Goal: Find specific page/section: Find specific page/section

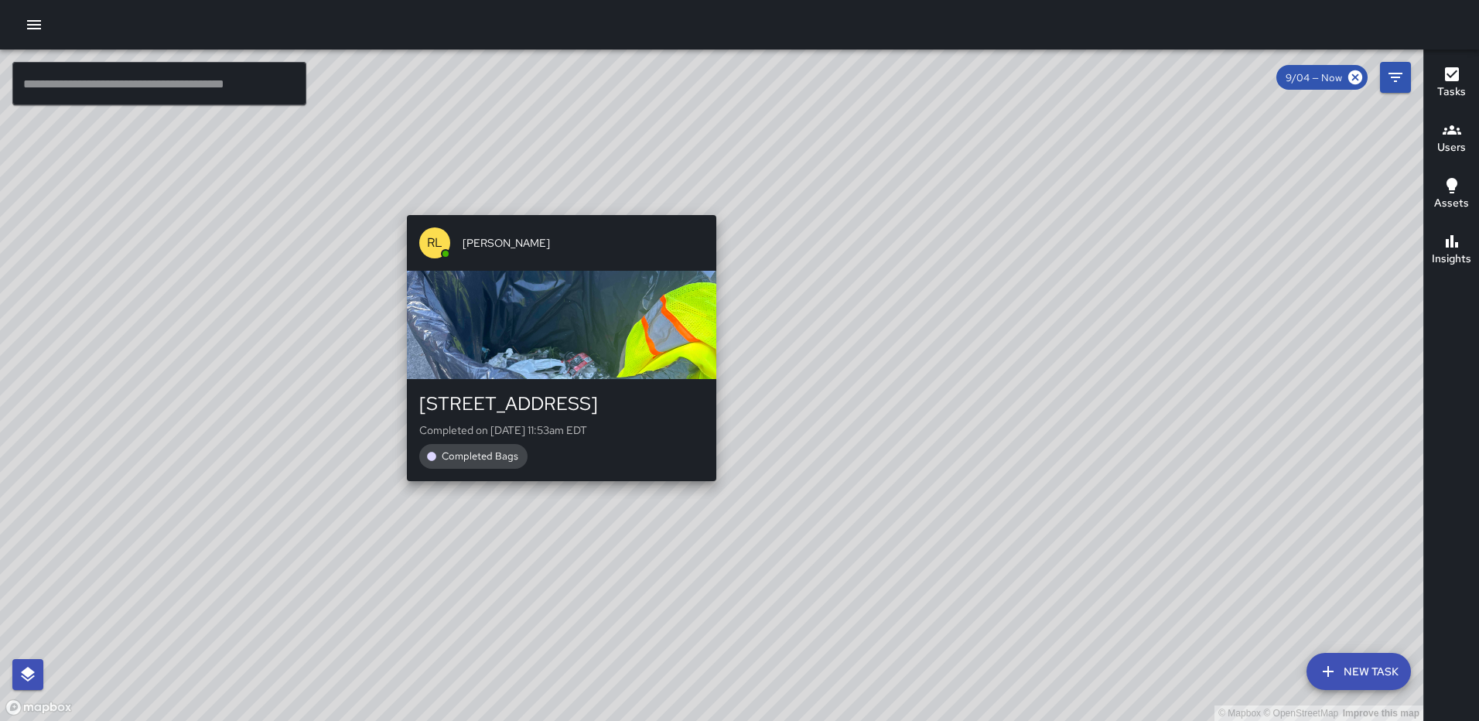
click at [554, 487] on div "© Mapbox © OpenStreetMap Improve this map [PERSON_NAME] [STREET_ADDRESS] Comple…" at bounding box center [712, 386] width 1424 height 672
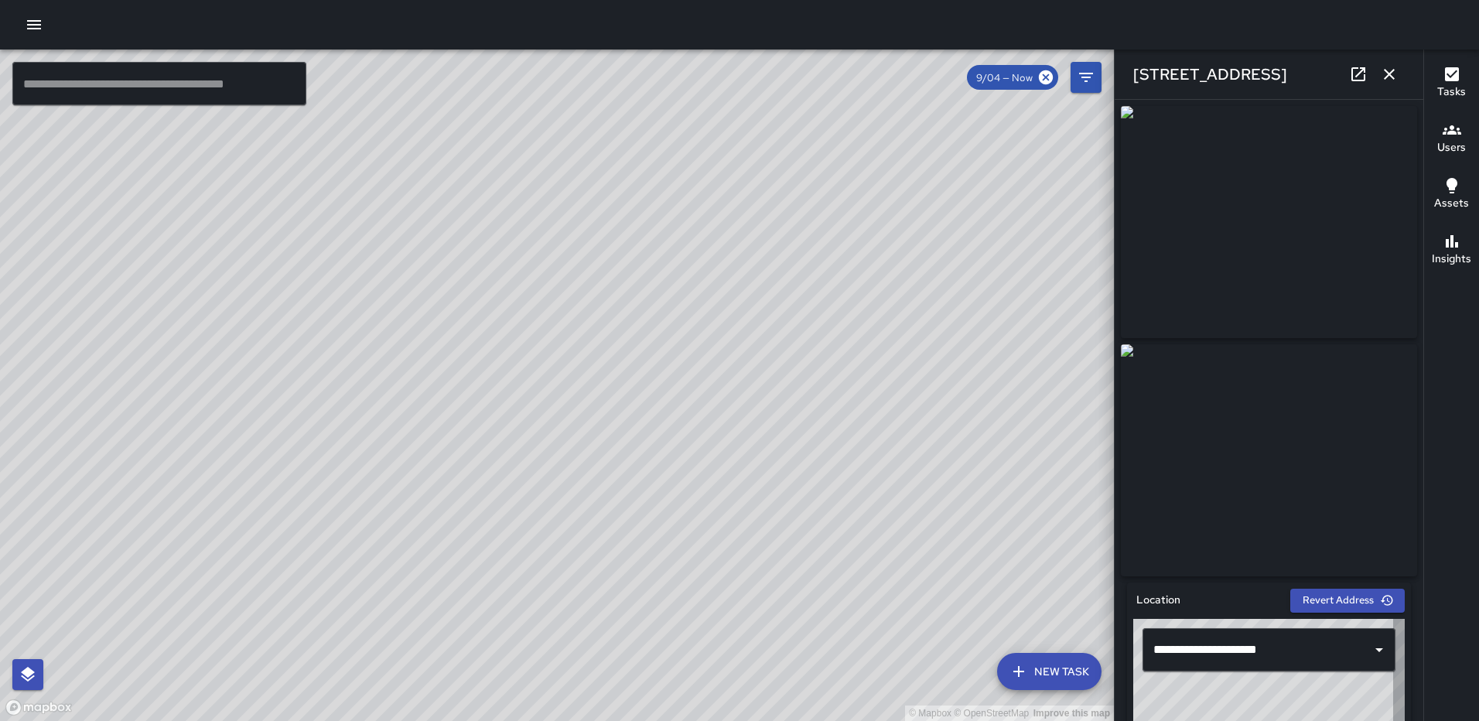
type input "**********"
click at [1393, 77] on icon "button" at bounding box center [1389, 74] width 11 height 11
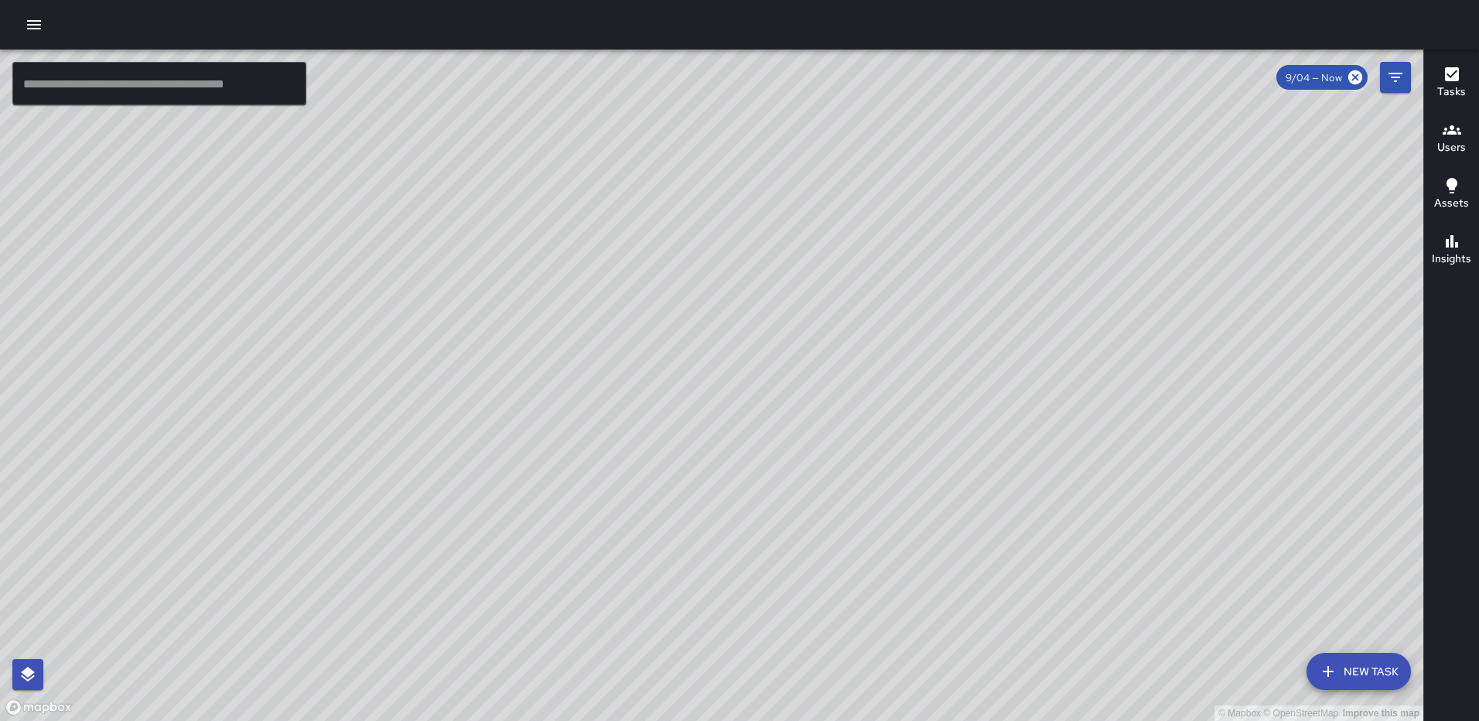
drag, startPoint x: 834, startPoint y: 448, endPoint x: 658, endPoint y: 542, distance: 200.1
click at [658, 542] on div "© Mapbox © OpenStreetMap Improve this map" at bounding box center [712, 386] width 1424 height 672
drag, startPoint x: 828, startPoint y: 223, endPoint x: 791, endPoint y: 257, distance: 50.4
click at [795, 264] on div "© Mapbox © OpenStreetMap Improve this map" at bounding box center [712, 386] width 1424 height 672
click at [807, 110] on div "© Mapbox © OpenStreetMap Improve this map [PERSON_NAME] [PERSON_NAME] [STREET_A…" at bounding box center [712, 386] width 1424 height 672
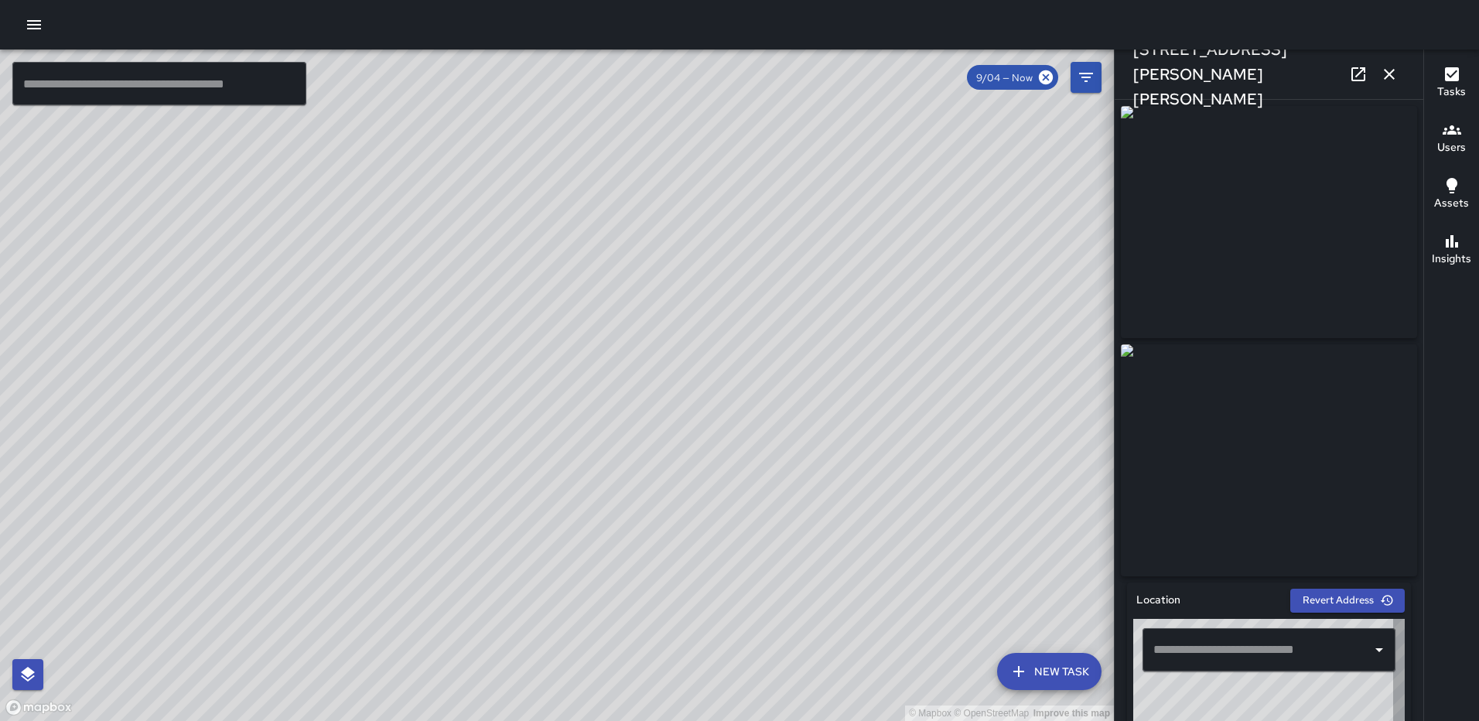
type input "**********"
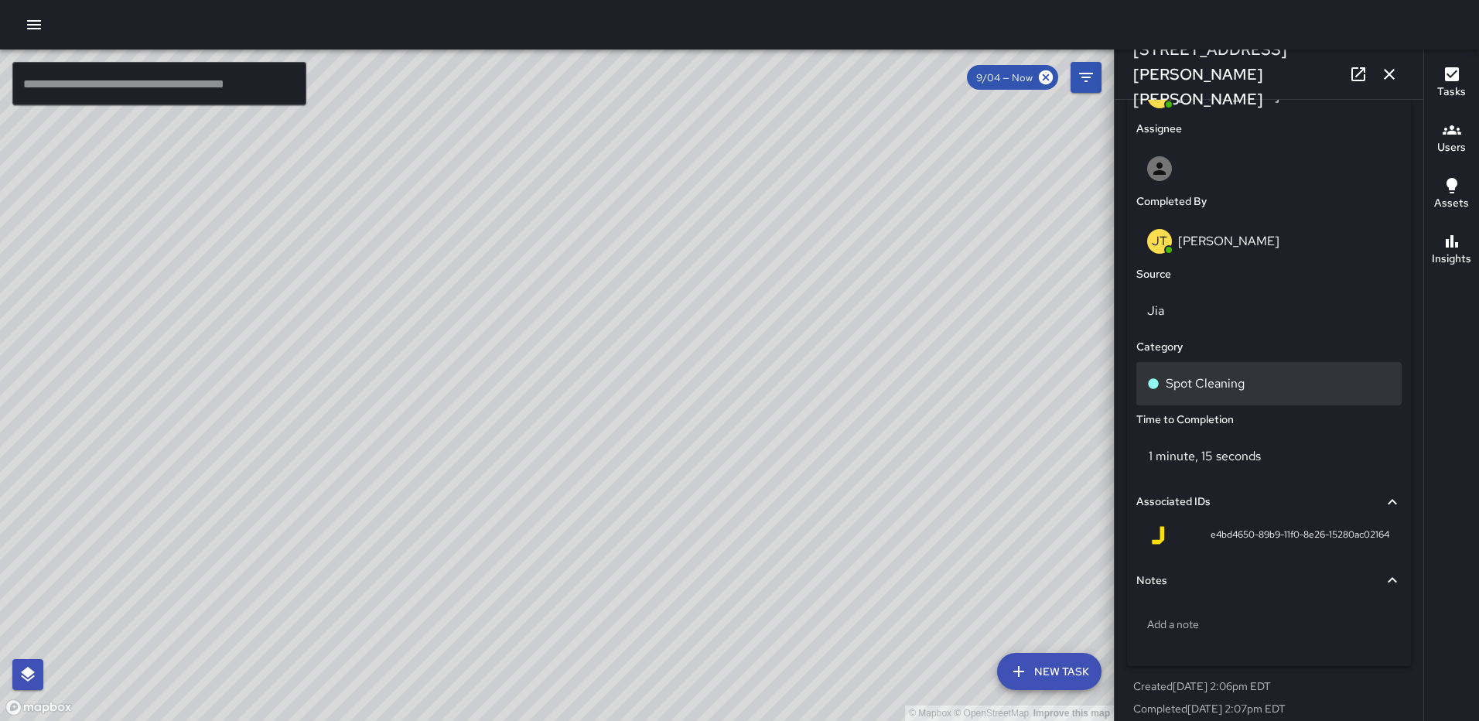
scroll to position [857, 0]
click at [1257, 388] on div "Spot Cleaning" at bounding box center [1269, 385] width 244 height 19
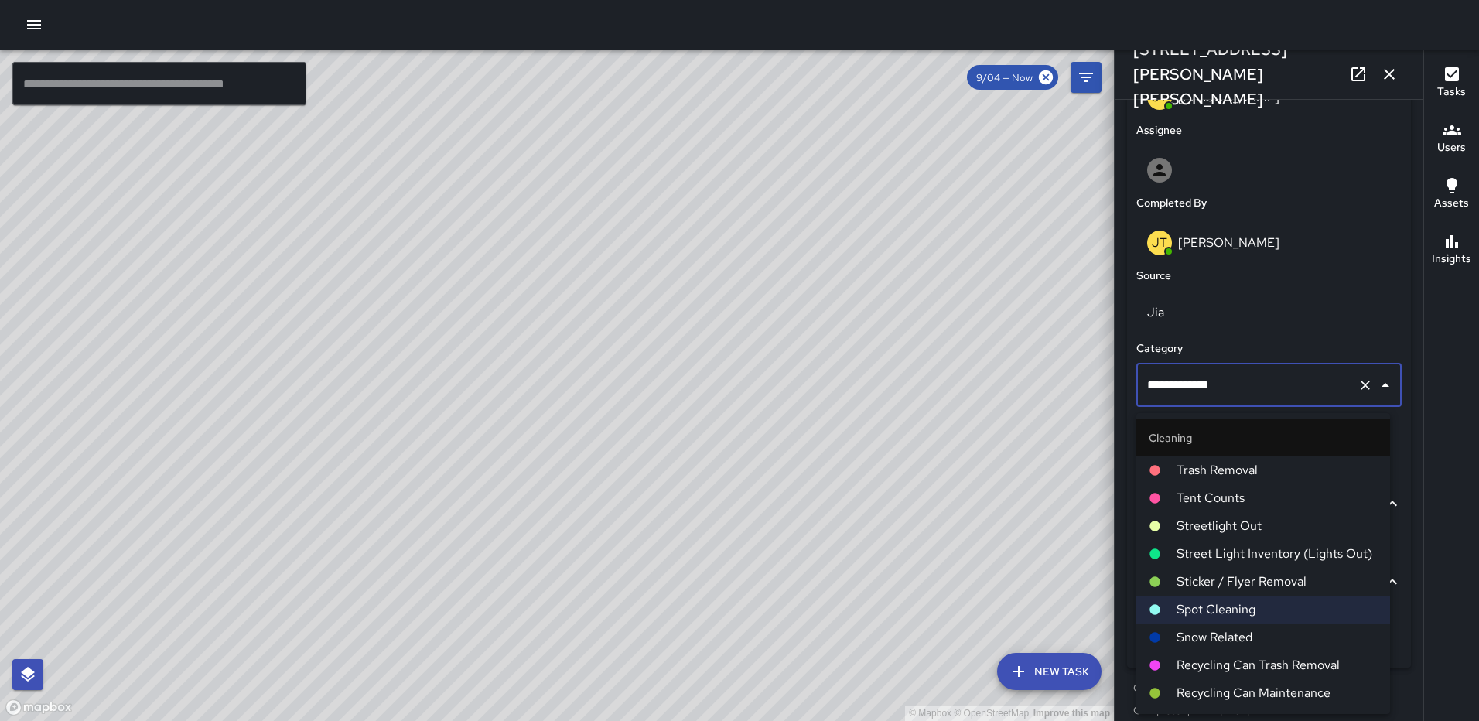
click at [1253, 466] on span "Trash Removal" at bounding box center [1277, 470] width 201 height 19
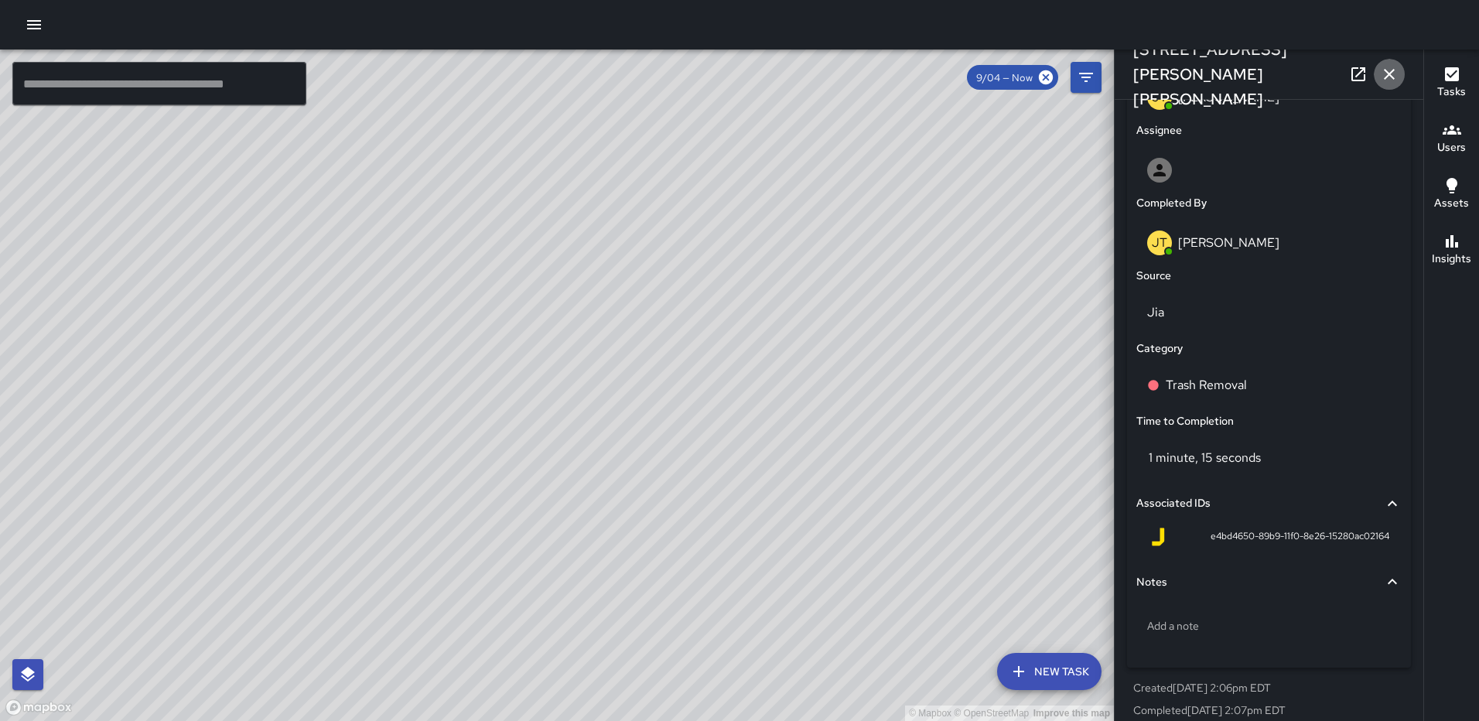
click at [1380, 74] on icon "button" at bounding box center [1389, 74] width 19 height 19
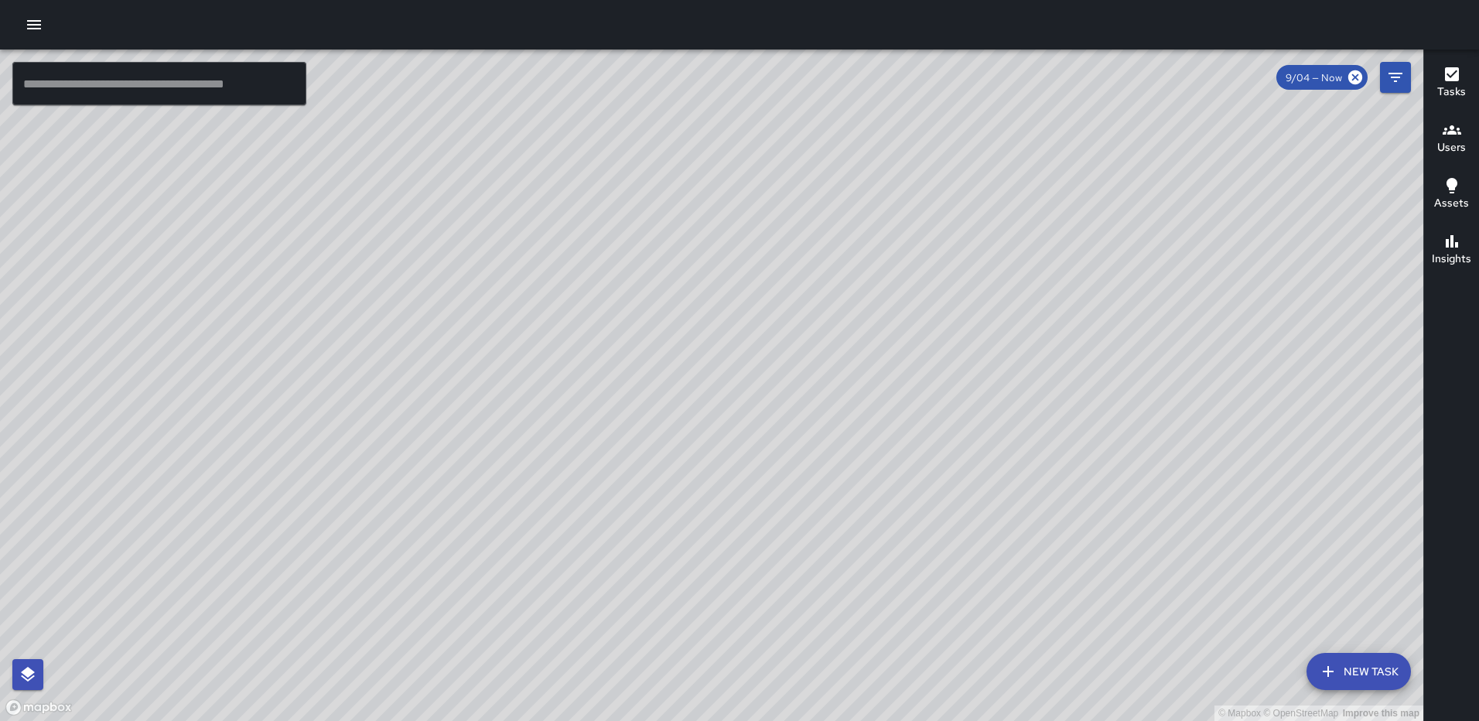
click at [718, 395] on div "© Mapbox © OpenStreetMap Improve this map [PERSON_NAME] [PERSON_NAME] [STREET_A…" at bounding box center [712, 386] width 1424 height 672
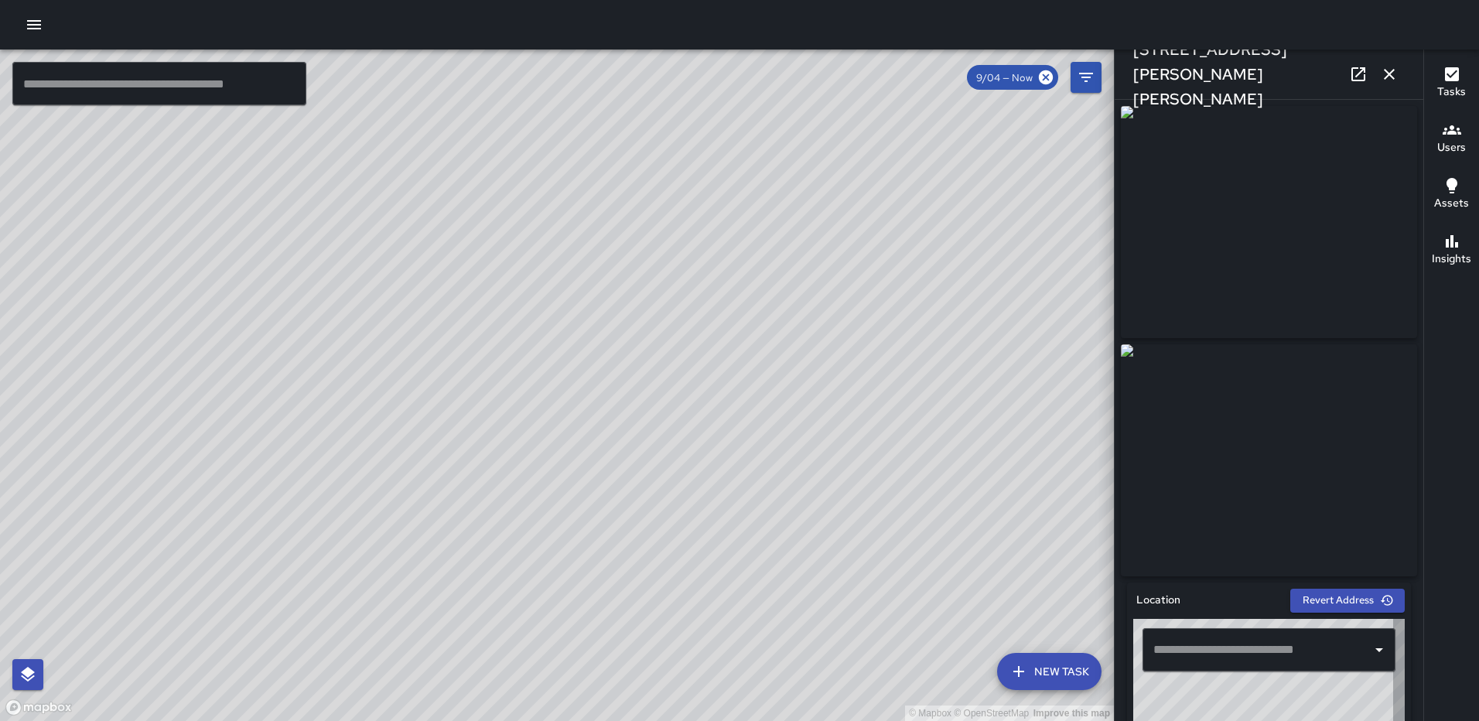
type input "**********"
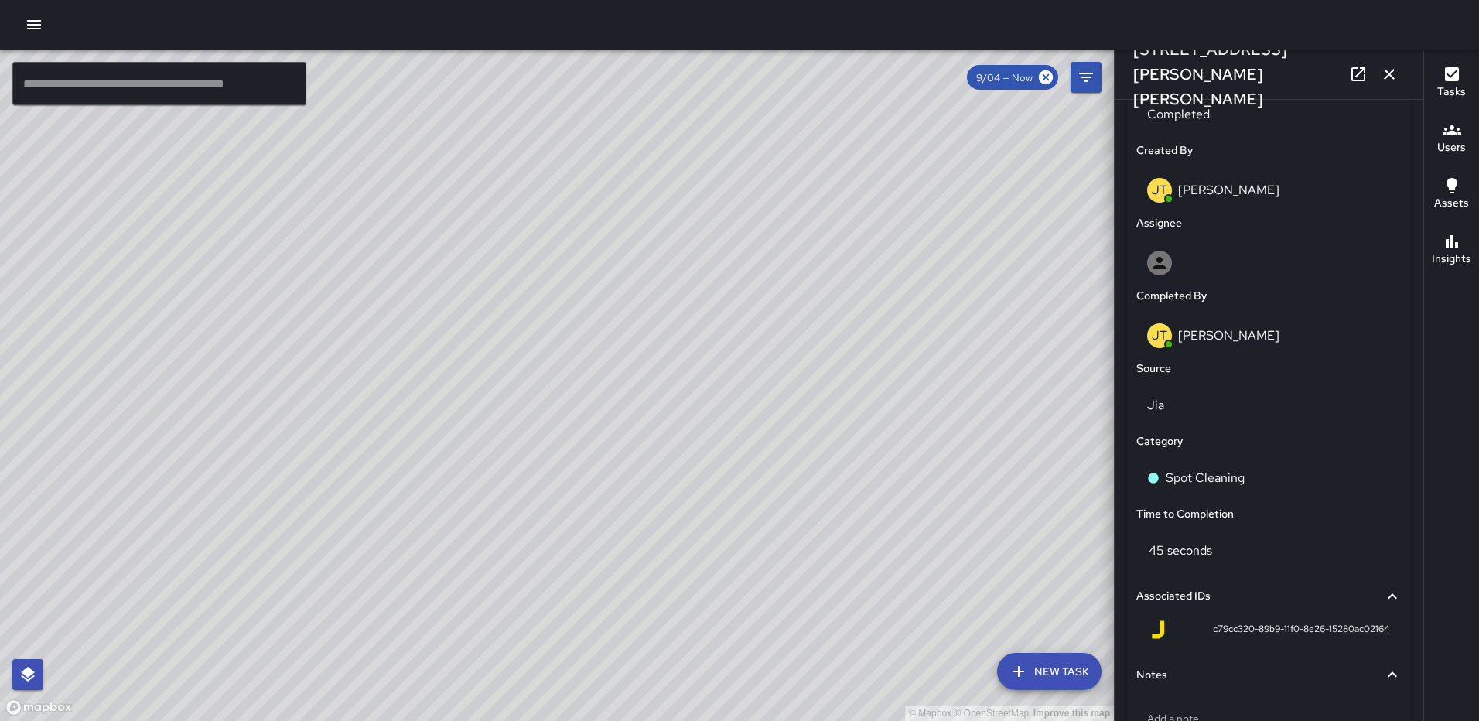
scroll to position [767, 0]
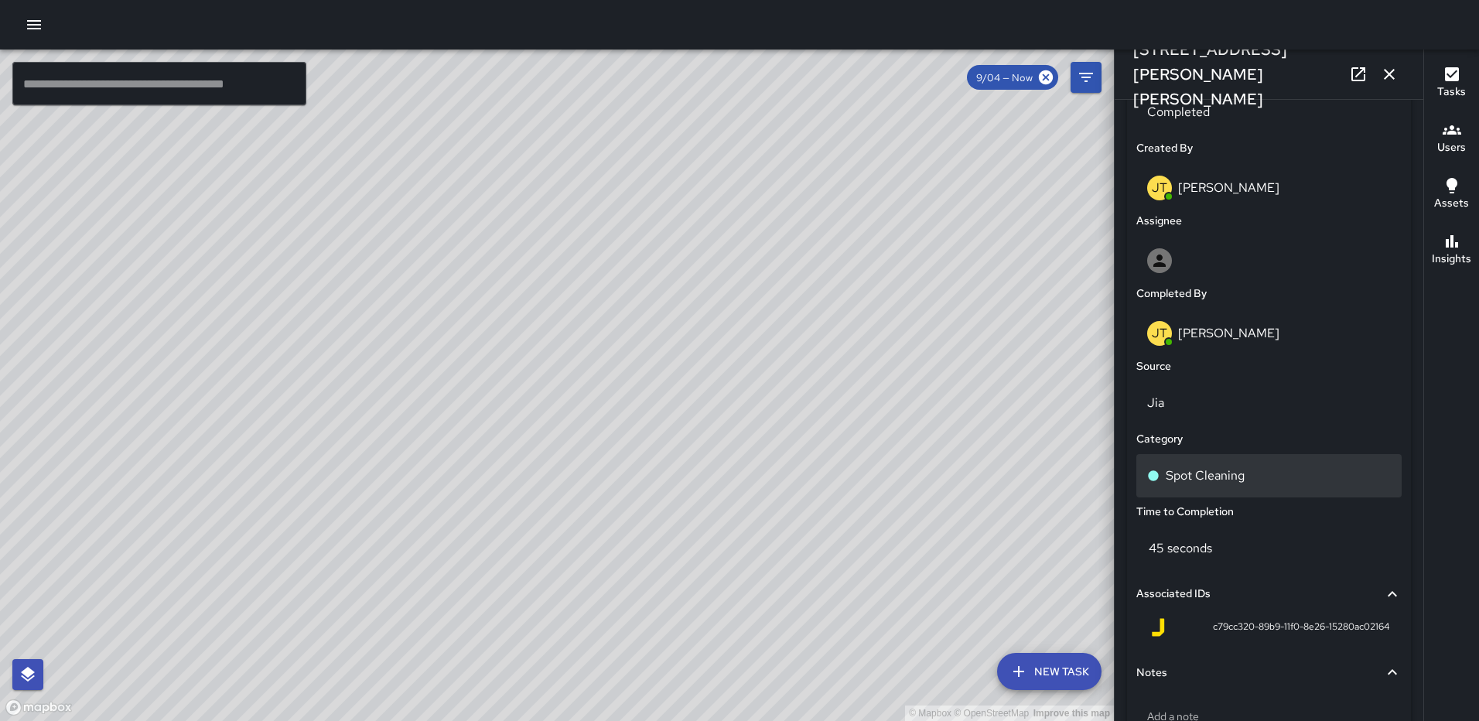
click at [1209, 480] on p "Spot Cleaning" at bounding box center [1205, 476] width 79 height 19
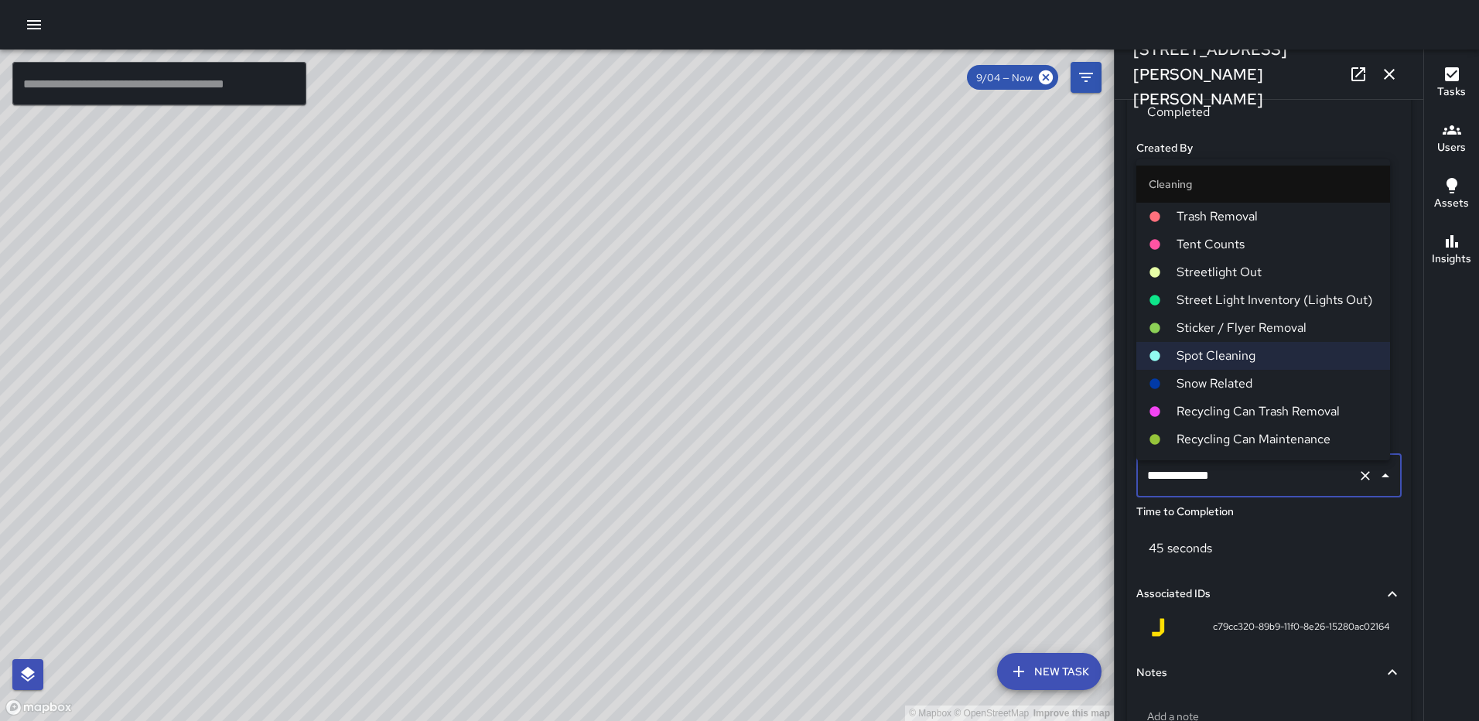
click at [1244, 214] on span "Trash Removal" at bounding box center [1277, 216] width 201 height 19
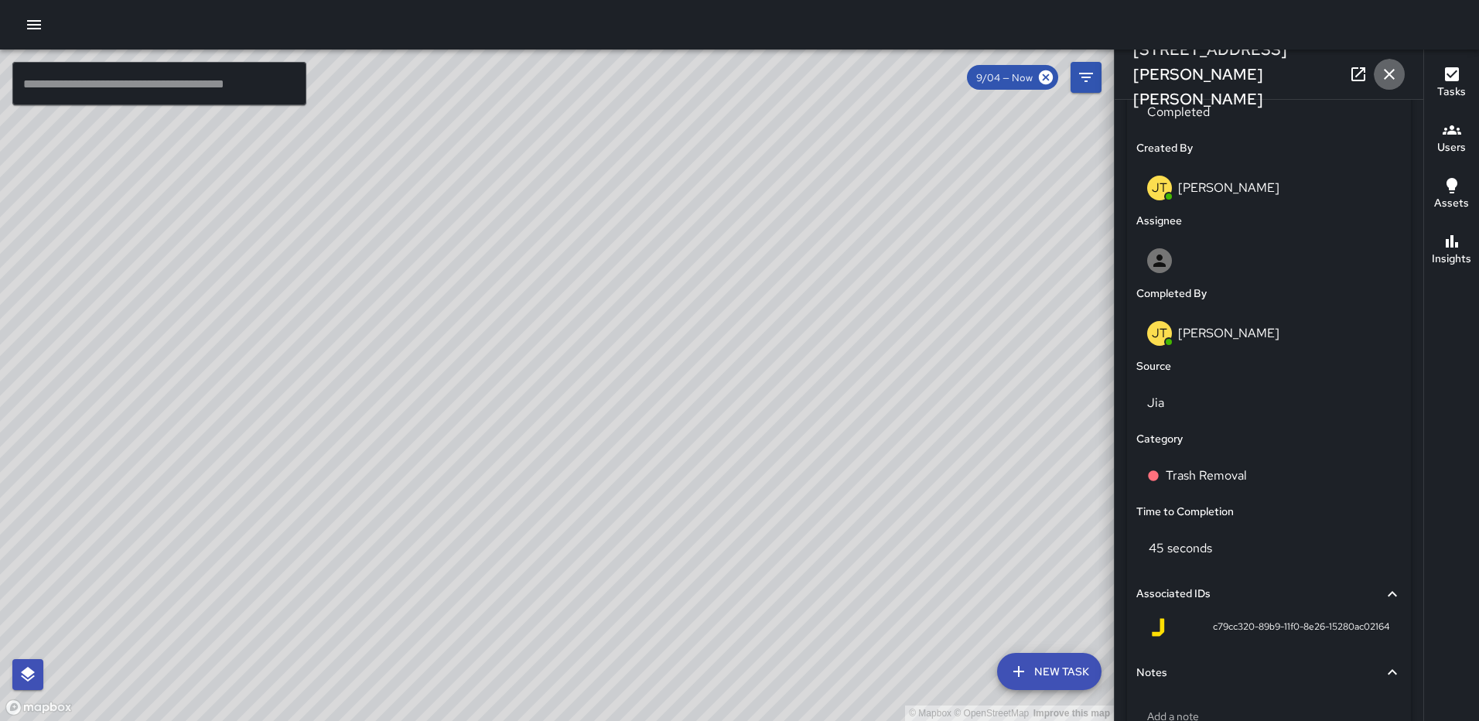
click at [1390, 77] on icon "button" at bounding box center [1389, 74] width 19 height 19
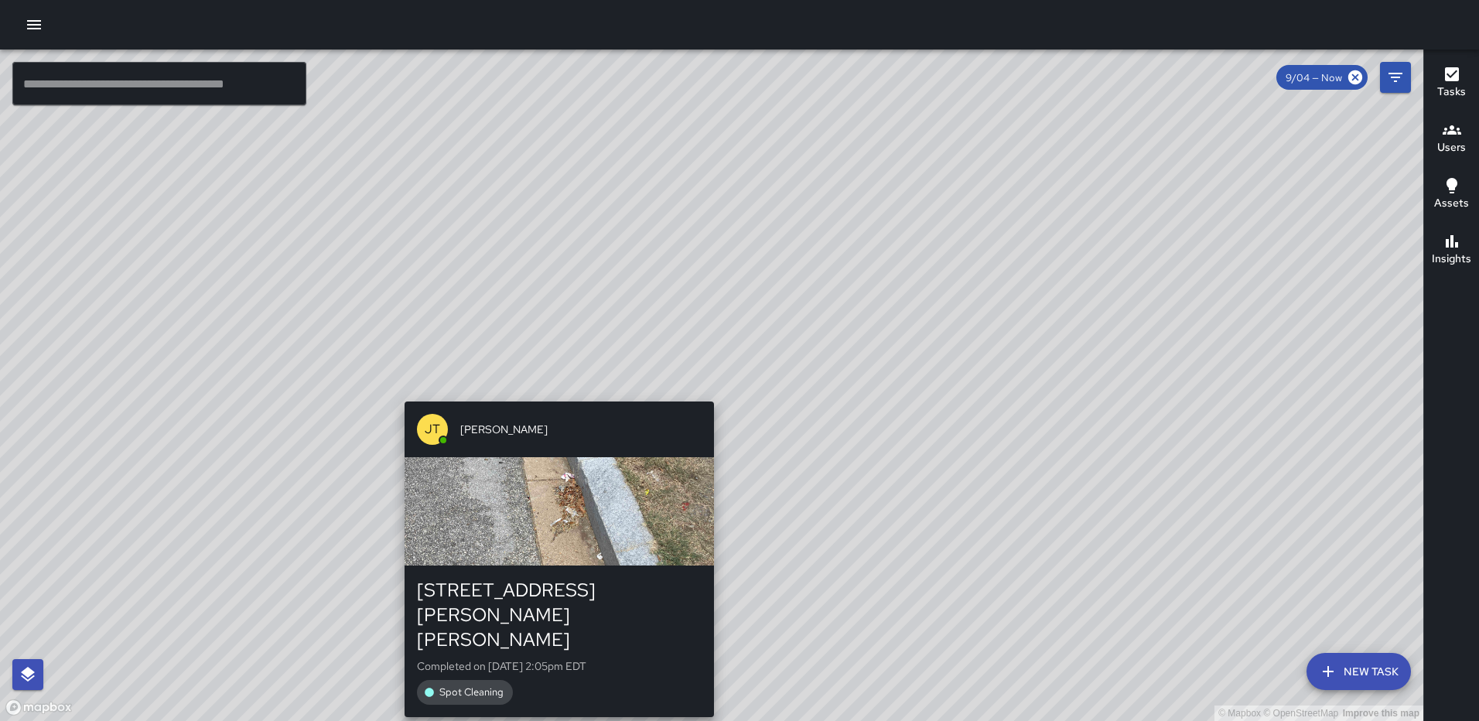
click at [709, 395] on div "© Mapbox © OpenStreetMap Improve this map [PERSON_NAME] [PERSON_NAME] [STREET_A…" at bounding box center [712, 386] width 1424 height 672
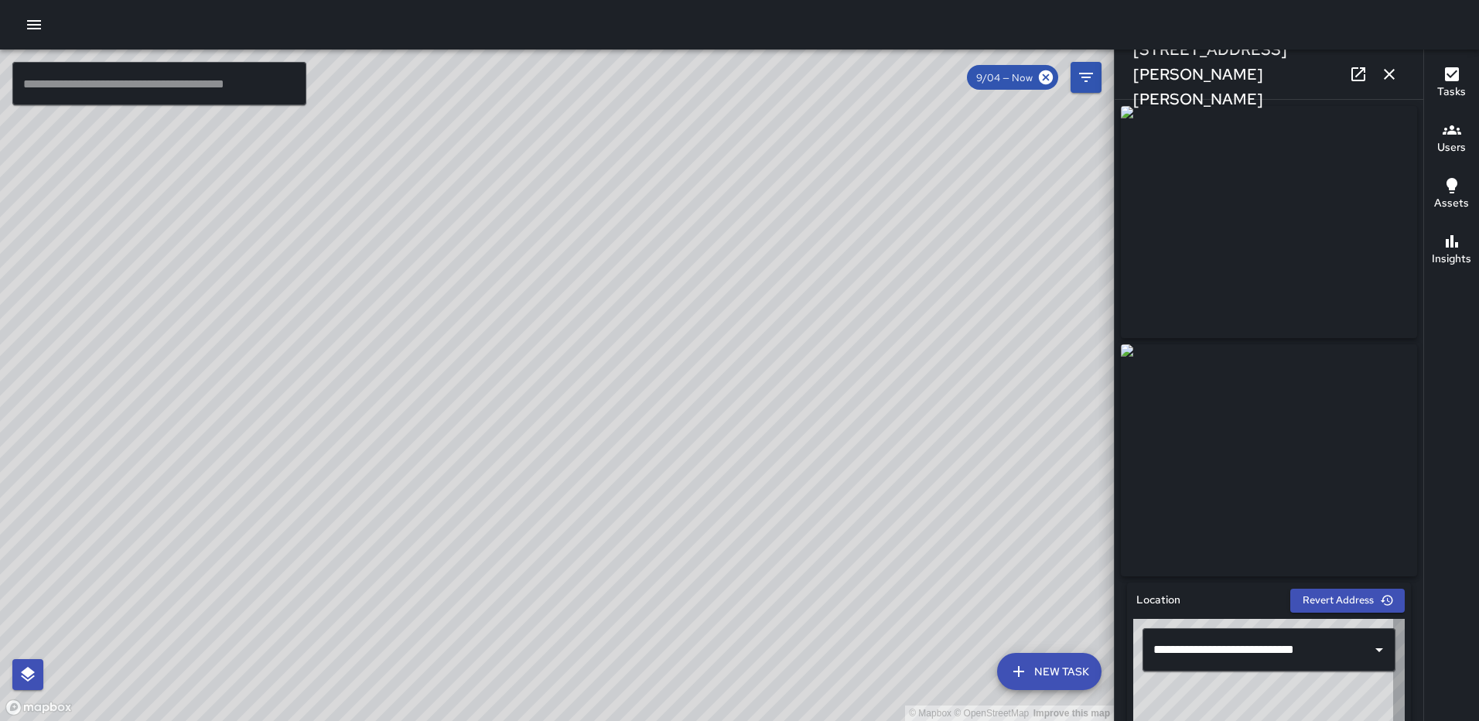
type input "**********"
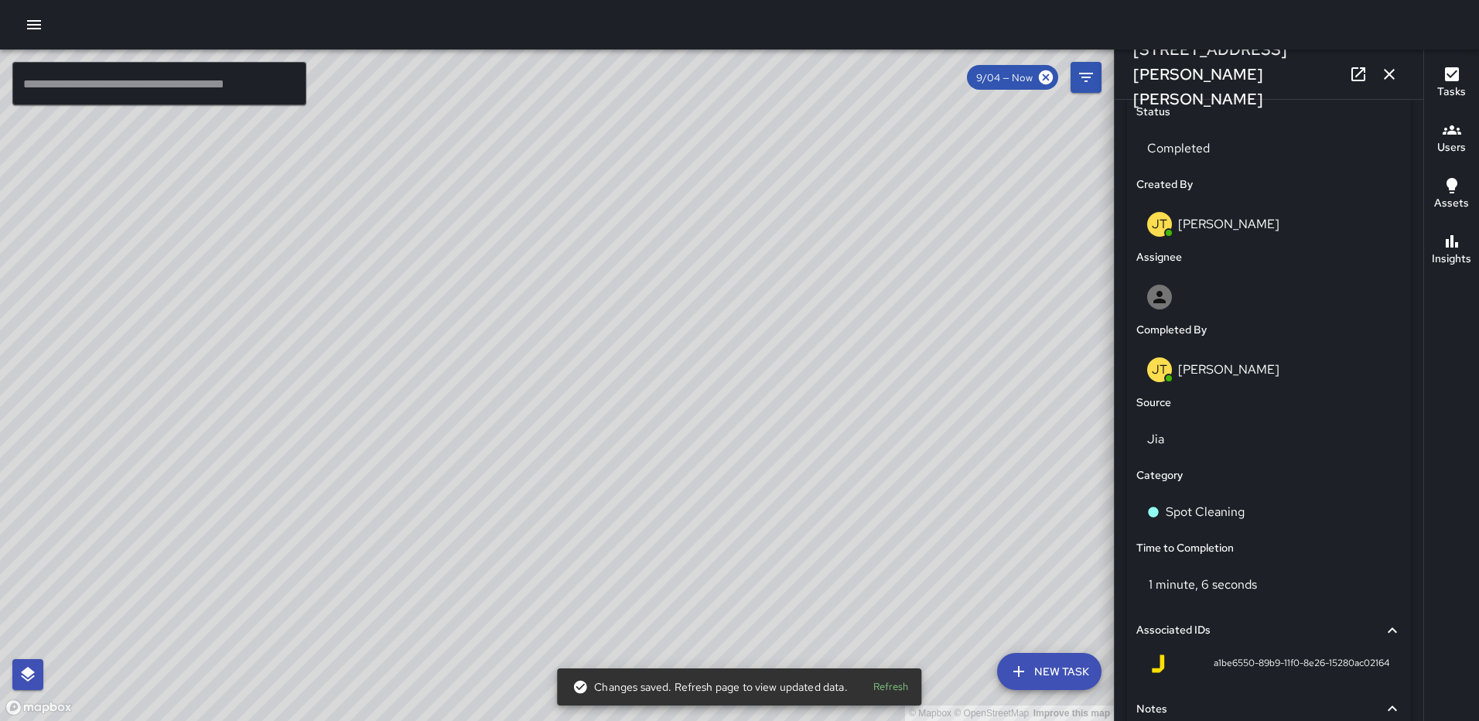
scroll to position [879, 0]
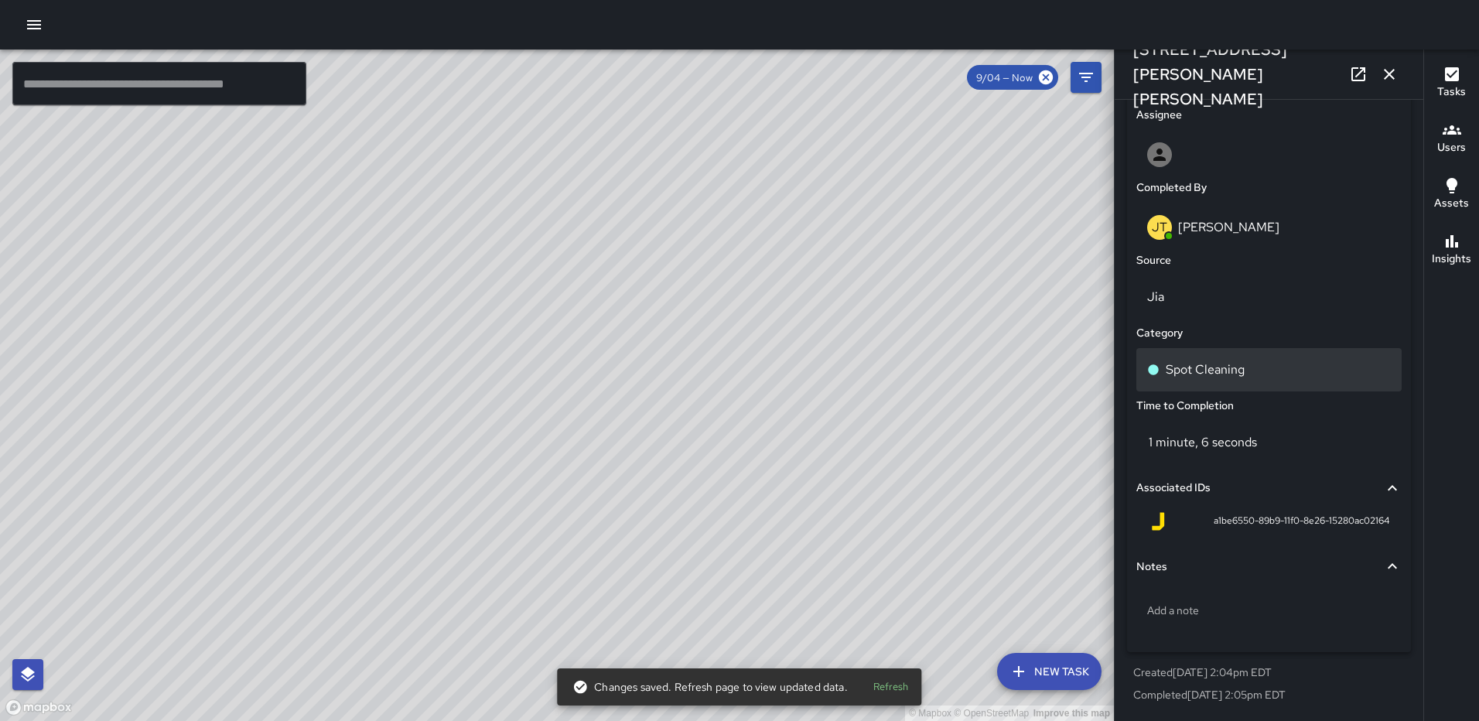
click at [1222, 368] on p "Spot Cleaning" at bounding box center [1205, 370] width 79 height 19
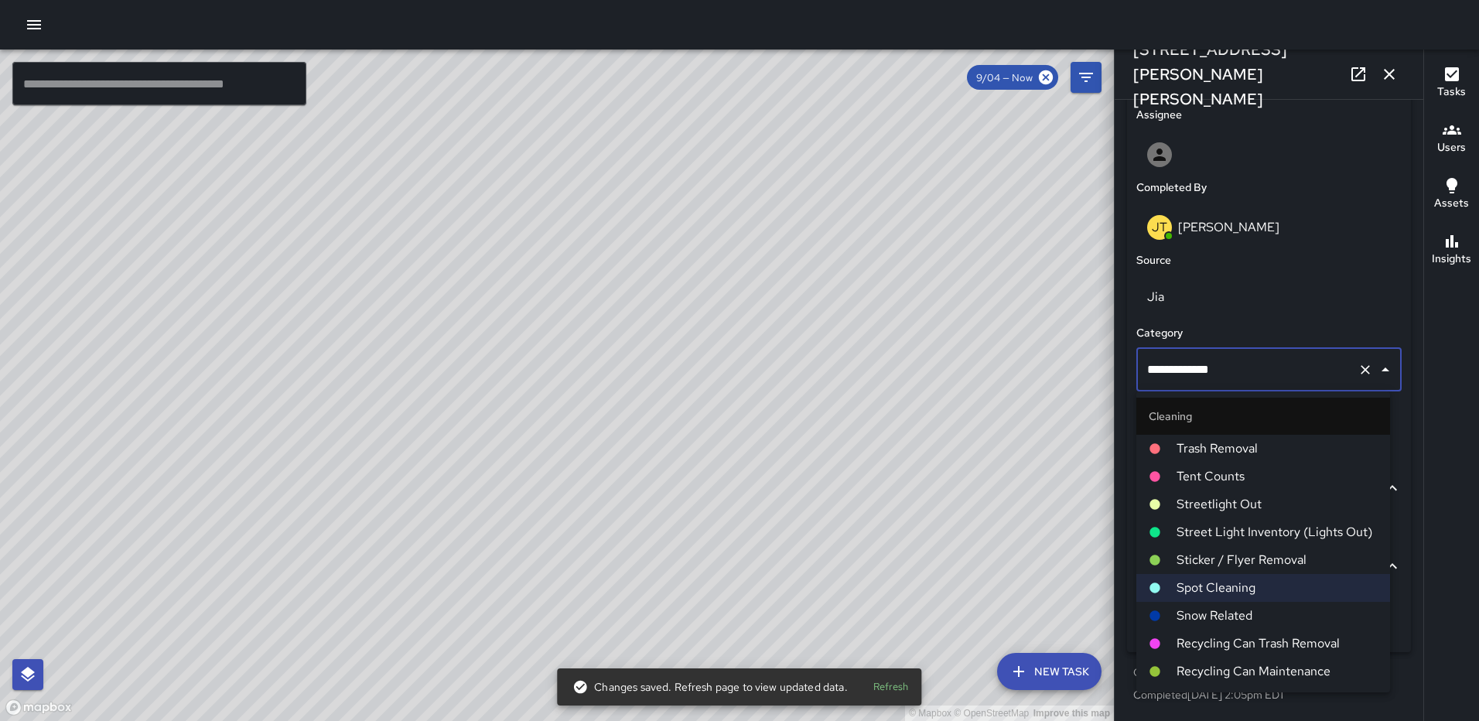
click at [1230, 452] on span "Trash Removal" at bounding box center [1277, 448] width 201 height 19
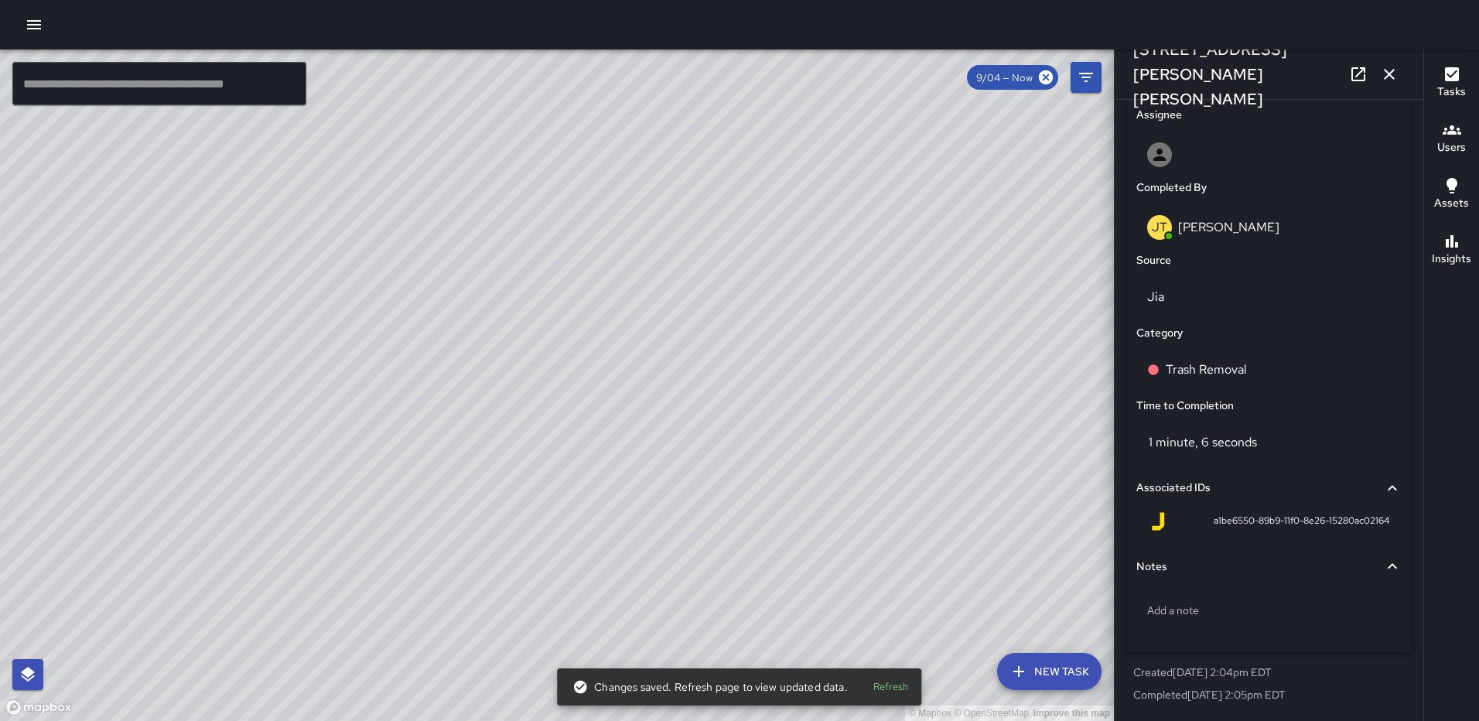
click at [1389, 76] on icon "button" at bounding box center [1389, 74] width 11 height 11
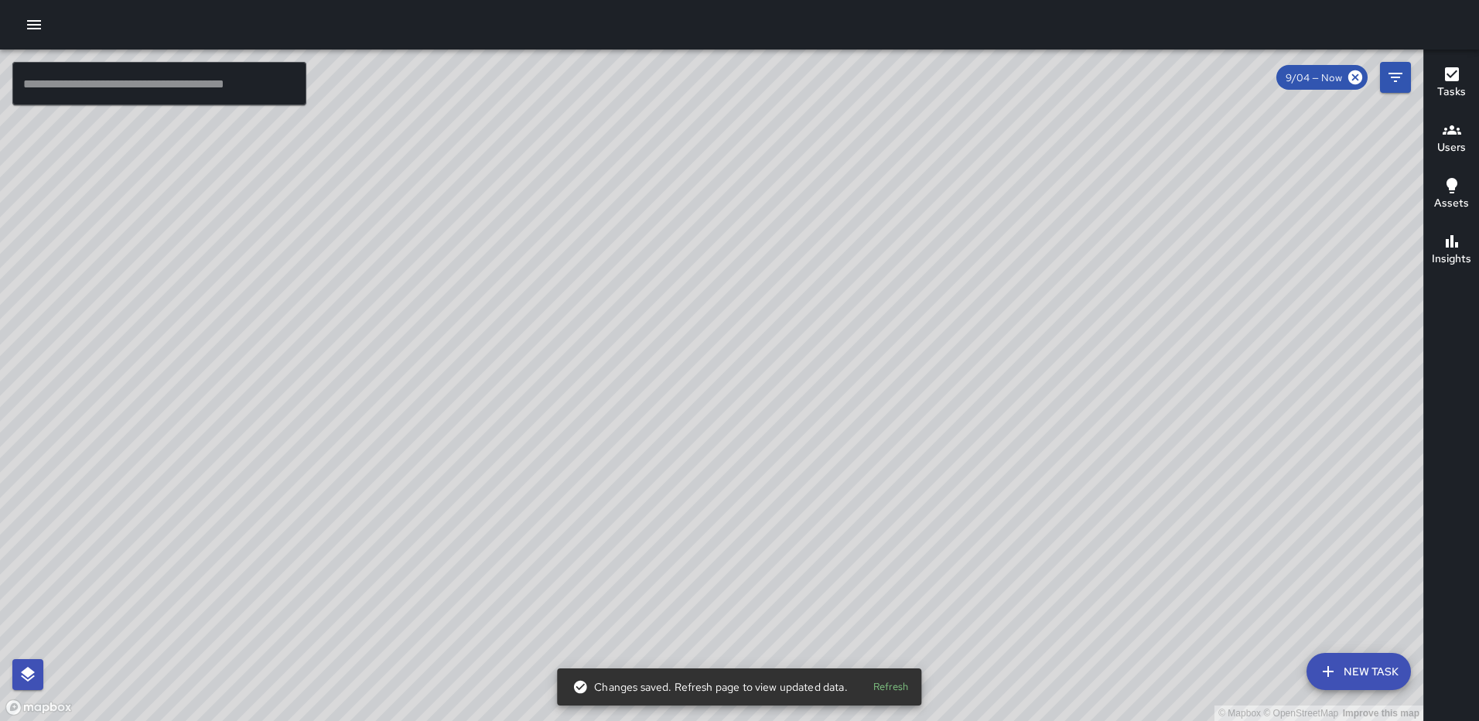
click at [706, 390] on div "© Mapbox © OpenStreetMap Improve this map [PERSON_NAME] [PERSON_NAME] [STREET_A…" at bounding box center [712, 386] width 1424 height 672
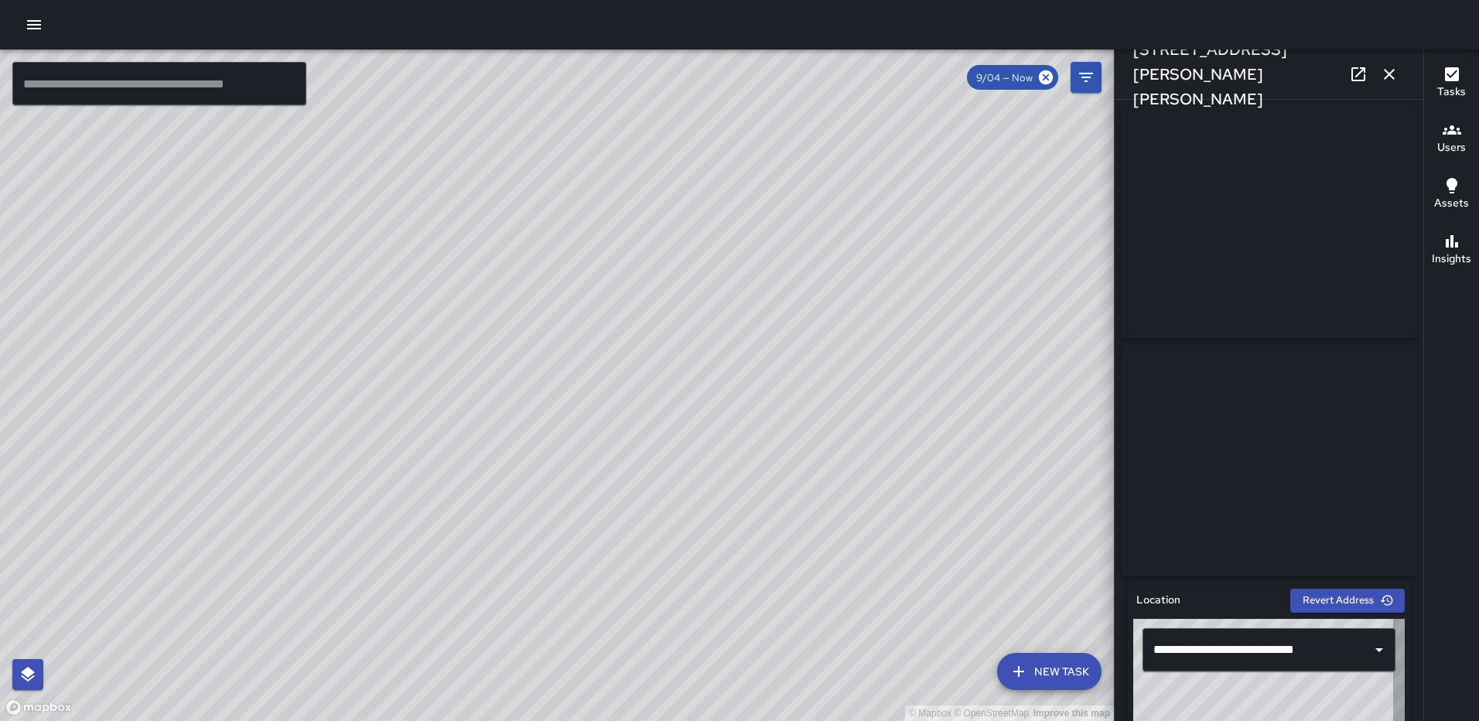
type input "**********"
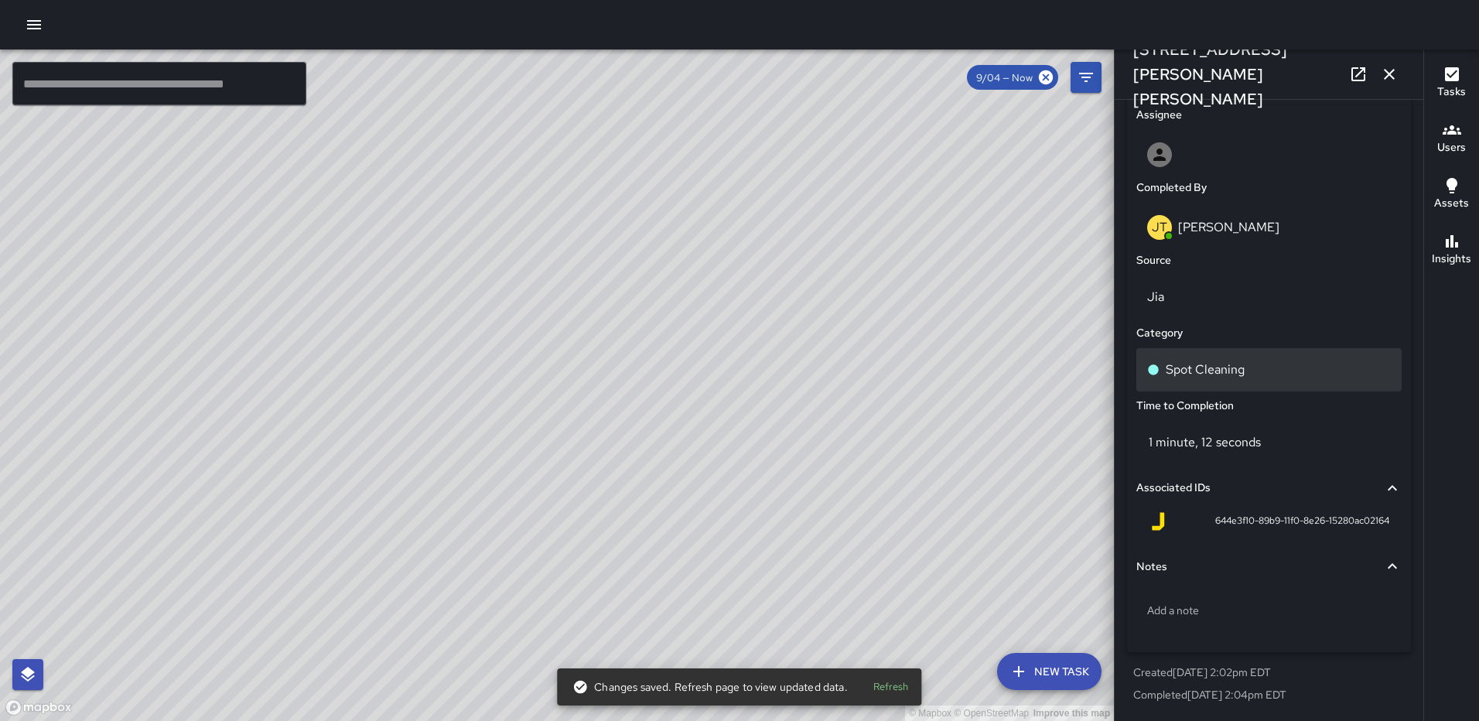
click at [1220, 358] on div "Spot Cleaning" at bounding box center [1269, 369] width 265 height 43
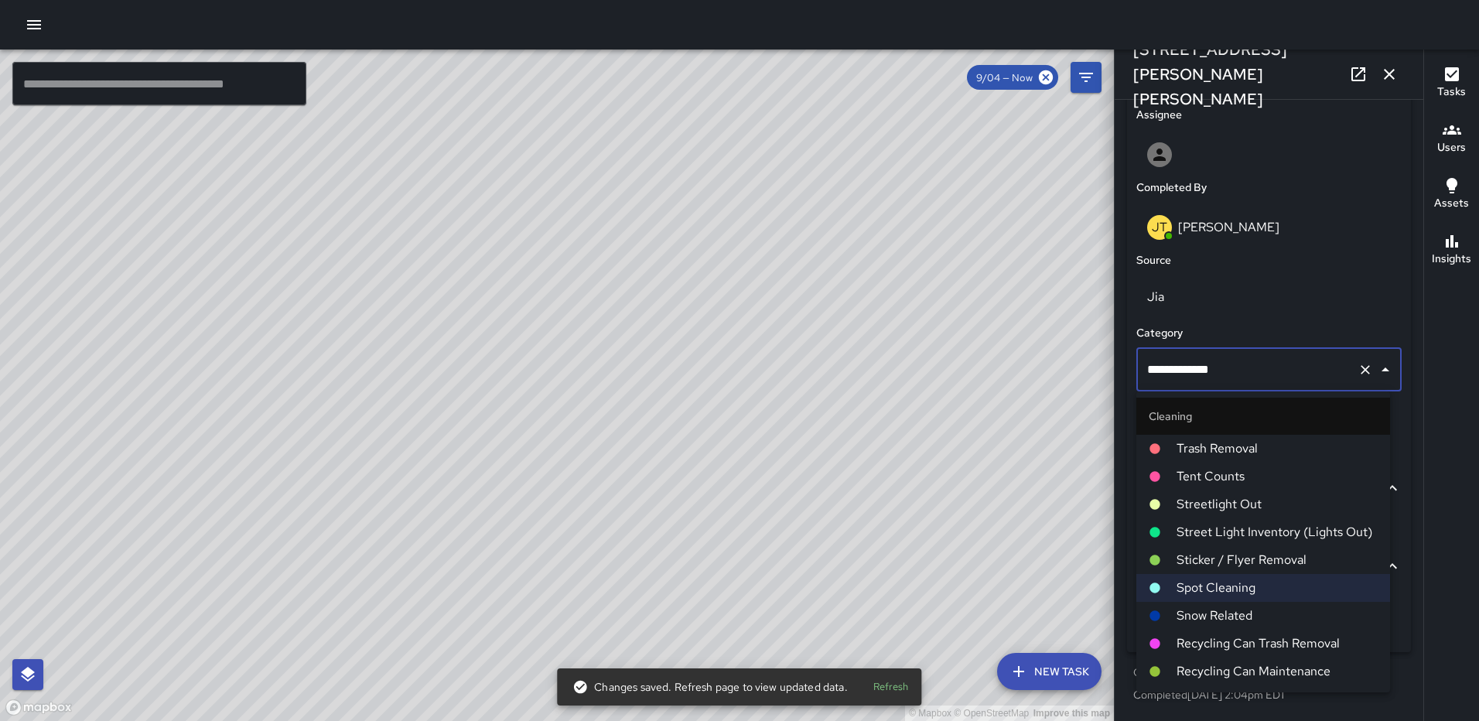
click at [1228, 446] on span "Trash Removal" at bounding box center [1277, 448] width 201 height 19
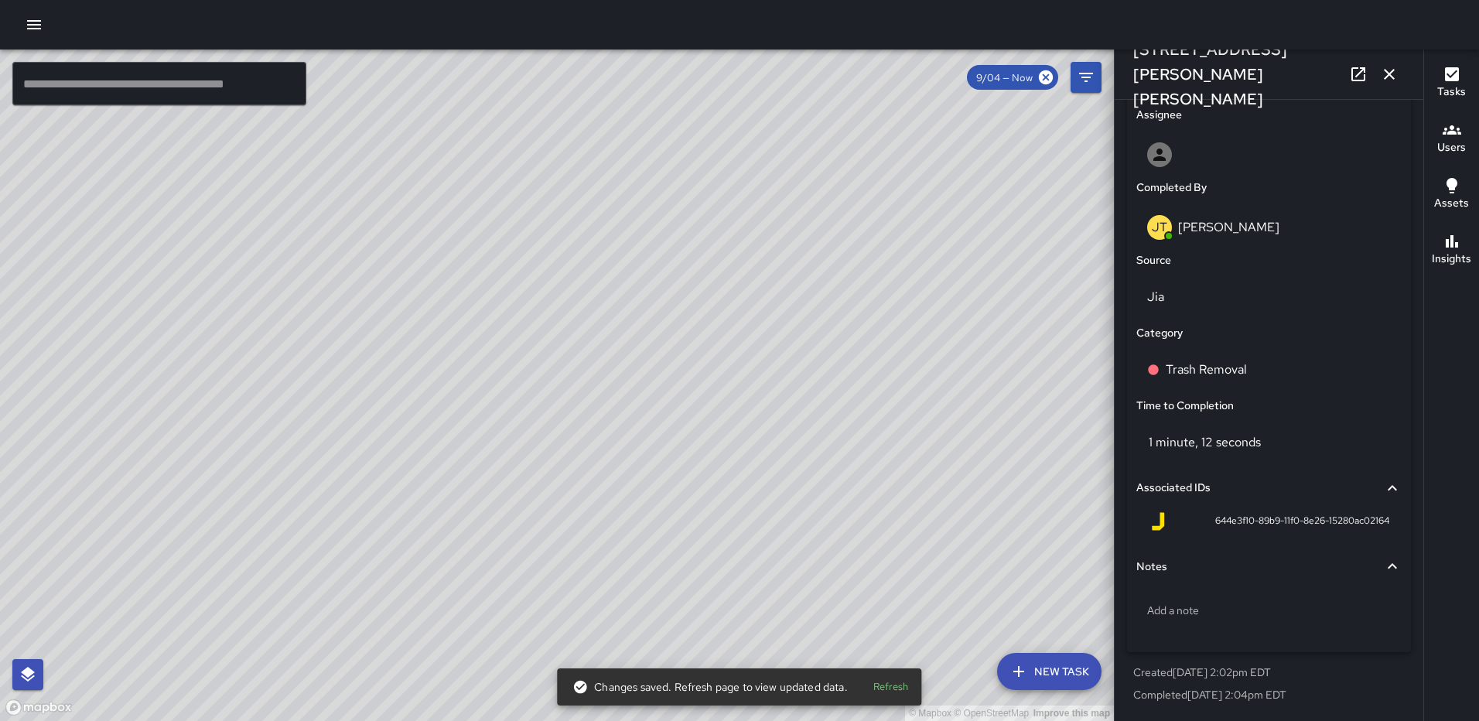
click at [1383, 74] on icon "button" at bounding box center [1389, 74] width 19 height 19
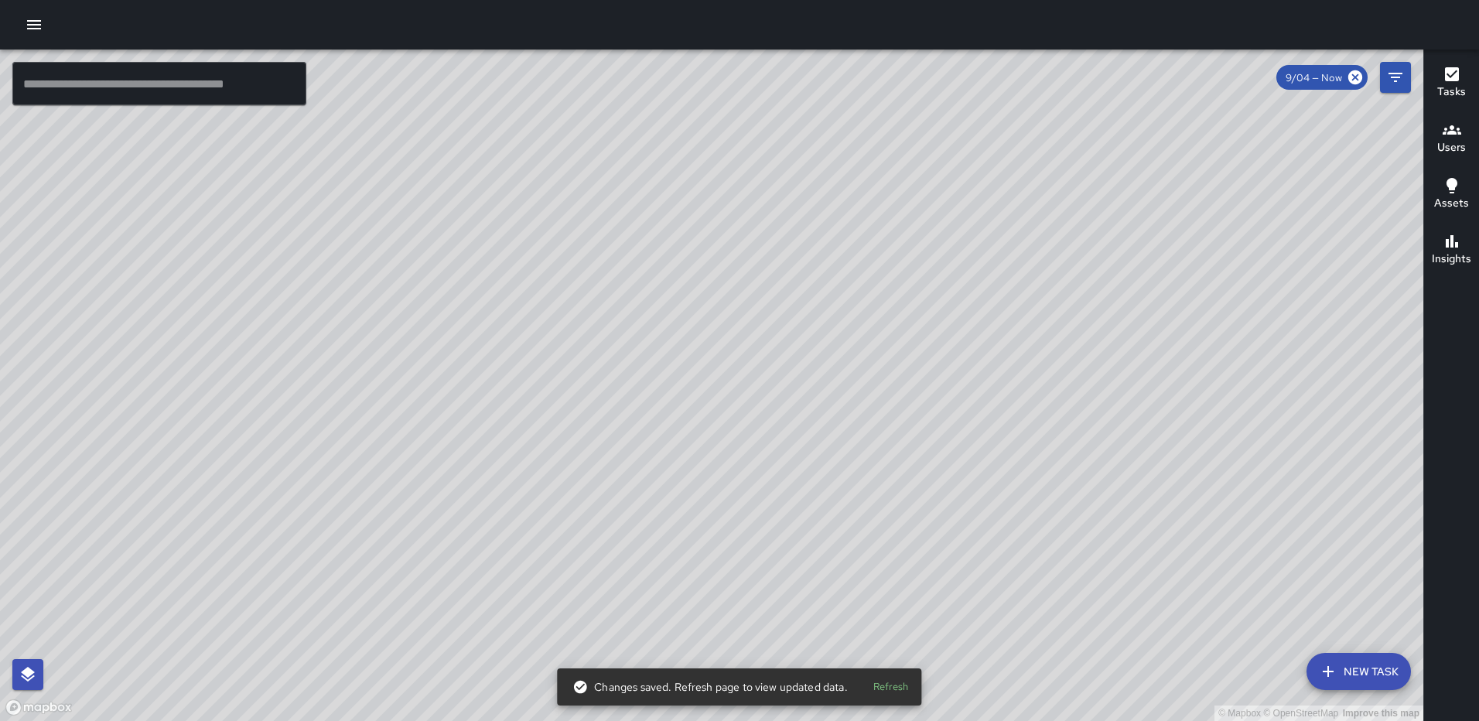
click at [709, 402] on div "© Mapbox © OpenStreetMap Improve this map [PERSON_NAME] [PERSON_NAME] [STREET_A…" at bounding box center [712, 386] width 1424 height 672
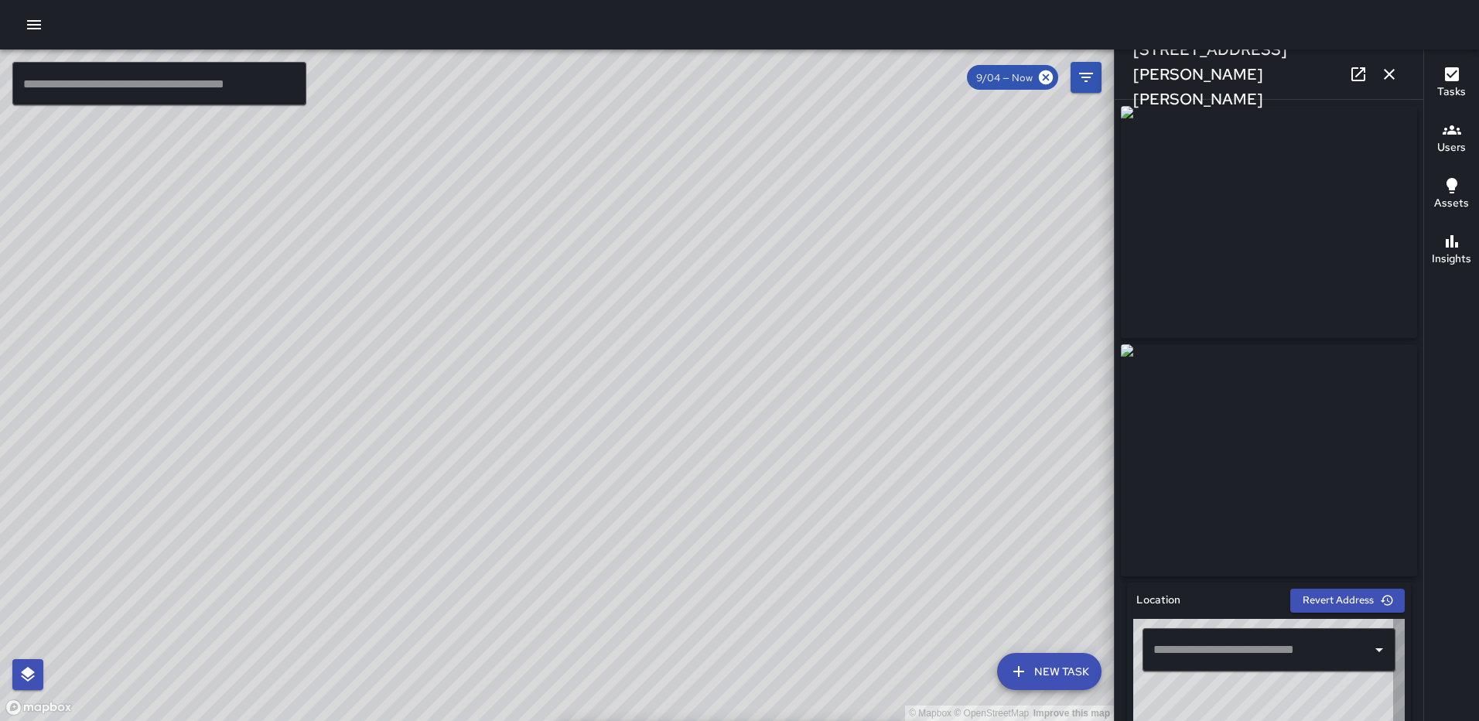
type input "**********"
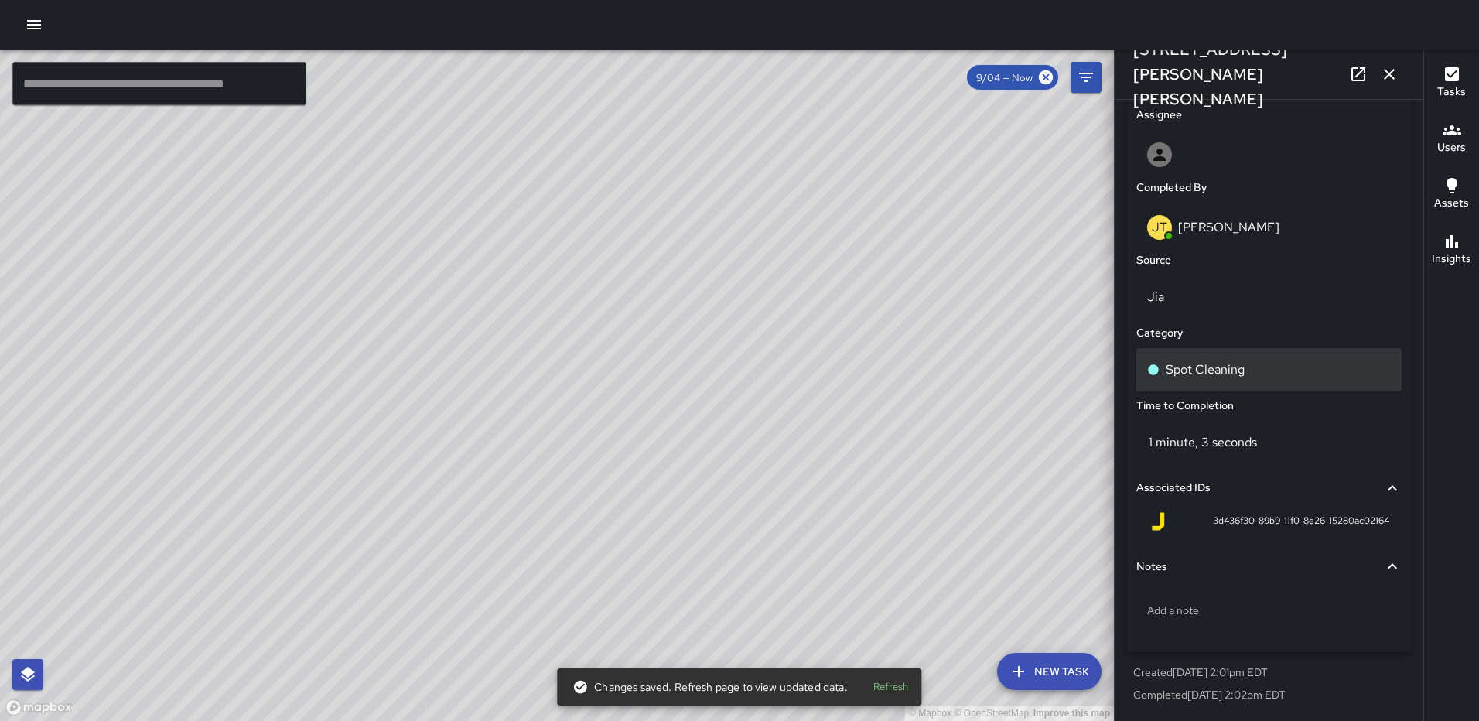
click at [1227, 370] on p "Spot Cleaning" at bounding box center [1205, 370] width 79 height 19
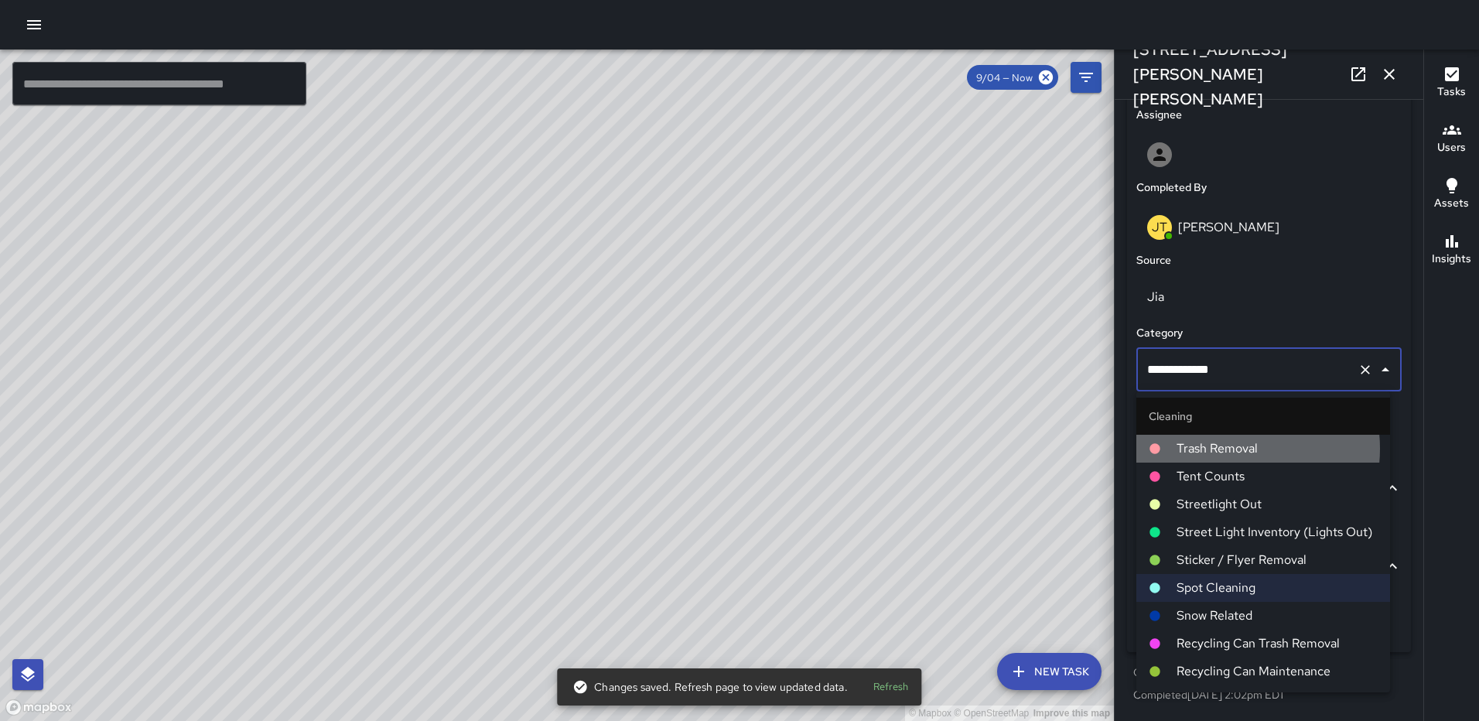
click at [1225, 449] on span "Trash Removal" at bounding box center [1277, 448] width 201 height 19
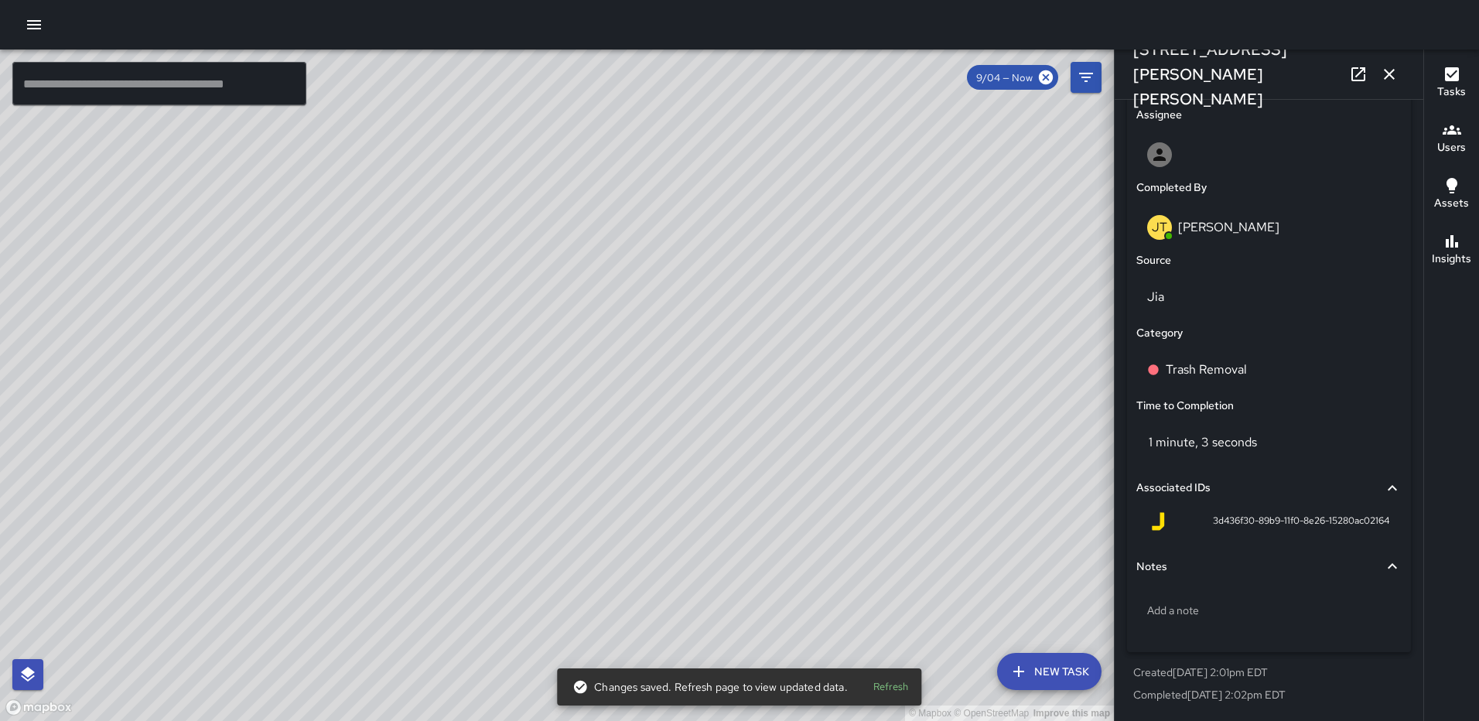
click at [1390, 68] on icon "button" at bounding box center [1389, 74] width 19 height 19
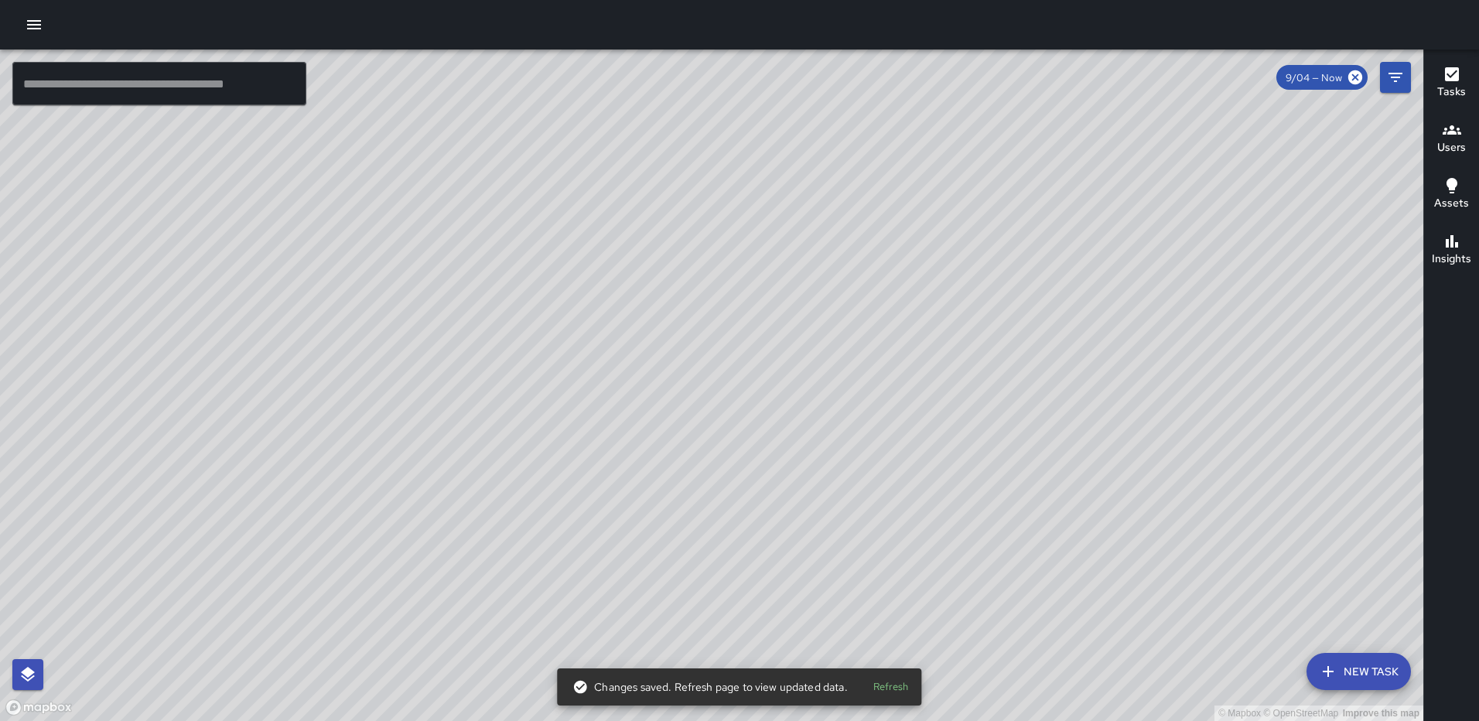
click at [705, 375] on div "© Mapbox © OpenStreetMap Improve this map [PERSON_NAME] [PERSON_NAME] [STREET_A…" at bounding box center [712, 386] width 1424 height 672
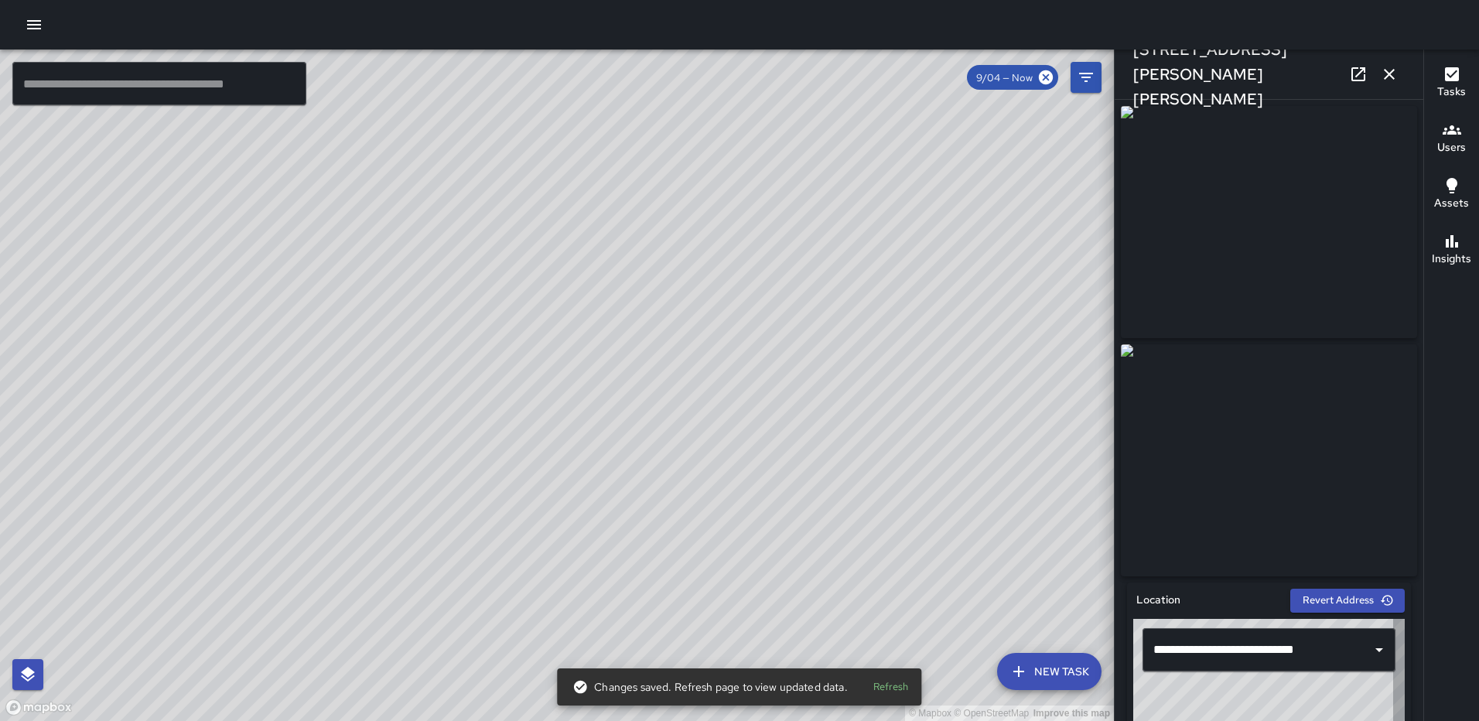
type input "**********"
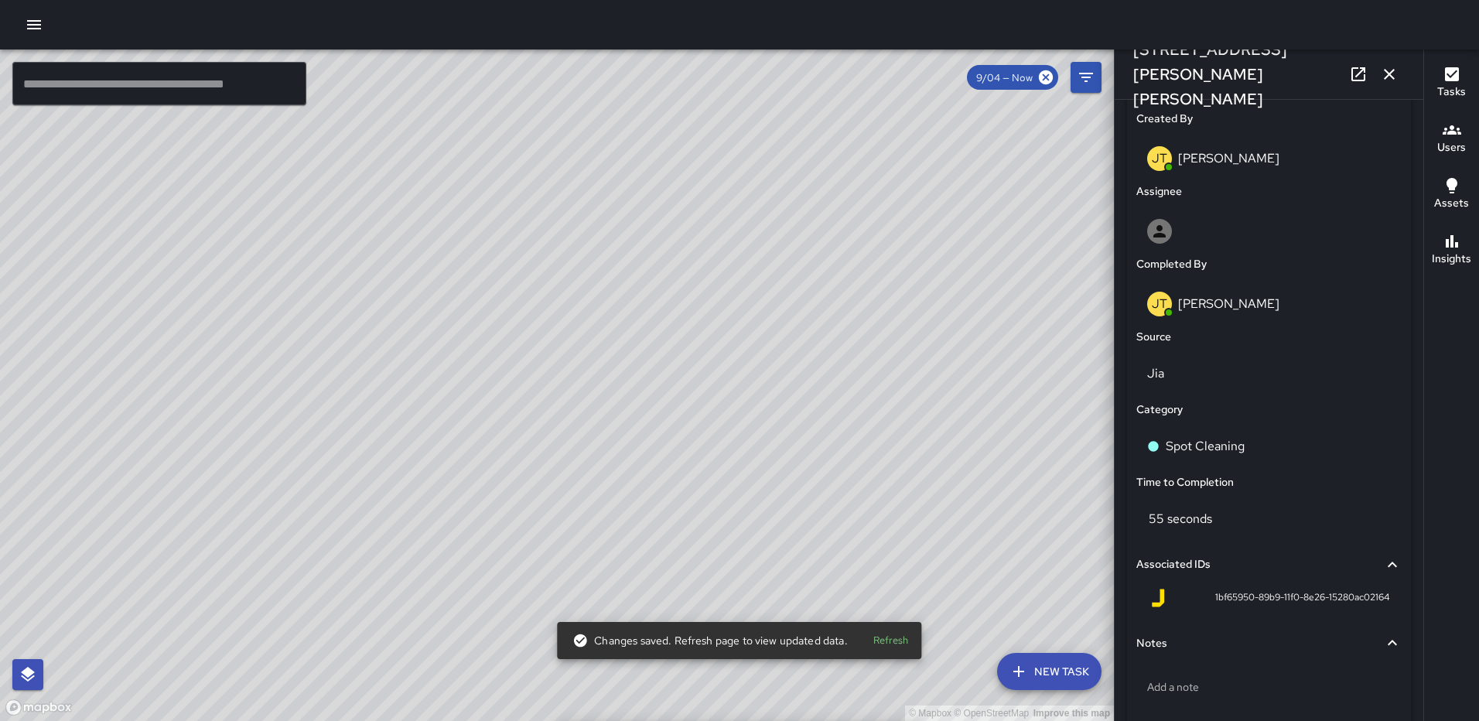
scroll to position [846, 0]
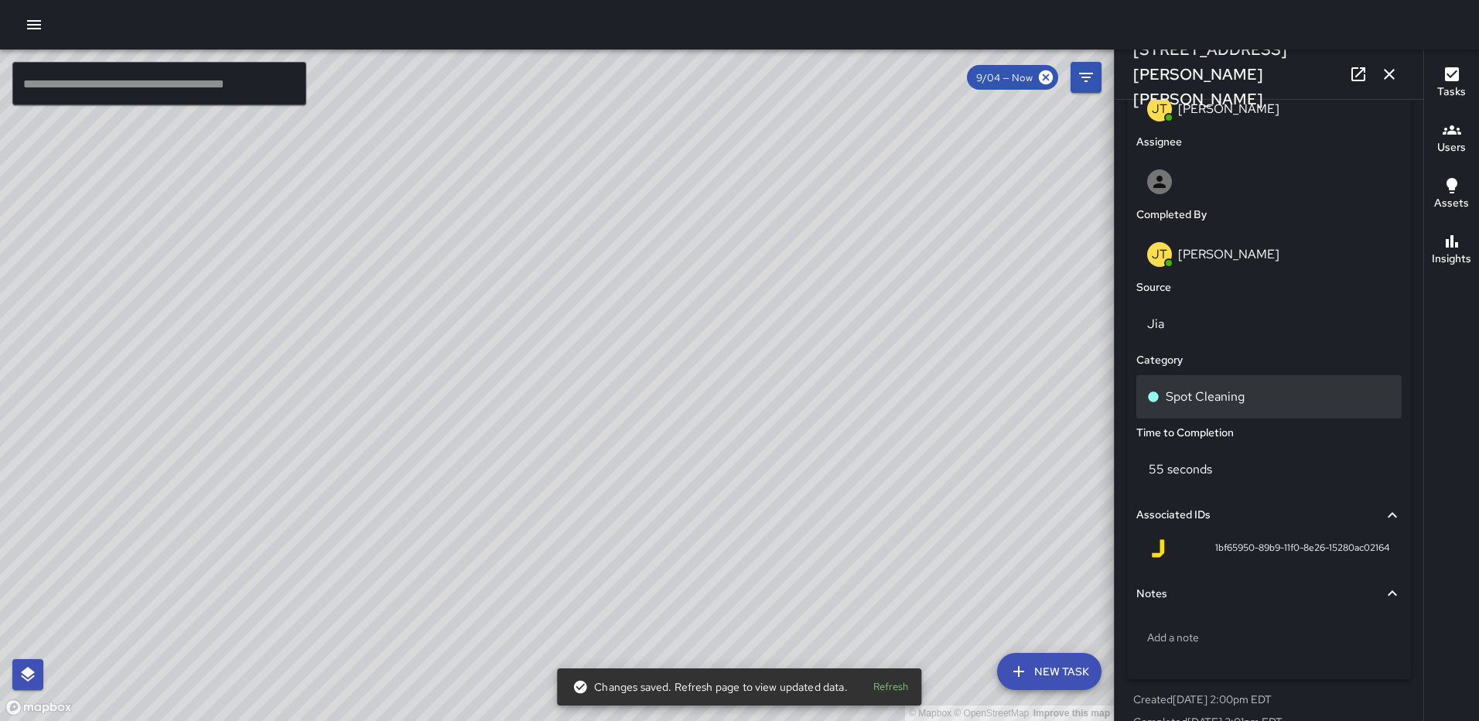
click at [1243, 406] on p "Spot Cleaning" at bounding box center [1205, 397] width 79 height 19
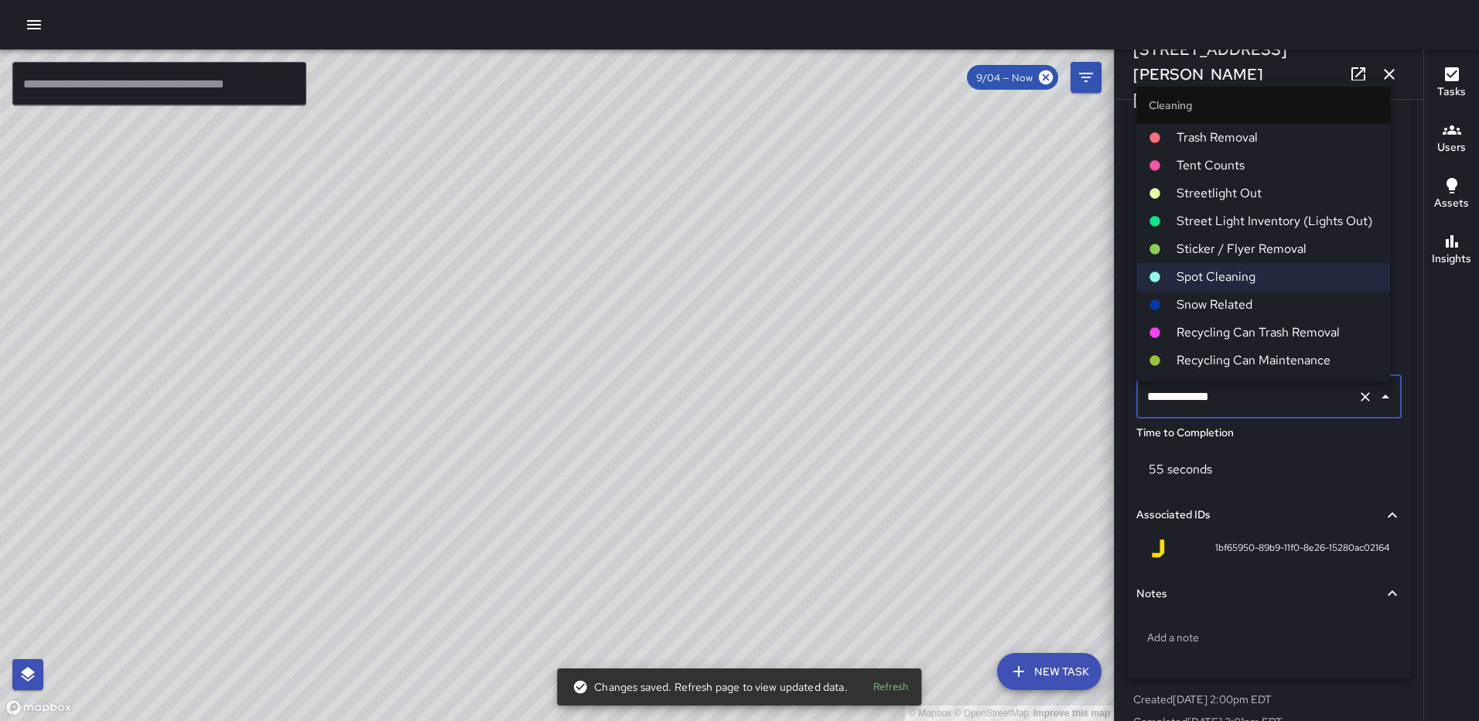
click at [1276, 138] on span "Trash Removal" at bounding box center [1277, 137] width 201 height 19
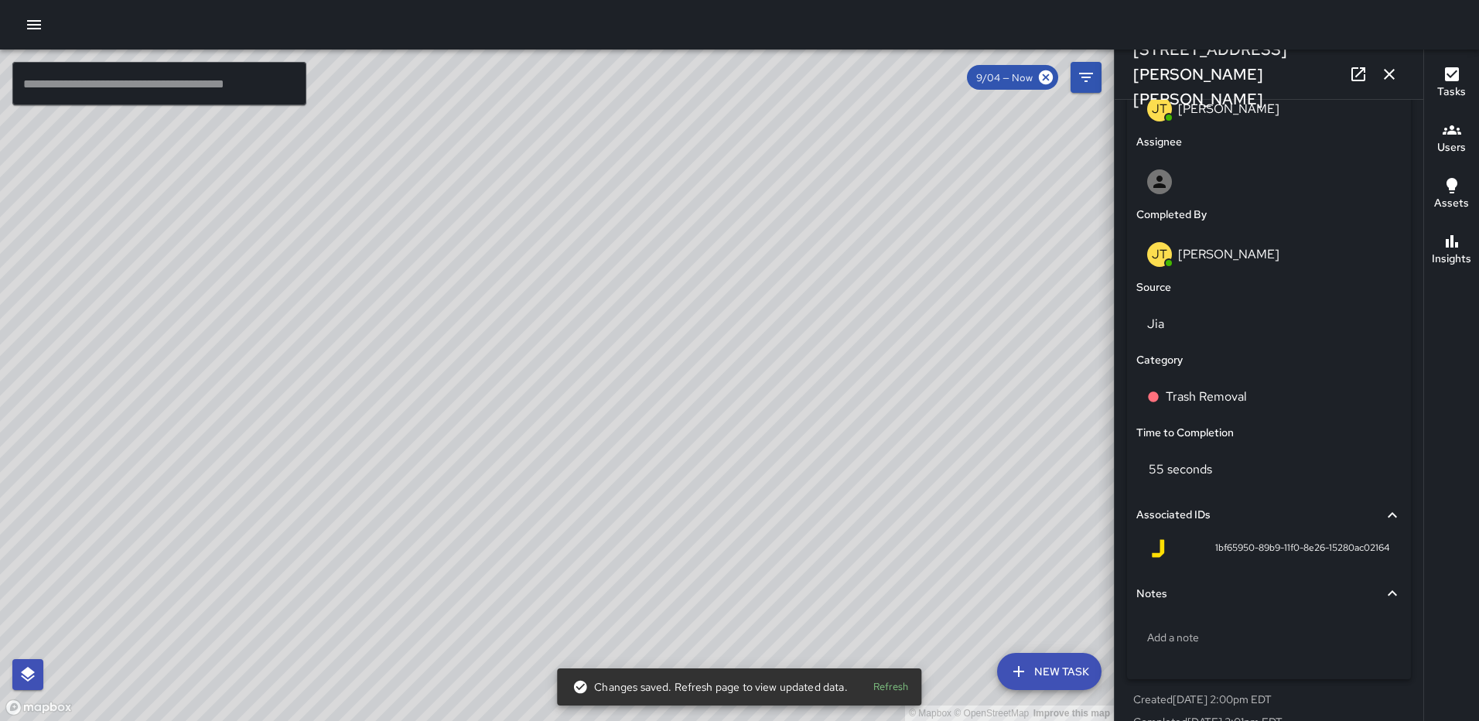
click at [1392, 72] on icon "button" at bounding box center [1389, 74] width 11 height 11
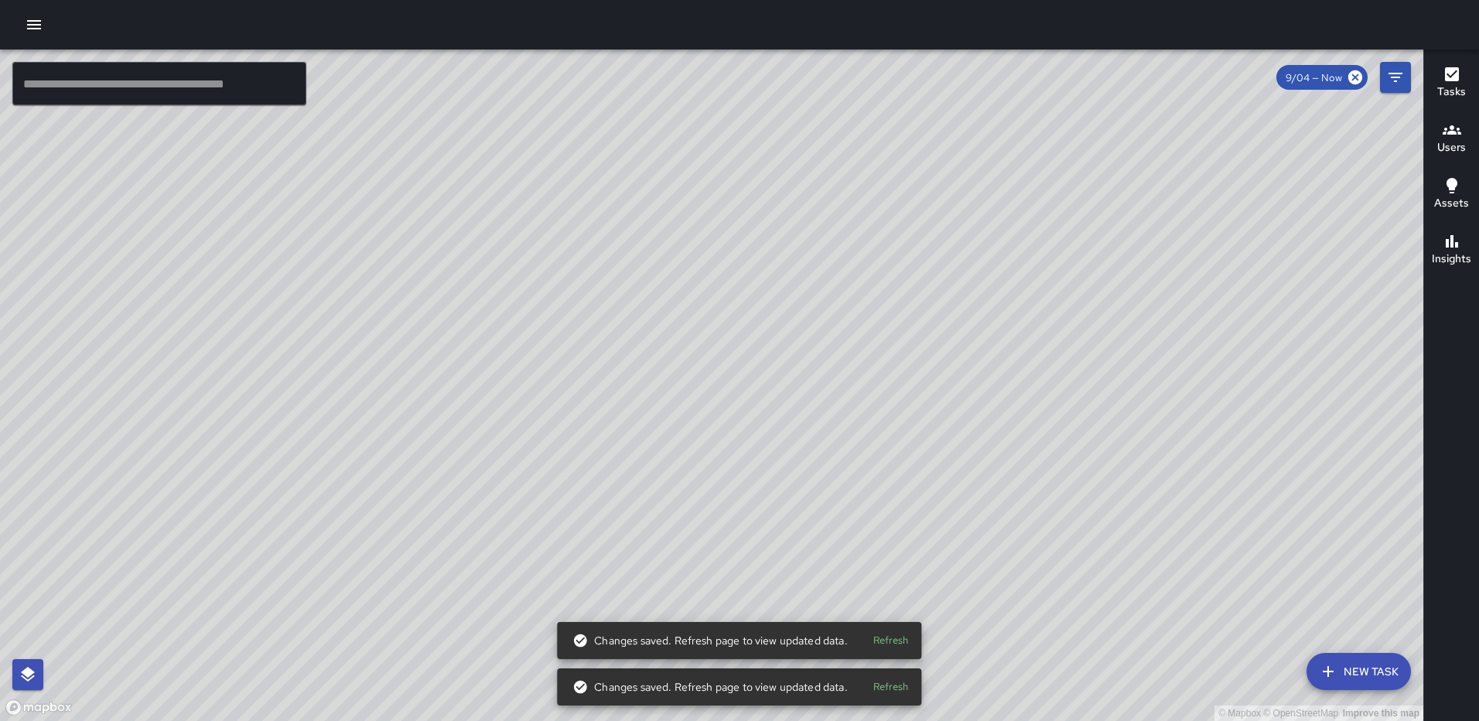
click at [683, 439] on div "© Mapbox © OpenStreetMap Improve this map" at bounding box center [712, 386] width 1424 height 672
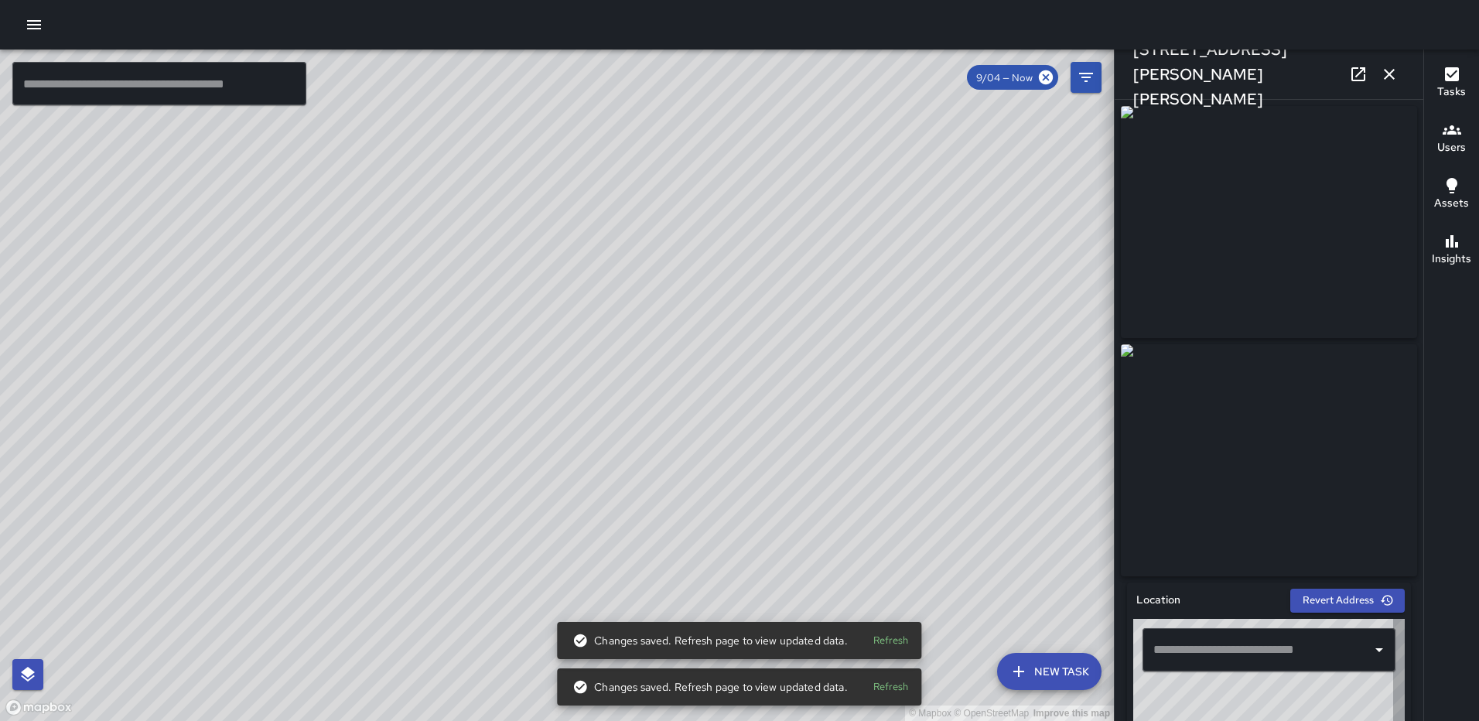
type input "**********"
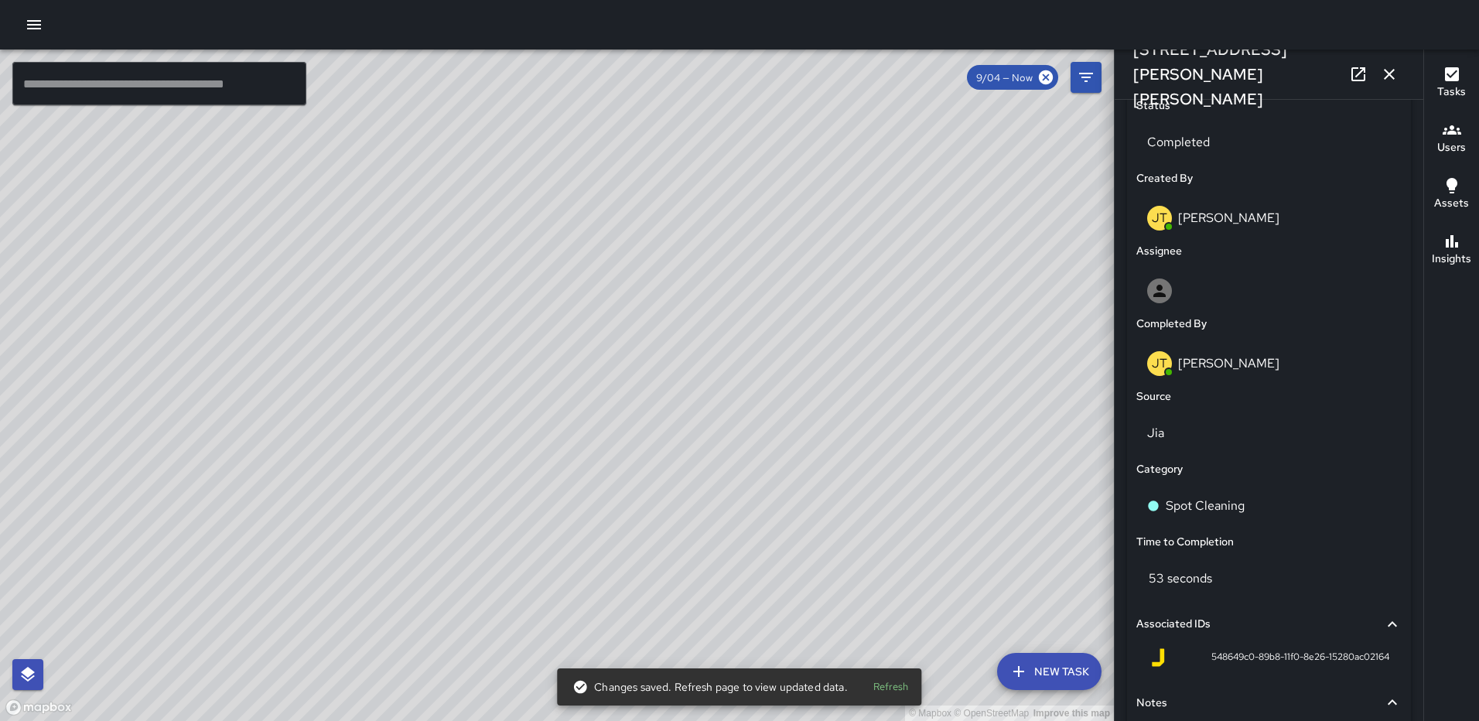
scroll to position [742, 0]
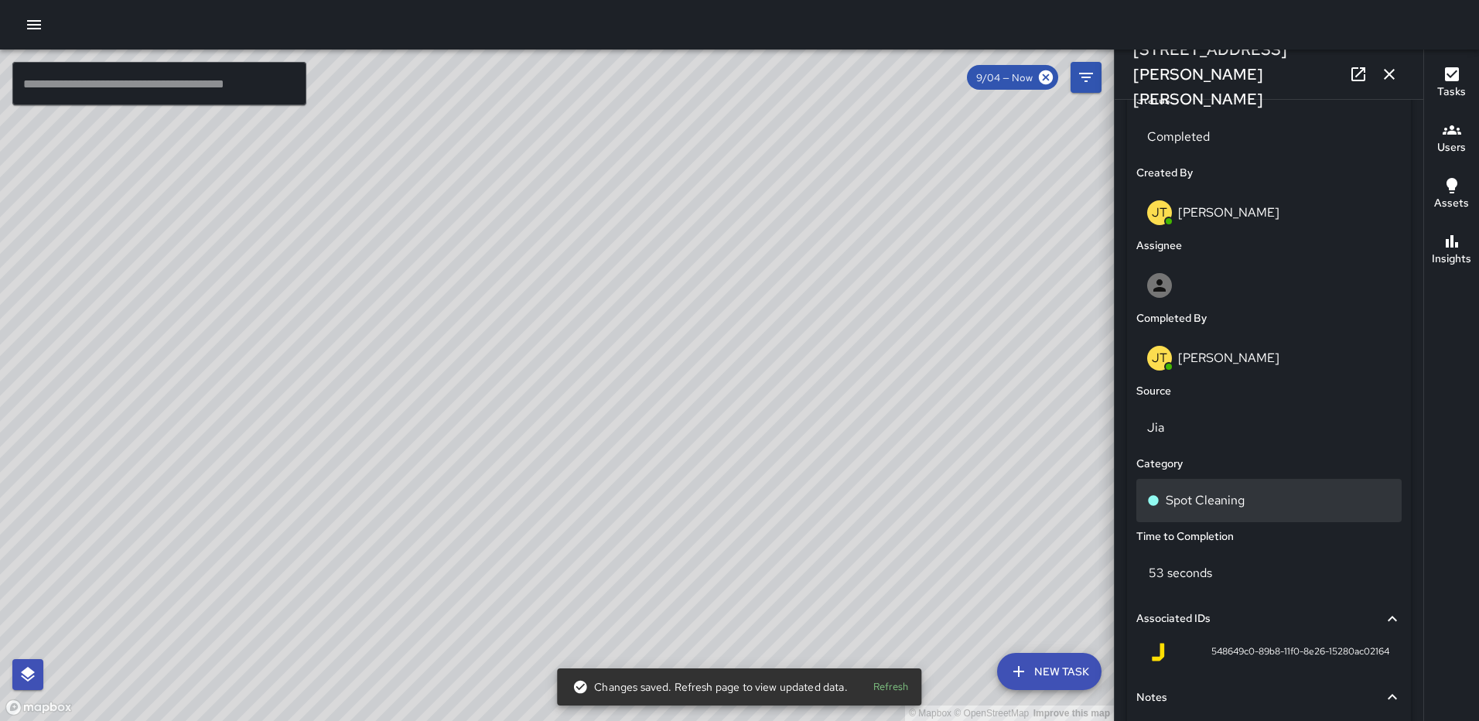
click at [1226, 498] on p "Spot Cleaning" at bounding box center [1205, 500] width 79 height 19
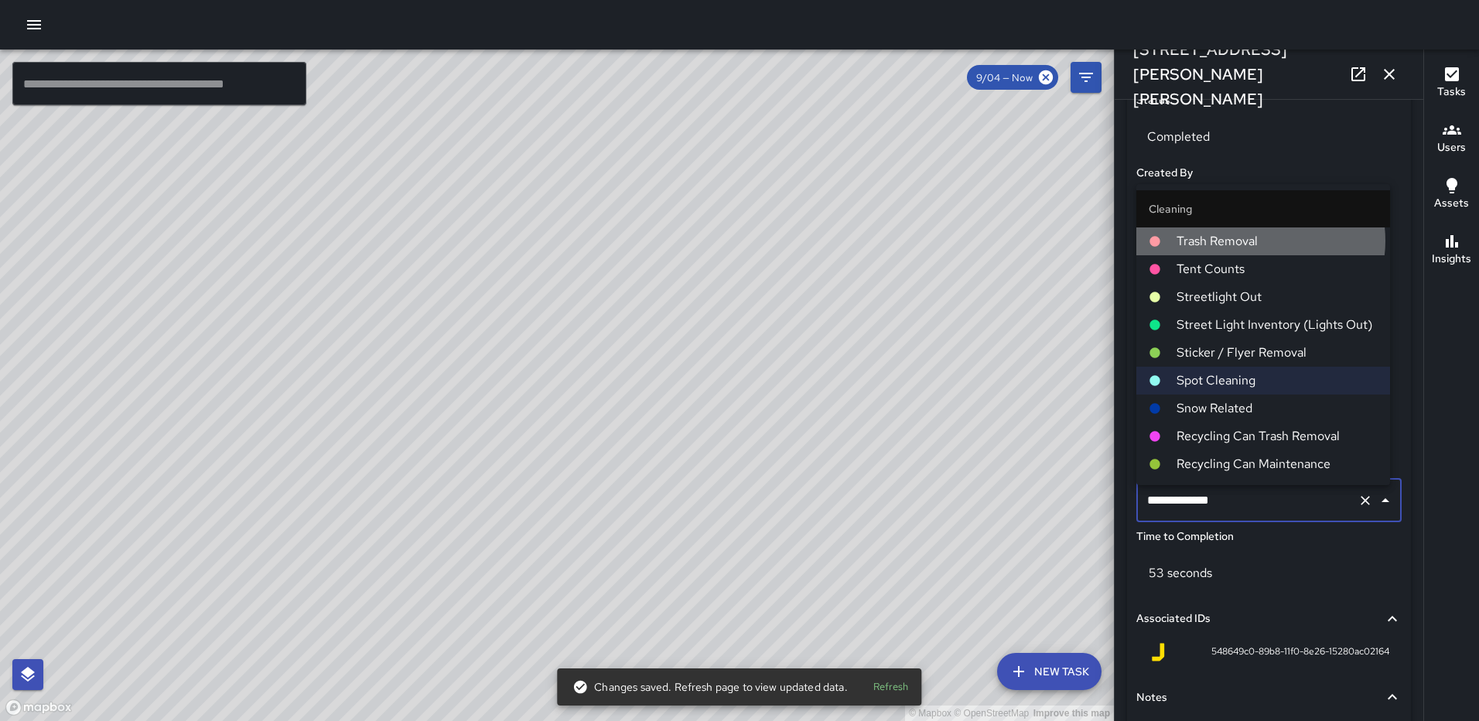
click at [1260, 241] on span "Trash Removal" at bounding box center [1277, 241] width 201 height 19
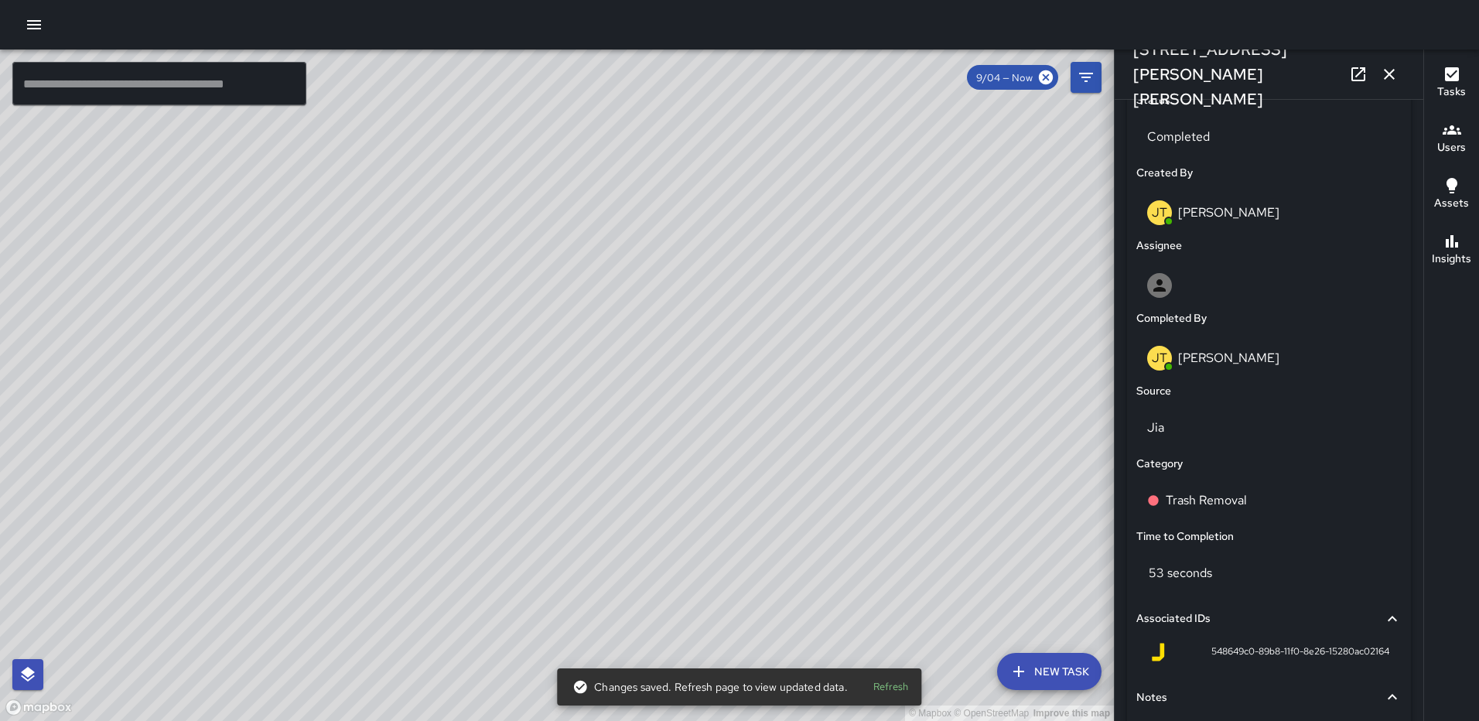
click at [1402, 59] on div "[STREET_ADDRESS][PERSON_NAME][PERSON_NAME]" at bounding box center [1269, 75] width 309 height 50
click at [1390, 75] on icon "button" at bounding box center [1389, 74] width 11 height 11
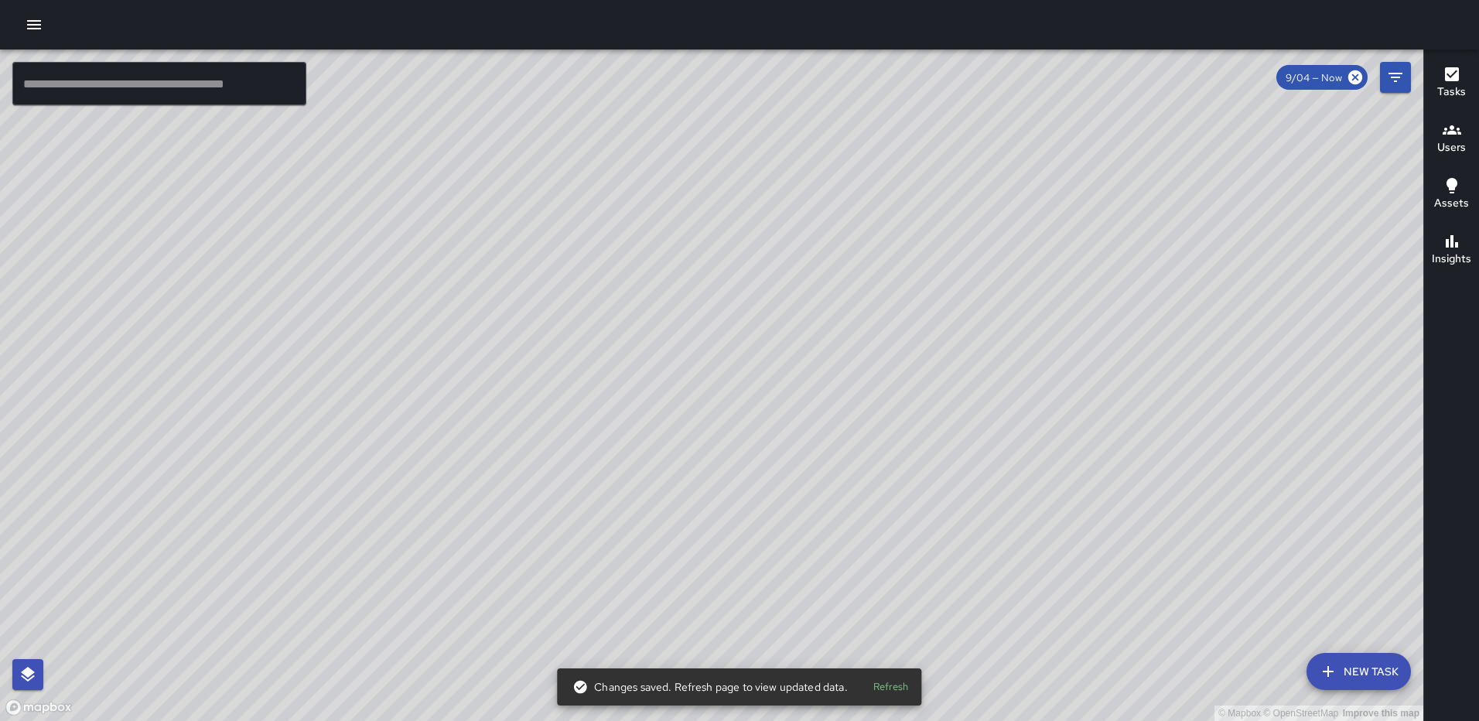
click at [732, 341] on div "© Mapbox © OpenStreetMap Improve this map [PERSON_NAME] [PERSON_NAME] [STREET_A…" at bounding box center [712, 386] width 1424 height 672
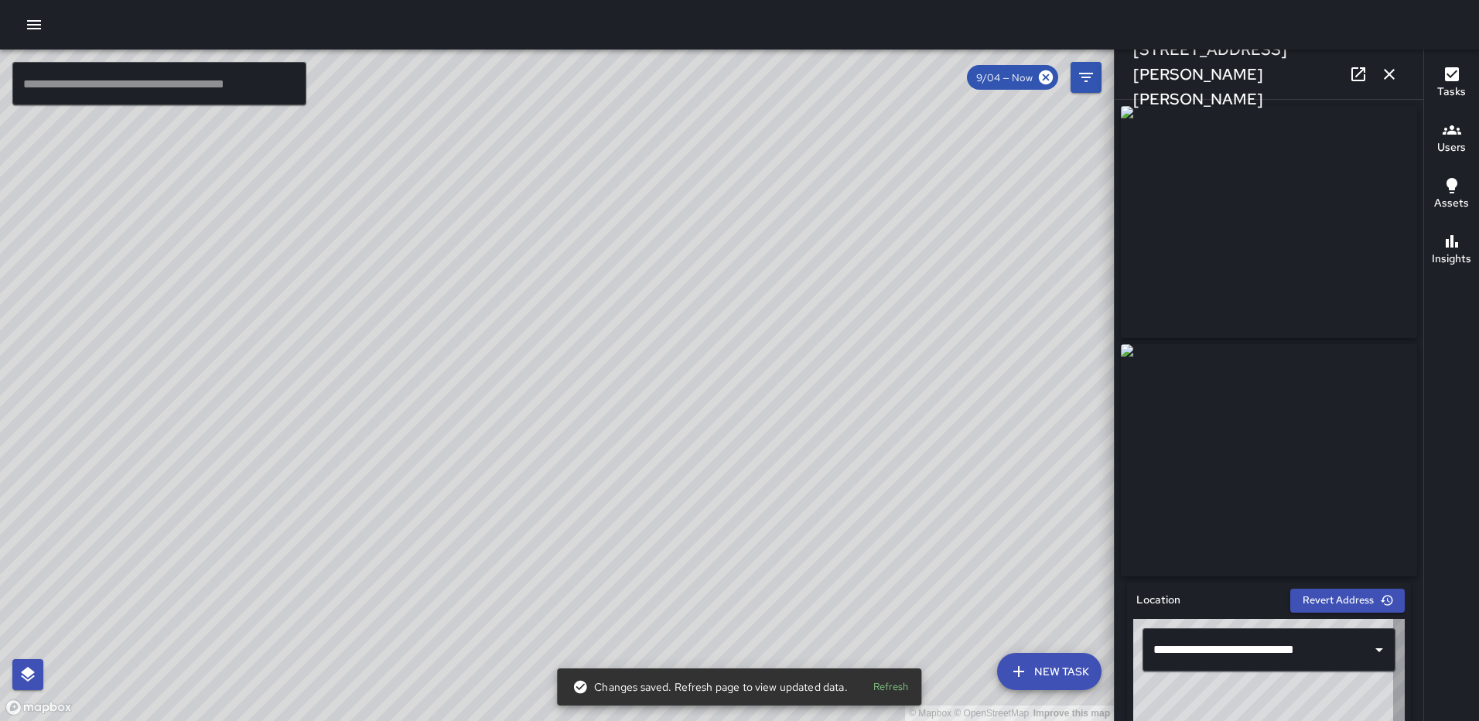
type input "**********"
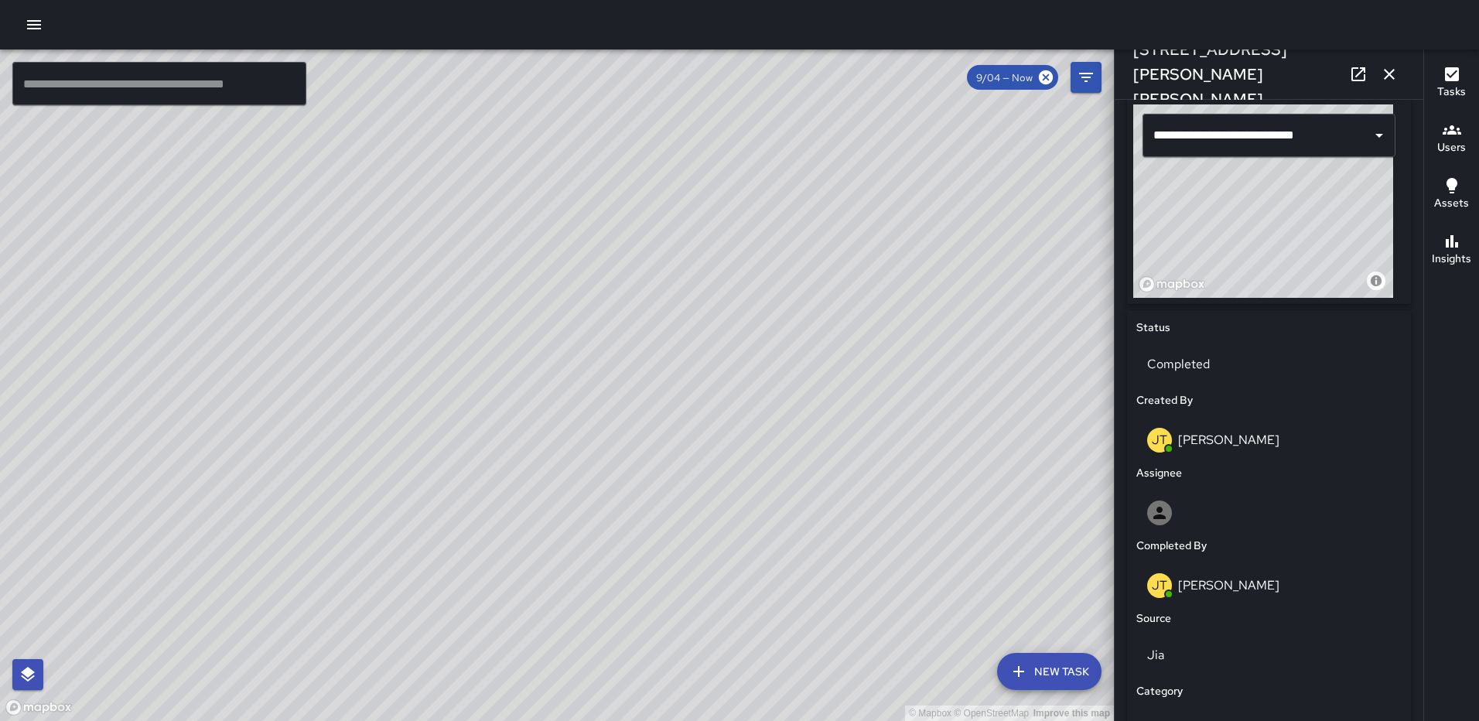
scroll to position [699, 0]
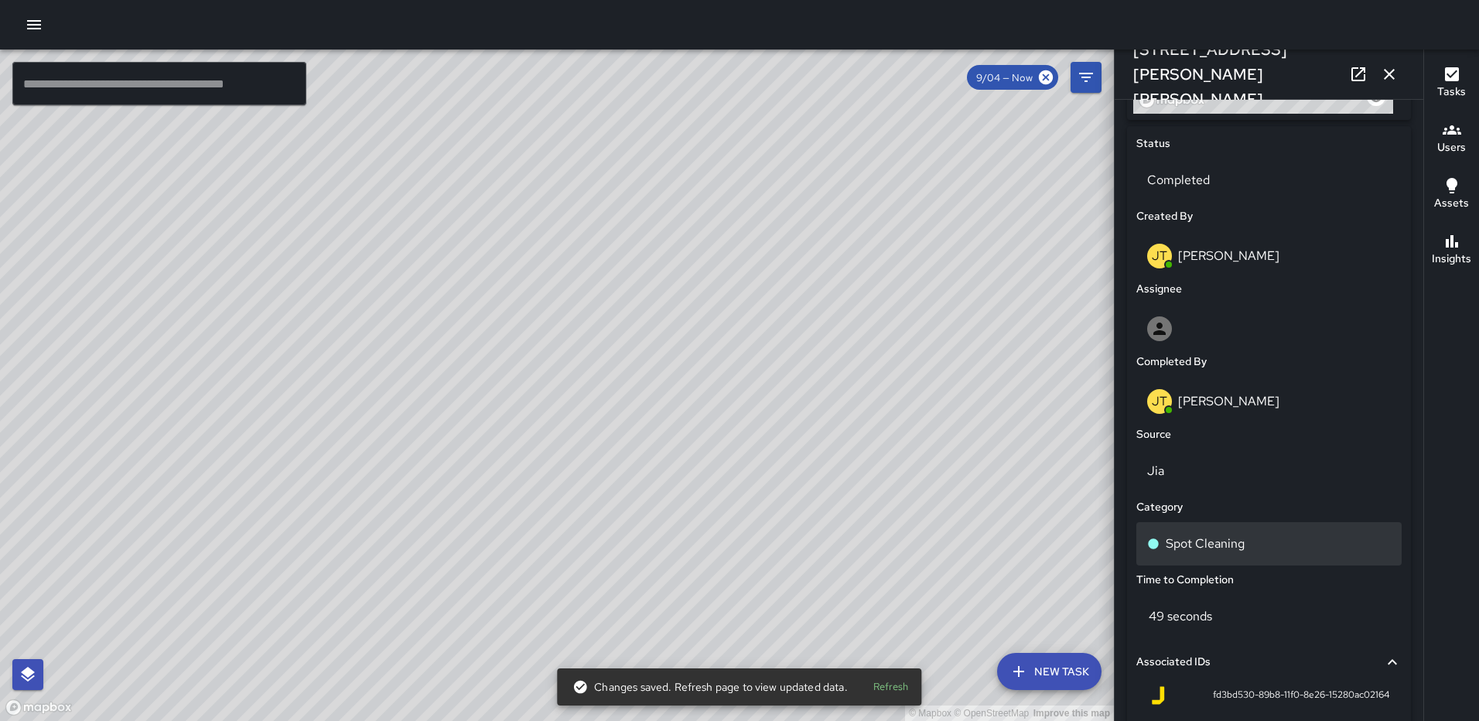
click at [1197, 542] on p "Spot Cleaning" at bounding box center [1205, 544] width 79 height 19
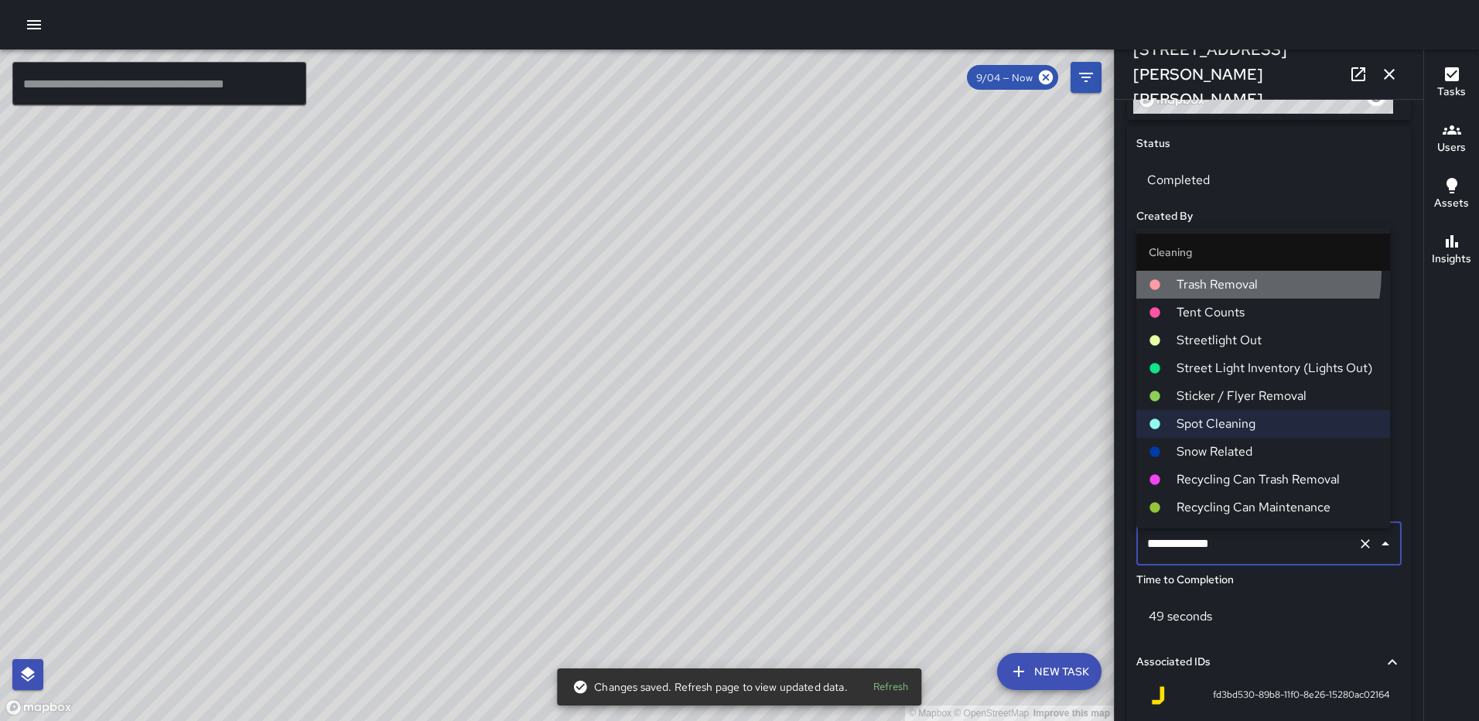
click at [1232, 273] on li "Trash Removal" at bounding box center [1264, 285] width 254 height 28
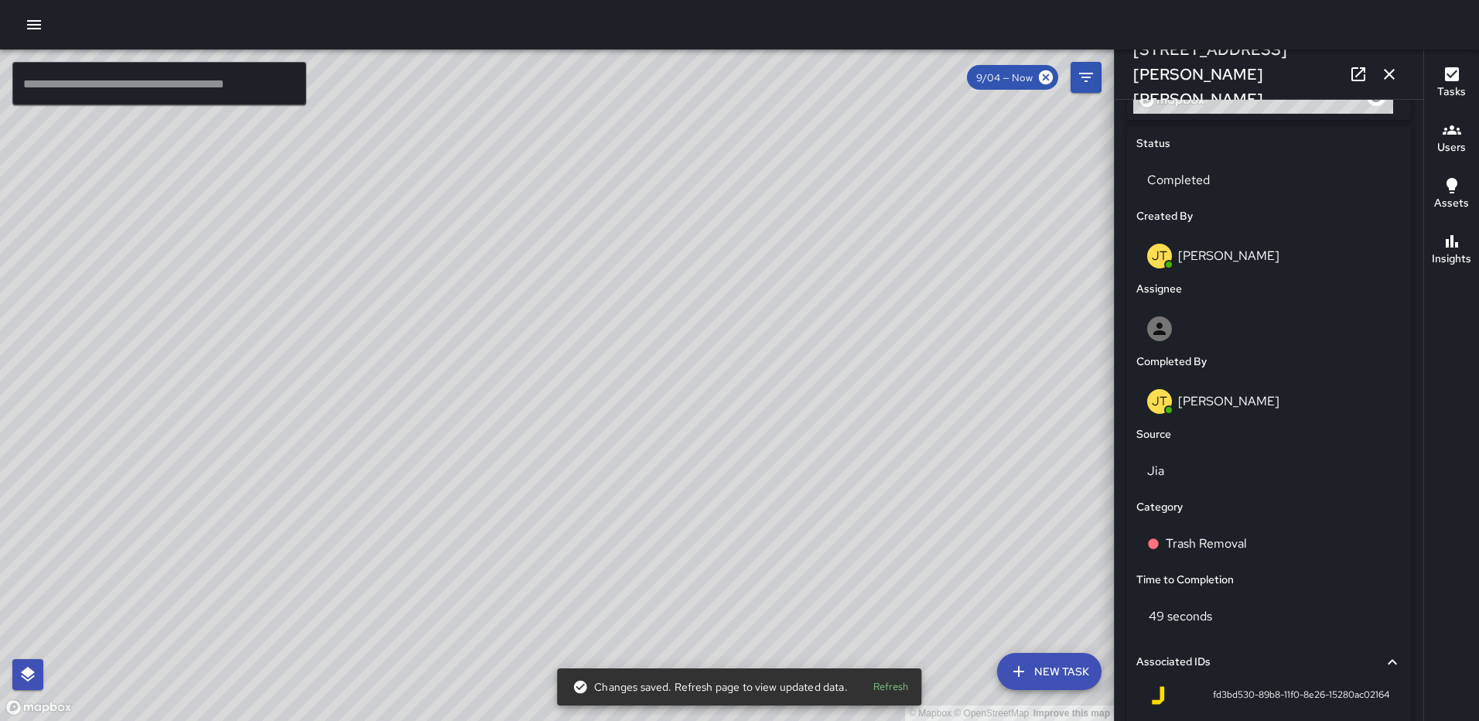
click at [1383, 72] on icon "button" at bounding box center [1389, 74] width 19 height 19
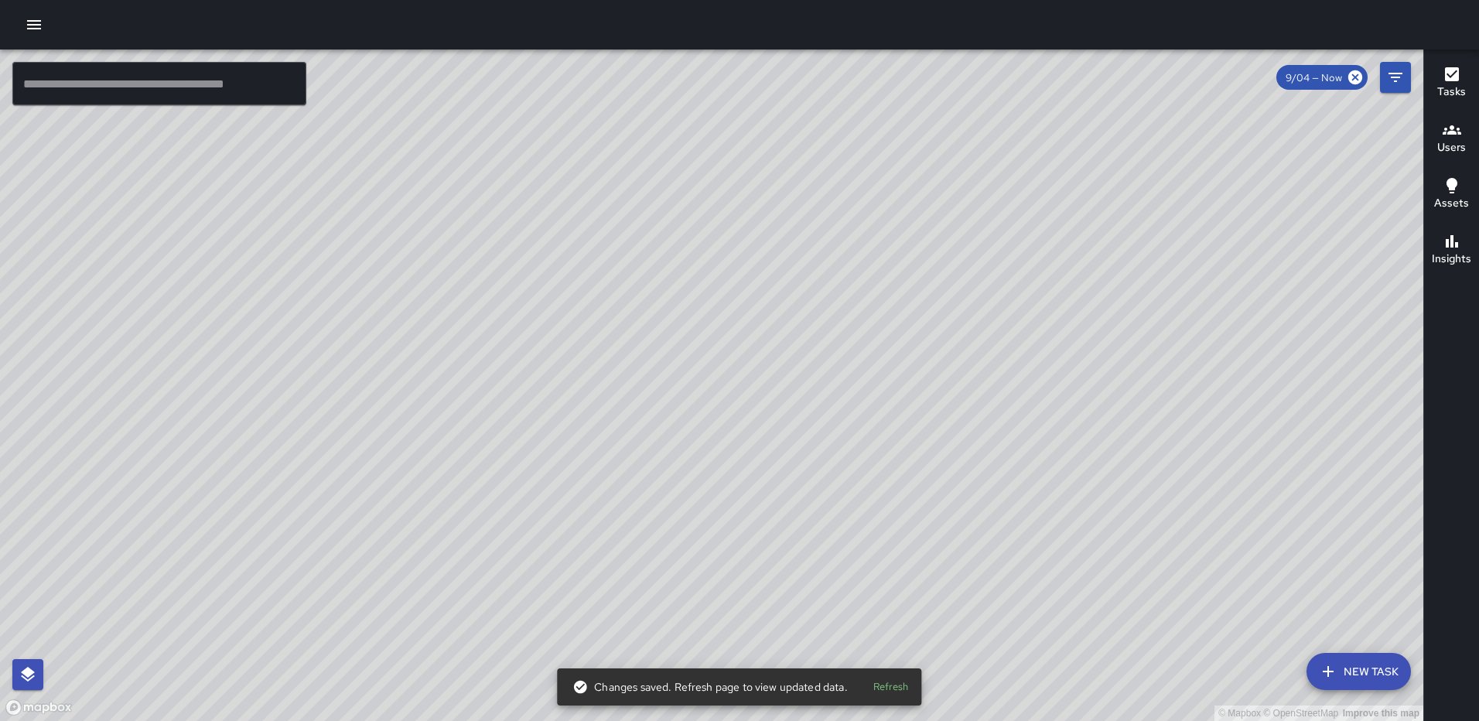
click at [703, 396] on div "© Mapbox © OpenStreetMap Improve this map [PERSON_NAME] [PERSON_NAME] [STREET_A…" at bounding box center [712, 386] width 1424 height 672
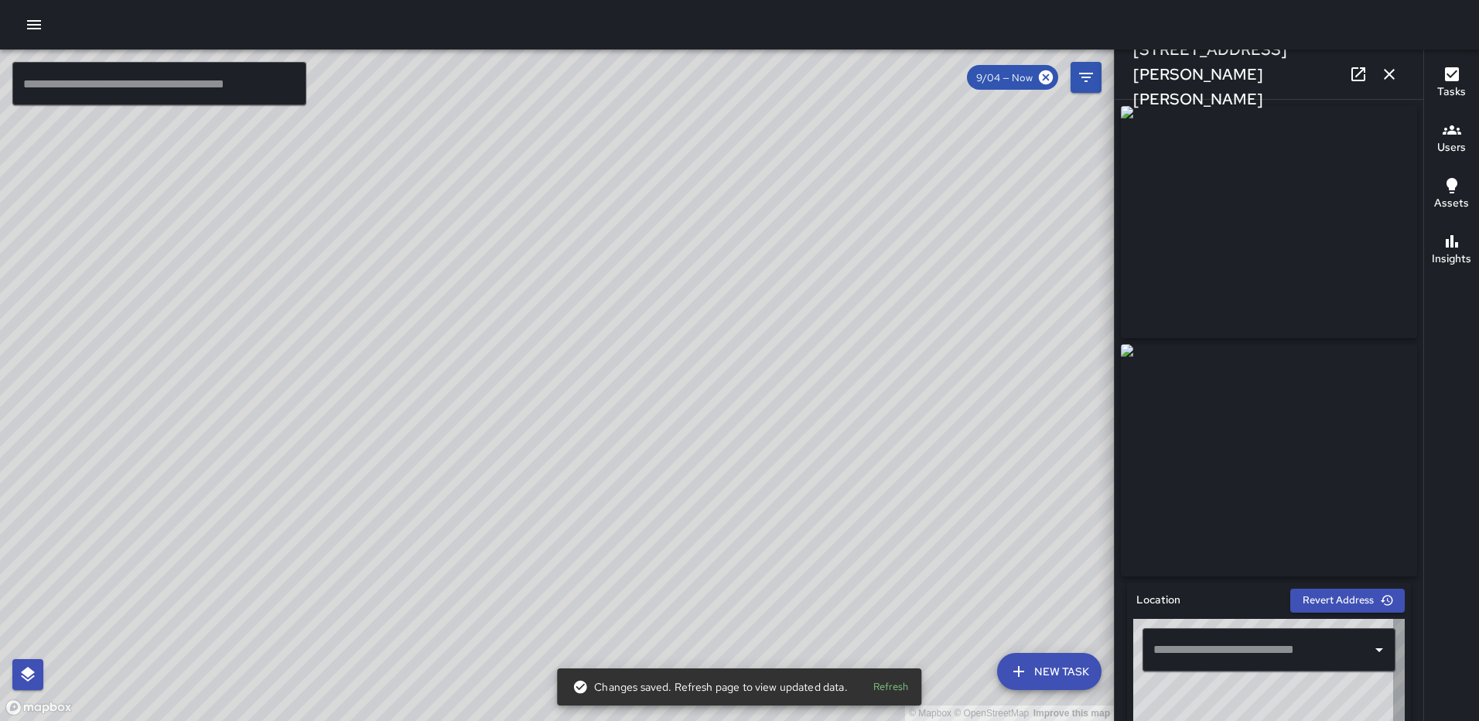
type input "**********"
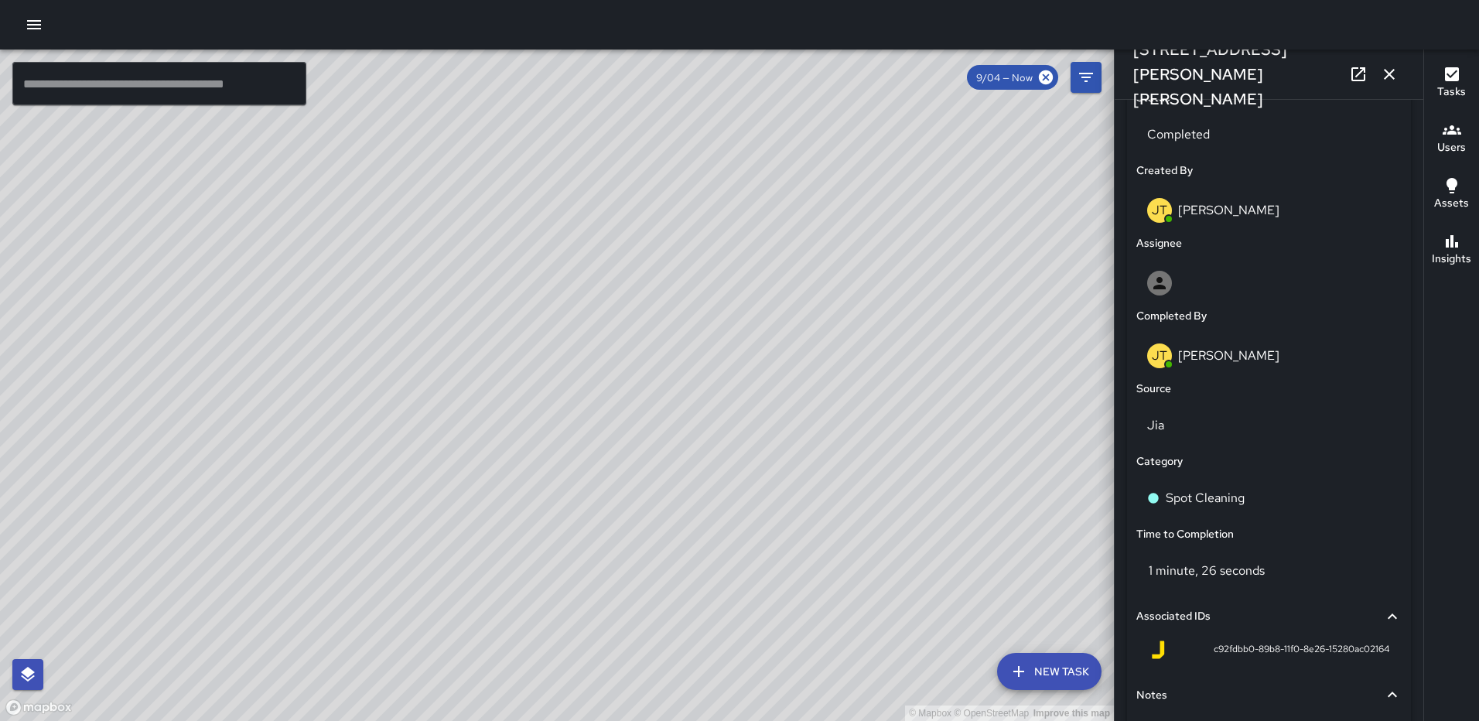
scroll to position [752, 0]
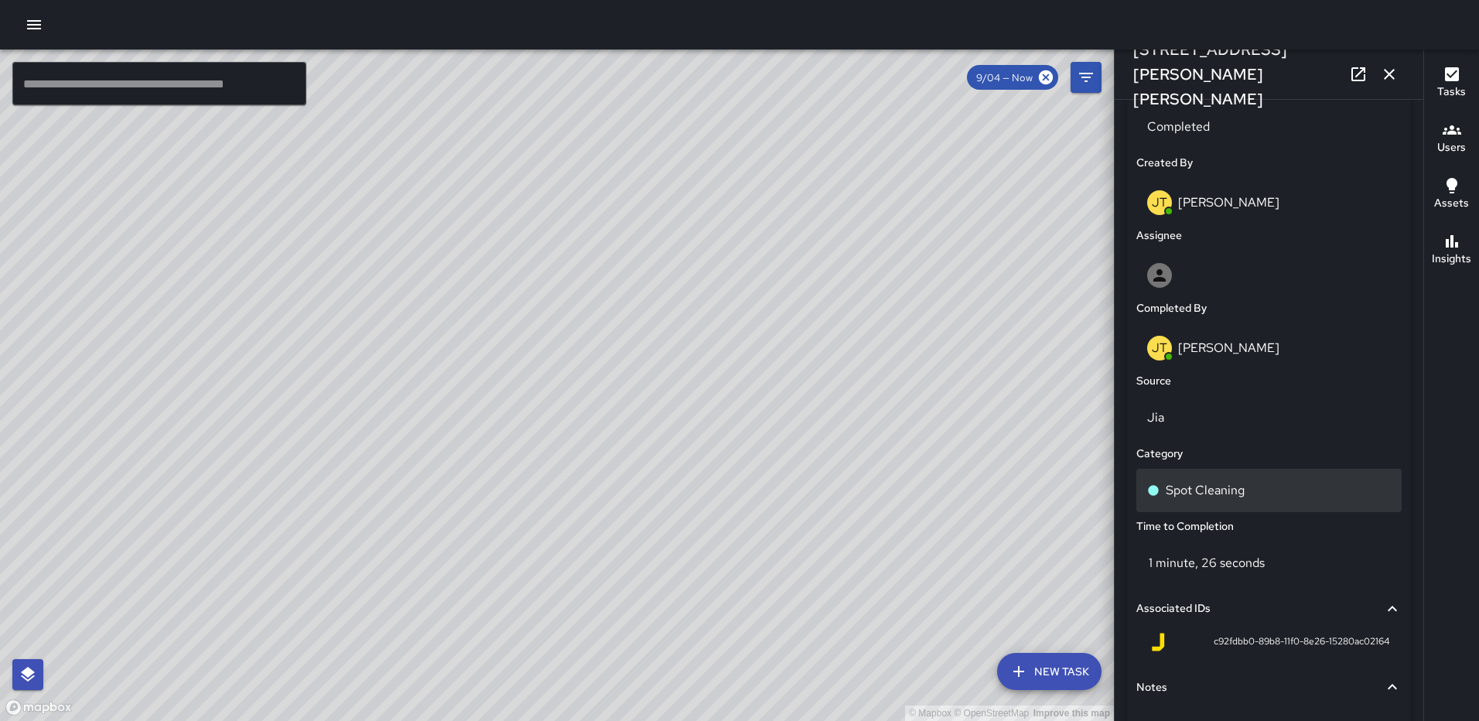
click at [1234, 500] on p "Spot Cleaning" at bounding box center [1205, 490] width 79 height 19
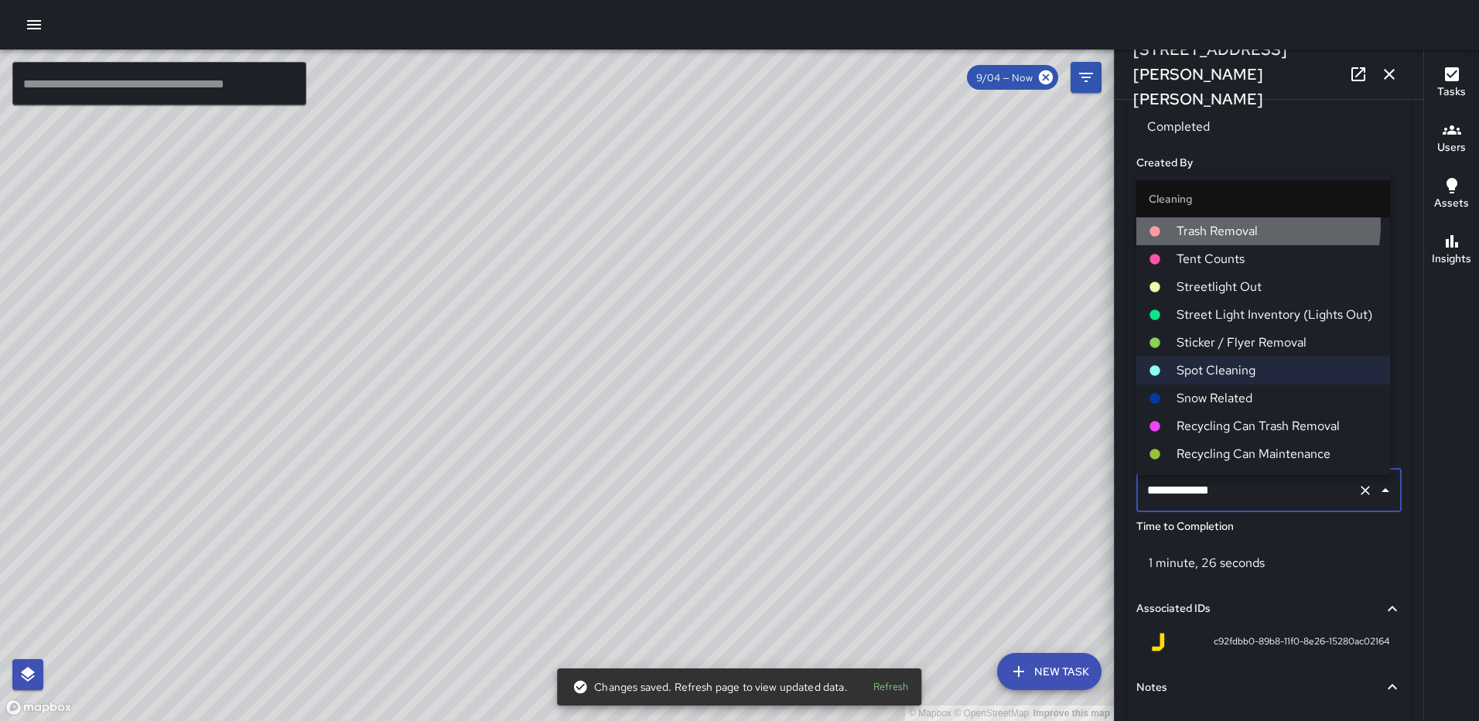
drag, startPoint x: 1244, startPoint y: 225, endPoint x: 1260, endPoint y: 218, distance: 17.7
click at [1245, 225] on span "Trash Removal" at bounding box center [1277, 231] width 201 height 19
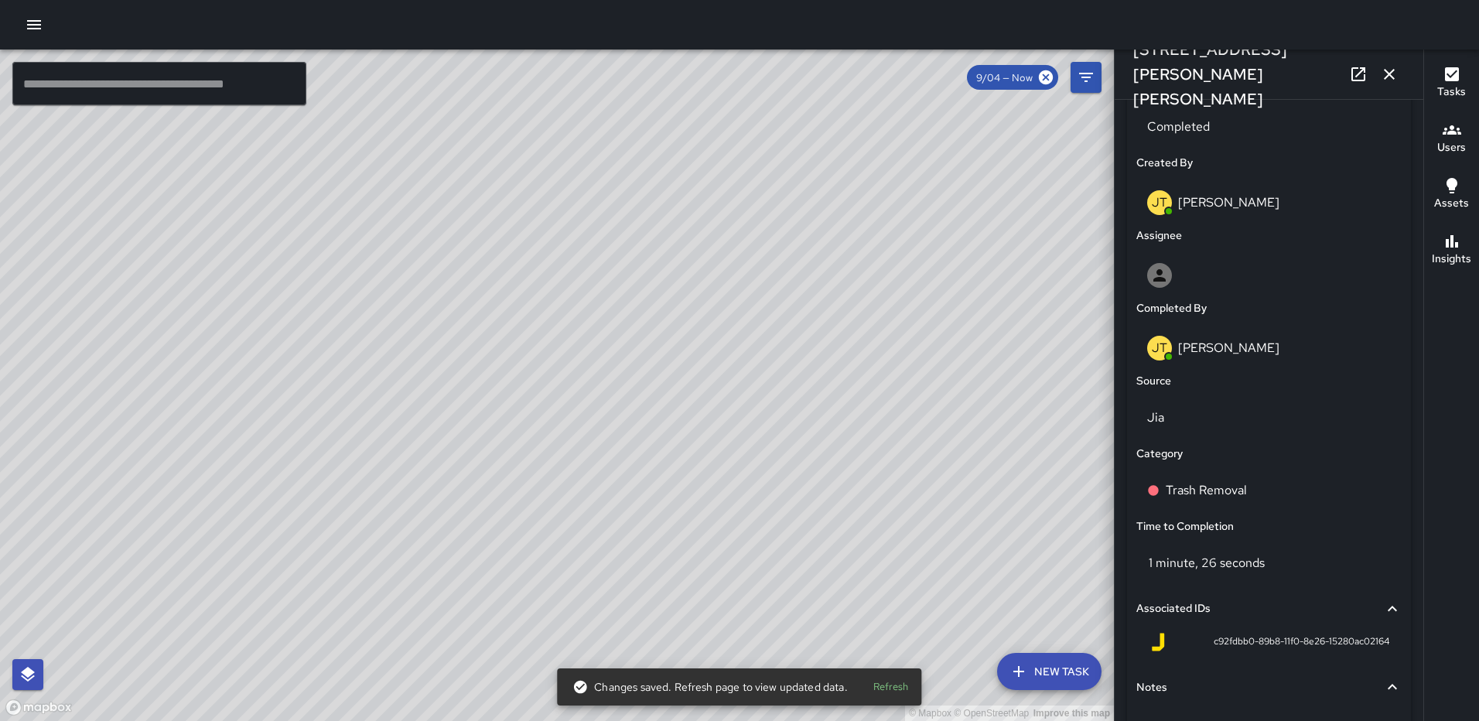
click at [1391, 82] on icon "button" at bounding box center [1389, 74] width 19 height 19
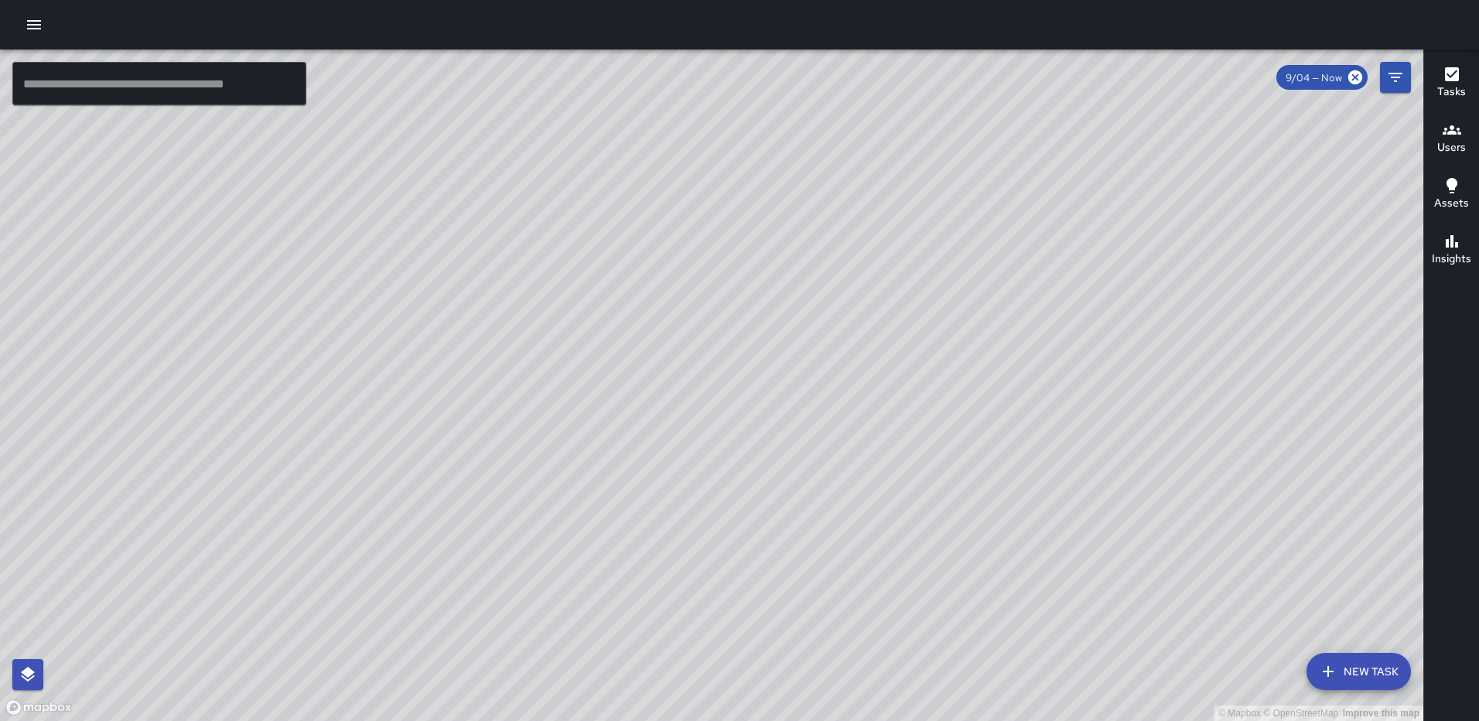
drag, startPoint x: 860, startPoint y: 167, endPoint x: 800, endPoint y: 355, distance: 197.5
click at [798, 368] on div "© Mapbox © OpenStreetMap Improve this map" at bounding box center [712, 386] width 1424 height 672
click at [750, 511] on div "© Mapbox © OpenStreetMap Improve this map JT Jeffrey Turner 101 Harry Thomas Wa…" at bounding box center [712, 386] width 1424 height 672
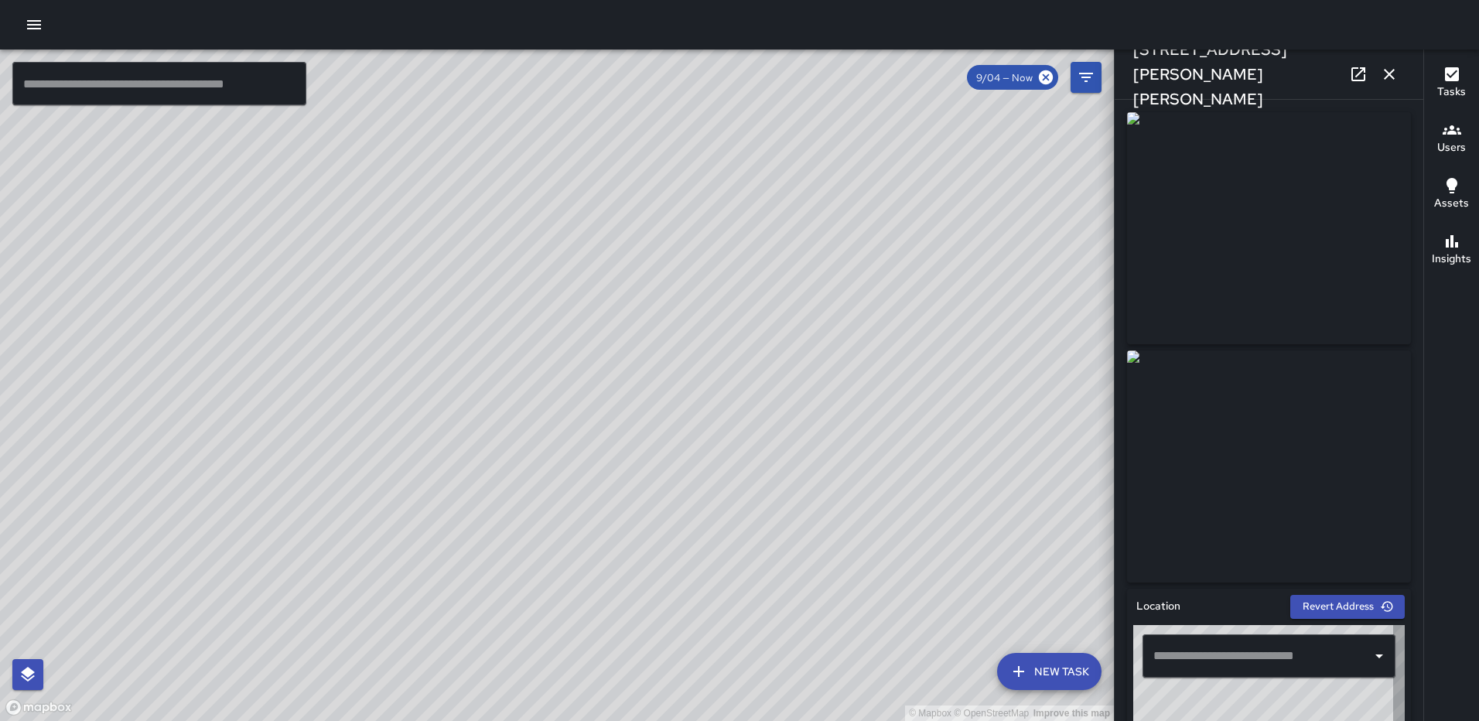
type input "**********"
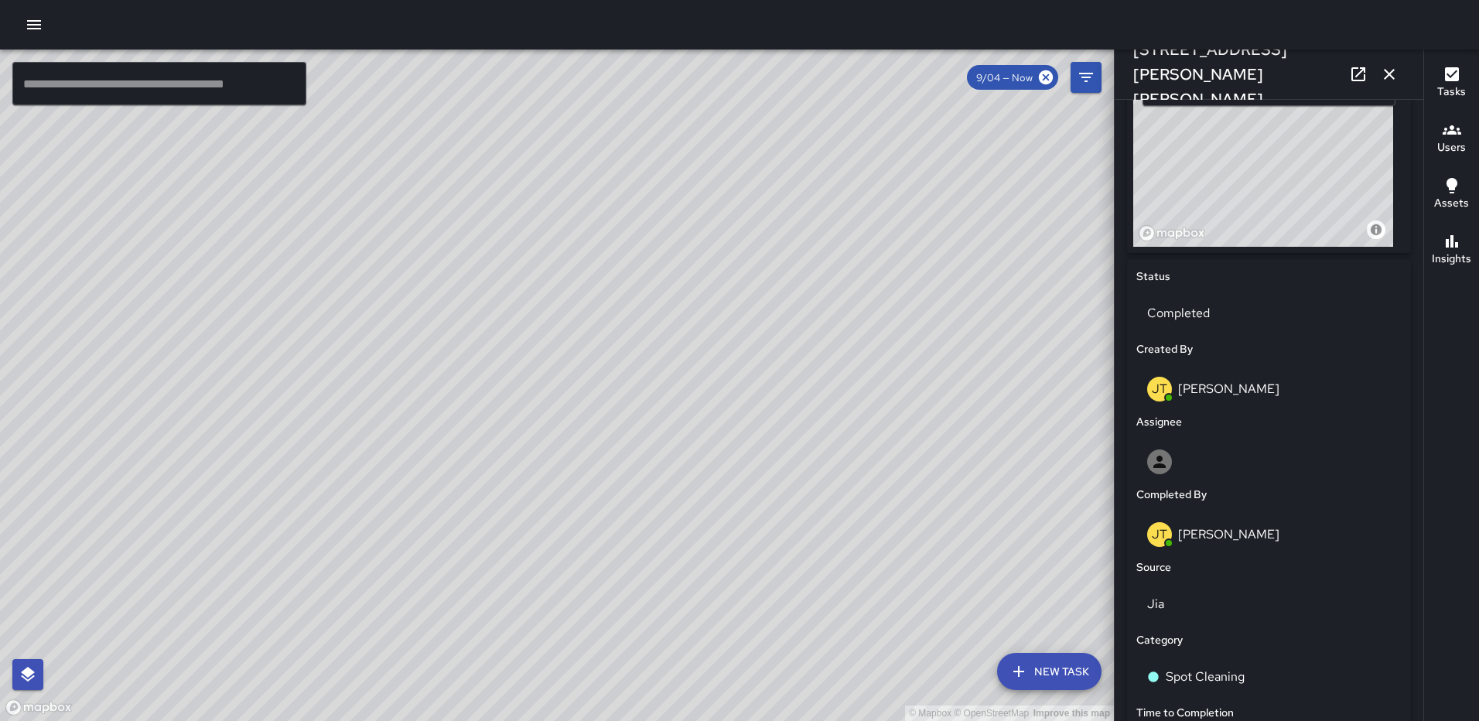
scroll to position [879, 0]
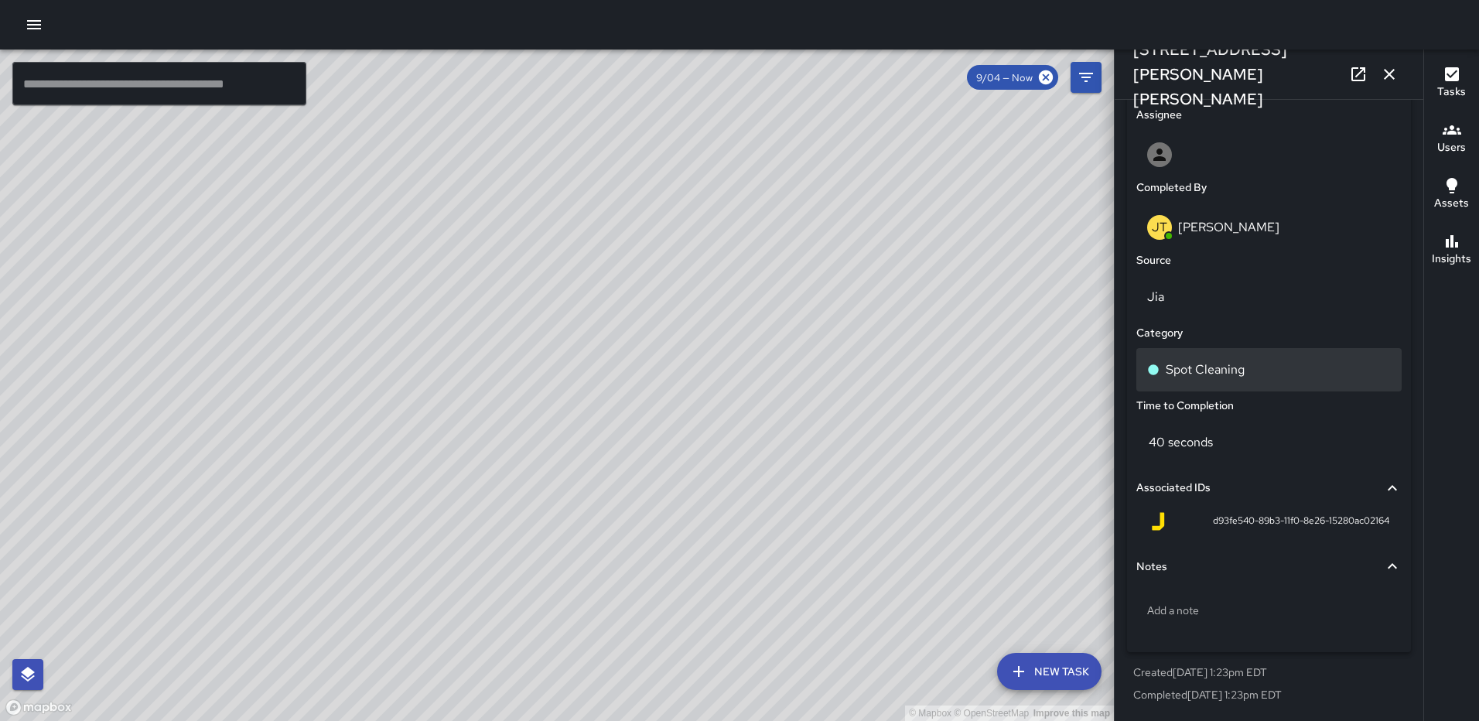
click at [1198, 371] on p "Spot Cleaning" at bounding box center [1205, 370] width 79 height 19
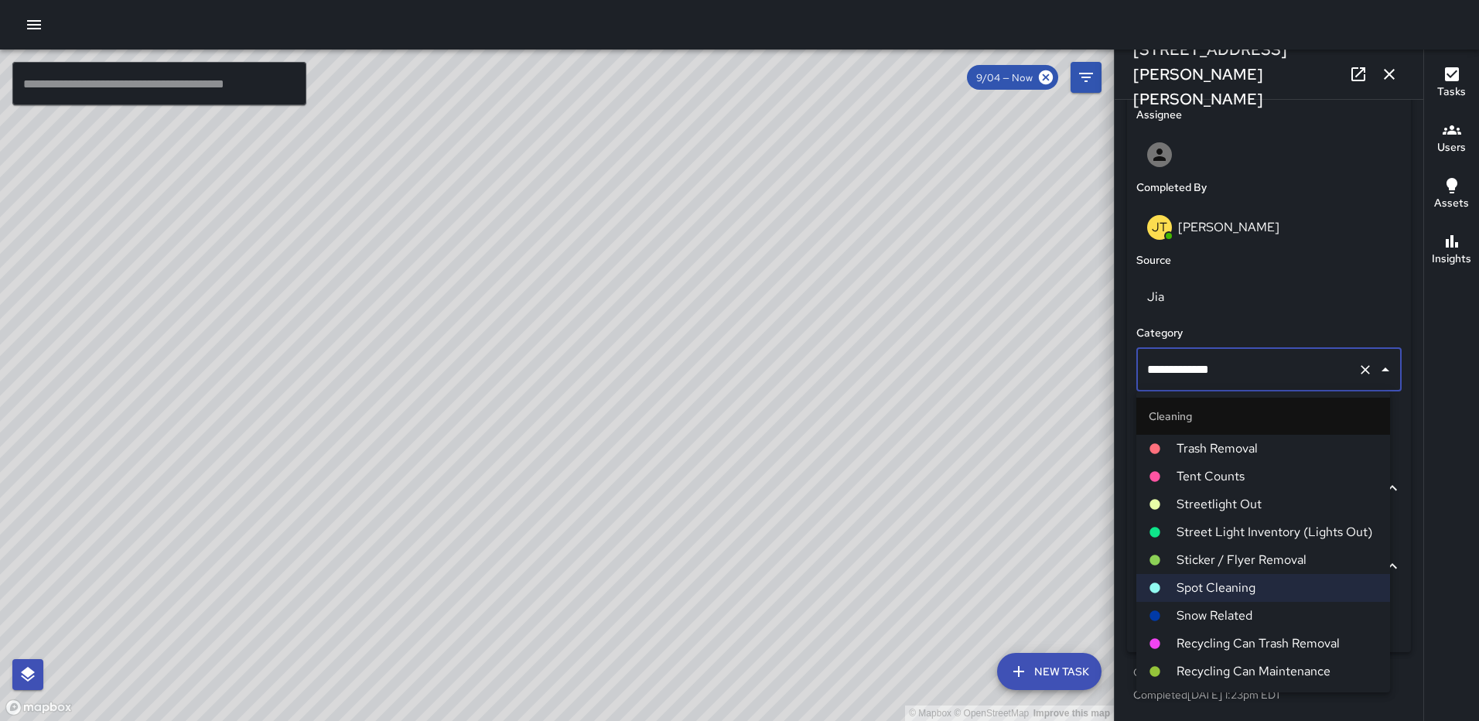
click at [1224, 443] on span "Trash Removal" at bounding box center [1277, 448] width 201 height 19
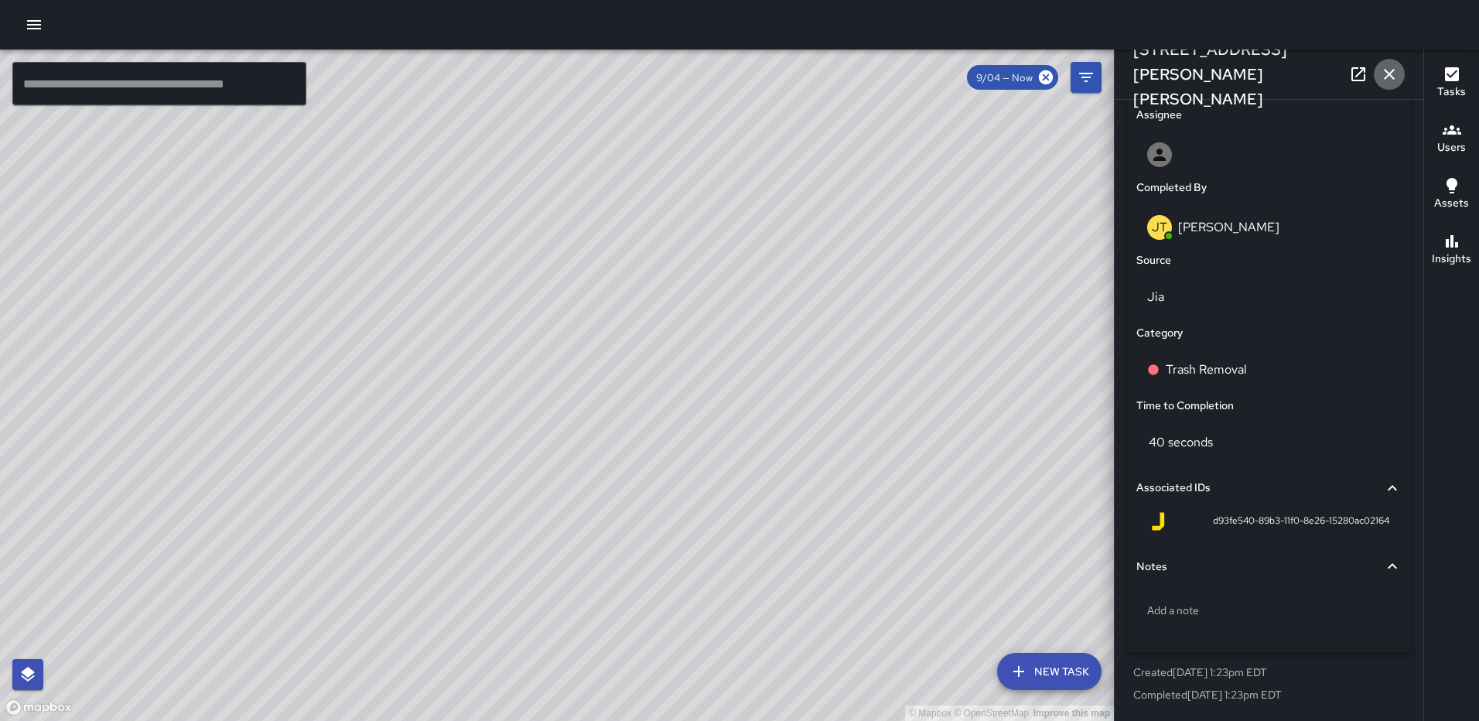
click at [1396, 77] on icon "button" at bounding box center [1389, 74] width 19 height 19
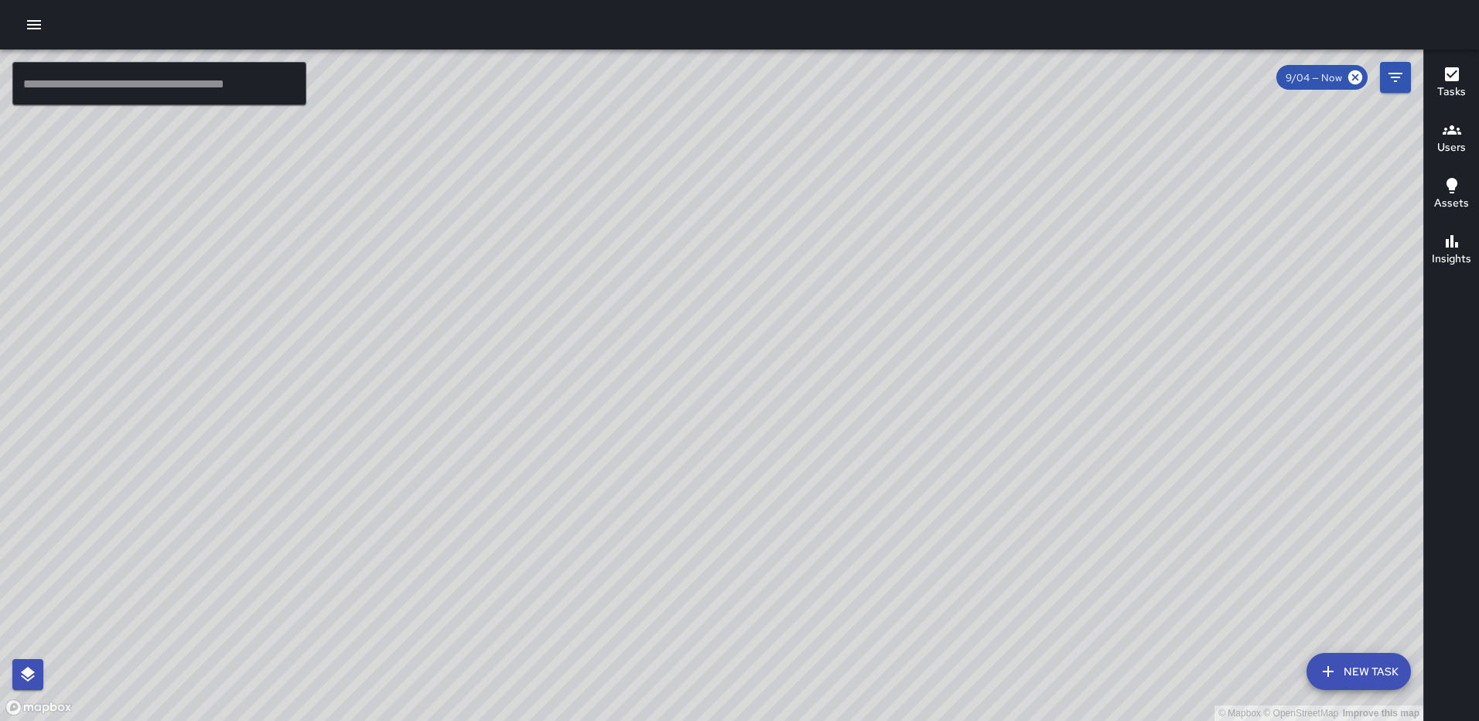
click at [724, 384] on div "© Mapbox © OpenStreetMap Improve this map JT Jeffrey Turner 101 Harry Thomas Wa…" at bounding box center [712, 386] width 1424 height 672
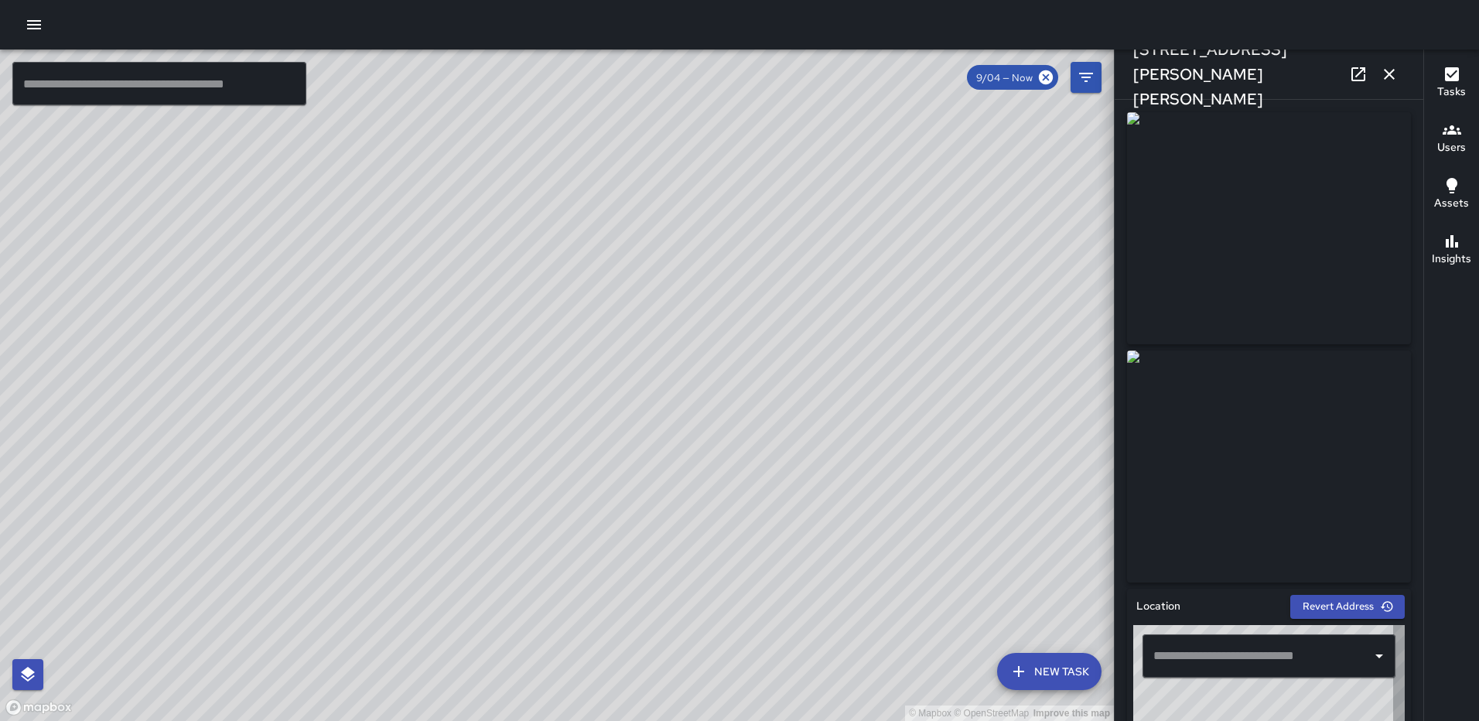
type input "**********"
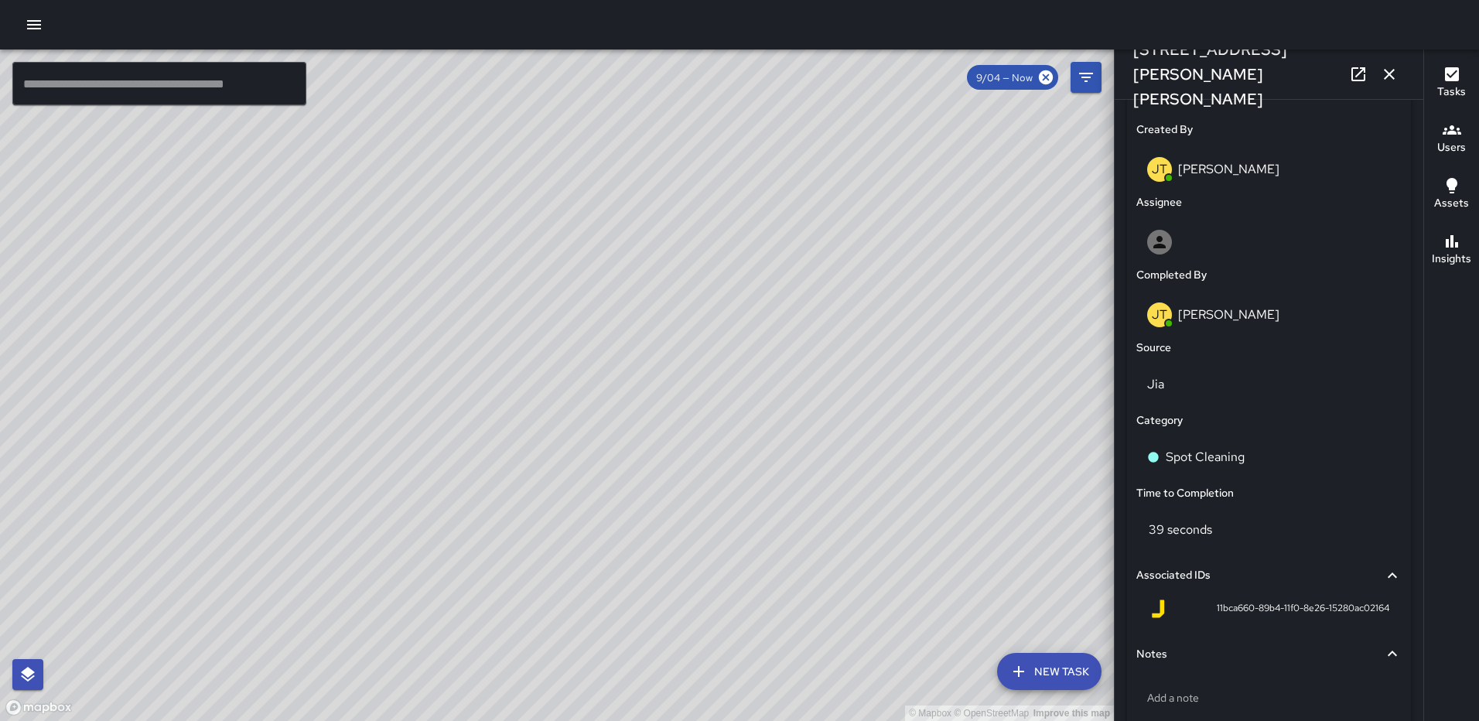
scroll to position [871, 0]
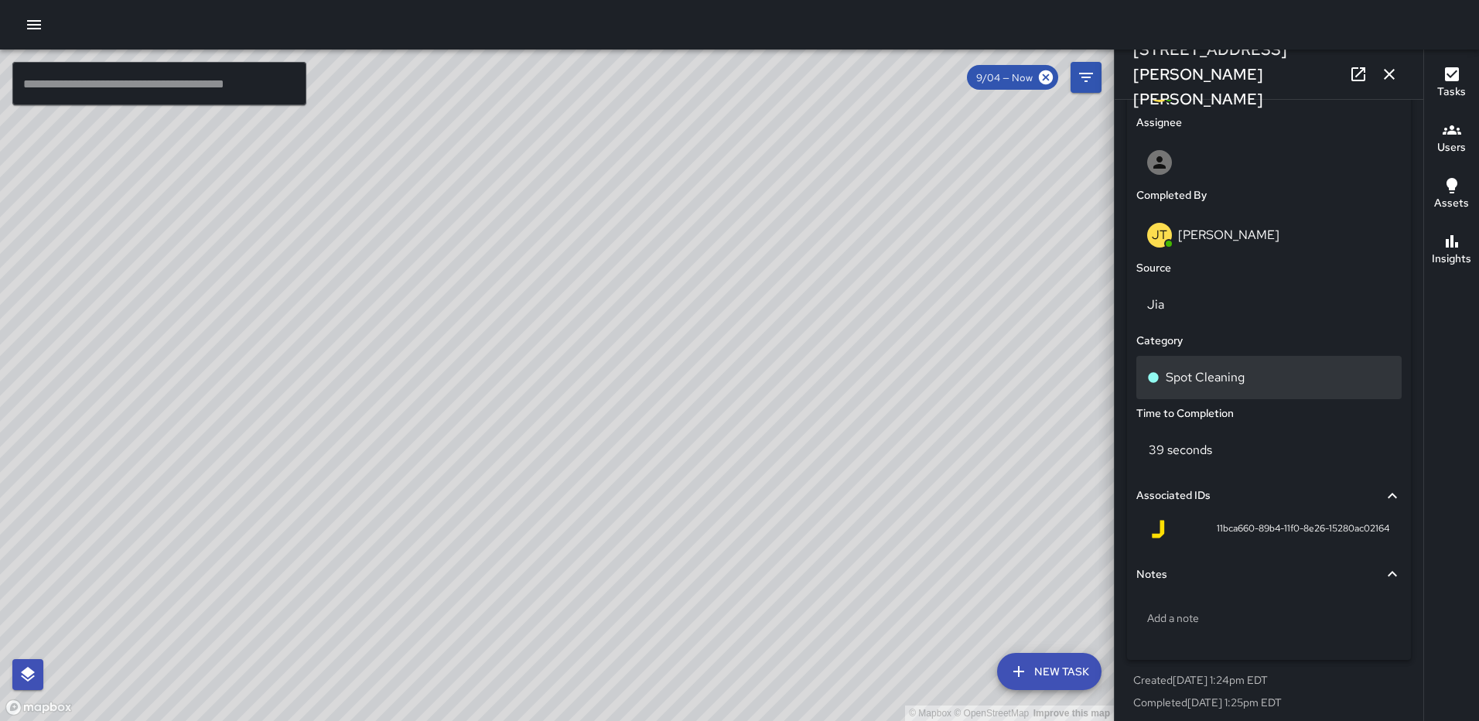
click at [1187, 381] on p "Spot Cleaning" at bounding box center [1205, 377] width 79 height 19
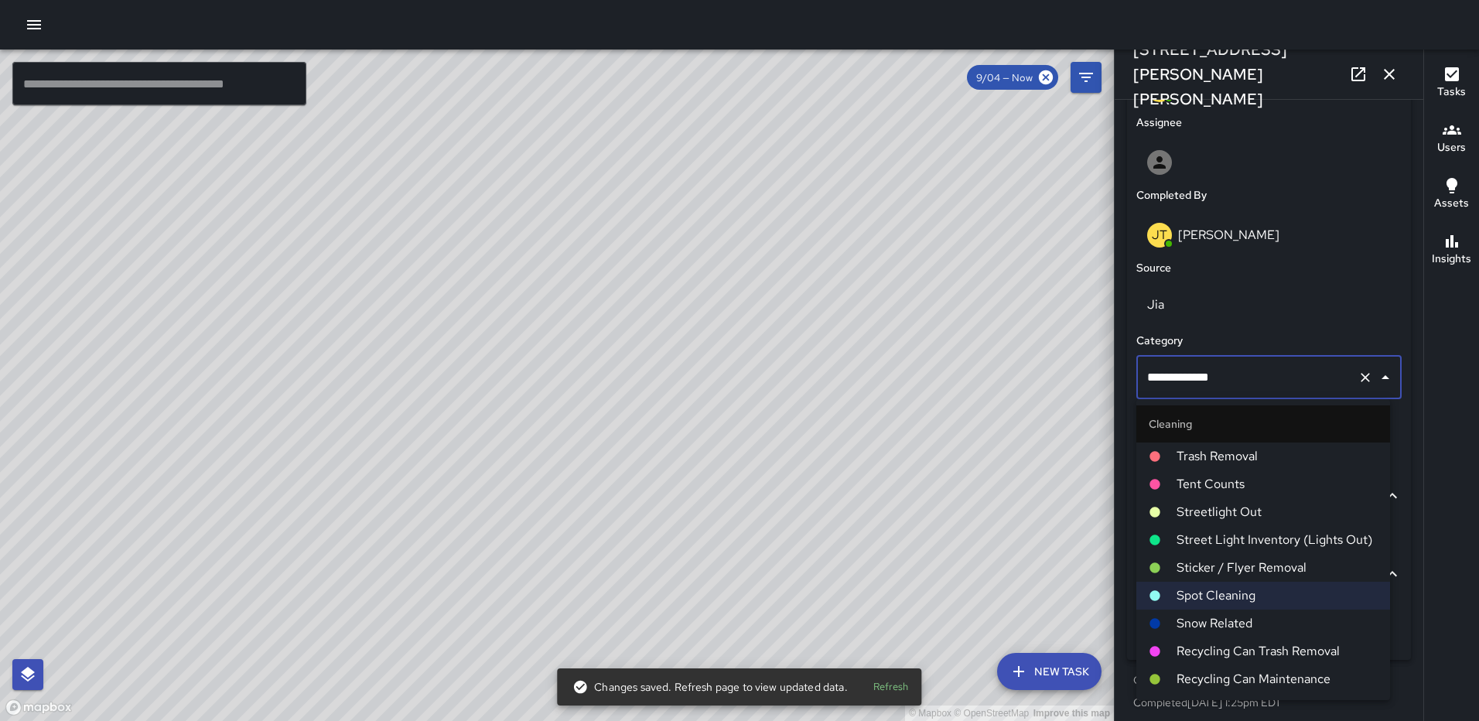
click at [1211, 449] on span "Trash Removal" at bounding box center [1277, 456] width 201 height 19
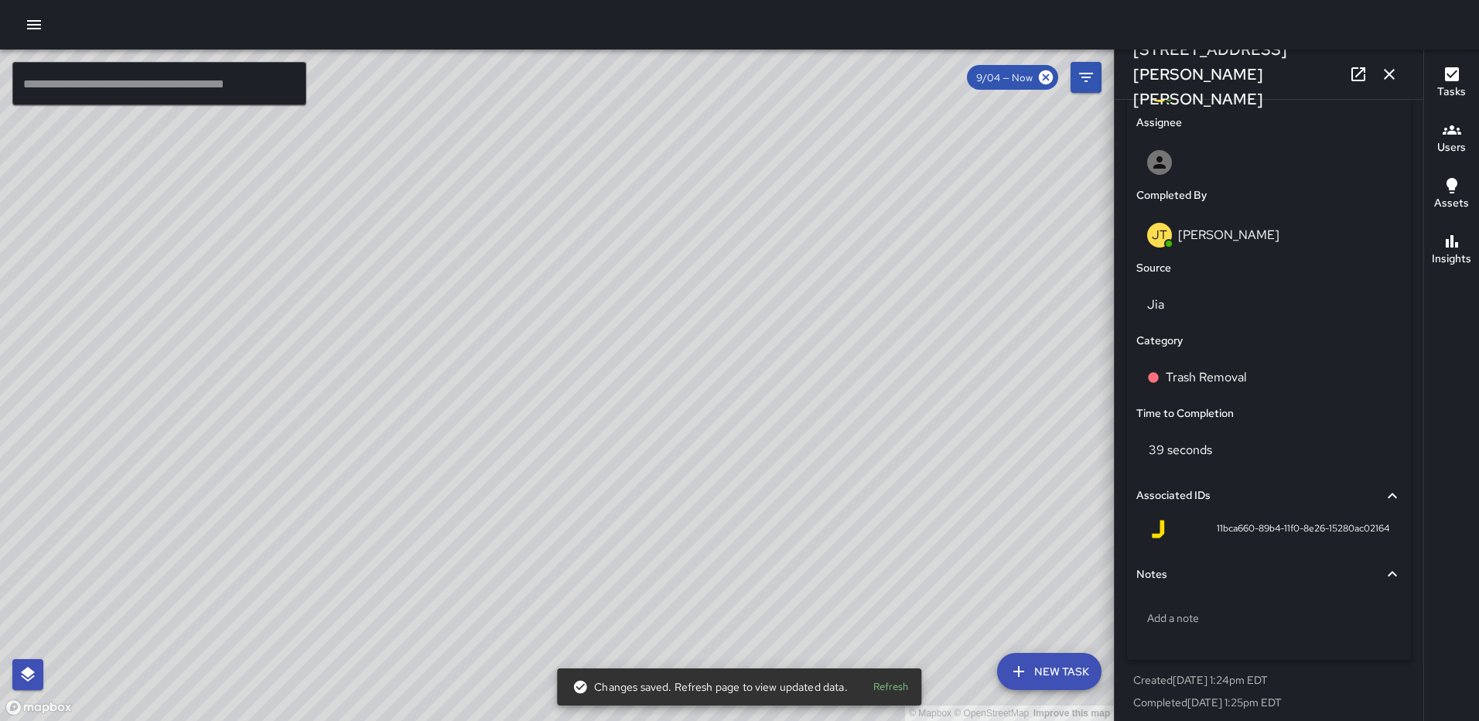
click at [1393, 77] on icon "button" at bounding box center [1389, 74] width 11 height 11
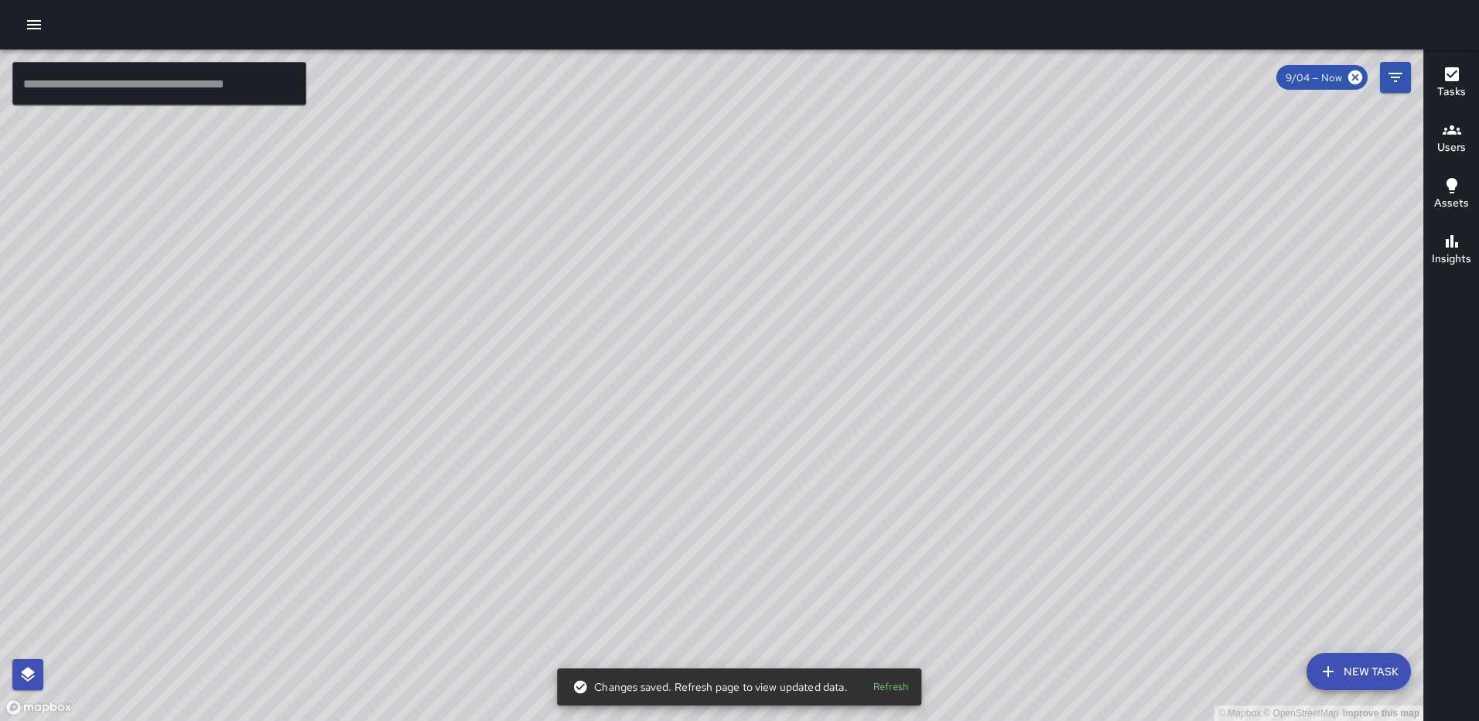
click at [723, 380] on div "© Mapbox © OpenStreetMap Improve this map" at bounding box center [712, 386] width 1424 height 672
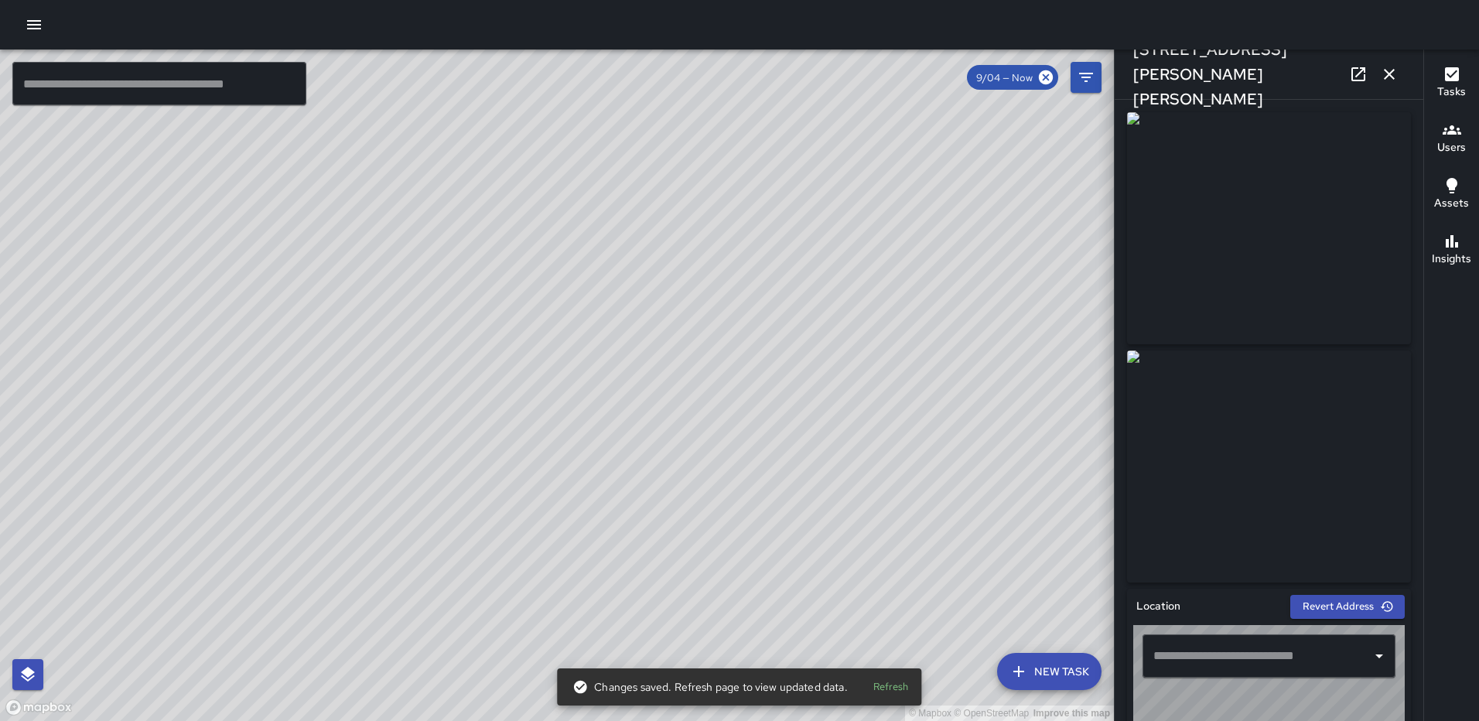
type input "**********"
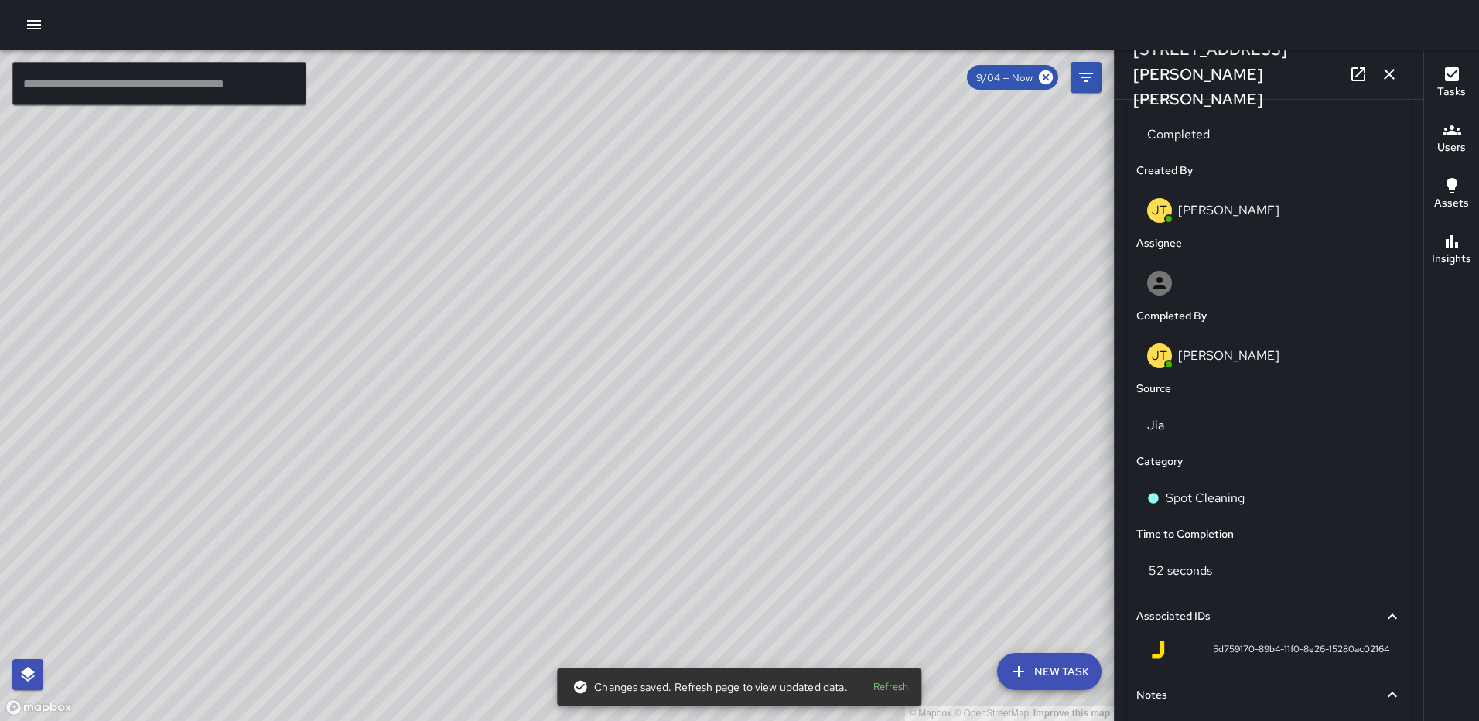
scroll to position [752, 0]
click at [1226, 481] on div "Spot Cleaning" at bounding box center [1269, 496] width 265 height 43
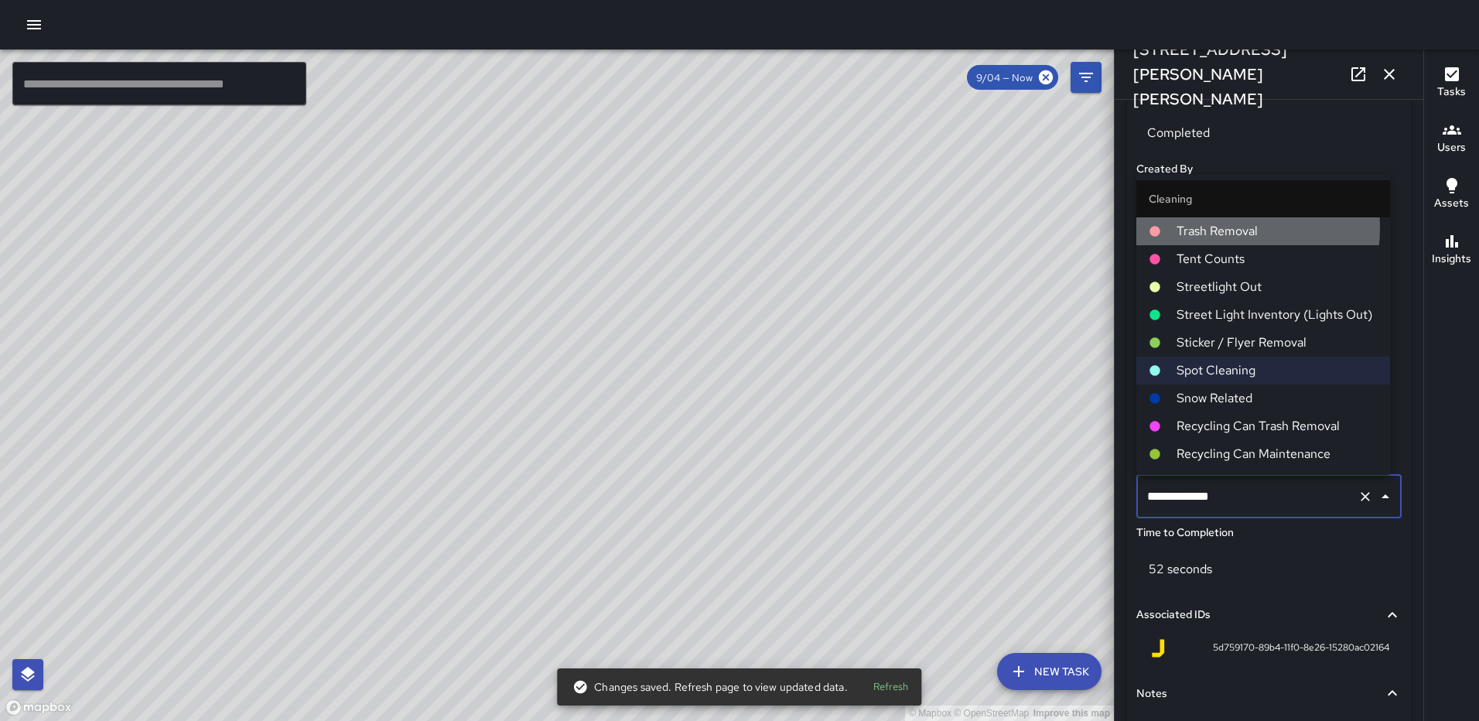
click at [1222, 227] on span "Trash Removal" at bounding box center [1277, 231] width 201 height 19
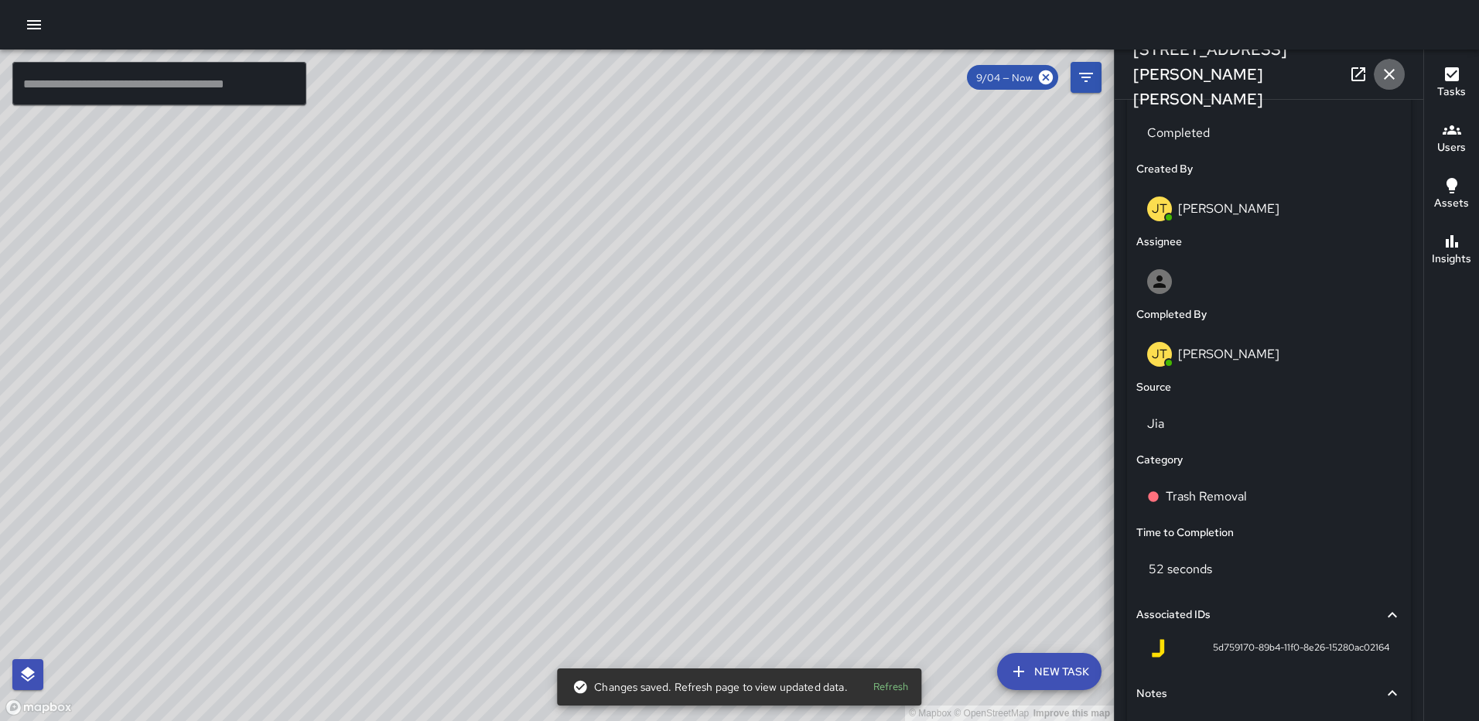
drag, startPoint x: 1386, startPoint y: 76, endPoint x: 1157, endPoint y: 215, distance: 268.0
click at [1386, 75] on icon "button" at bounding box center [1389, 74] width 19 height 19
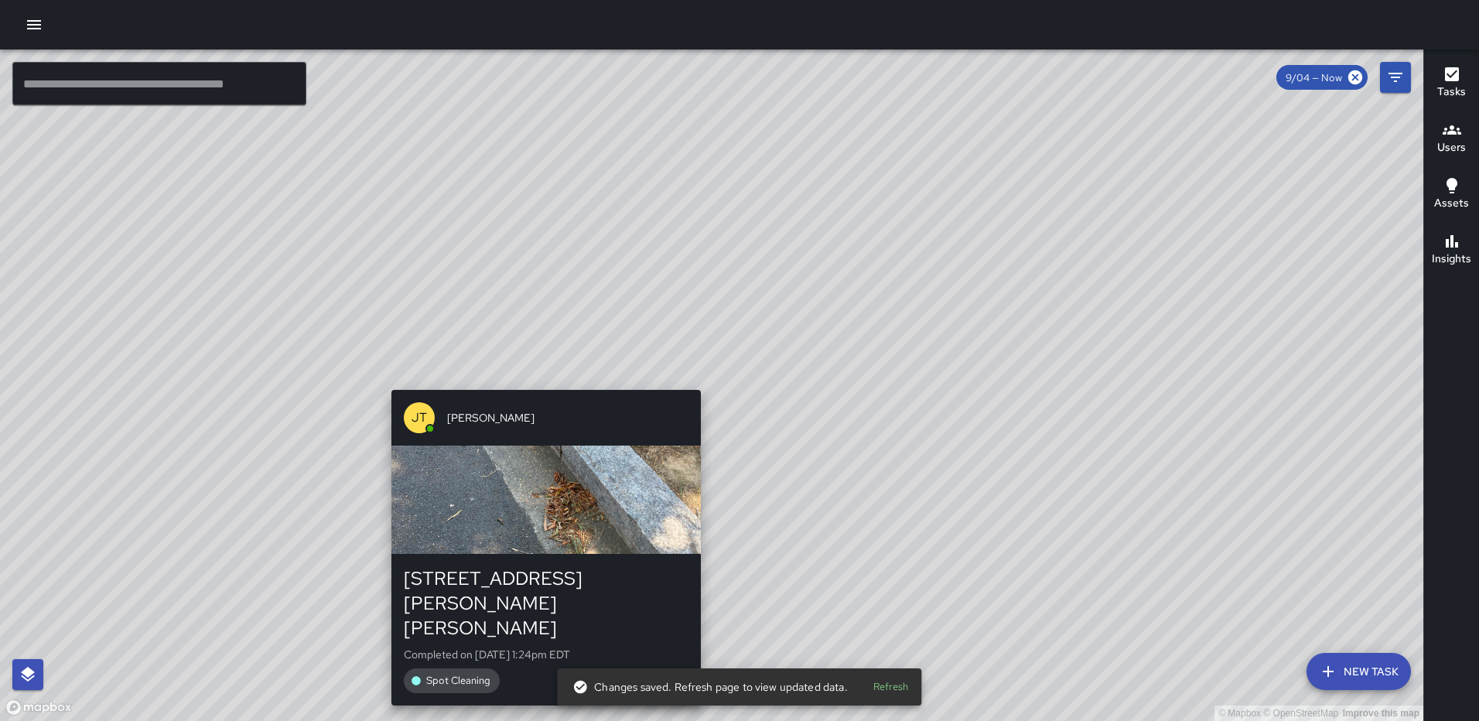
click at [692, 376] on div "© Mapbox © OpenStreetMap Improve this map JT Jeffrey Turner 101 Harry Thomas Wa…" at bounding box center [712, 386] width 1424 height 672
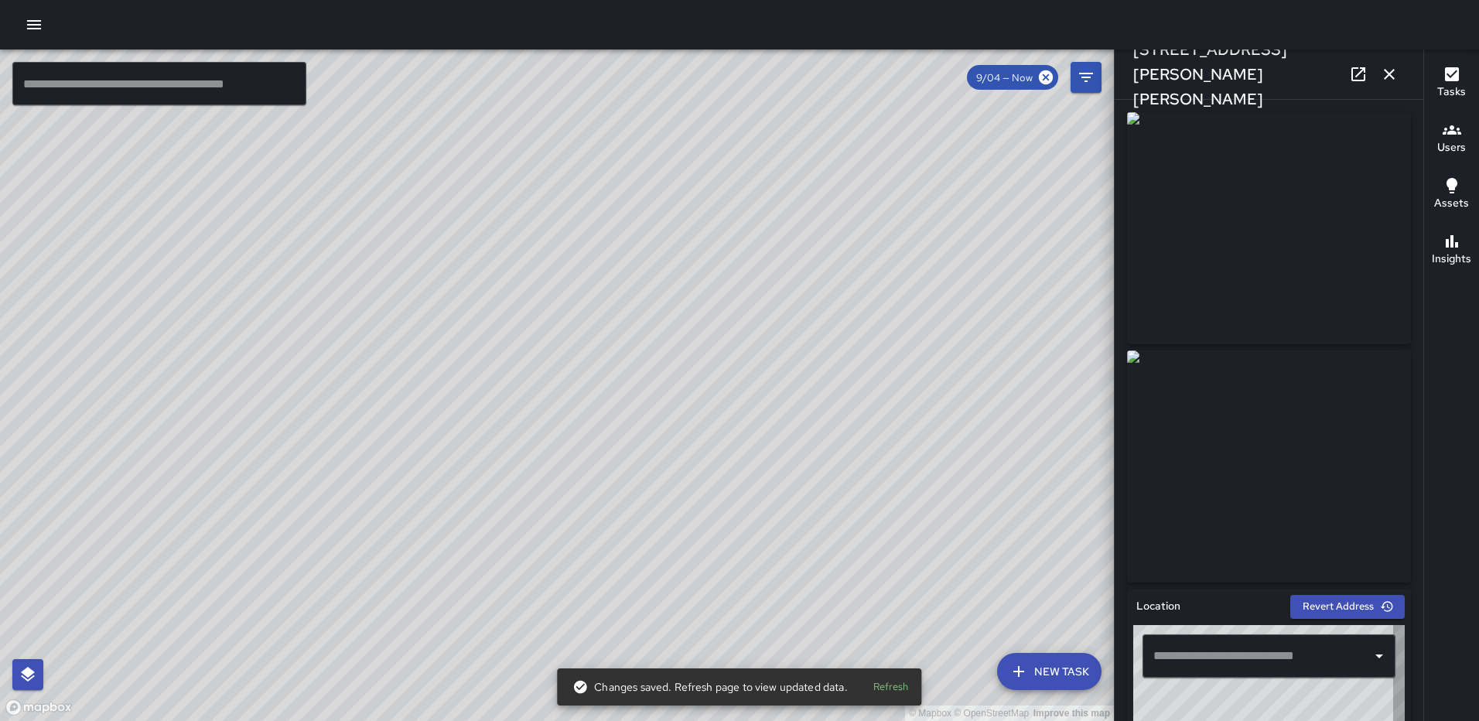
type input "**********"
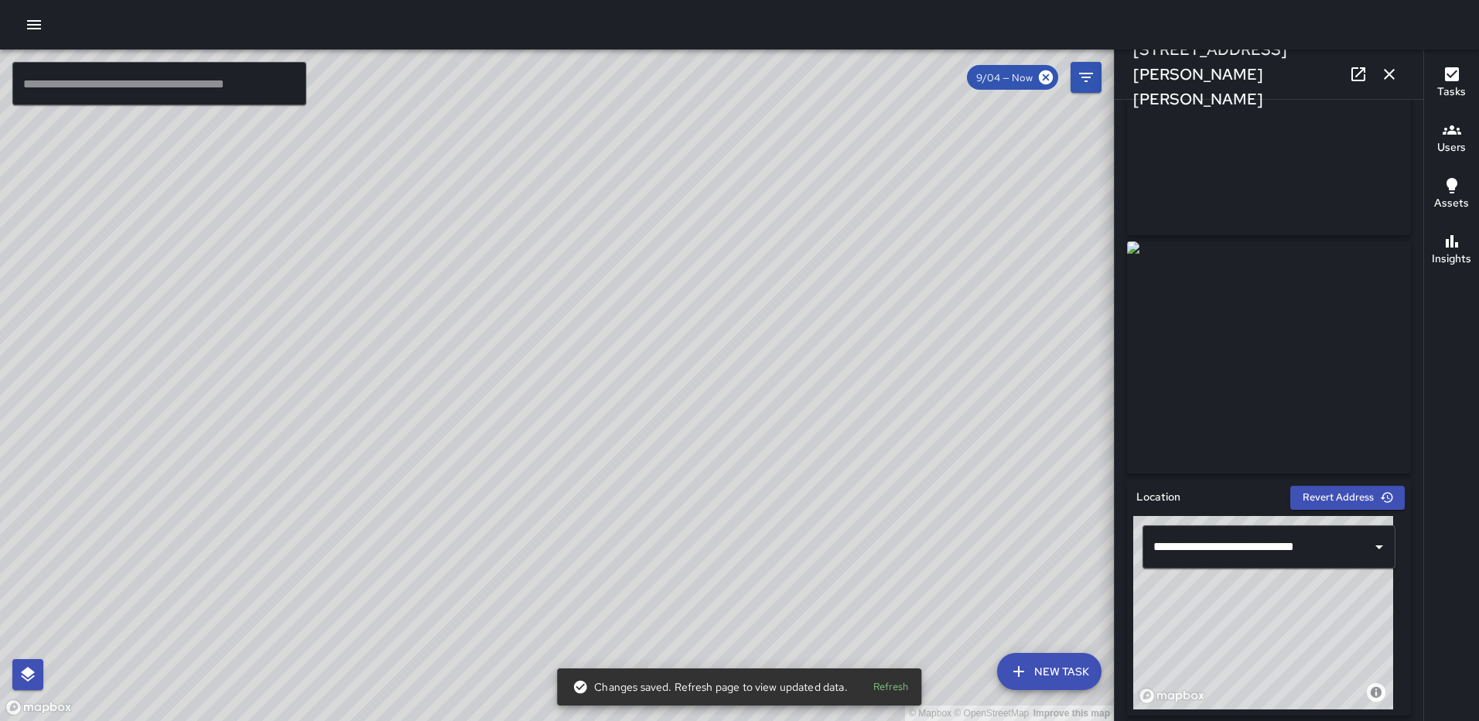
scroll to position [879, 0]
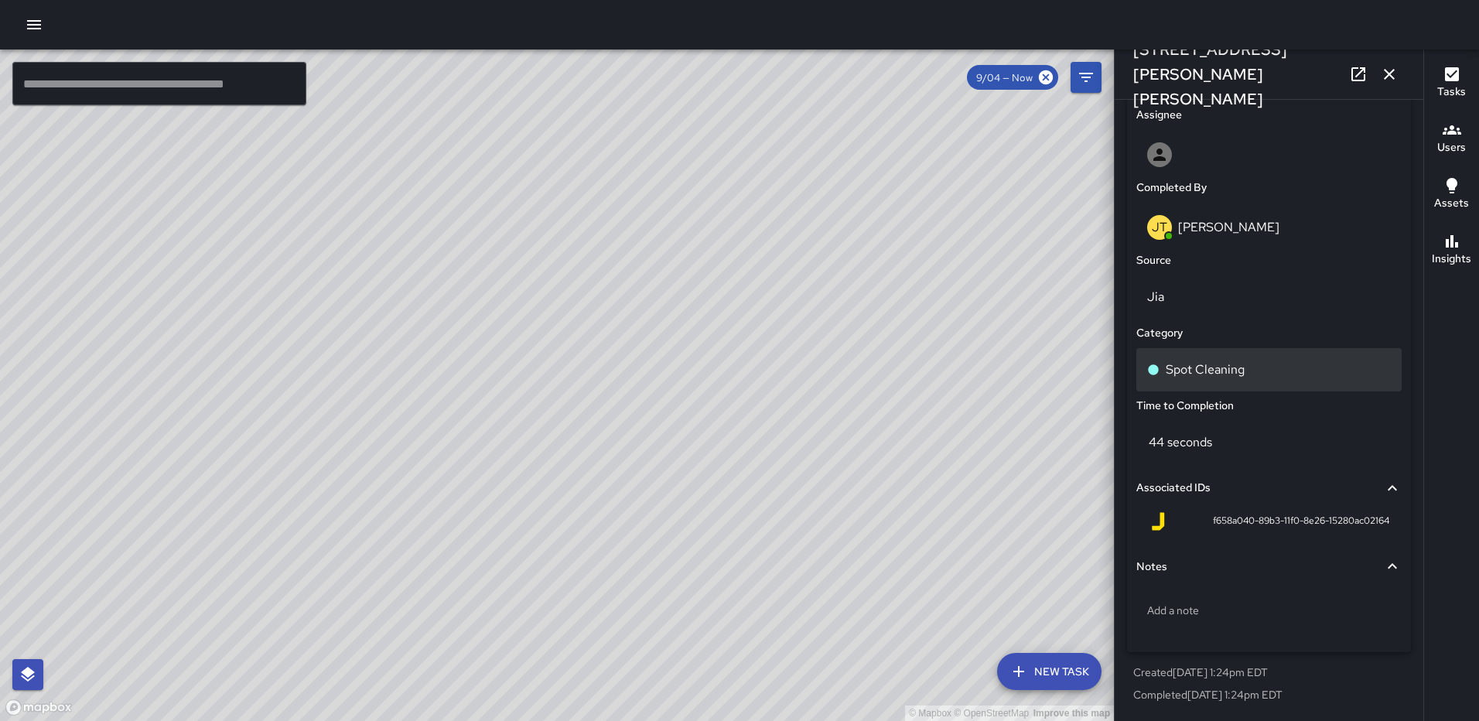
click at [1169, 367] on p "Spot Cleaning" at bounding box center [1205, 370] width 79 height 19
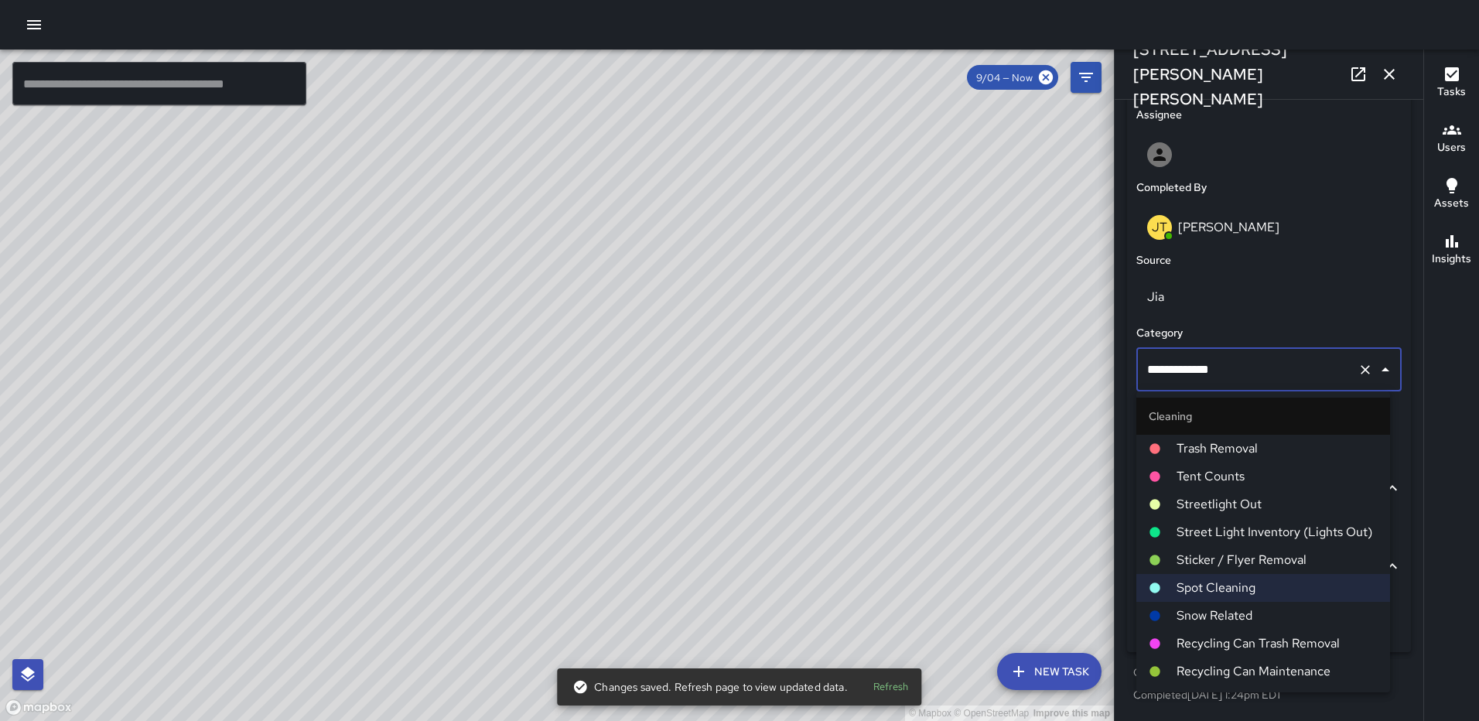
click at [1242, 450] on span "Trash Removal" at bounding box center [1277, 448] width 201 height 19
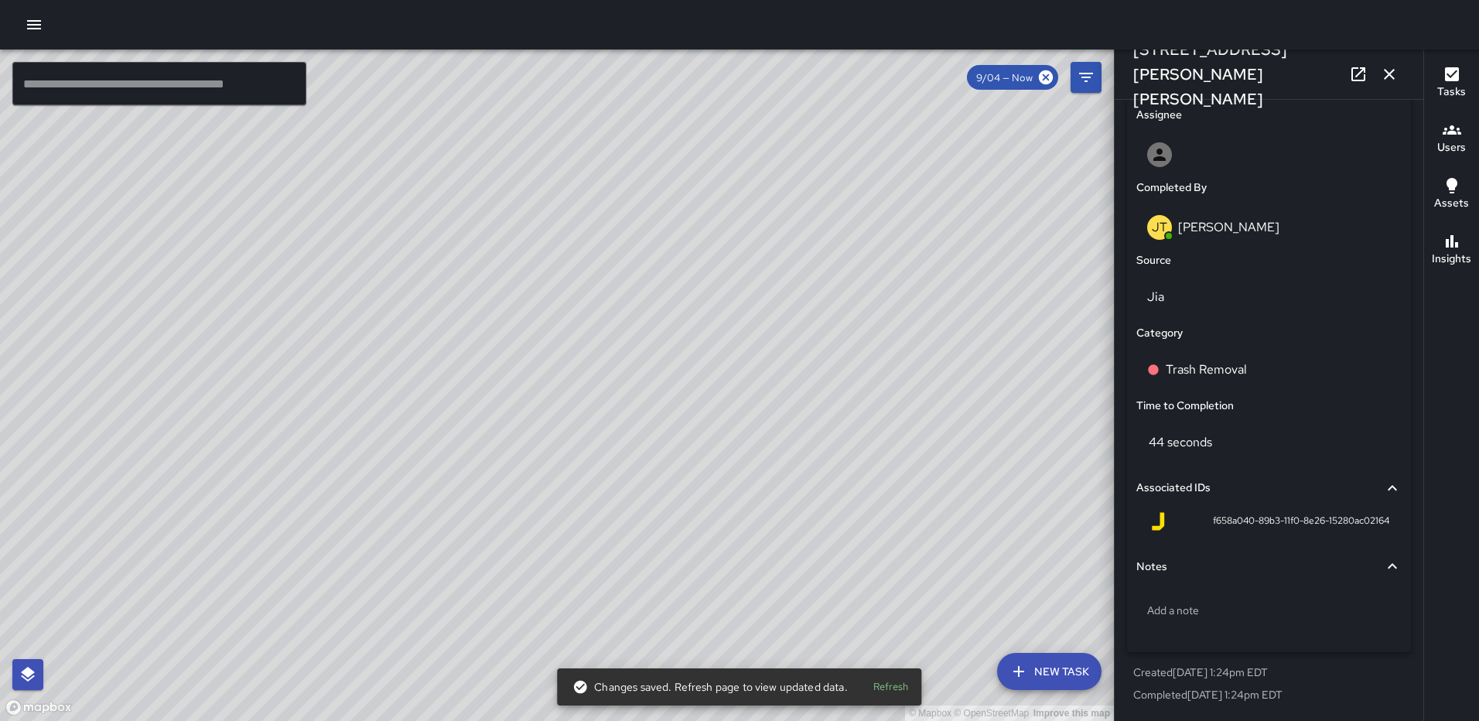
click at [1390, 71] on icon "button" at bounding box center [1389, 74] width 19 height 19
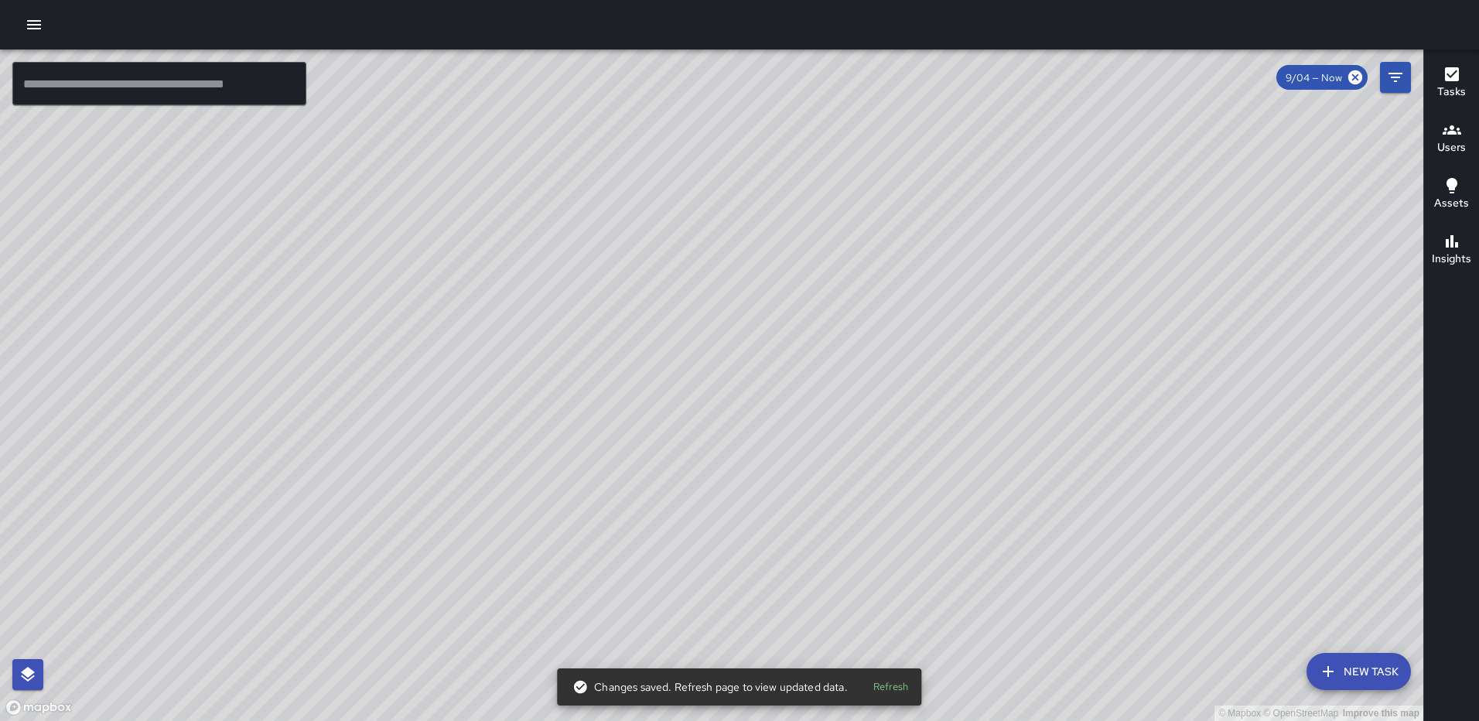
click at [813, 168] on div "© Mapbox © OpenStreetMap Improve this map JT Jeffrey Turner 227 Harry Thomas Wa…" at bounding box center [712, 386] width 1424 height 672
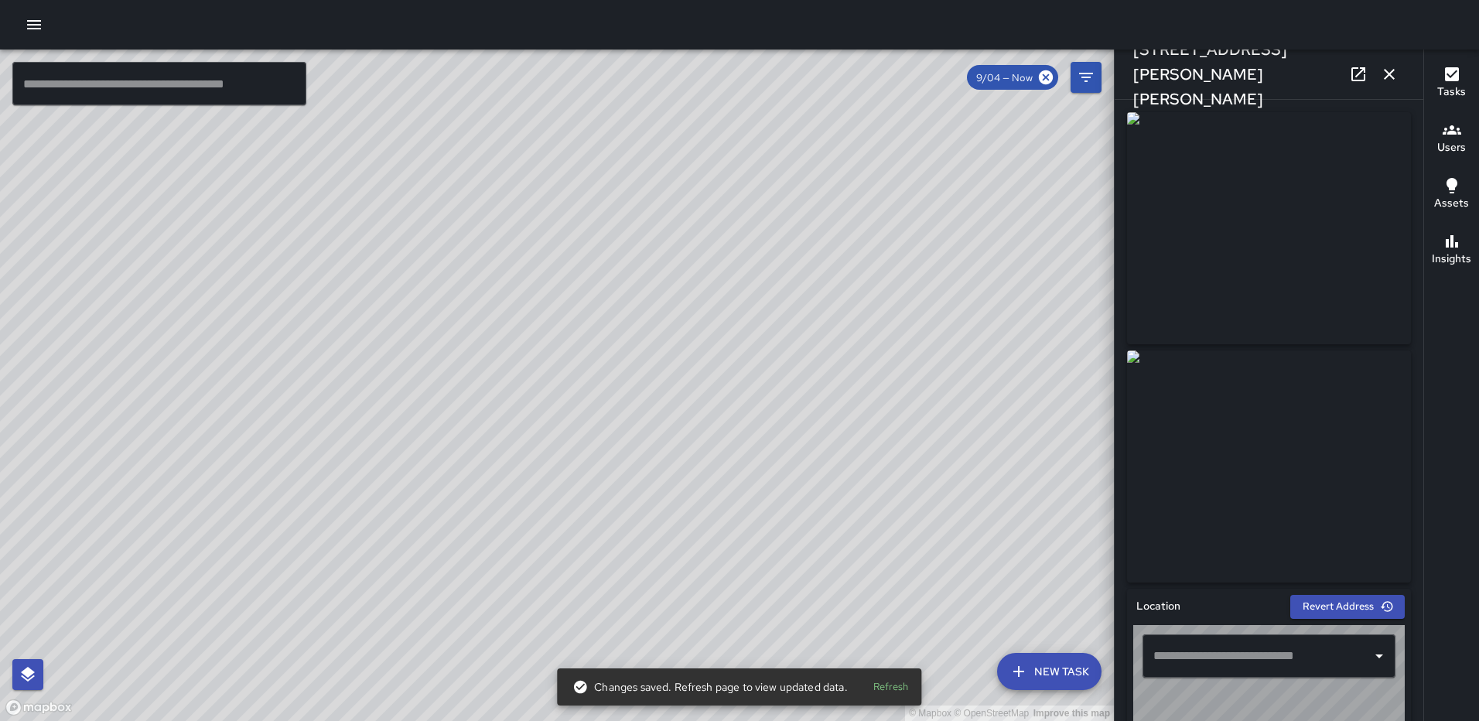
type input "**********"
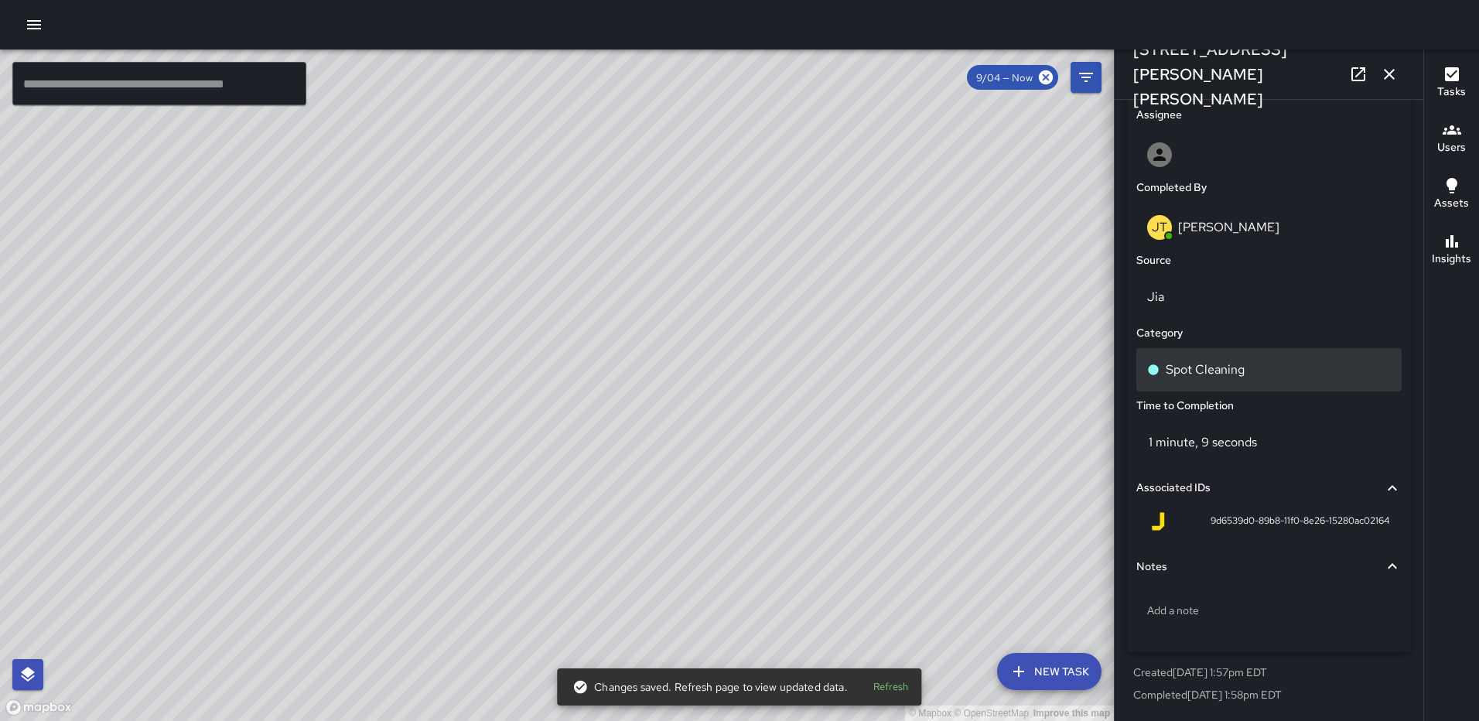
click at [1223, 362] on p "Spot Cleaning" at bounding box center [1205, 370] width 79 height 19
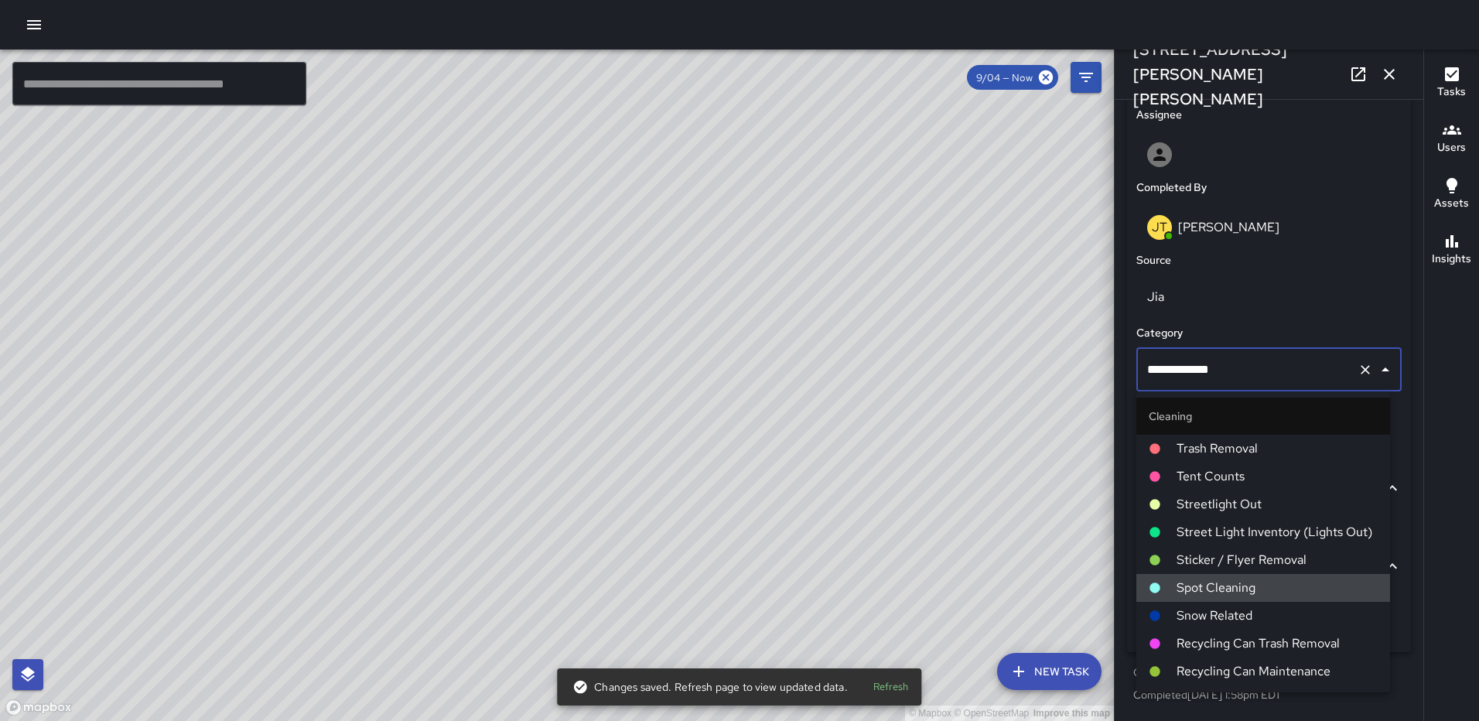
click at [1239, 433] on li "Cleaning" at bounding box center [1264, 416] width 254 height 37
click at [1239, 443] on span "Trash Removal" at bounding box center [1277, 448] width 201 height 19
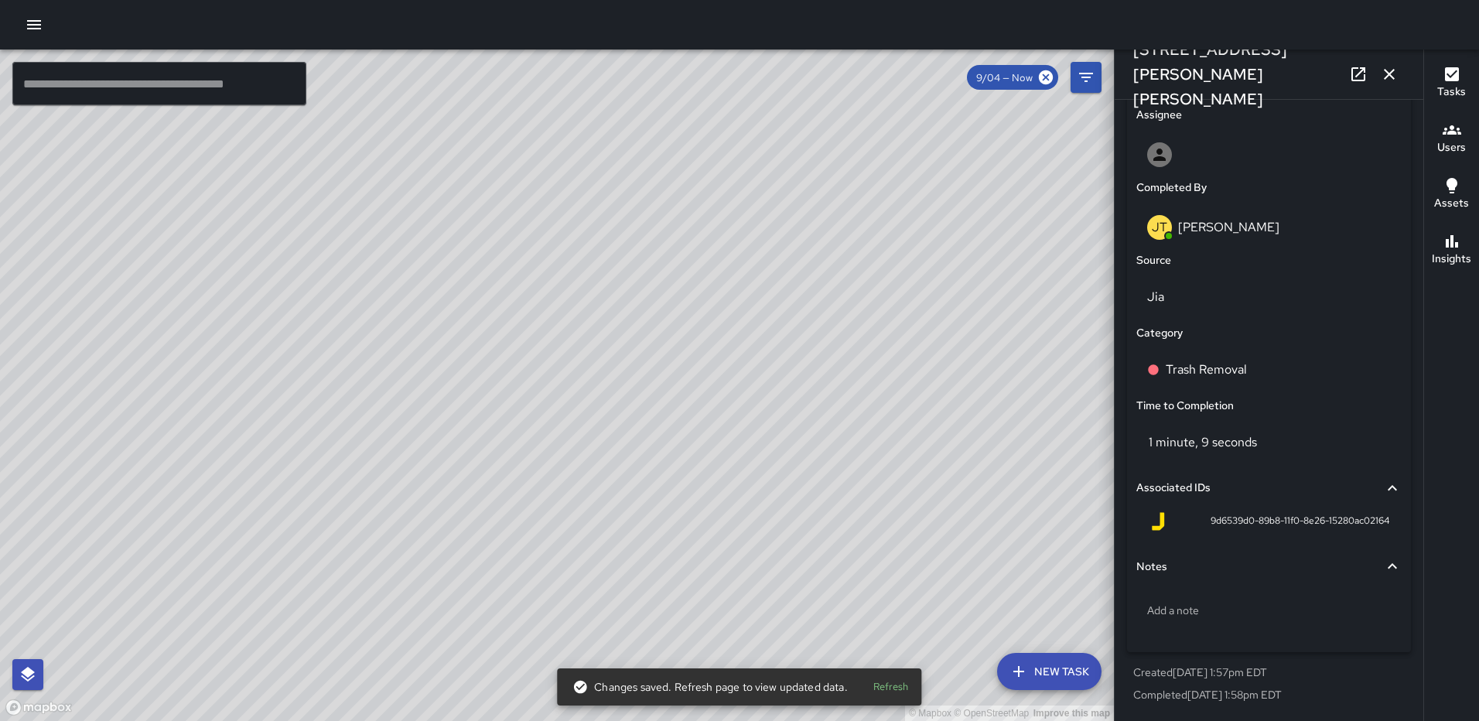
click at [555, 426] on div "© Mapbox © OpenStreetMap Improve this map" at bounding box center [557, 386] width 1114 height 672
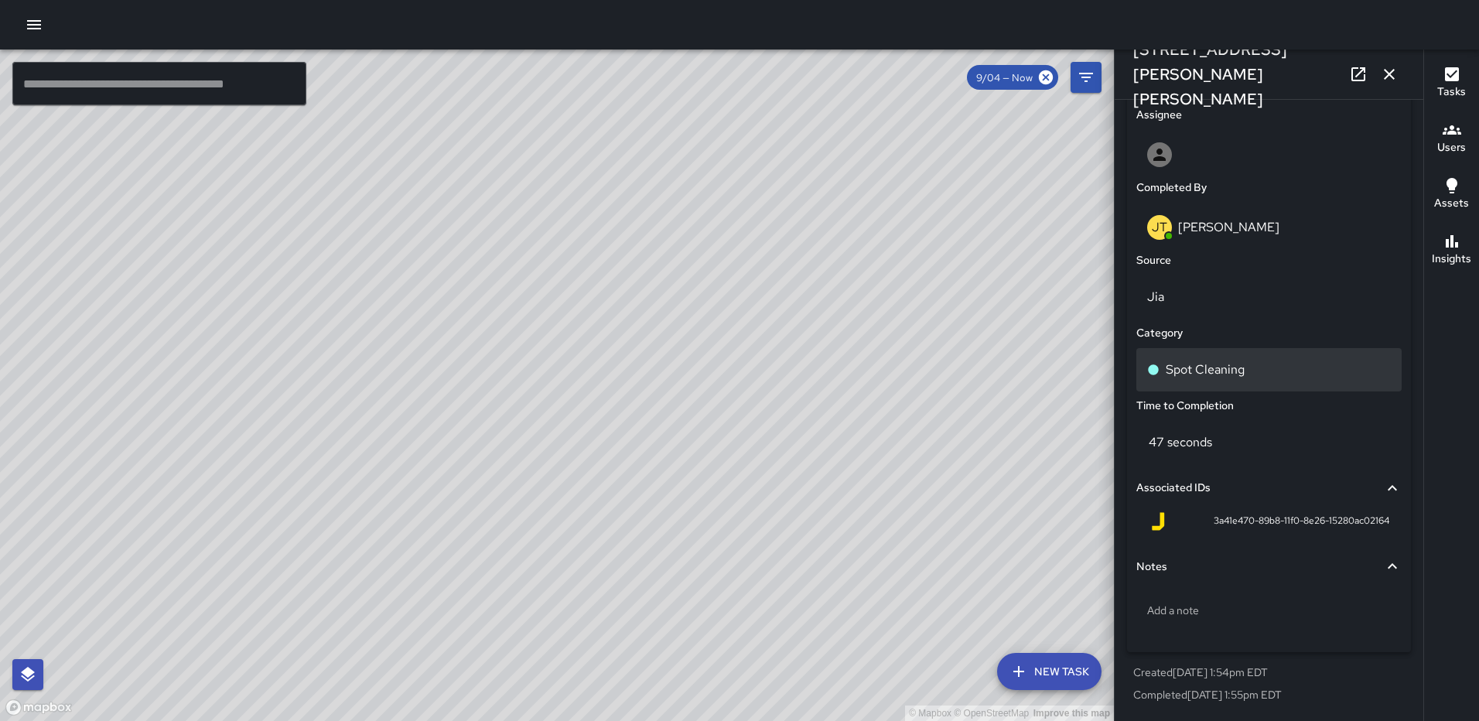
click at [1212, 359] on div "Spot Cleaning" at bounding box center [1269, 369] width 265 height 43
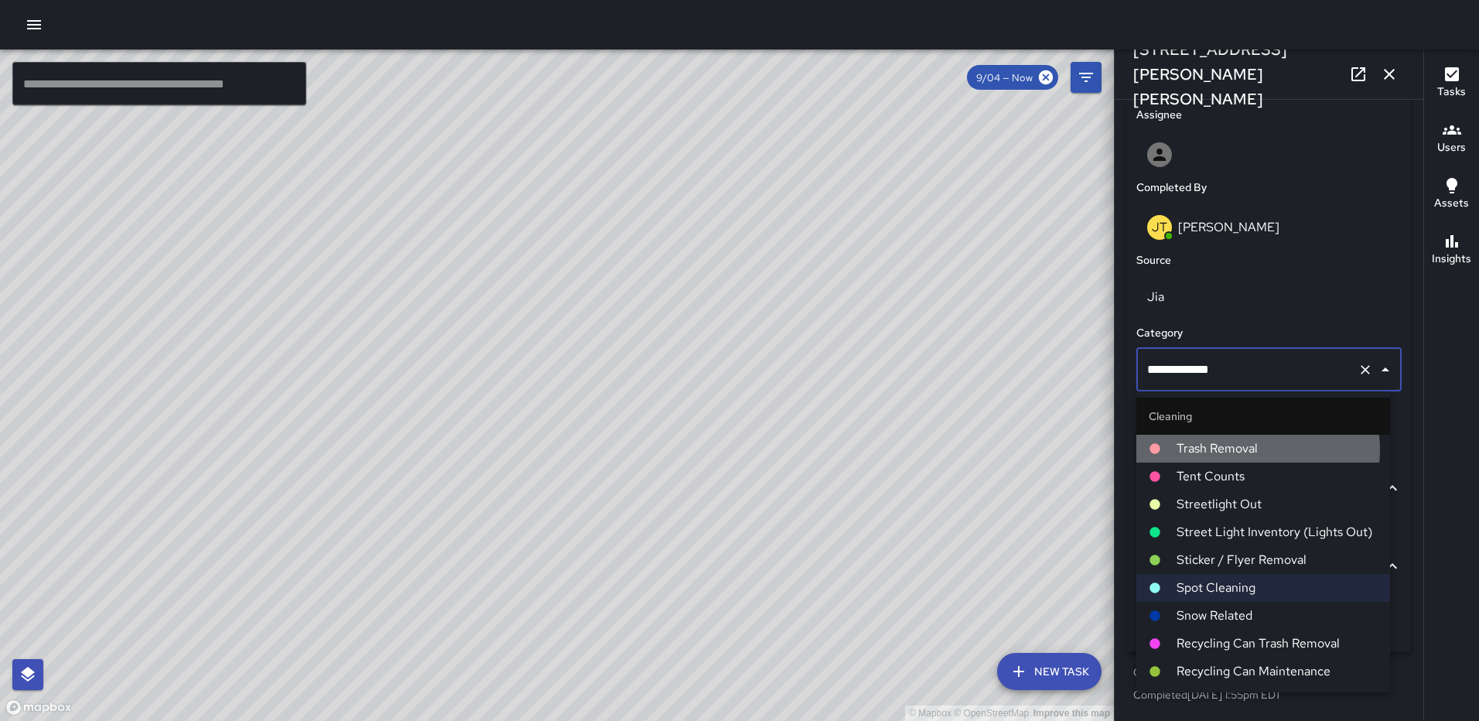
click at [1253, 450] on span "Trash Removal" at bounding box center [1277, 448] width 201 height 19
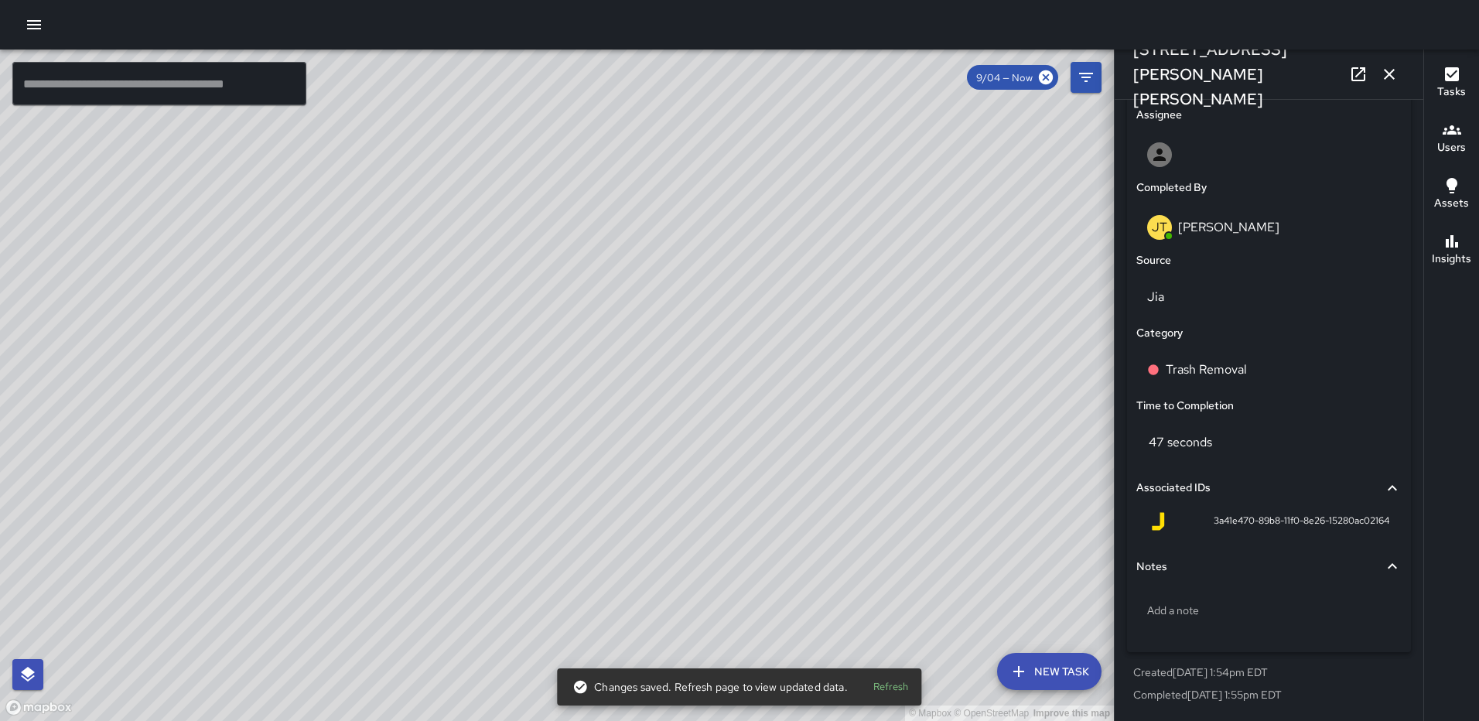
click at [1383, 63] on button "button" at bounding box center [1389, 74] width 31 height 31
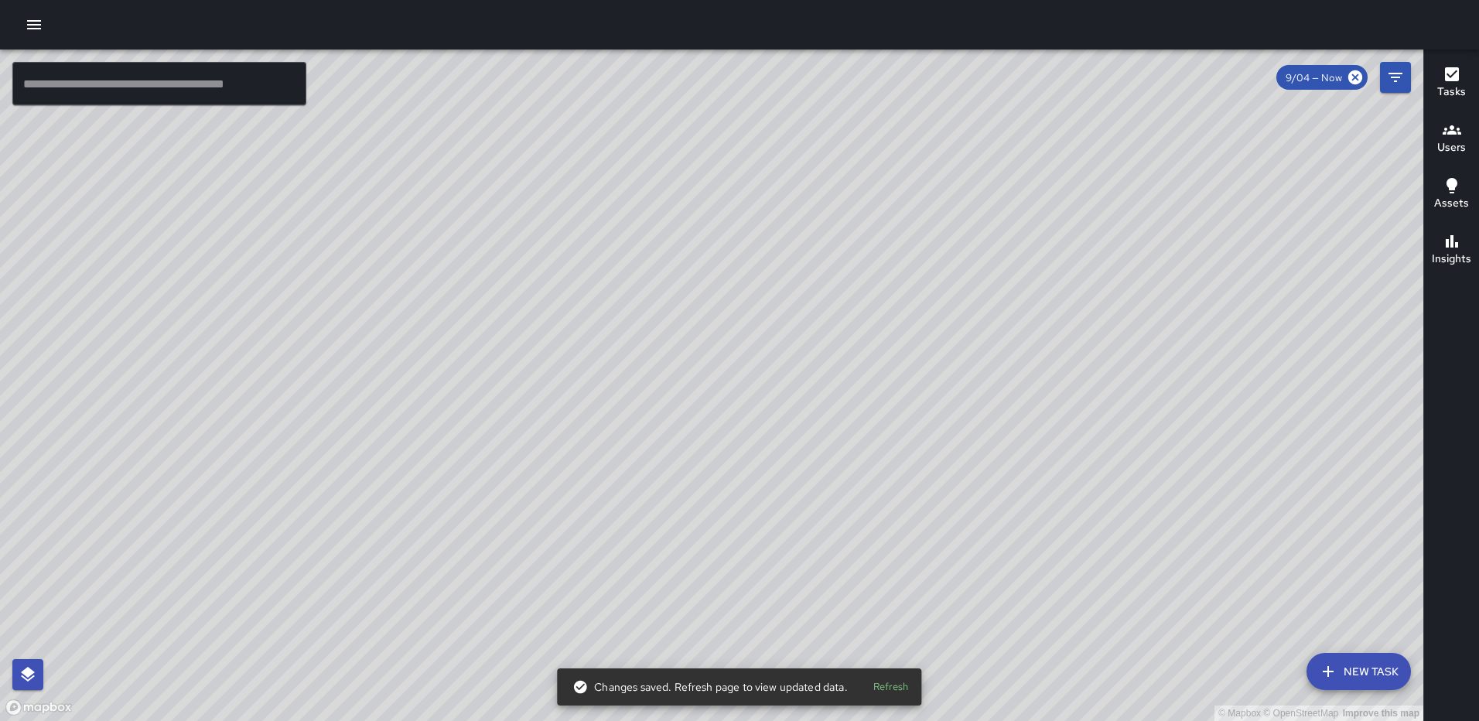
click at [713, 391] on div "© Mapbox © OpenStreetMap Improve this map JT Jeffrey Turner 105 Harry Thomas Wa…" at bounding box center [712, 386] width 1424 height 672
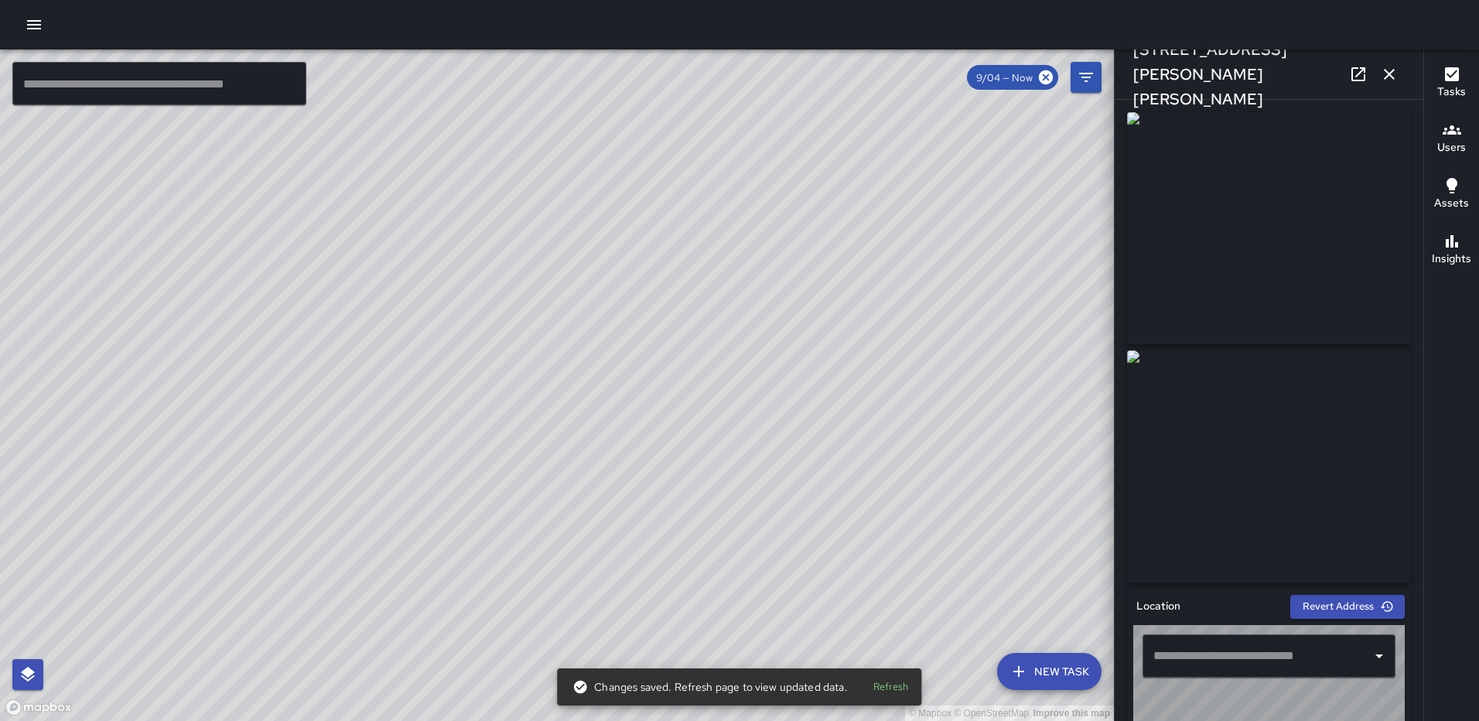
type input "**********"
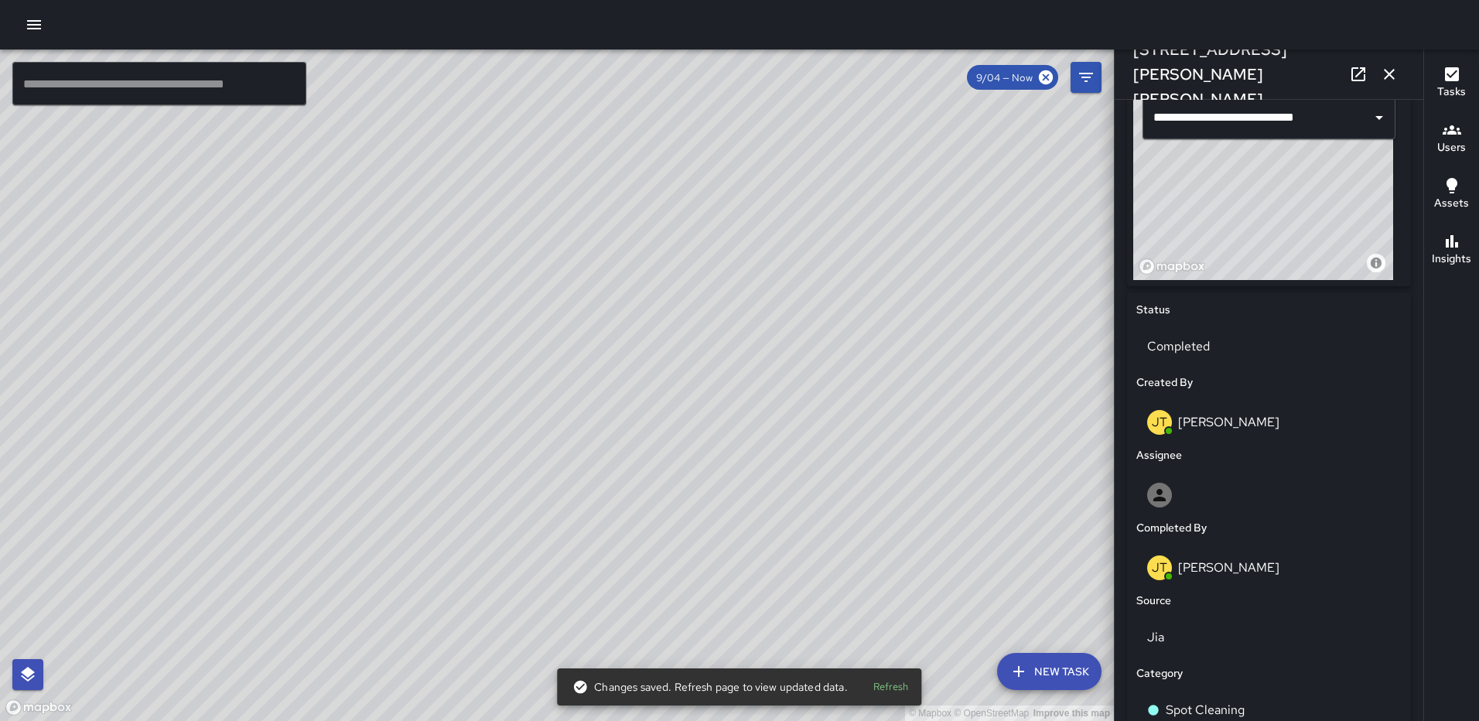
scroll to position [850, 0]
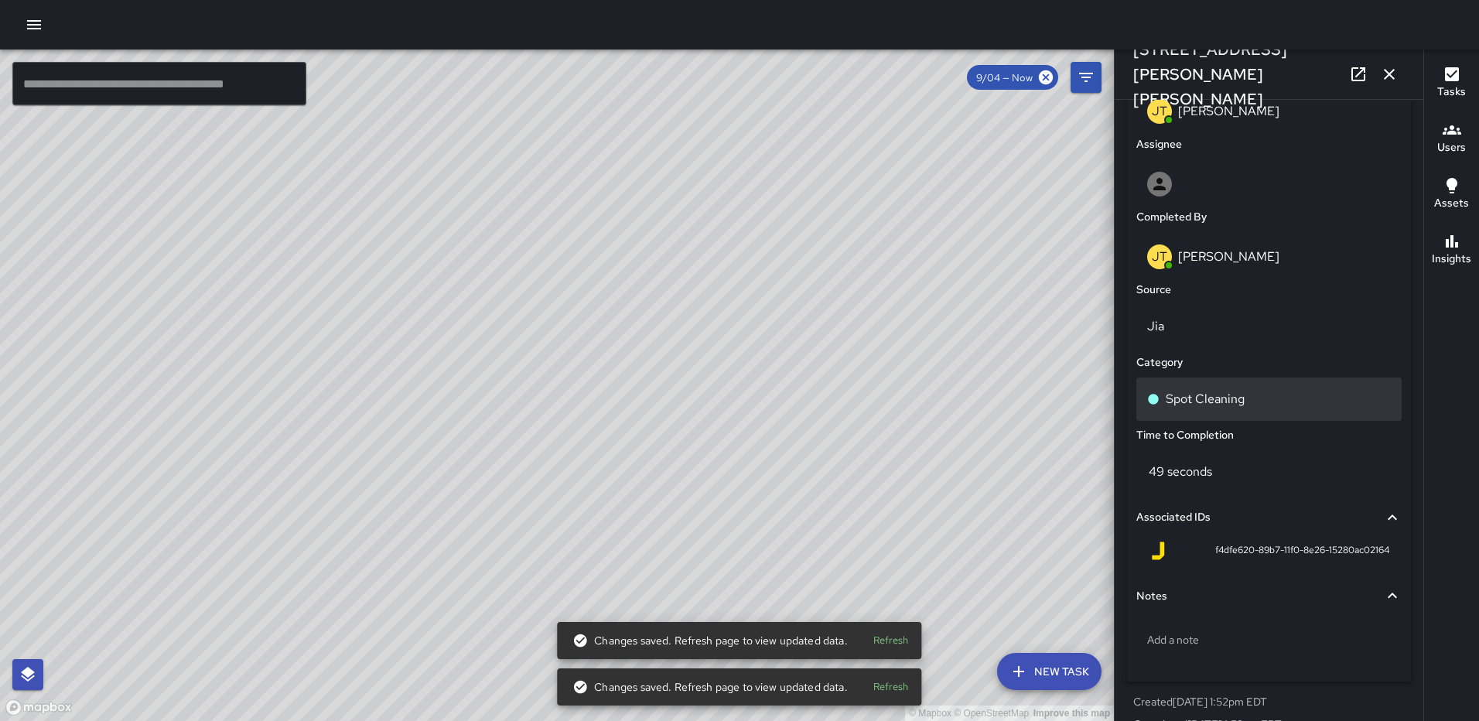
click at [1222, 410] on div "Spot Cleaning" at bounding box center [1269, 399] width 265 height 43
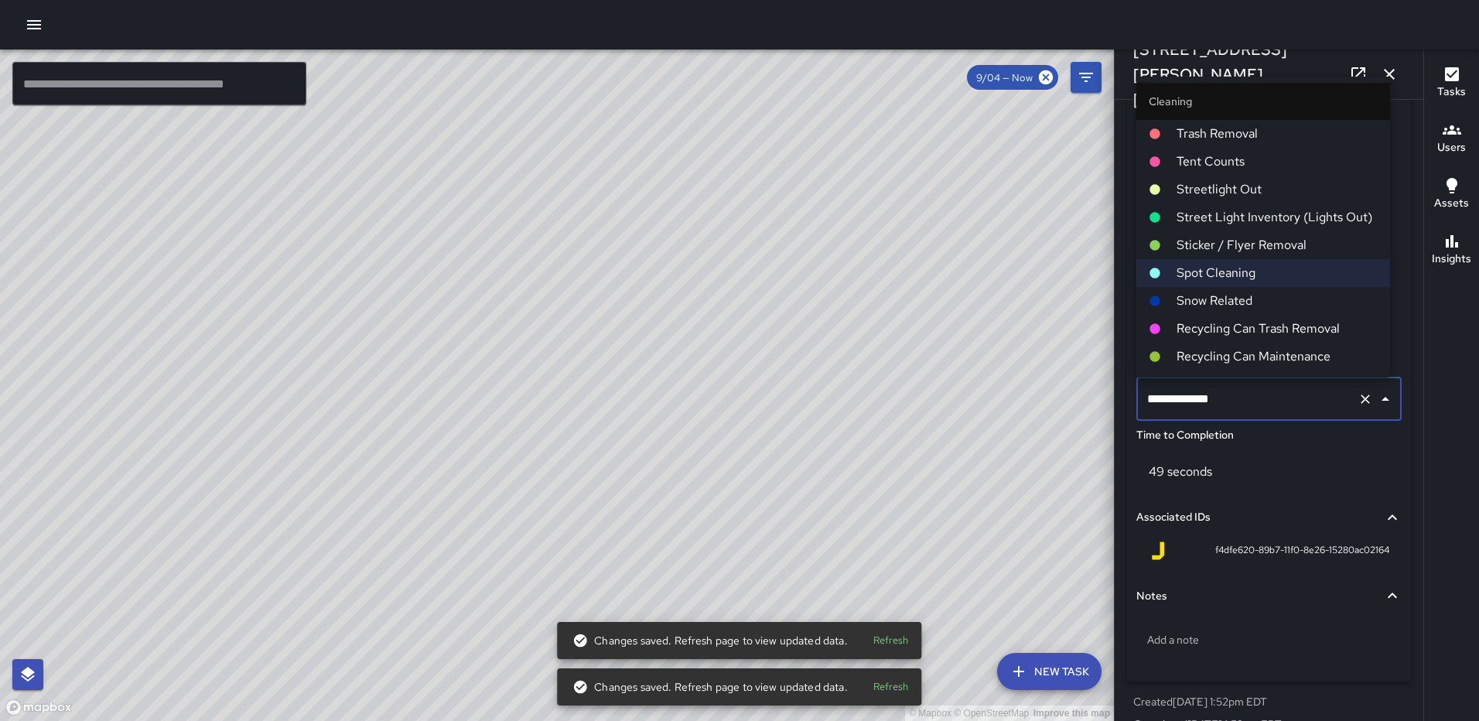
click at [1260, 137] on span "Trash Removal" at bounding box center [1277, 134] width 201 height 19
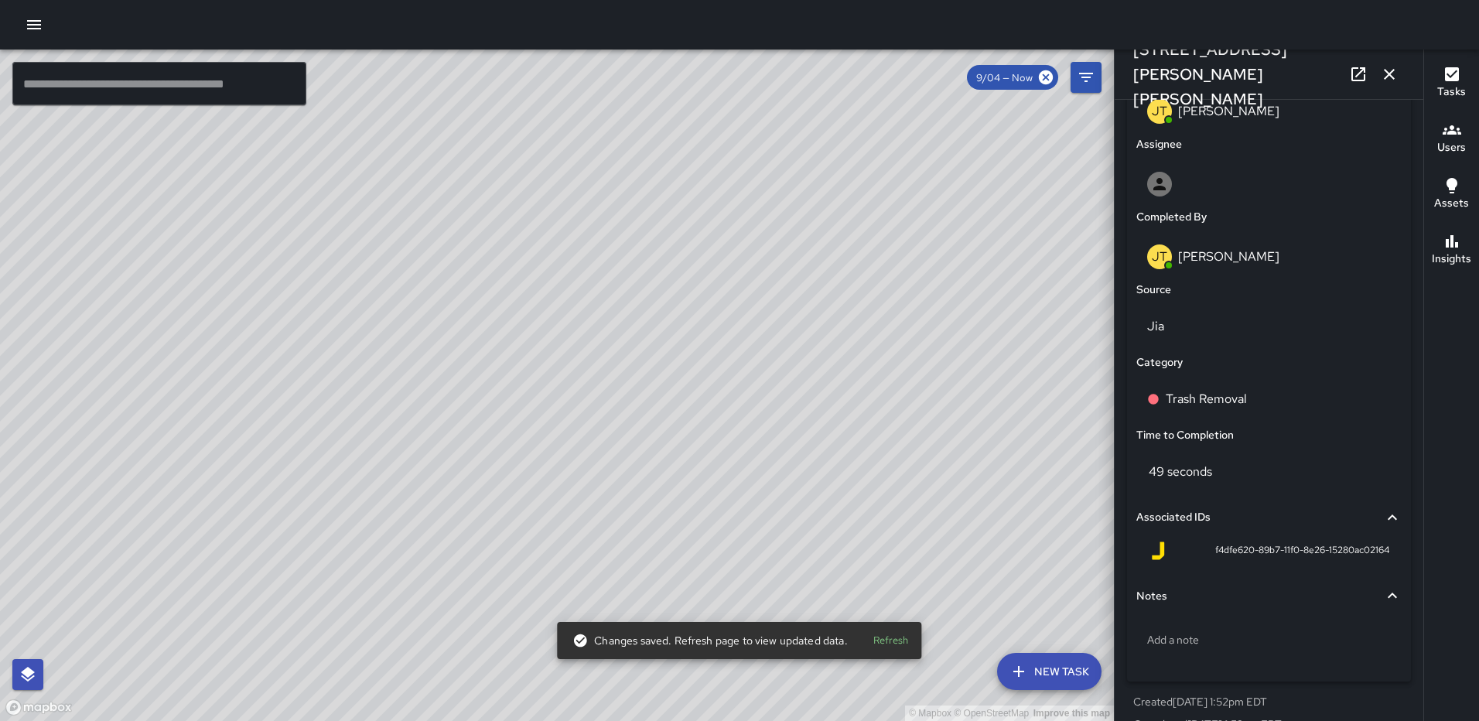
click at [1388, 68] on icon "button" at bounding box center [1389, 74] width 19 height 19
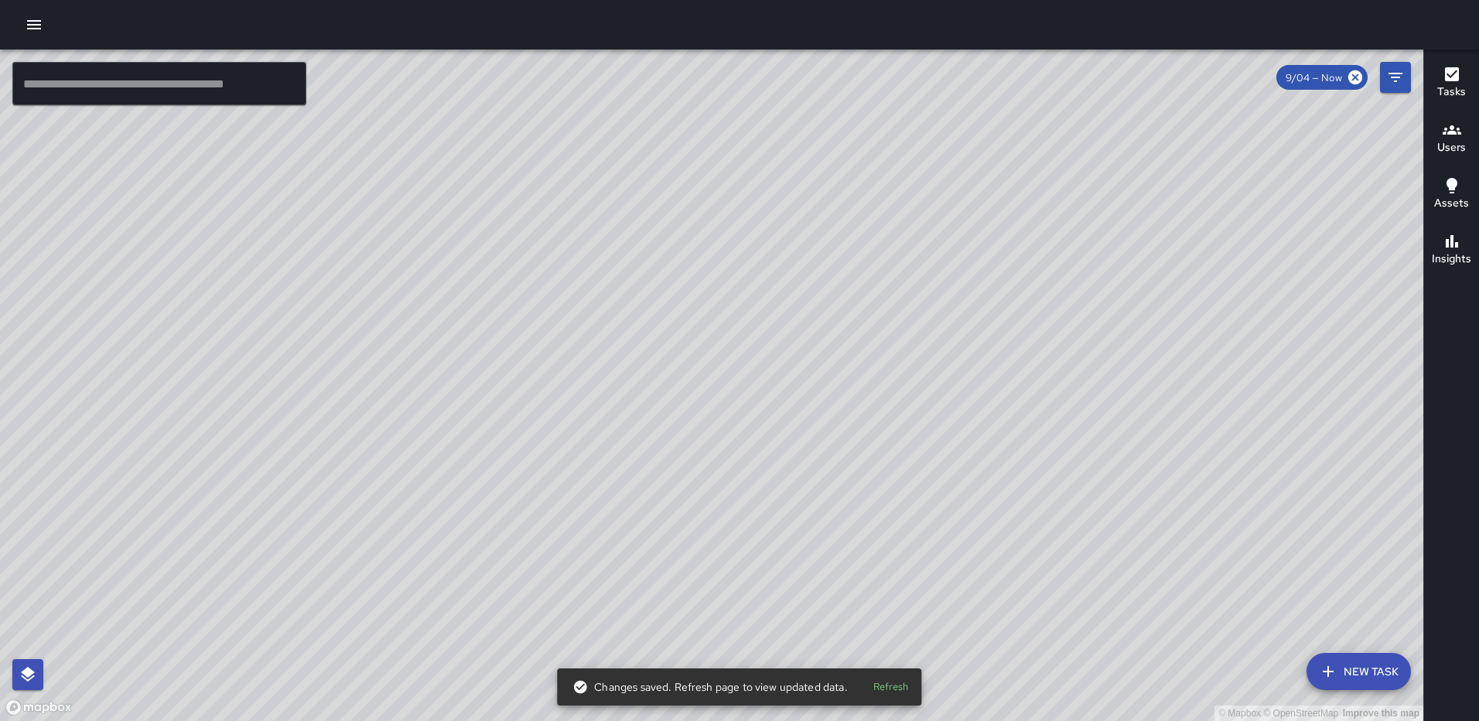
click at [706, 374] on div "© Mapbox © OpenStreetMap Improve this map JT Jeffrey Turner 105 Harry Thomas Wa…" at bounding box center [712, 386] width 1424 height 672
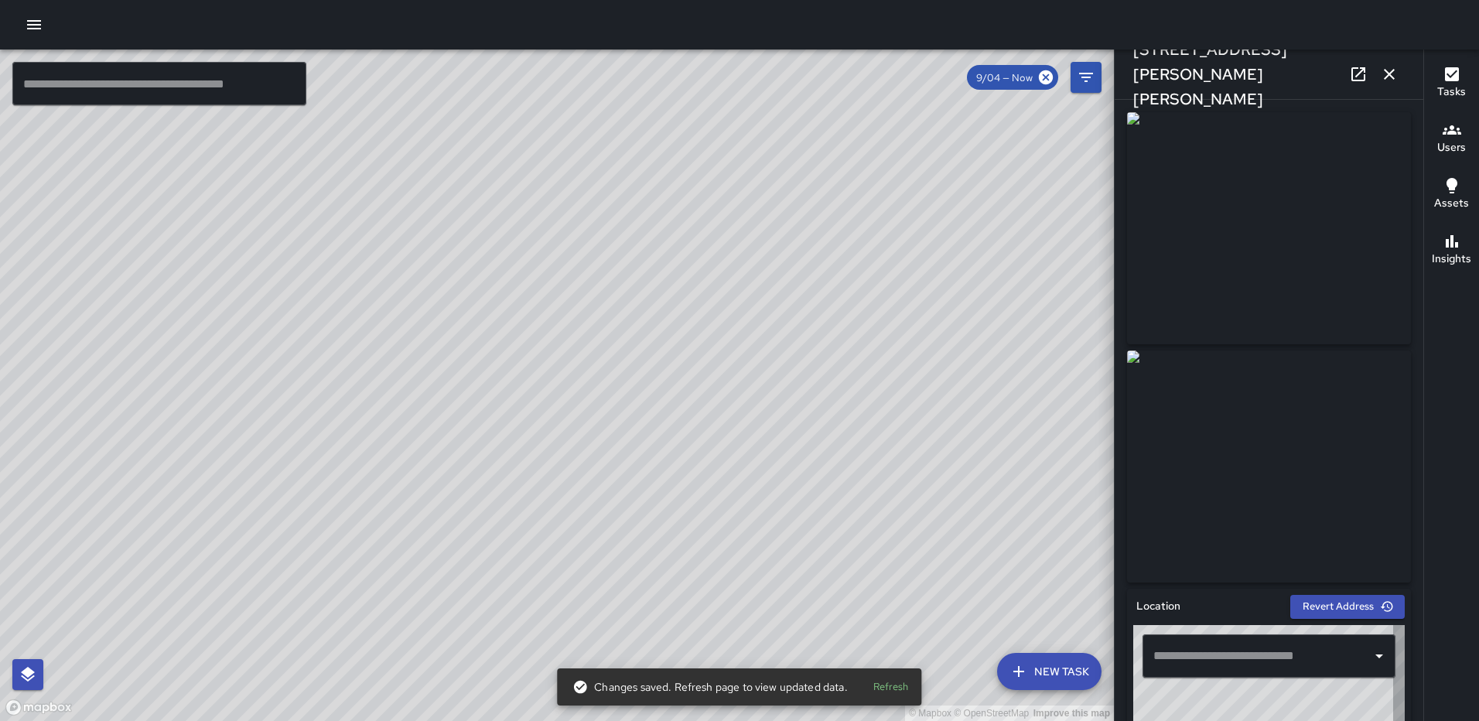
type input "**********"
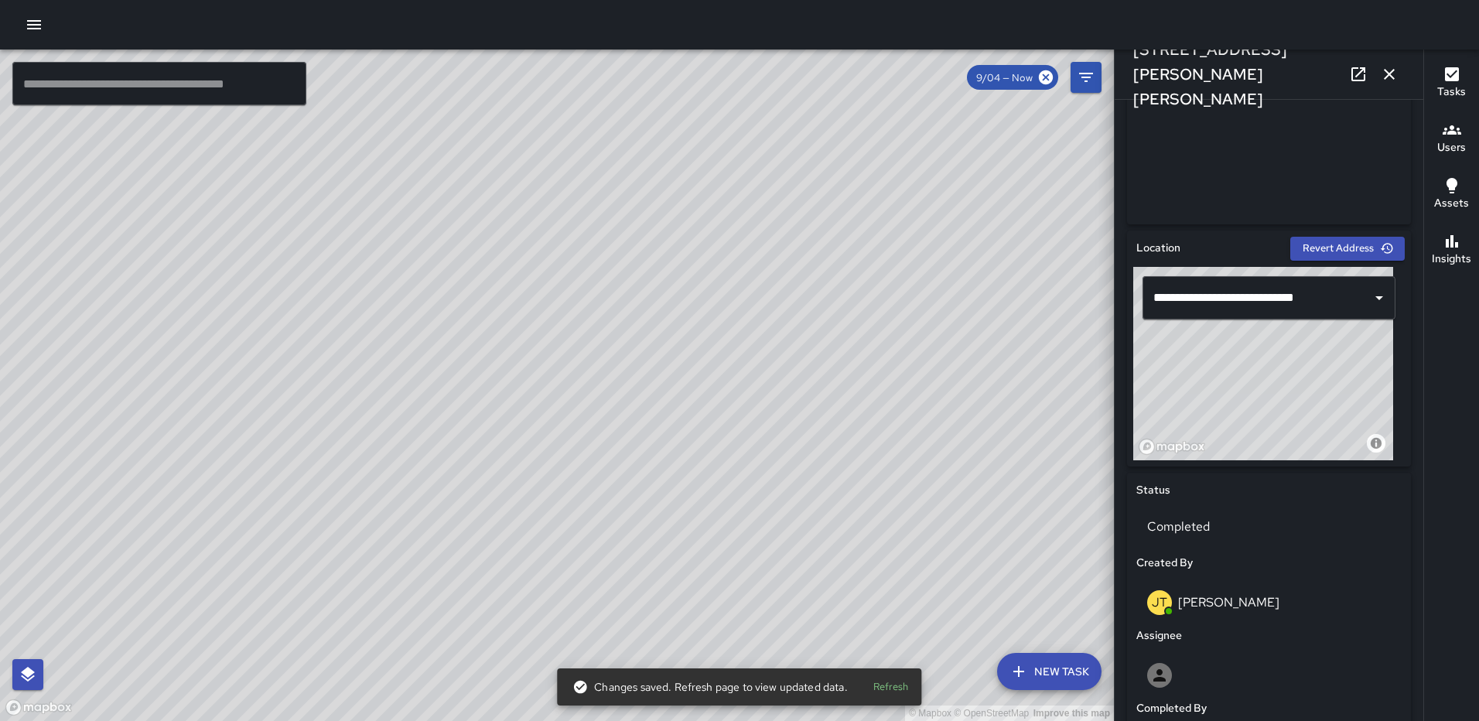
scroll to position [879, 0]
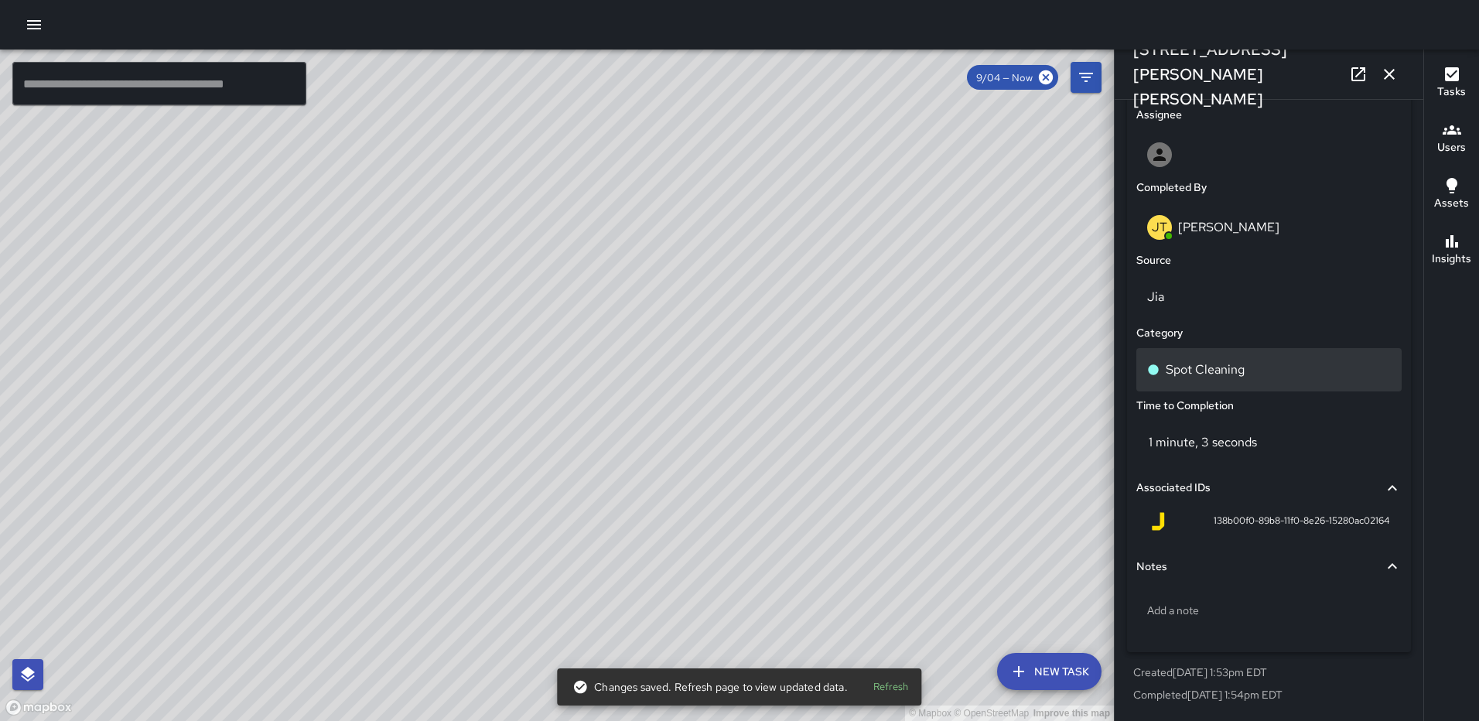
click at [1192, 369] on p "Spot Cleaning" at bounding box center [1205, 370] width 79 height 19
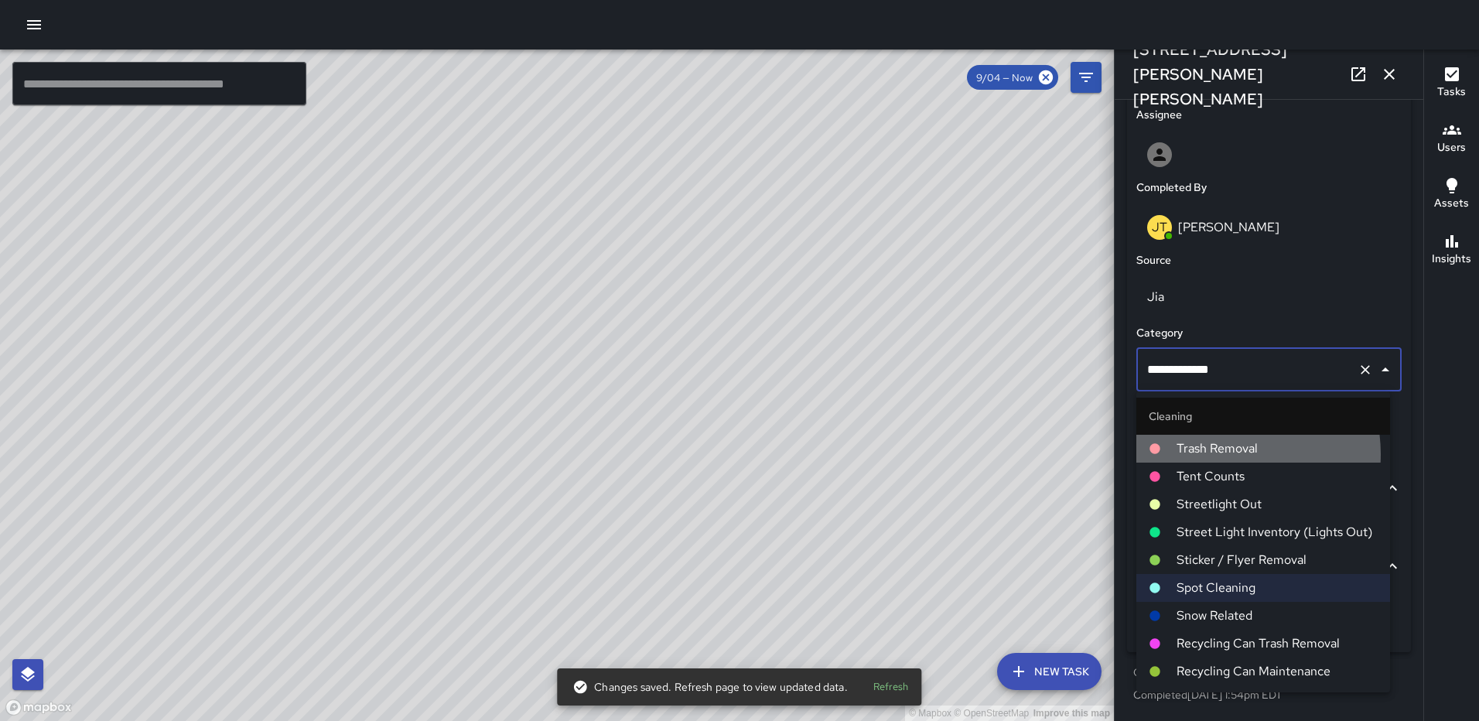
click at [1225, 454] on span "Trash Removal" at bounding box center [1277, 448] width 201 height 19
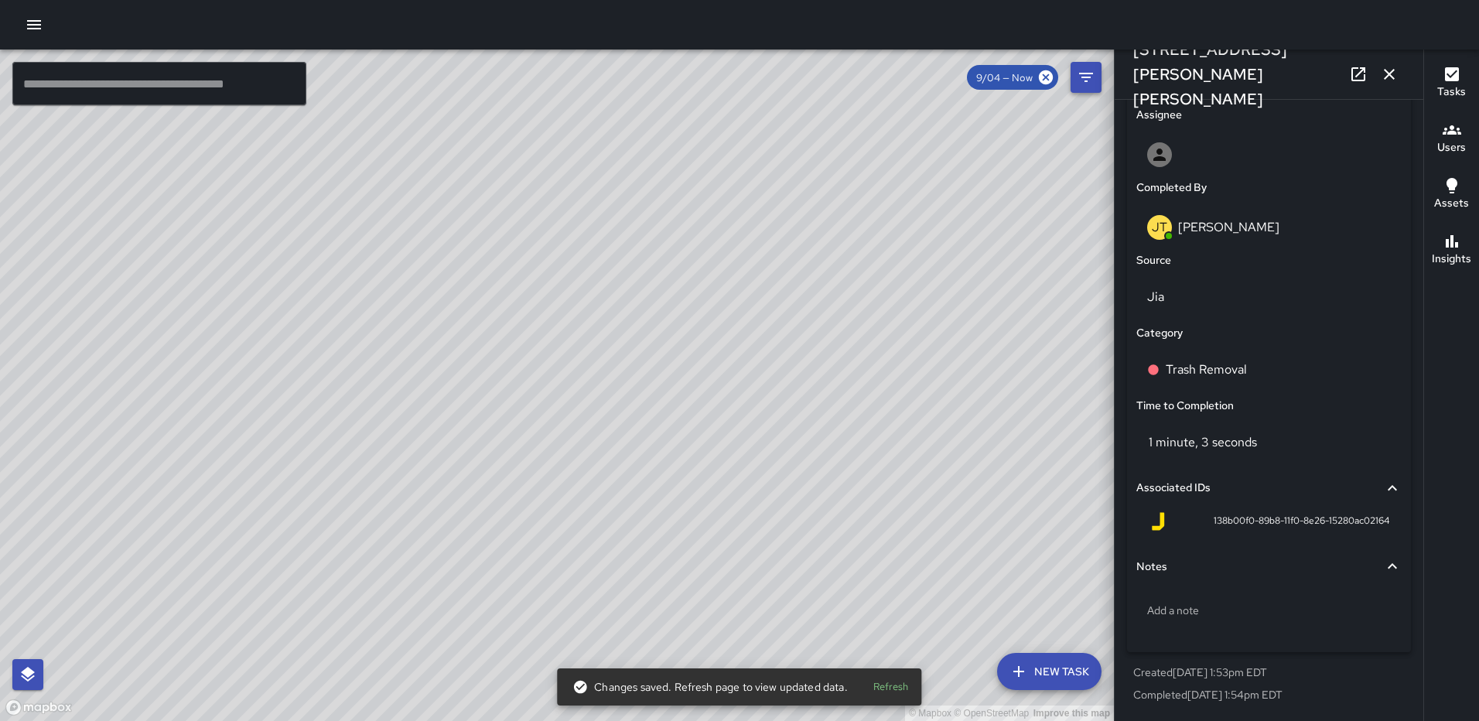
click at [1383, 67] on icon "button" at bounding box center [1389, 74] width 19 height 19
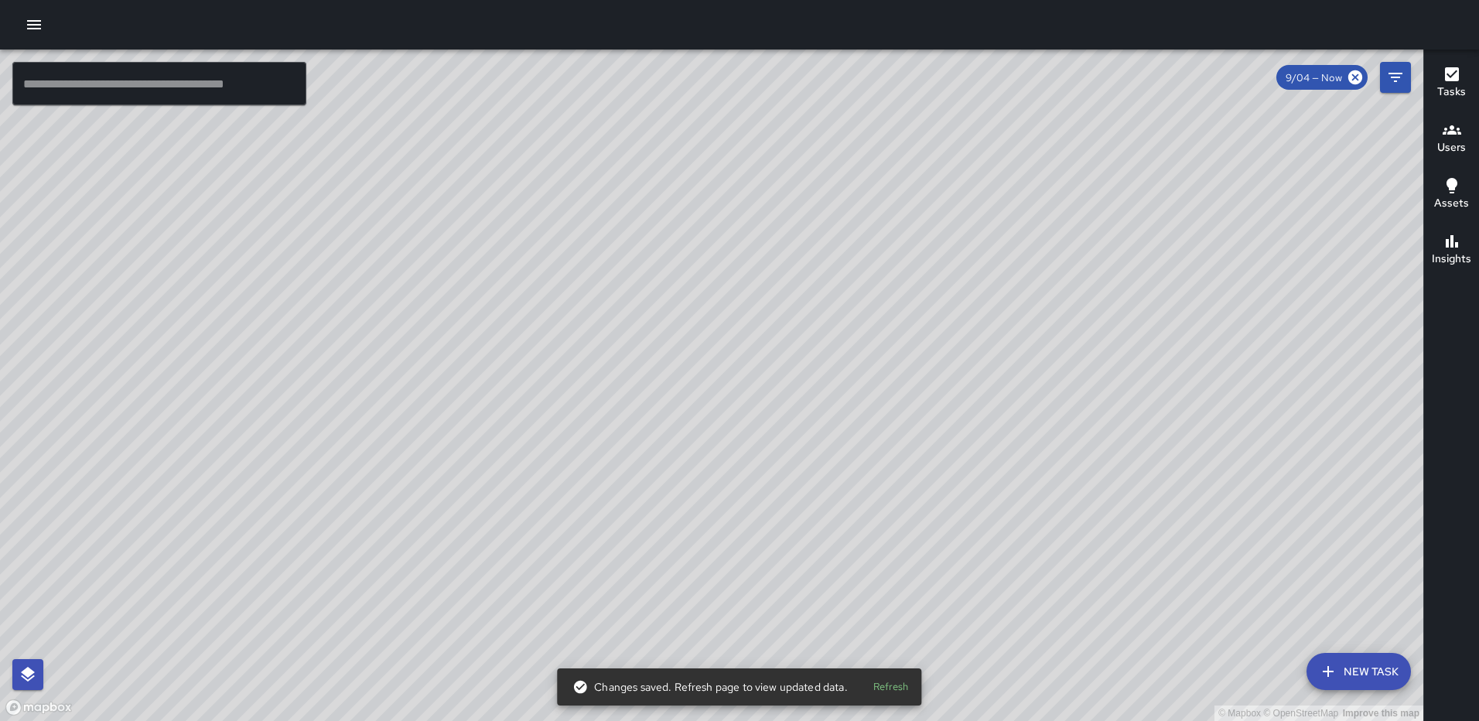
click at [703, 418] on div "© Mapbox © OpenStreetMap Improve this map JT Jeffrey Turner 105 Harry Thomas Wa…" at bounding box center [712, 386] width 1424 height 672
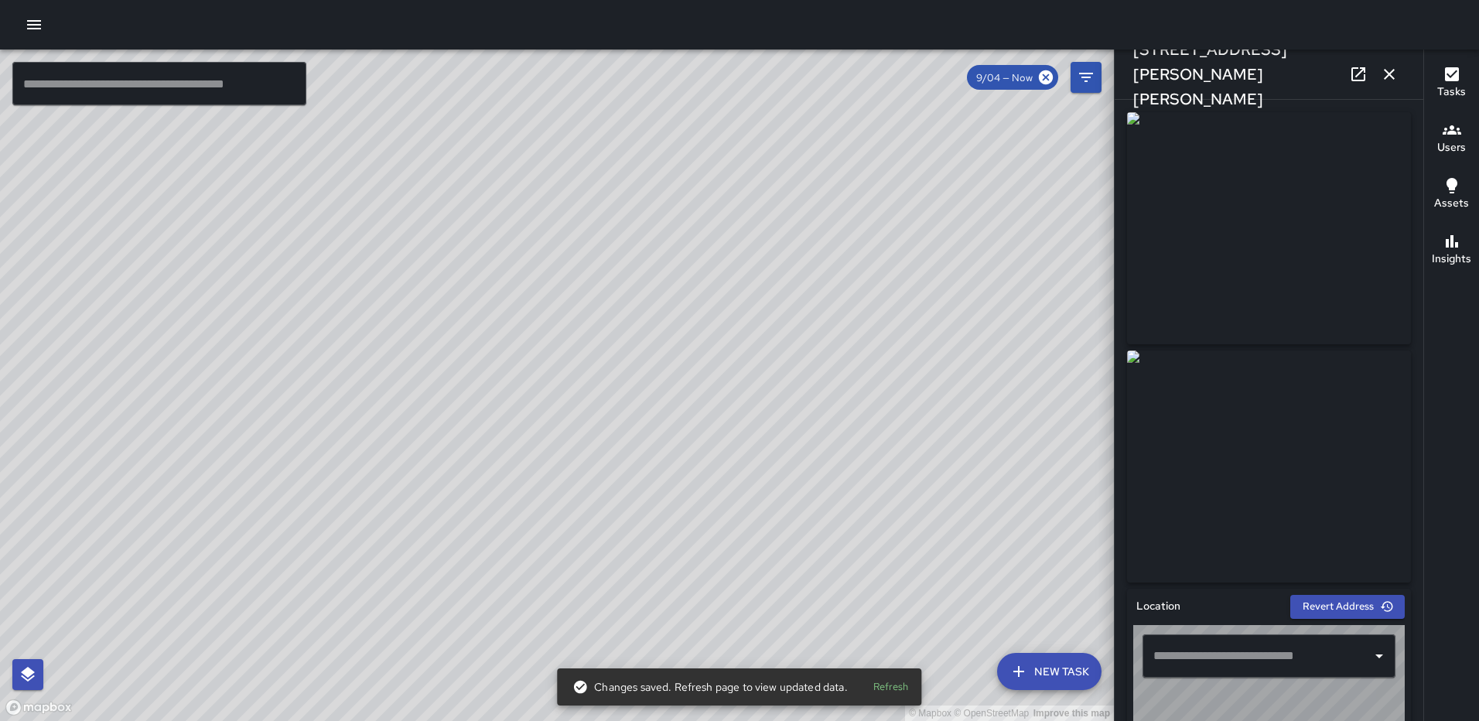
type input "**********"
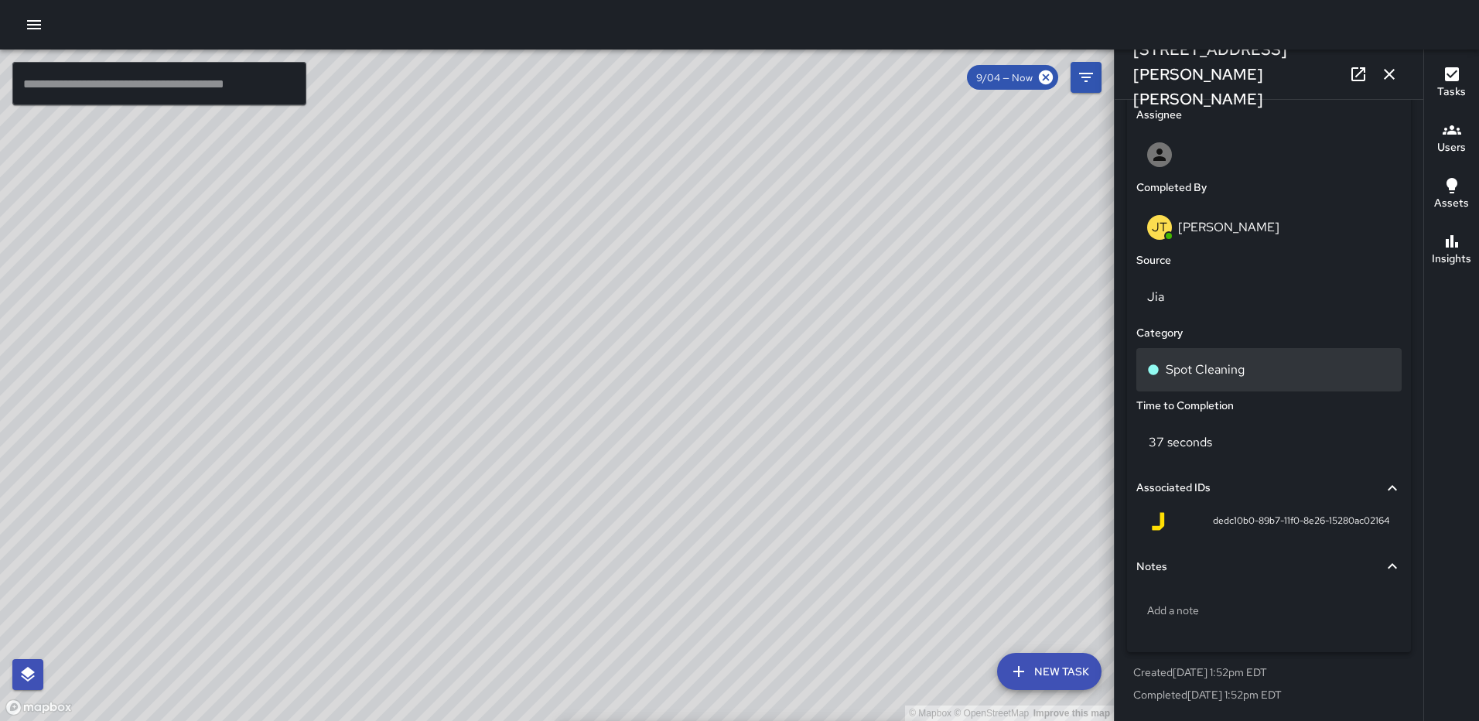
click at [1212, 376] on p "Spot Cleaning" at bounding box center [1205, 370] width 79 height 19
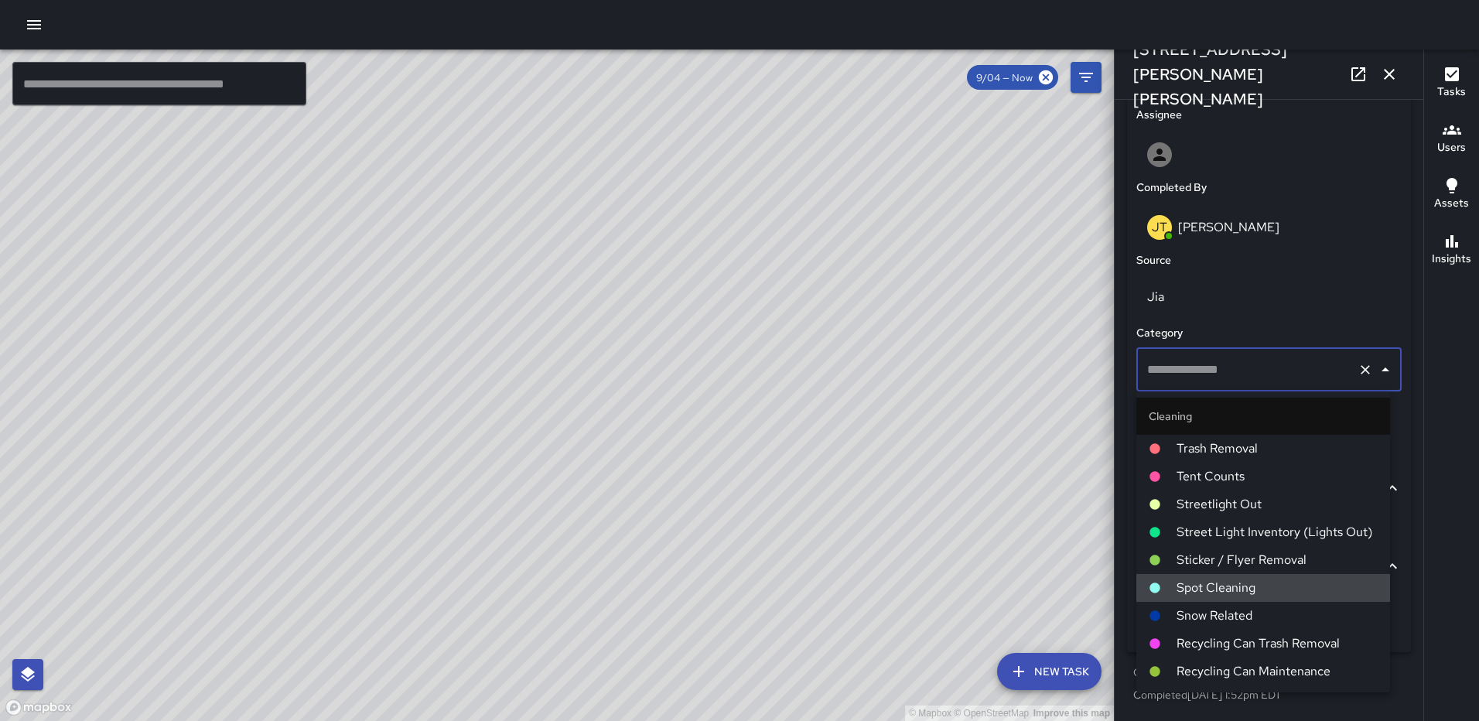
type input "**********"
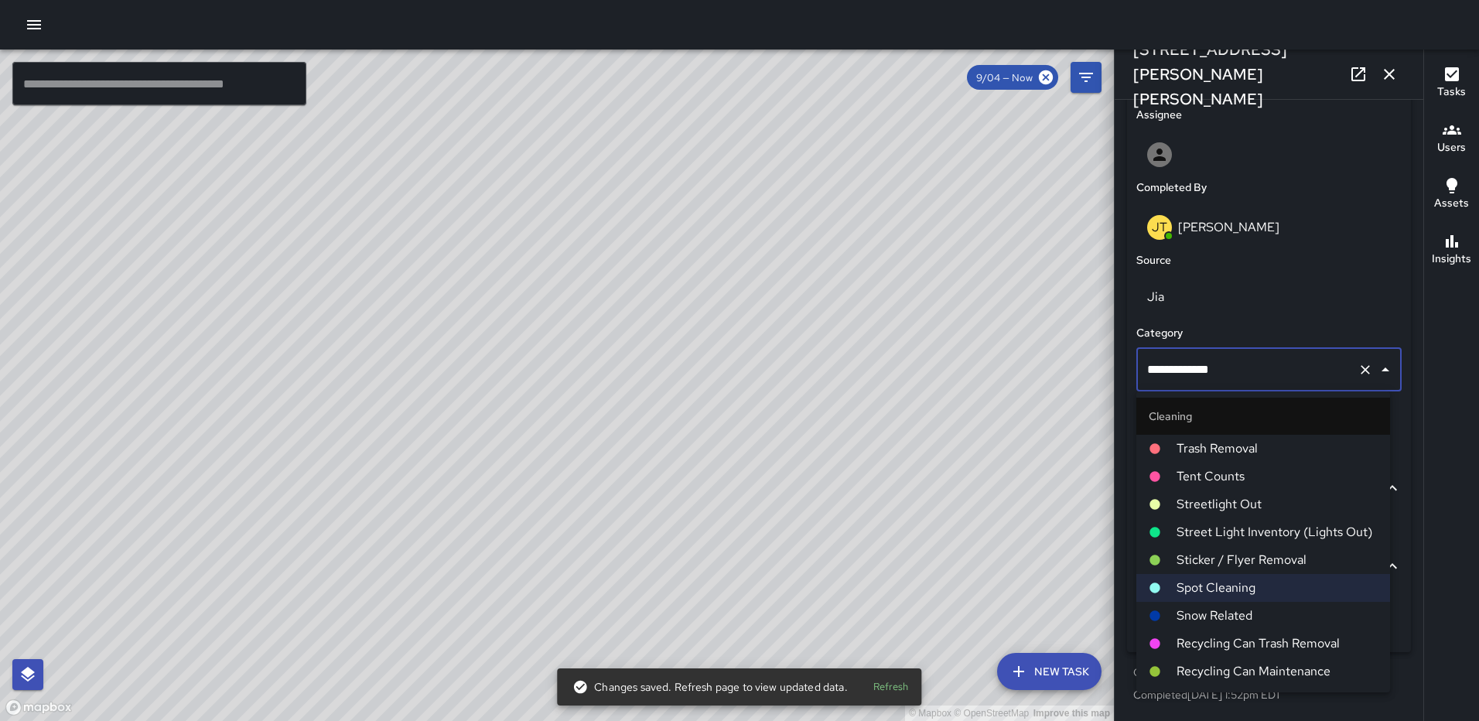
click at [1236, 445] on span "Trash Removal" at bounding box center [1277, 448] width 201 height 19
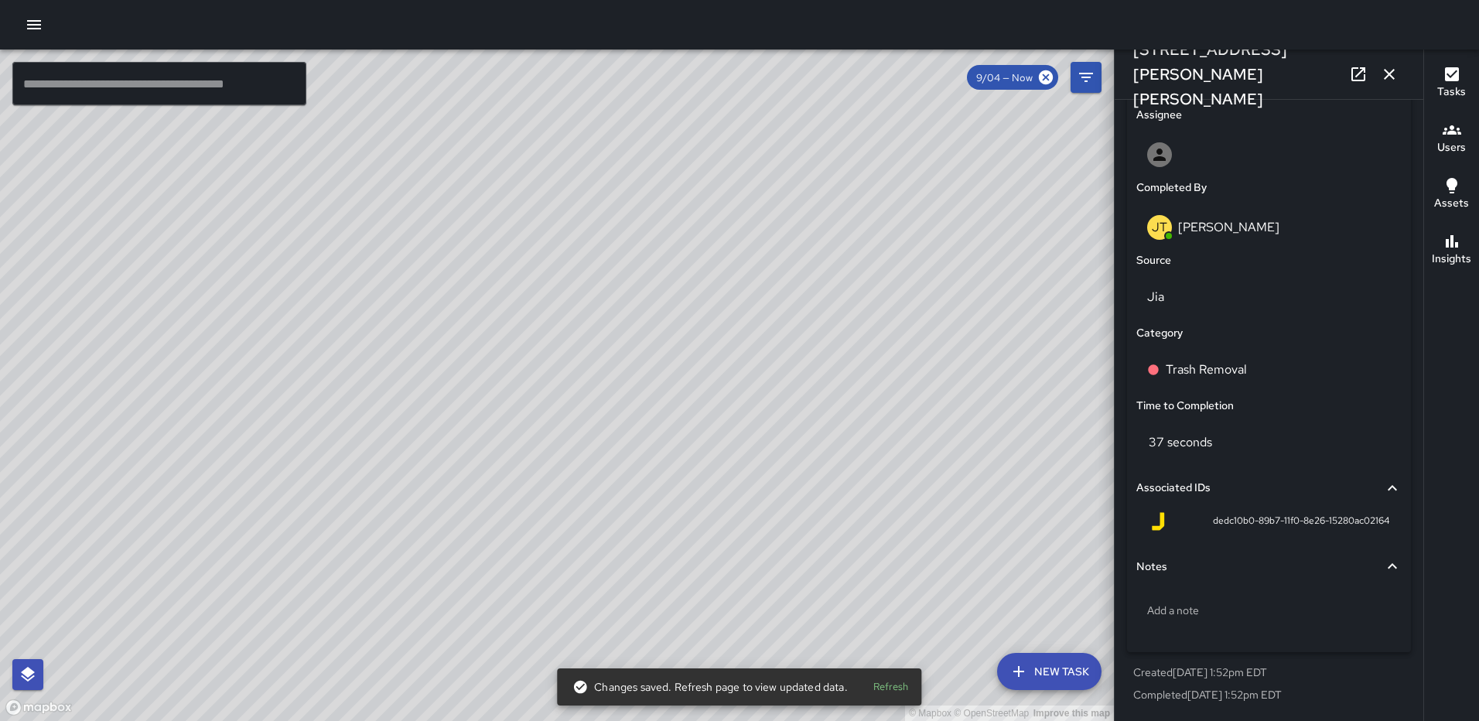
click at [1393, 68] on icon "button" at bounding box center [1389, 74] width 19 height 19
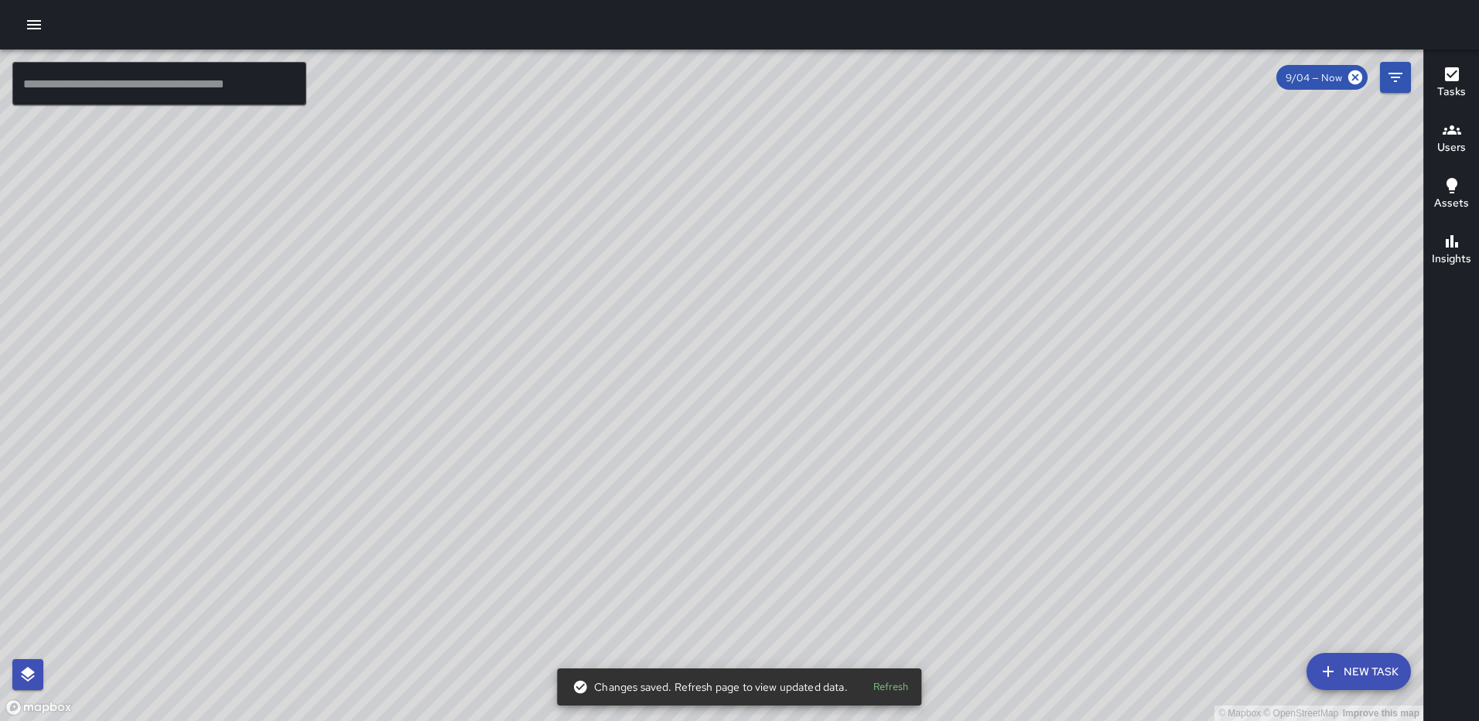
click at [697, 394] on div "© Mapbox © OpenStreetMap Improve this map JT Jeffrey Turner 105 Harry Thomas Wa…" at bounding box center [712, 386] width 1424 height 672
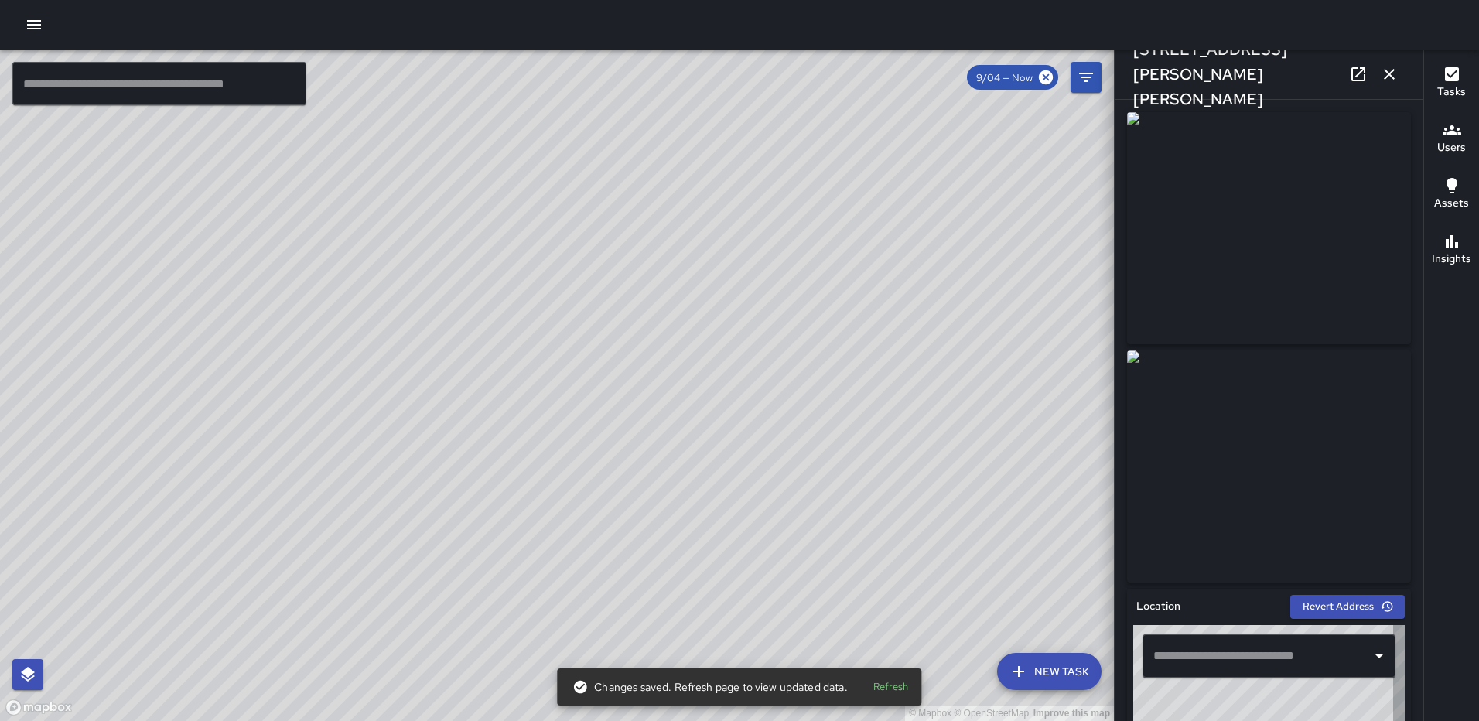
type input "**********"
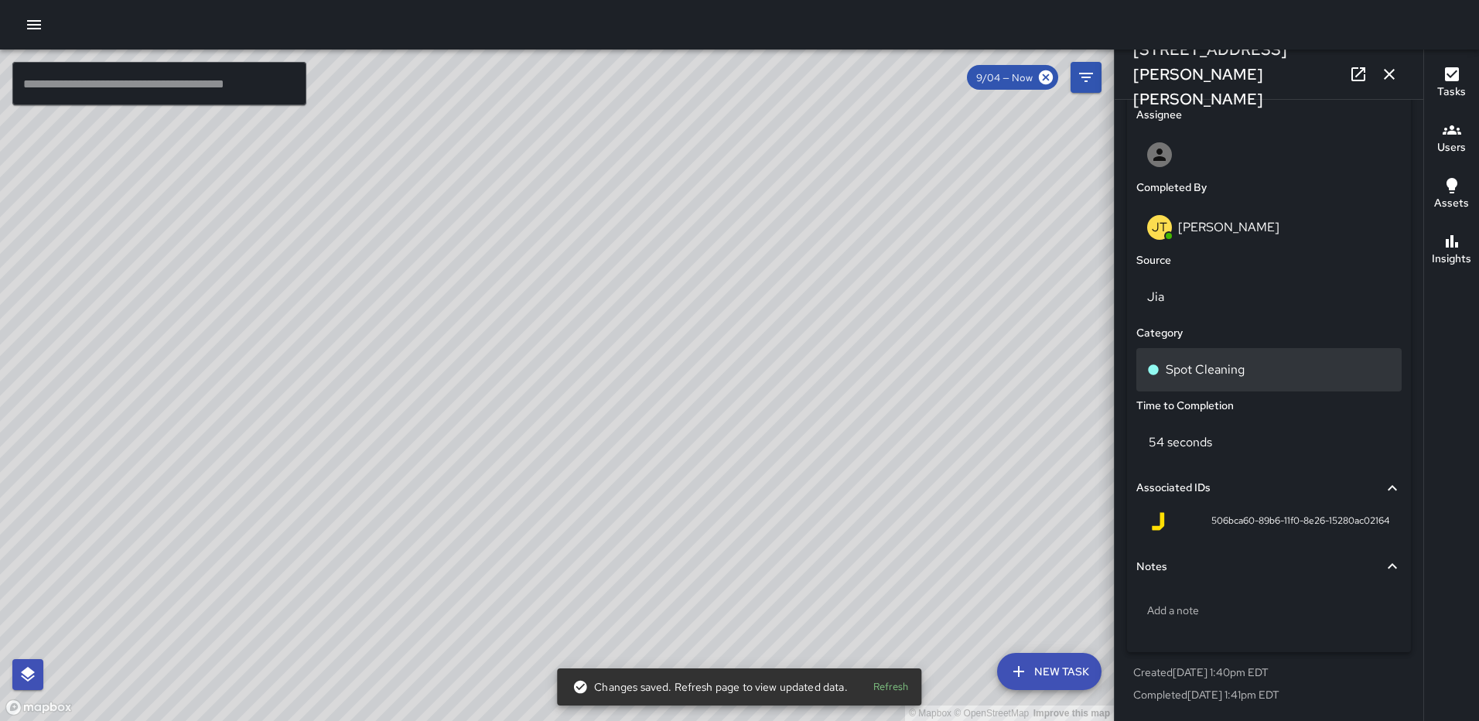
click at [1207, 374] on p "Spot Cleaning" at bounding box center [1205, 370] width 79 height 19
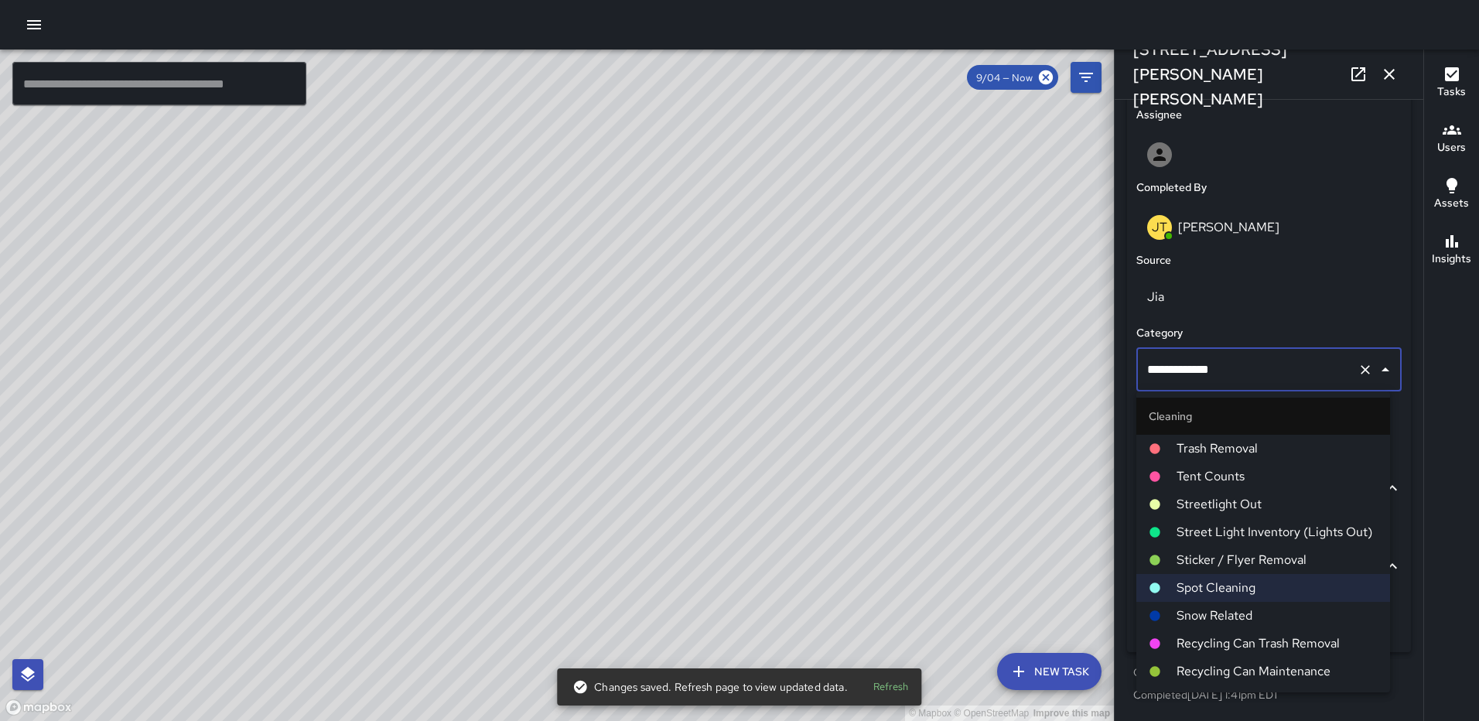
click at [1225, 446] on span "Trash Removal" at bounding box center [1277, 448] width 201 height 19
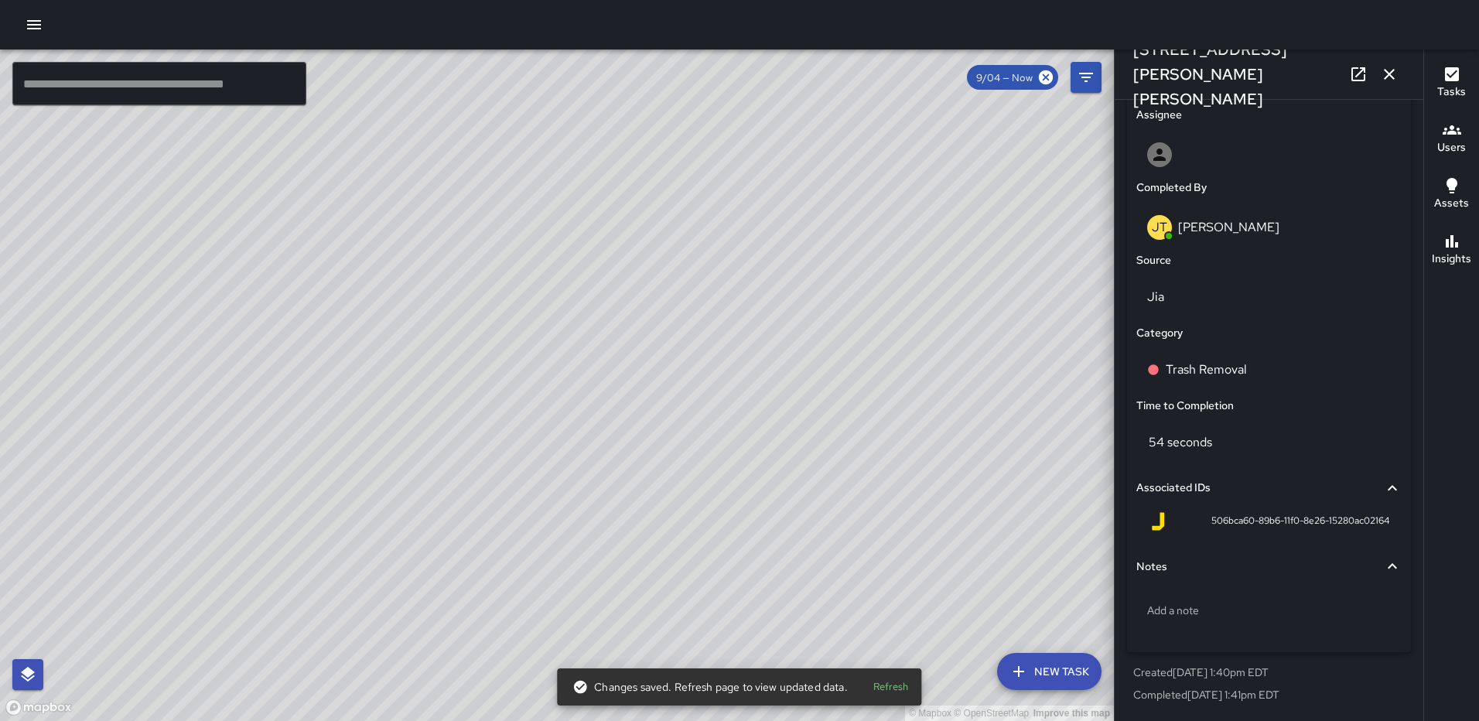
click at [554, 406] on div "© Mapbox © OpenStreetMap Improve this map JT Jeffrey Turner 105 Harry Thomas Wa…" at bounding box center [557, 386] width 1114 height 672
click at [1189, 358] on div "Spot Cleaning" at bounding box center [1269, 369] width 265 height 43
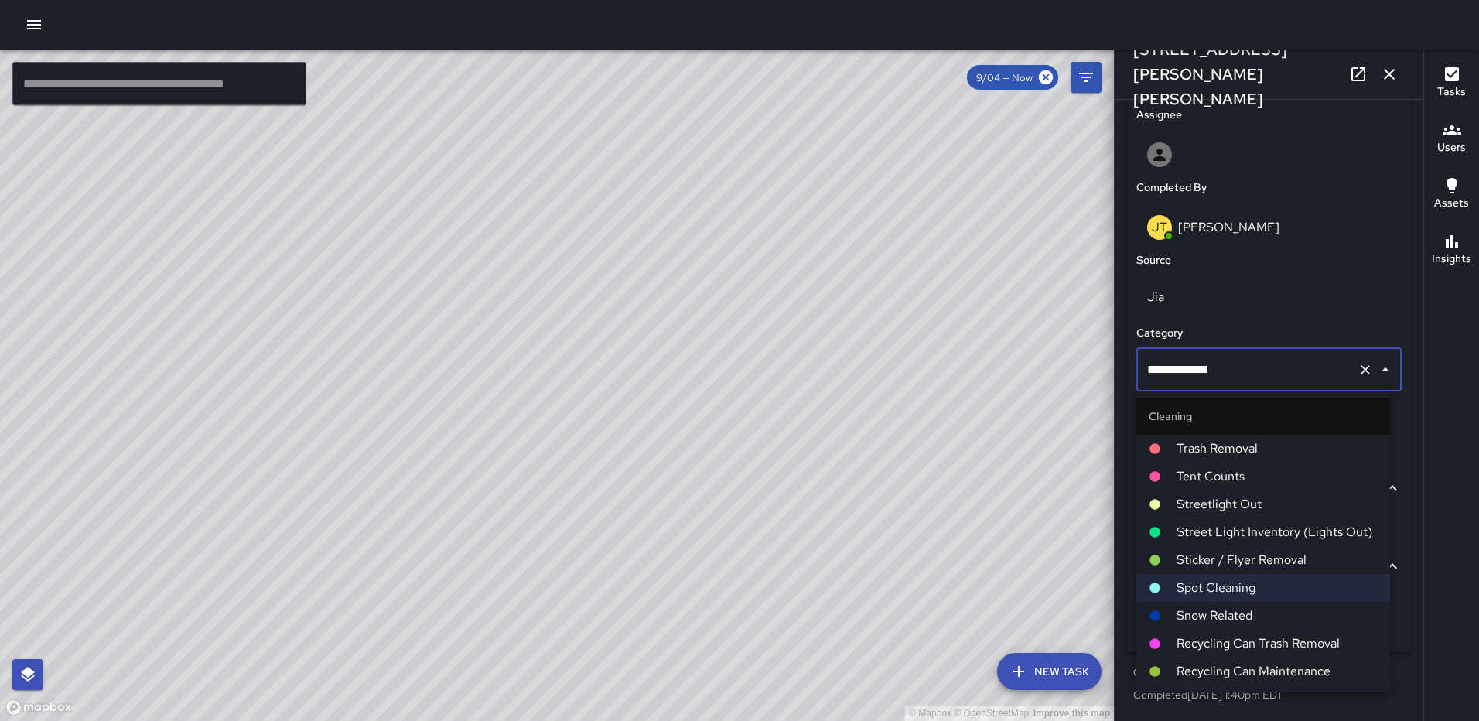
click at [1202, 445] on span "Trash Removal" at bounding box center [1277, 448] width 201 height 19
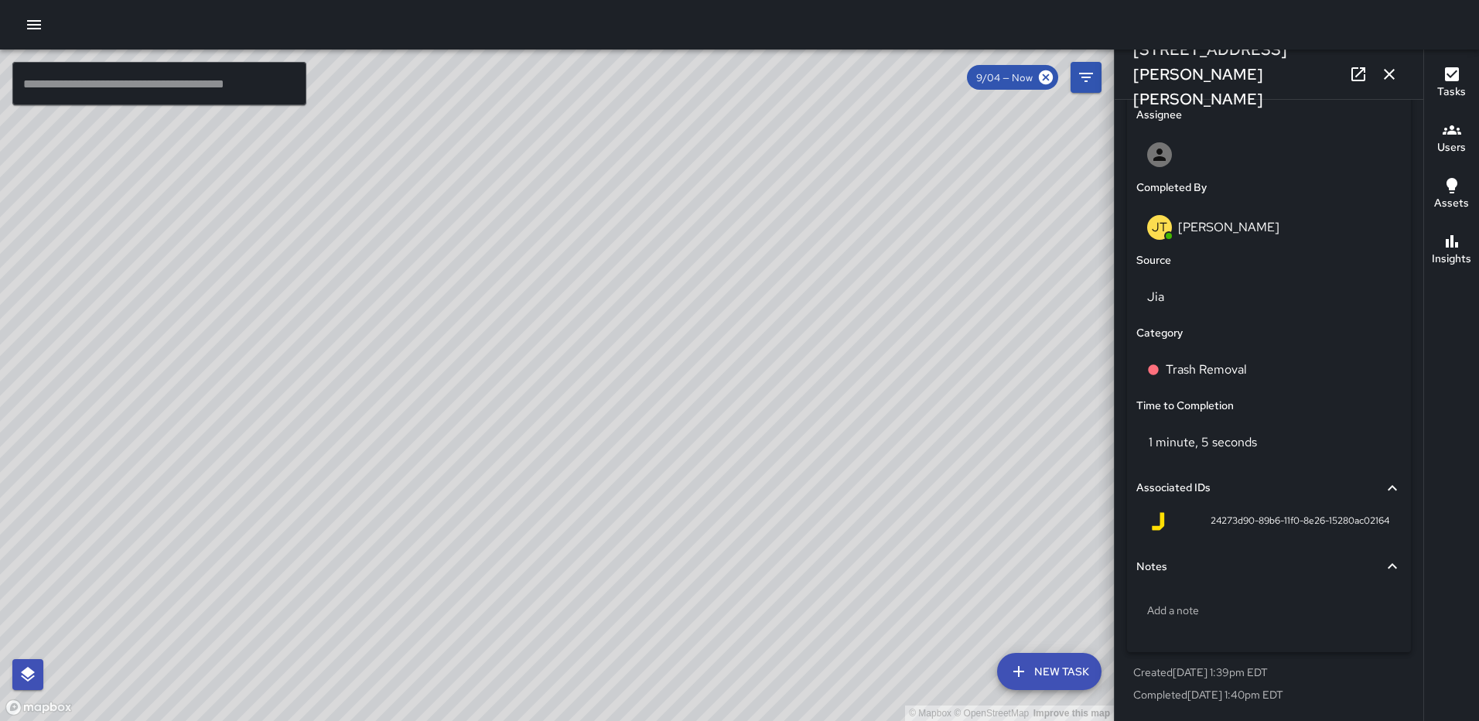
drag, startPoint x: 1390, startPoint y: 72, endPoint x: 1316, endPoint y: 169, distance: 122.6
click at [1390, 72] on icon "button" at bounding box center [1389, 74] width 19 height 19
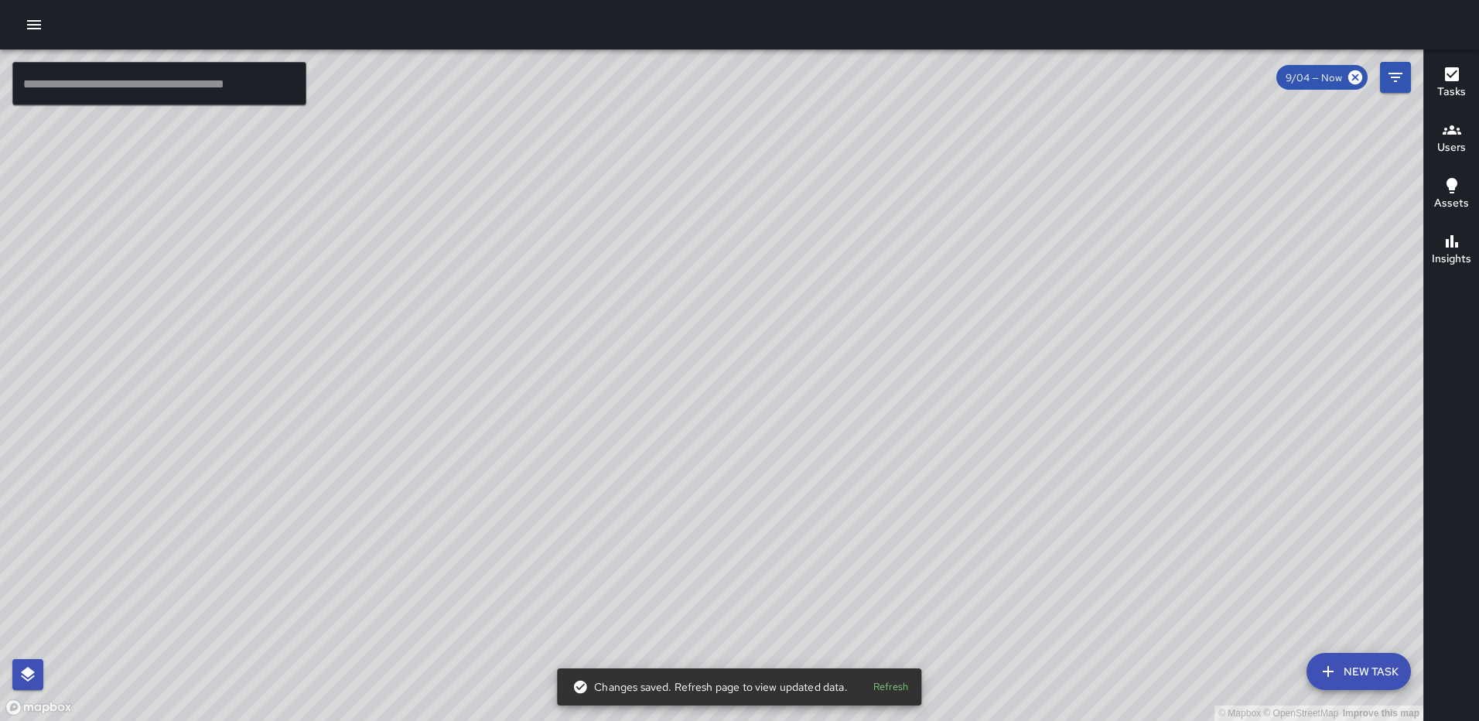
click at [702, 409] on div "© Mapbox © OpenStreetMap Improve this map JT Jeffrey Turner 105 Harry Thomas Wa…" at bounding box center [712, 386] width 1424 height 672
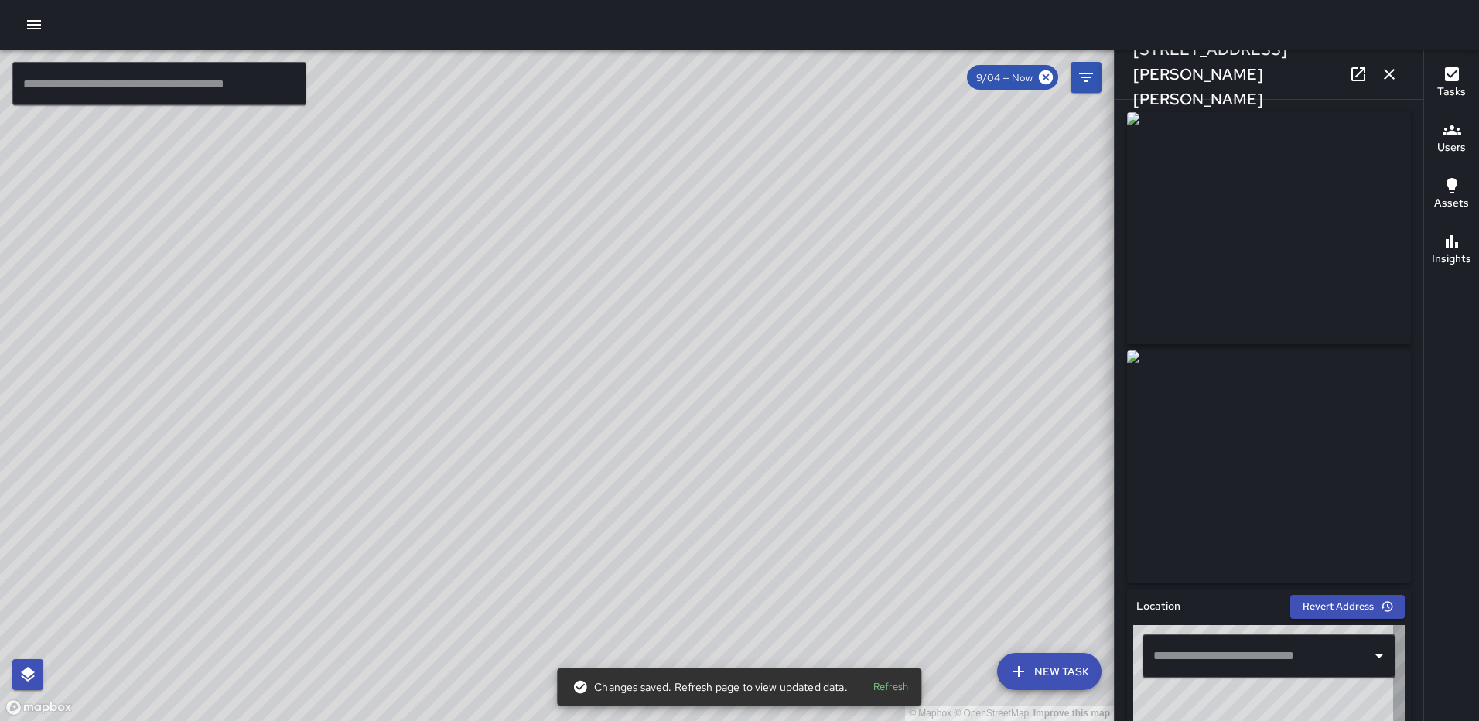
type input "**********"
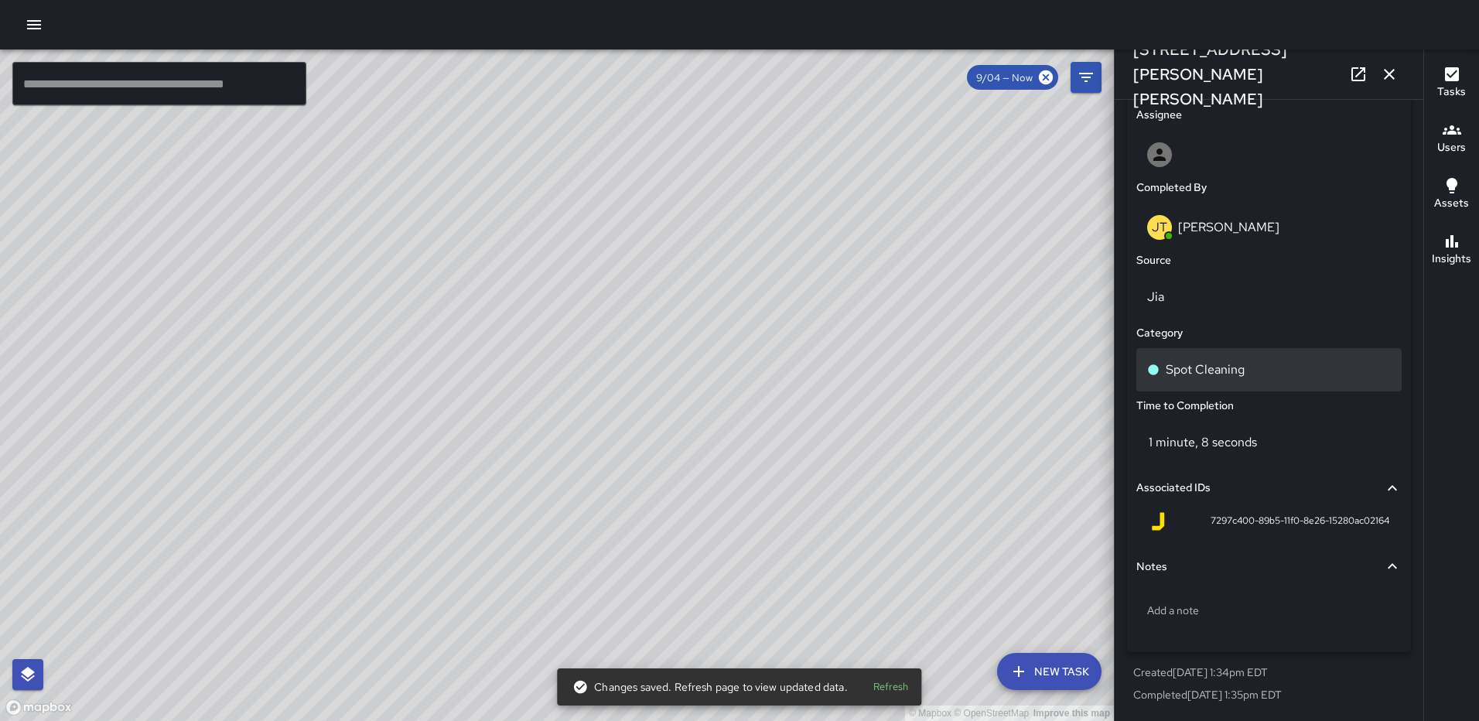
click at [1191, 365] on p "Spot Cleaning" at bounding box center [1205, 370] width 79 height 19
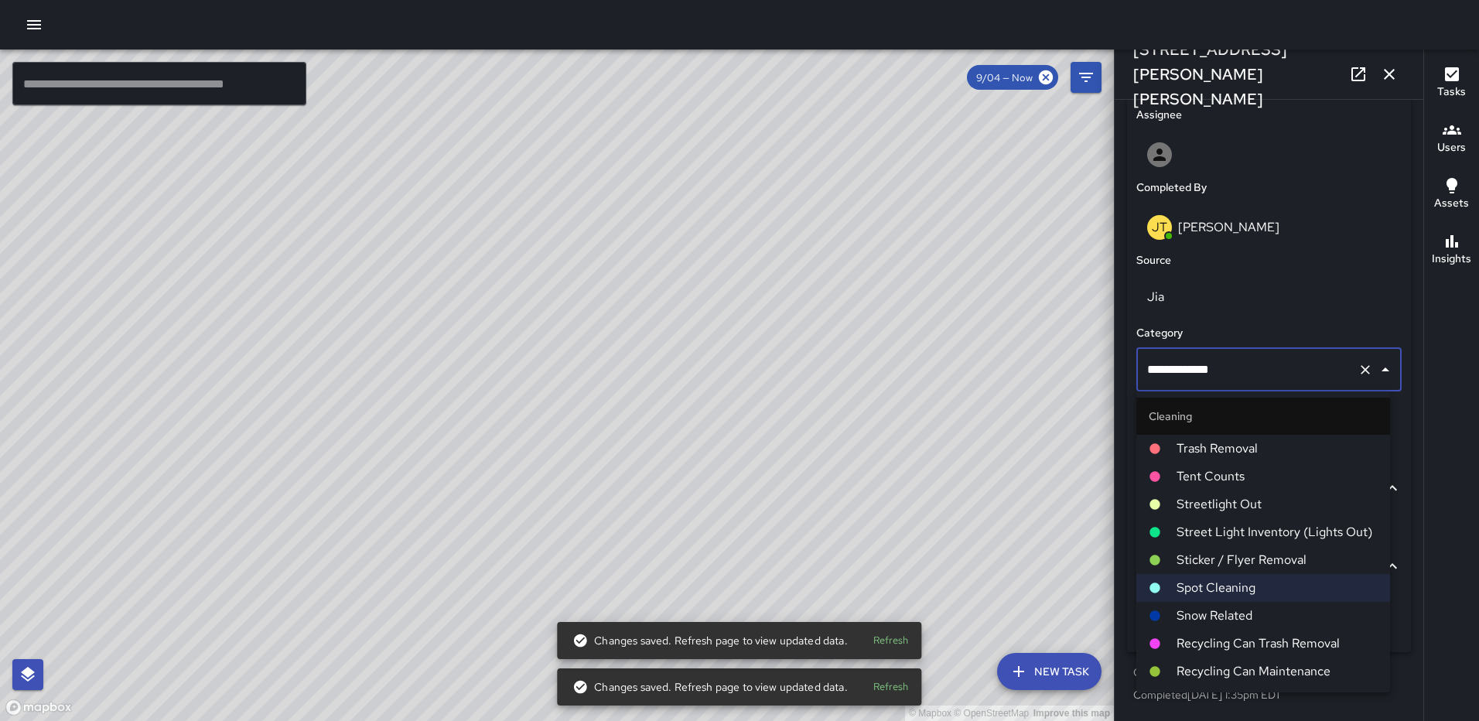
click at [1229, 456] on span "Trash Removal" at bounding box center [1277, 448] width 201 height 19
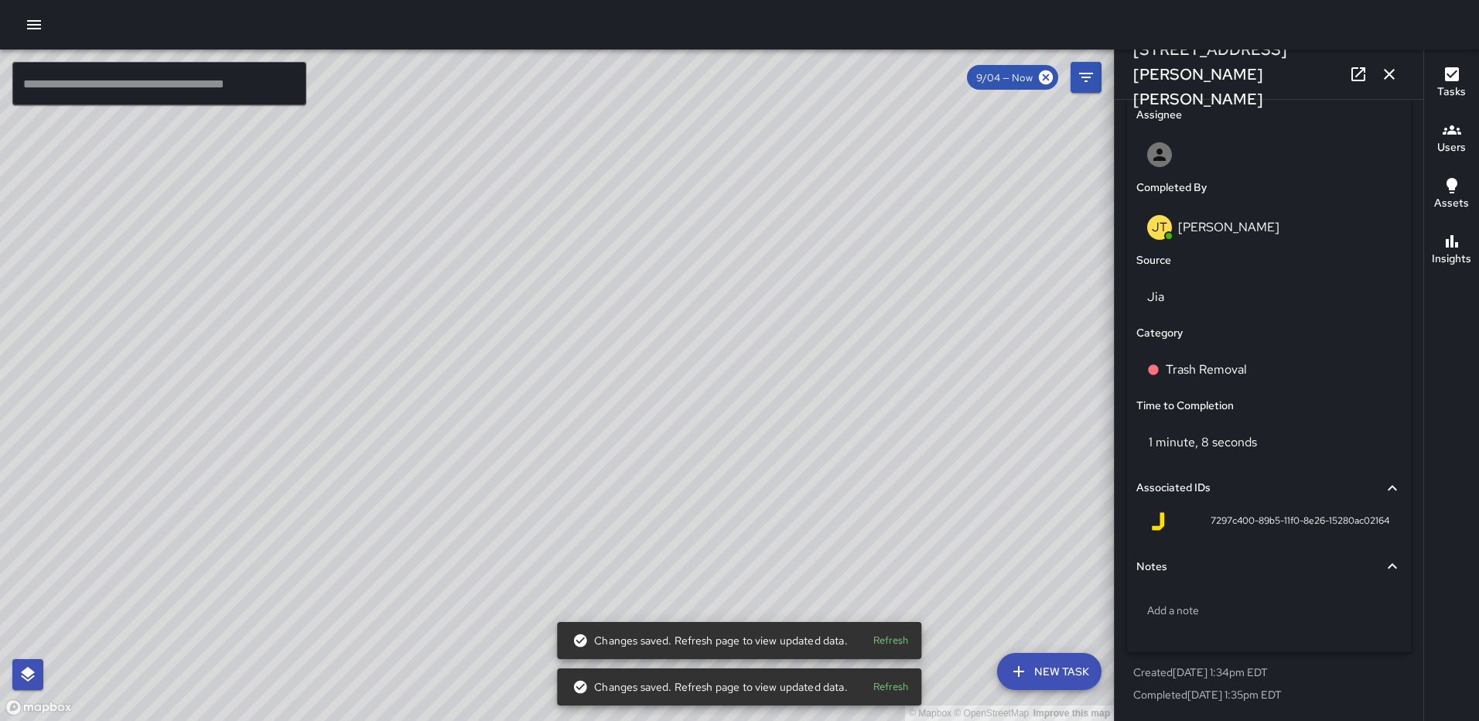
click at [1380, 78] on icon "button" at bounding box center [1389, 74] width 19 height 19
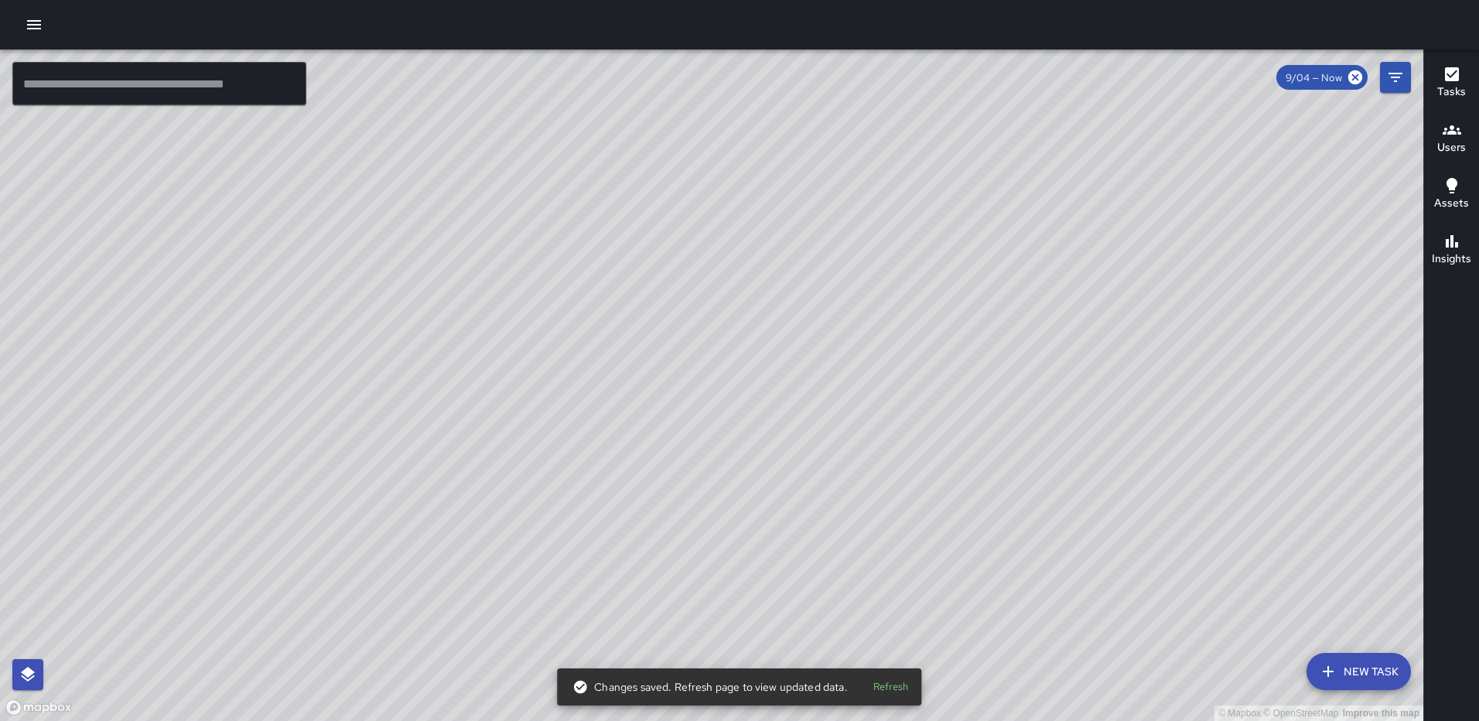
click at [718, 387] on div "© Mapbox © OpenStreetMap Improve this map JT Jeffrey Turner 105 Harry Thomas Wa…" at bounding box center [712, 386] width 1424 height 672
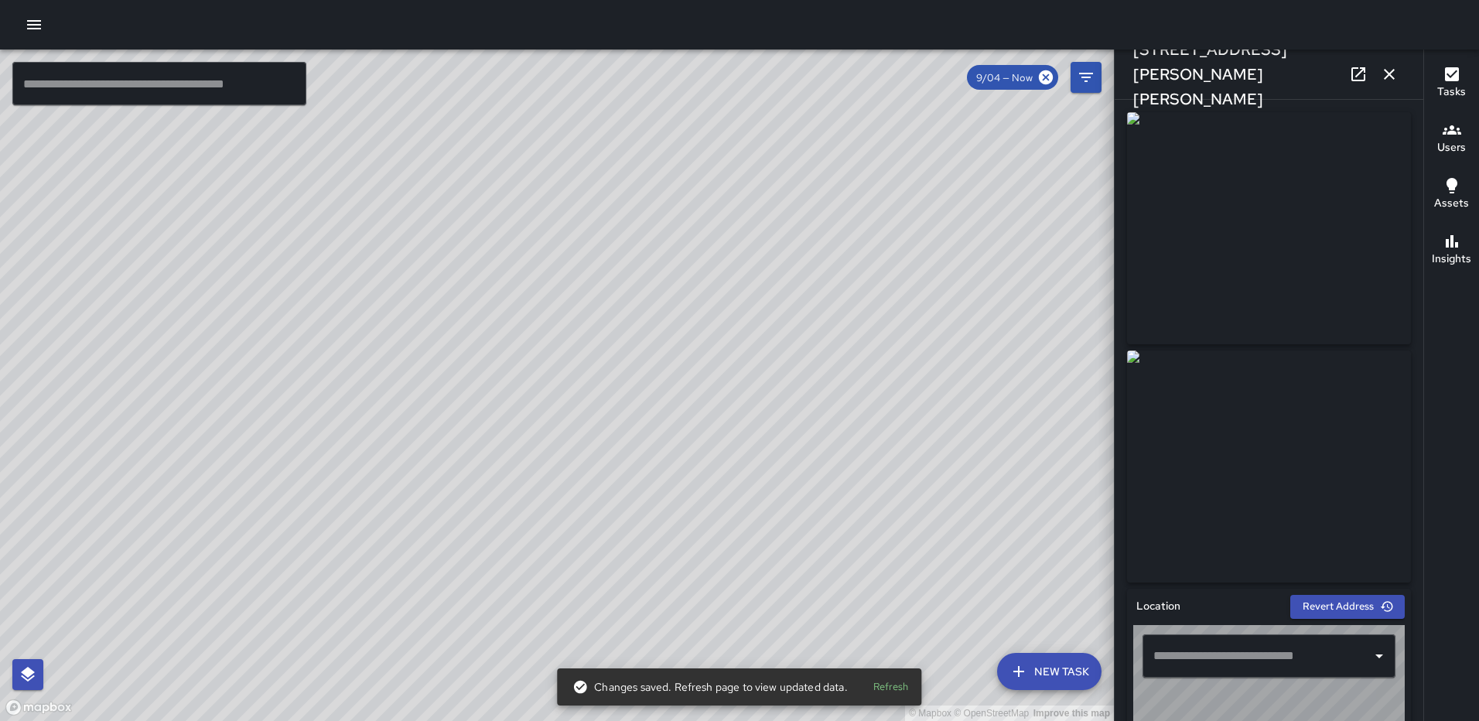
type input "**********"
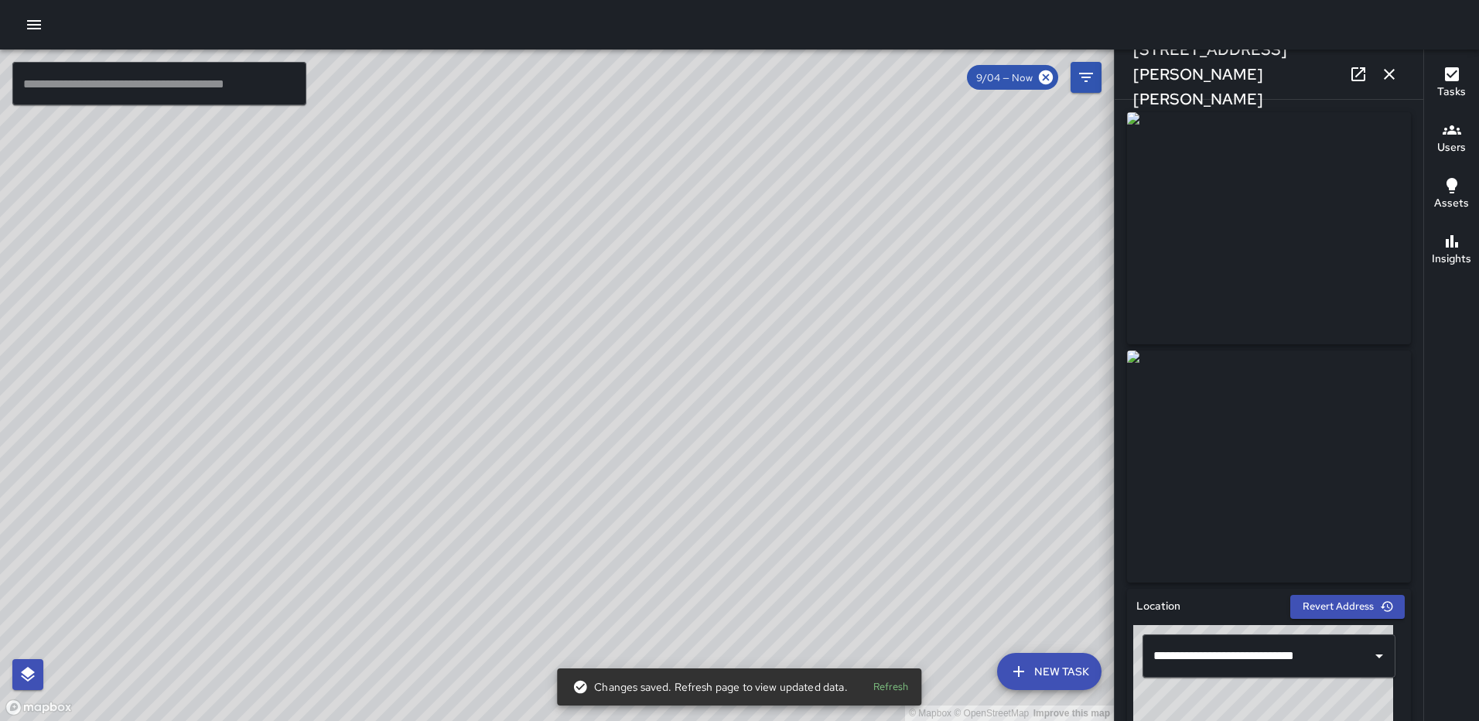
click at [1391, 75] on icon "button" at bounding box center [1389, 74] width 11 height 11
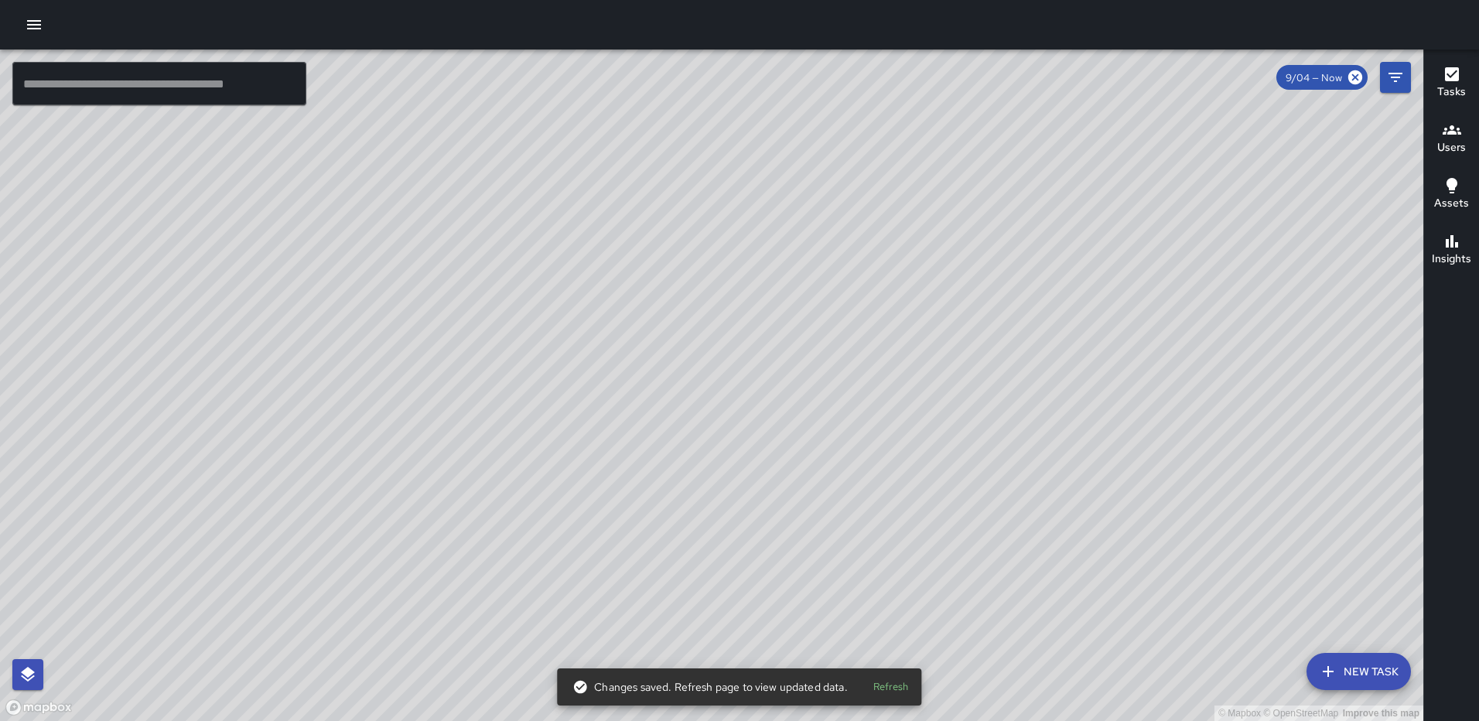
click at [685, 417] on div "© Mapbox © OpenStreetMap Improve this map JT Jeffrey Turner 105 Harry Thomas Wa…" at bounding box center [712, 386] width 1424 height 672
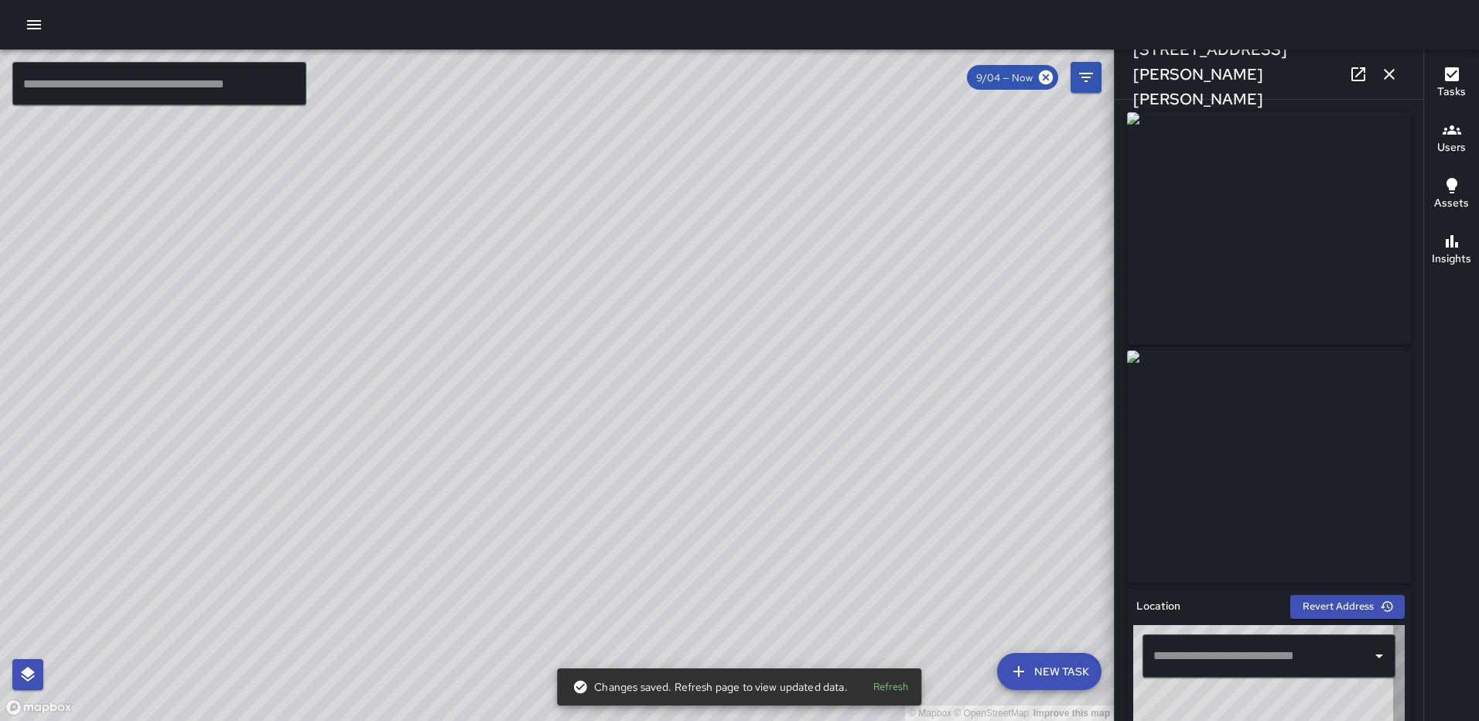
type input "**********"
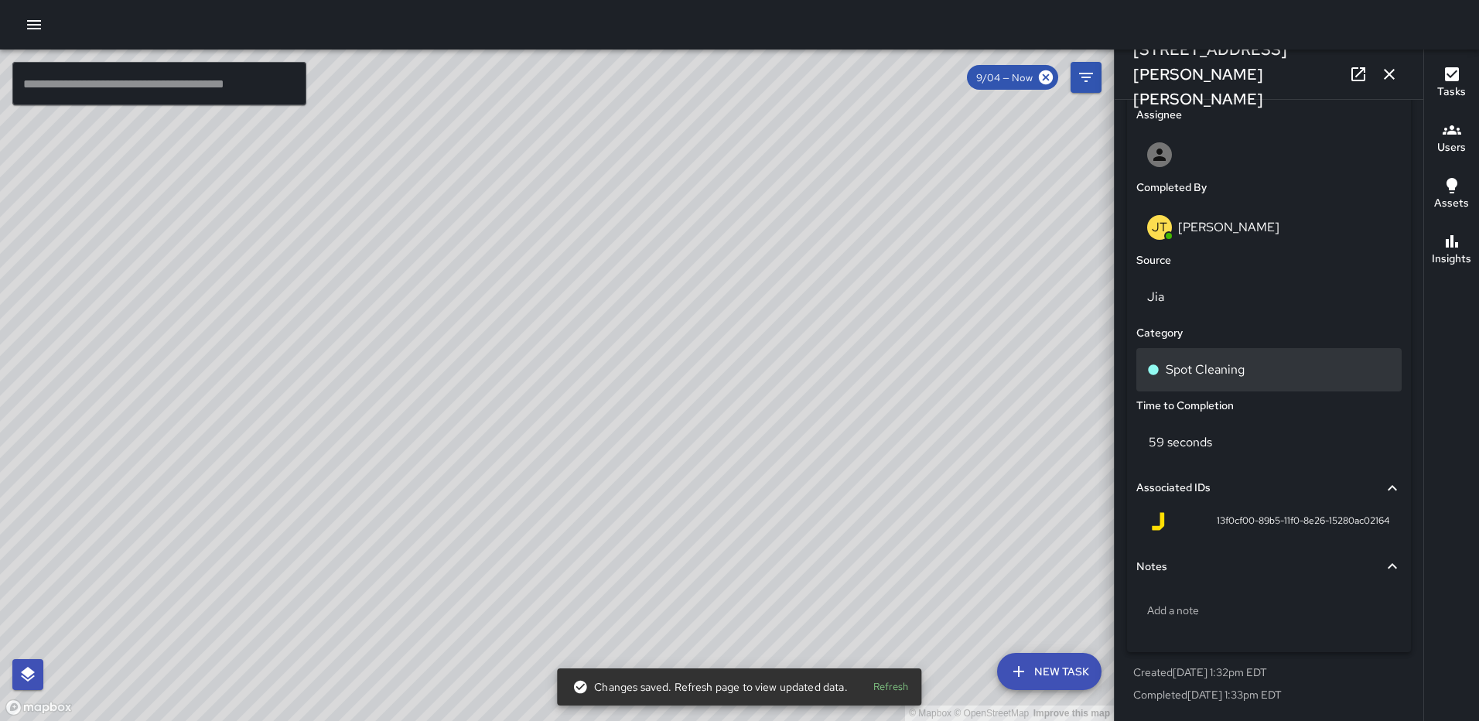
click at [1206, 379] on div "Spot Cleaning" at bounding box center [1269, 369] width 265 height 43
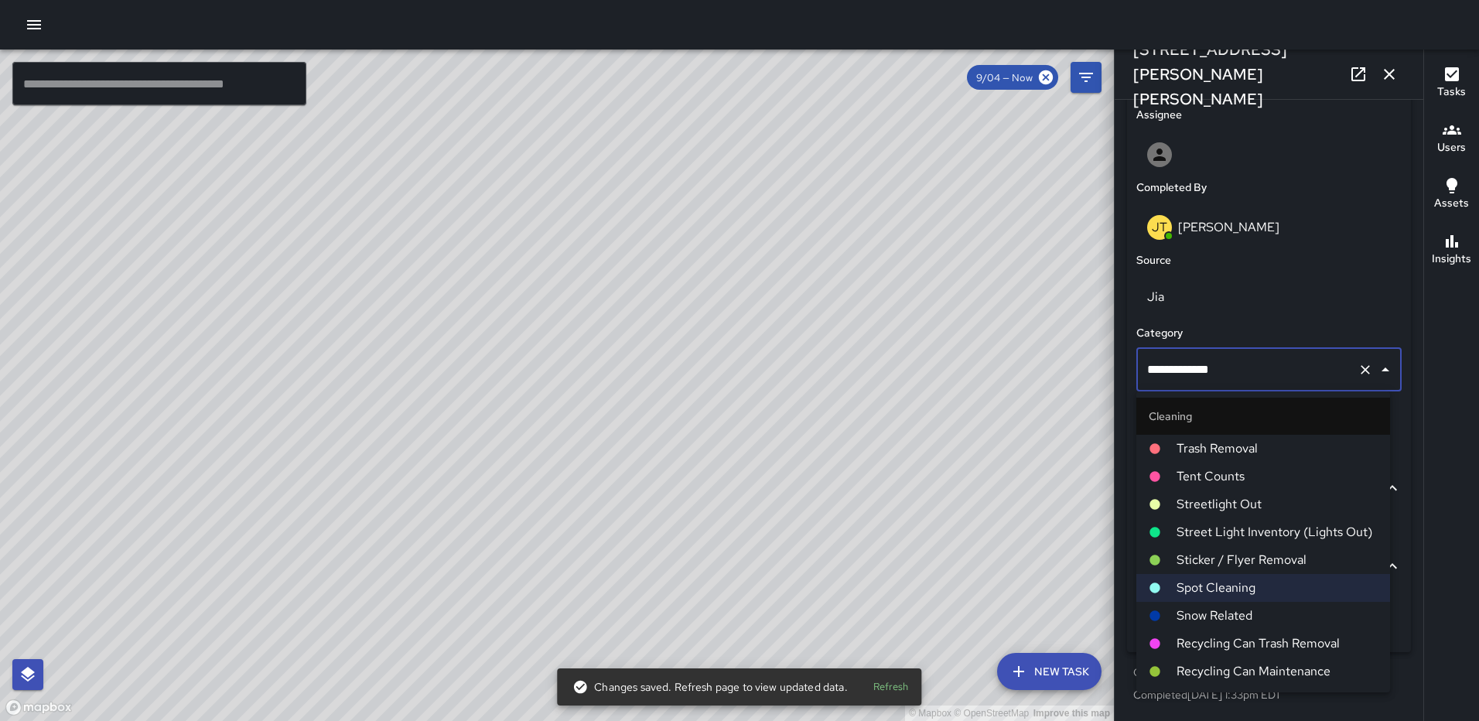
click at [1257, 457] on span "Trash Removal" at bounding box center [1277, 448] width 201 height 19
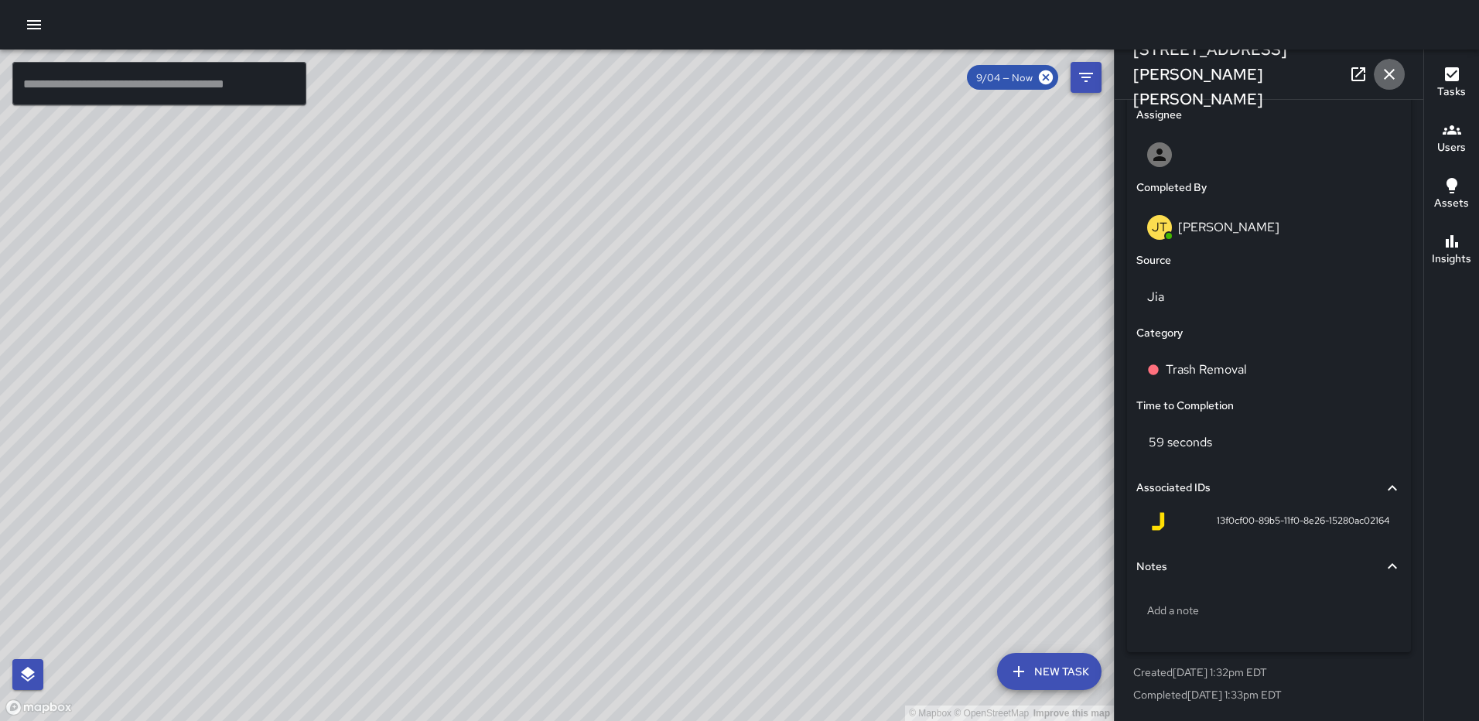
click at [1386, 63] on button "button" at bounding box center [1389, 74] width 31 height 31
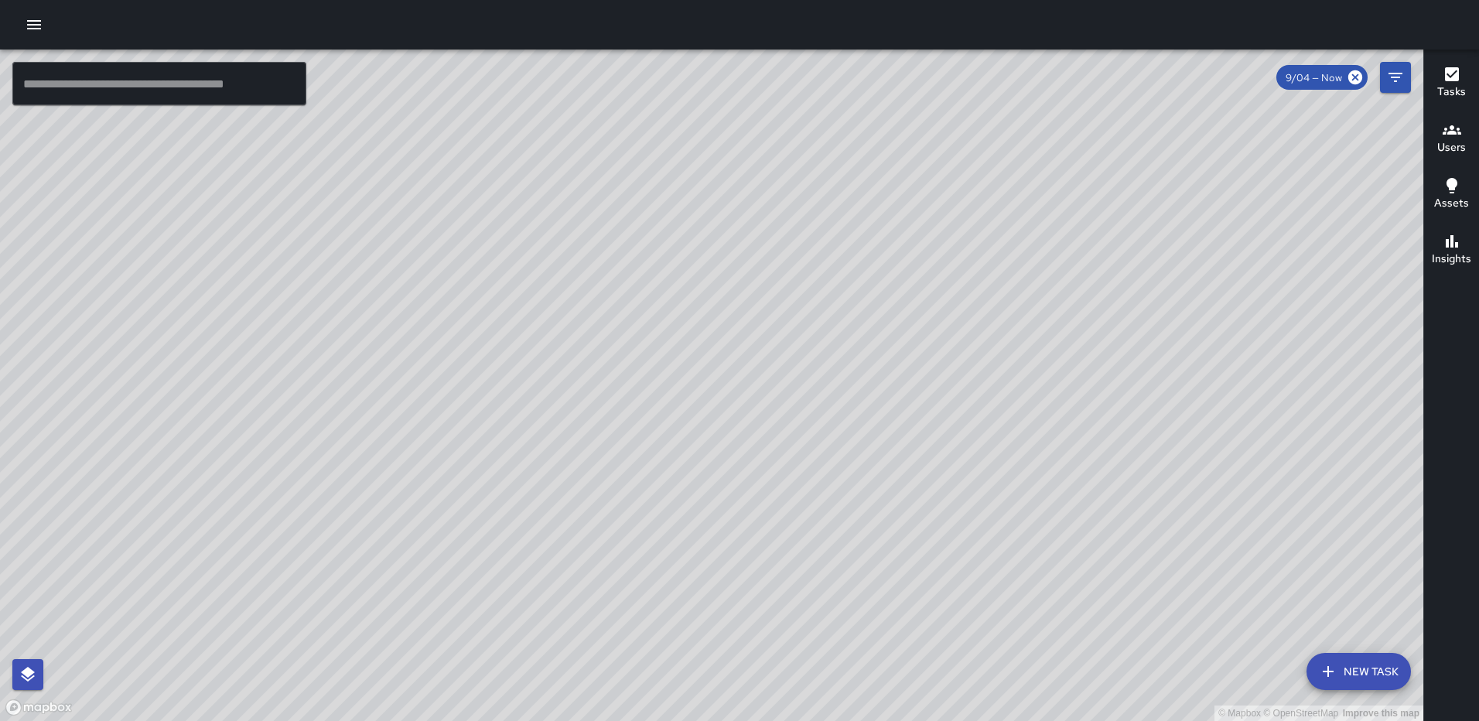
click at [712, 399] on div "© Mapbox © OpenStreetMap Improve this map JT Jeffrey Turner 105 Harry Thomas Wa…" at bounding box center [712, 386] width 1424 height 672
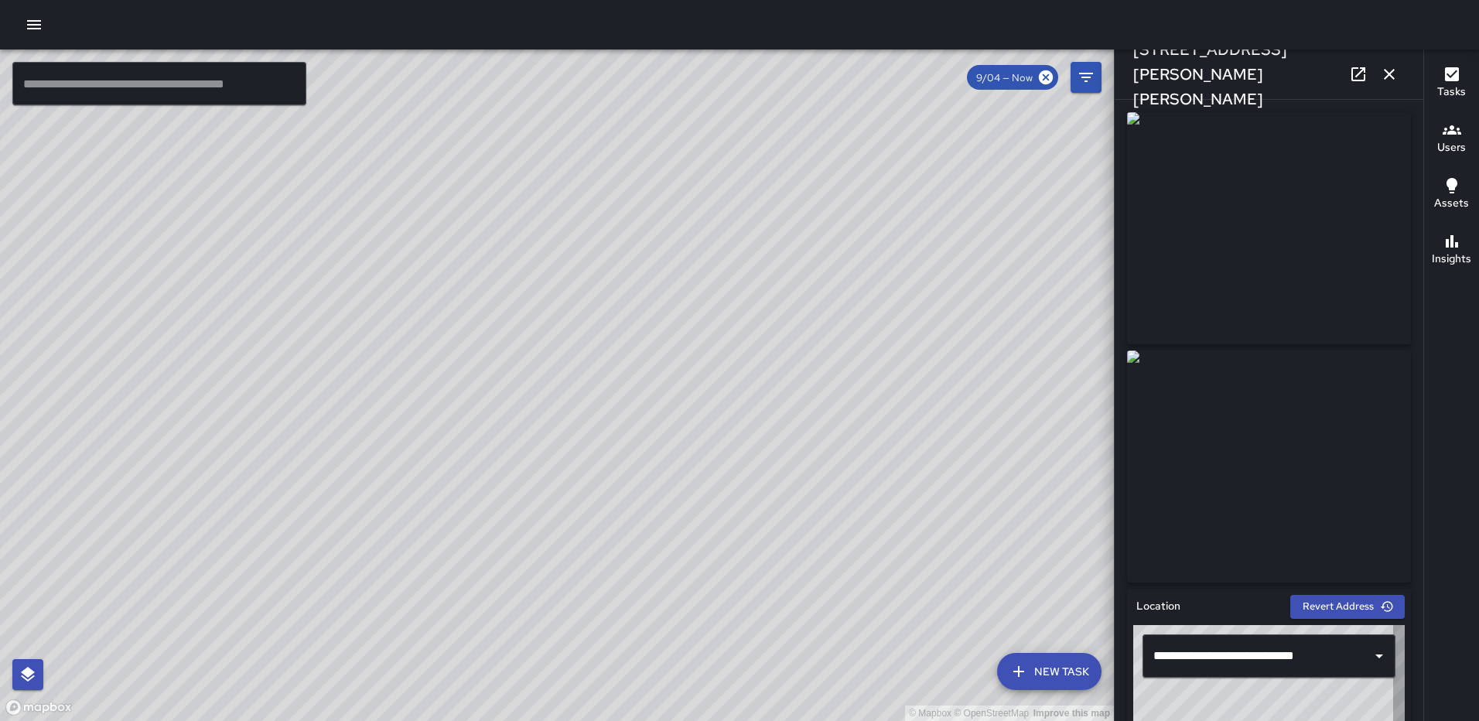
type input "**********"
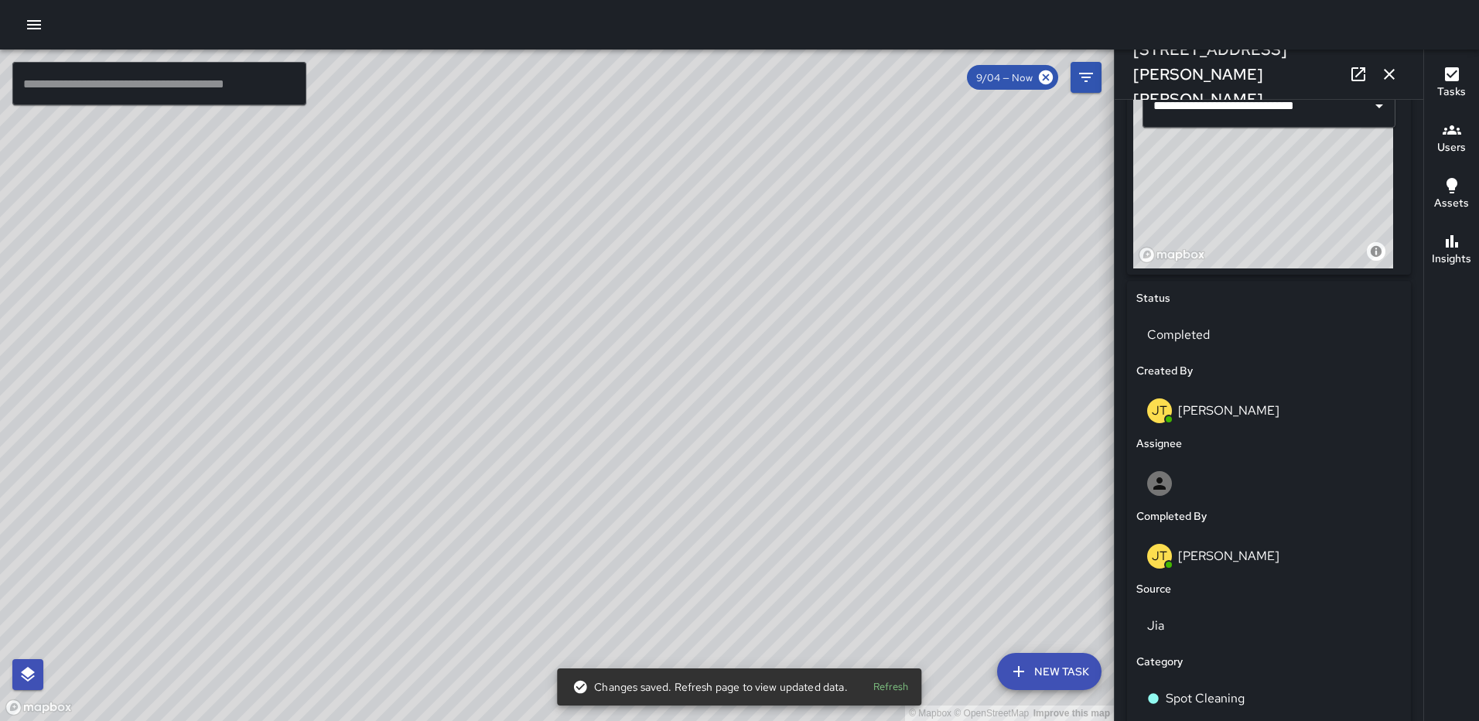
scroll to position [851, 0]
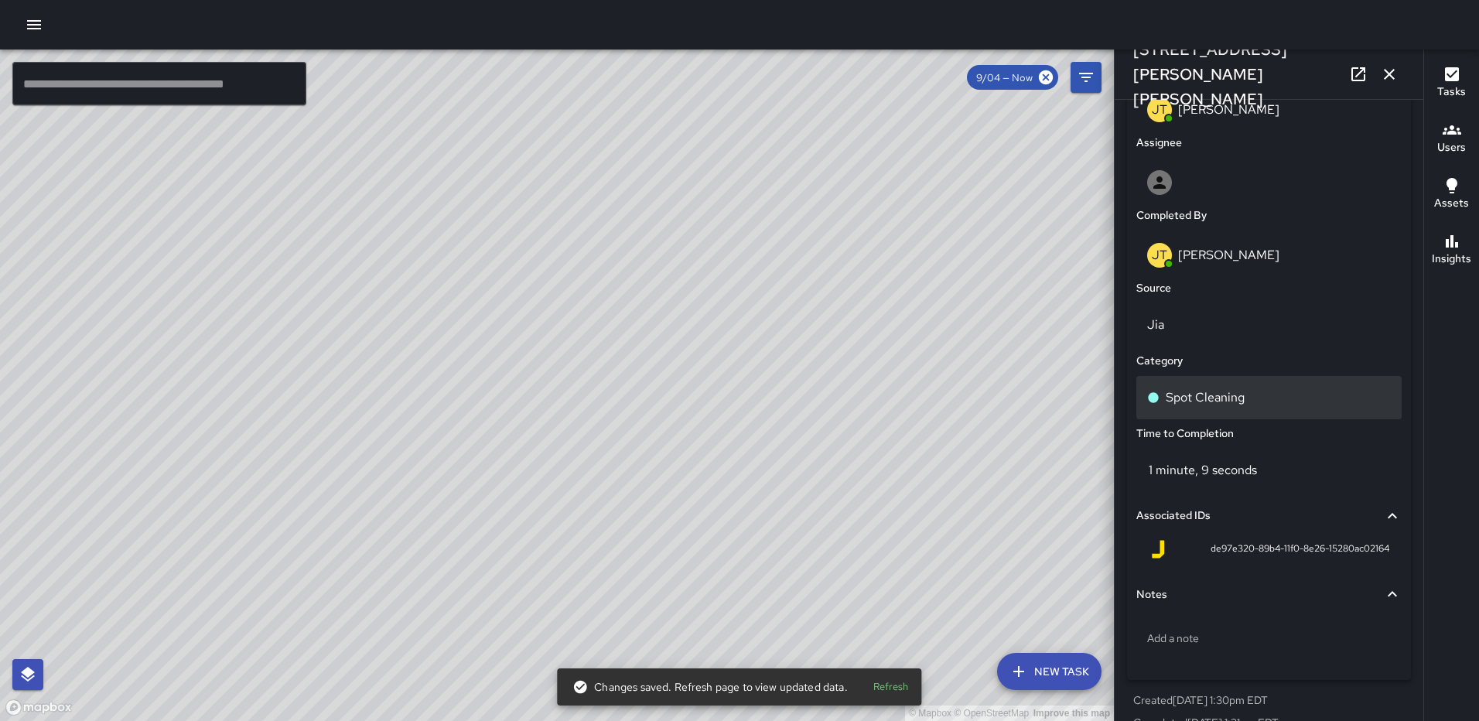
click at [1221, 393] on p "Spot Cleaning" at bounding box center [1205, 397] width 79 height 19
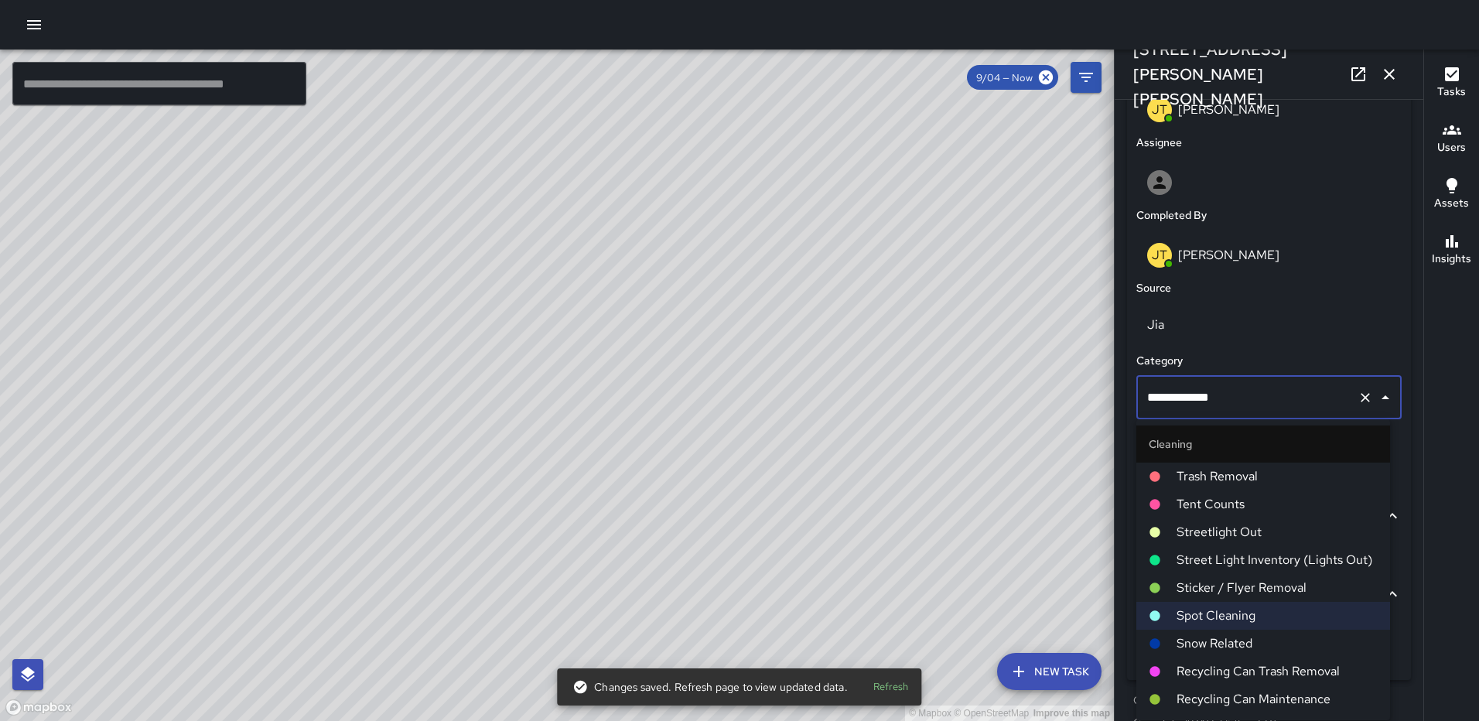
click at [1244, 477] on span "Trash Removal" at bounding box center [1277, 476] width 201 height 19
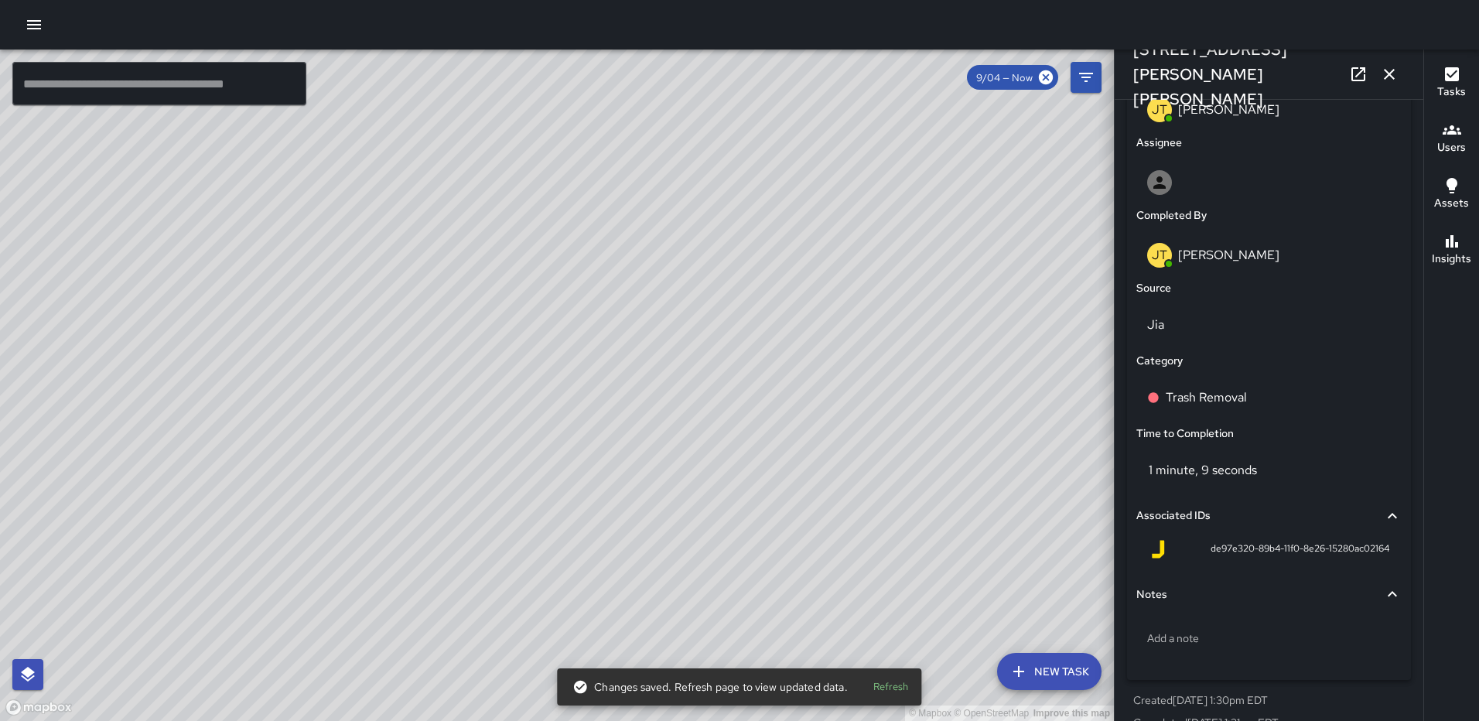
click at [552, 397] on div "© Mapbox © OpenStreetMap Improve this map JT Jeffrey Turner 101 Harry Thomas Wa…" at bounding box center [557, 386] width 1114 height 672
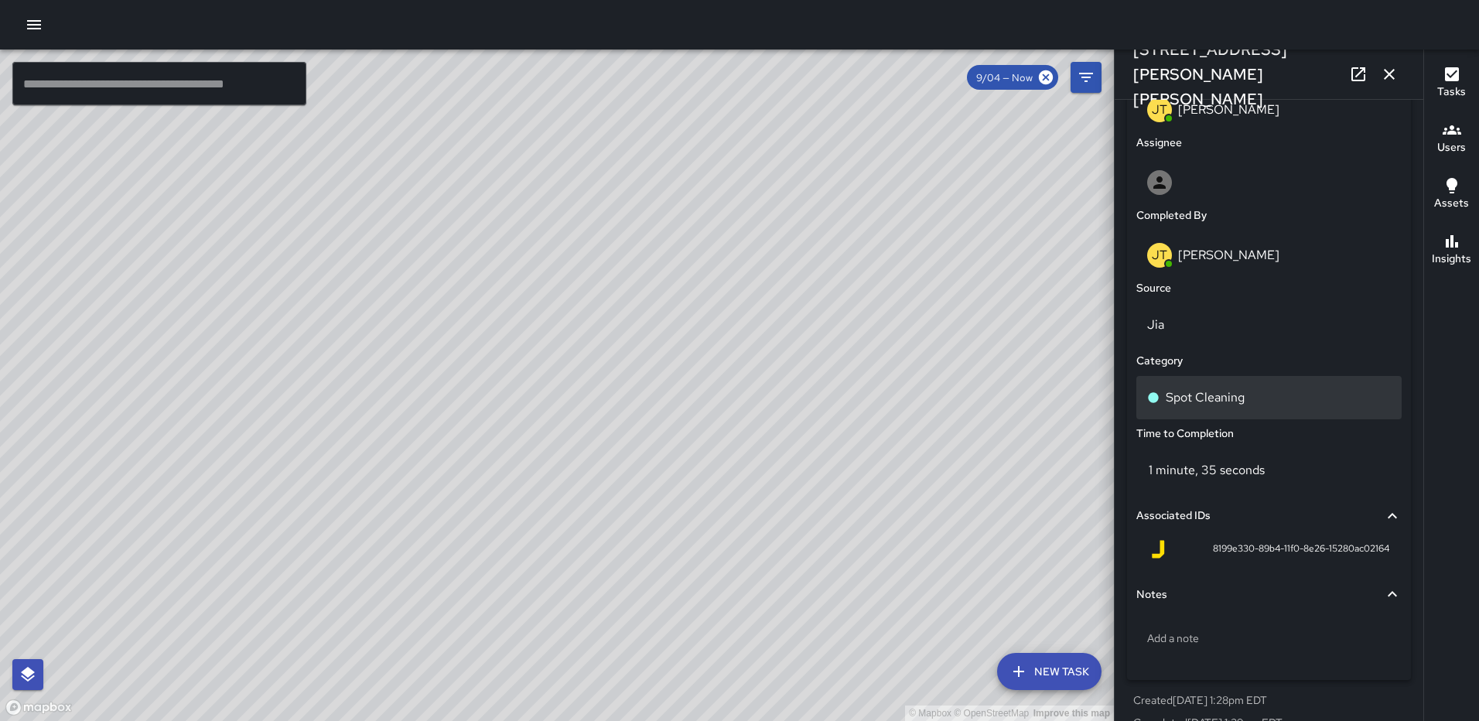
click at [1225, 402] on p "Spot Cleaning" at bounding box center [1205, 397] width 79 height 19
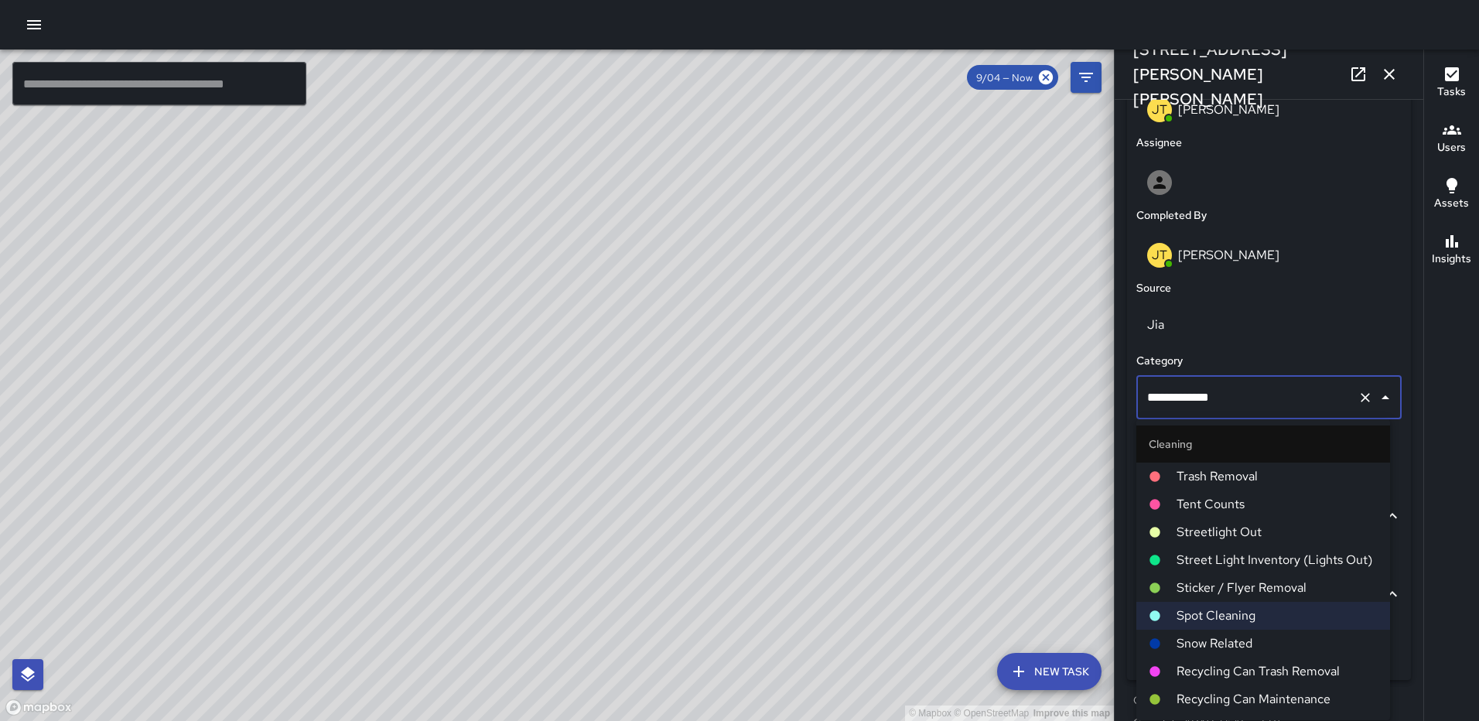
click at [1249, 470] on span "Trash Removal" at bounding box center [1277, 476] width 201 height 19
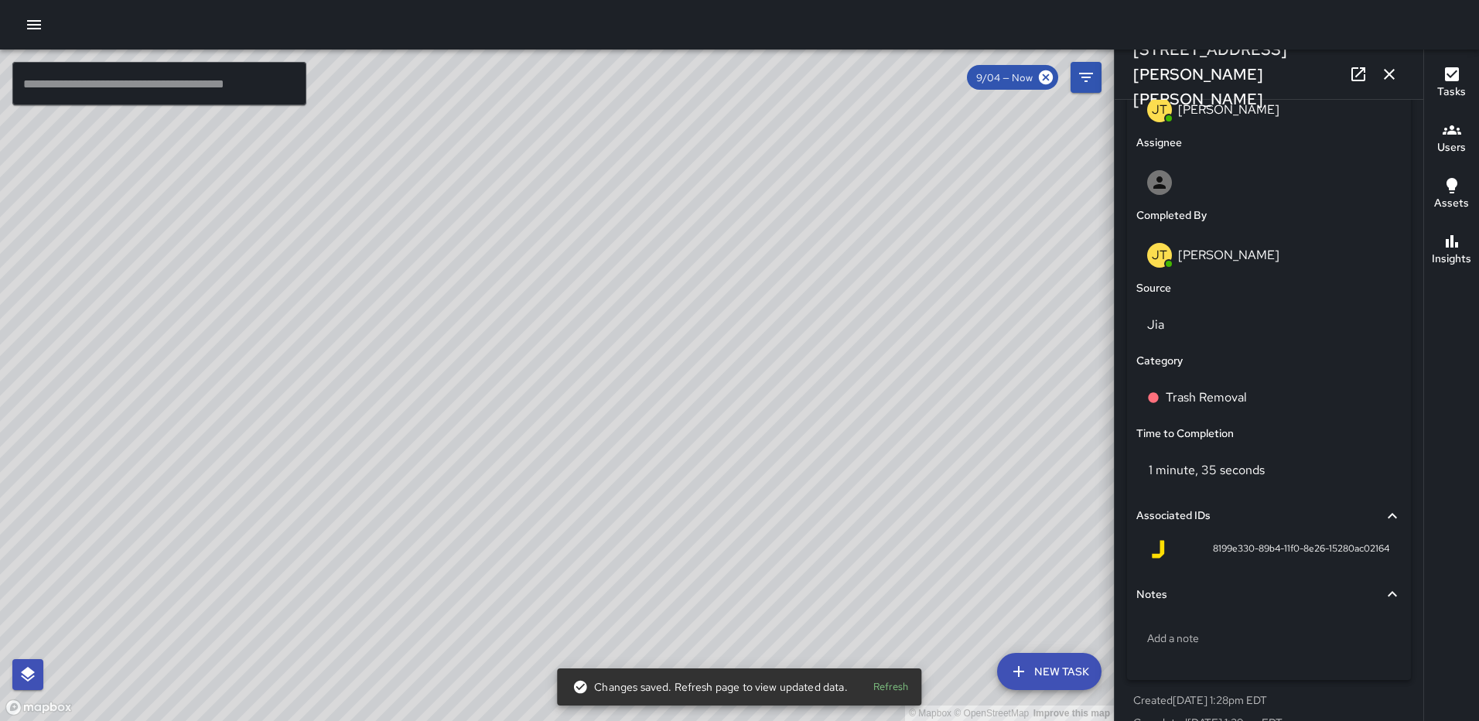
click at [549, 405] on div "© Mapbox © OpenStreetMap Improve this map JT Jeffrey Turner 101 Harry Thomas Wa…" at bounding box center [557, 386] width 1114 height 672
click at [1383, 71] on icon "button" at bounding box center [1389, 74] width 19 height 19
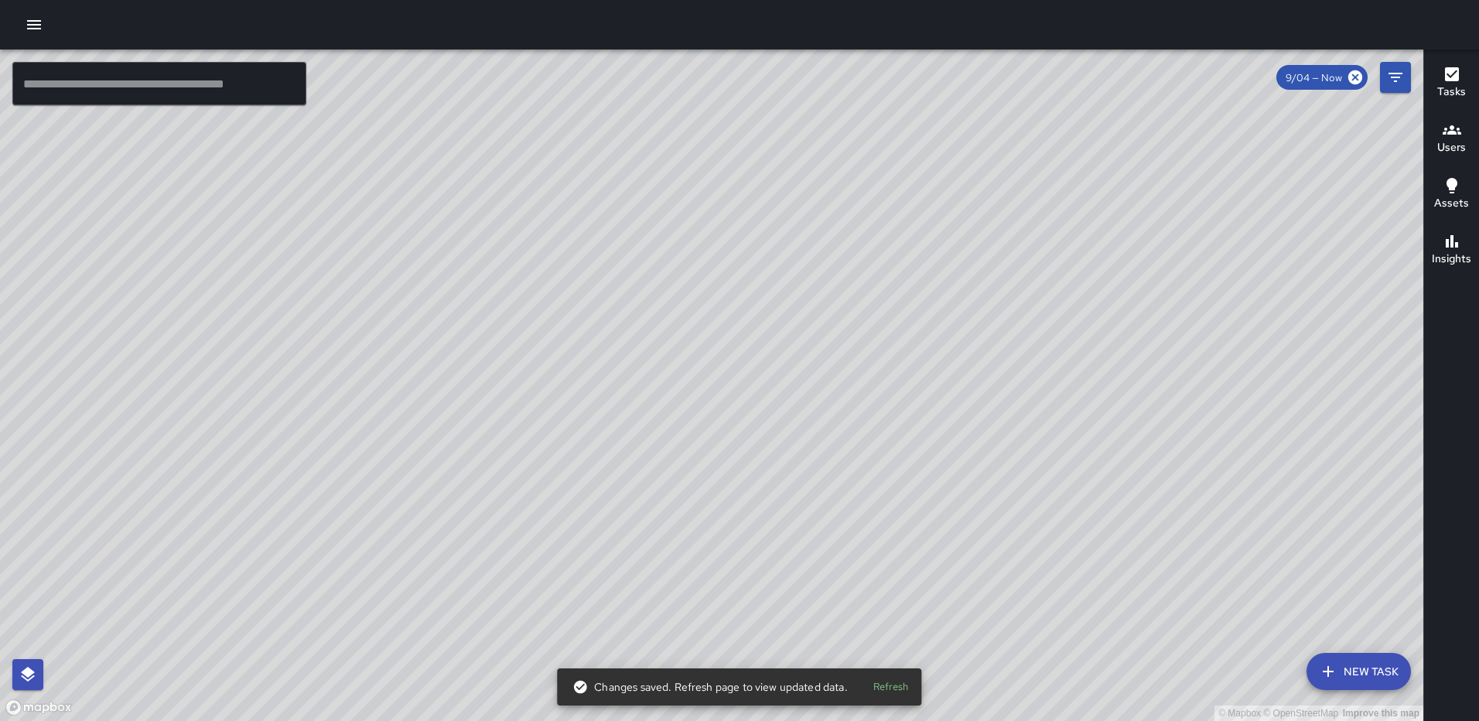
click at [715, 354] on div "© Mapbox © OpenStreetMap Improve this map JT Jeffrey Turner 101 Harry Thomas Wa…" at bounding box center [712, 386] width 1424 height 672
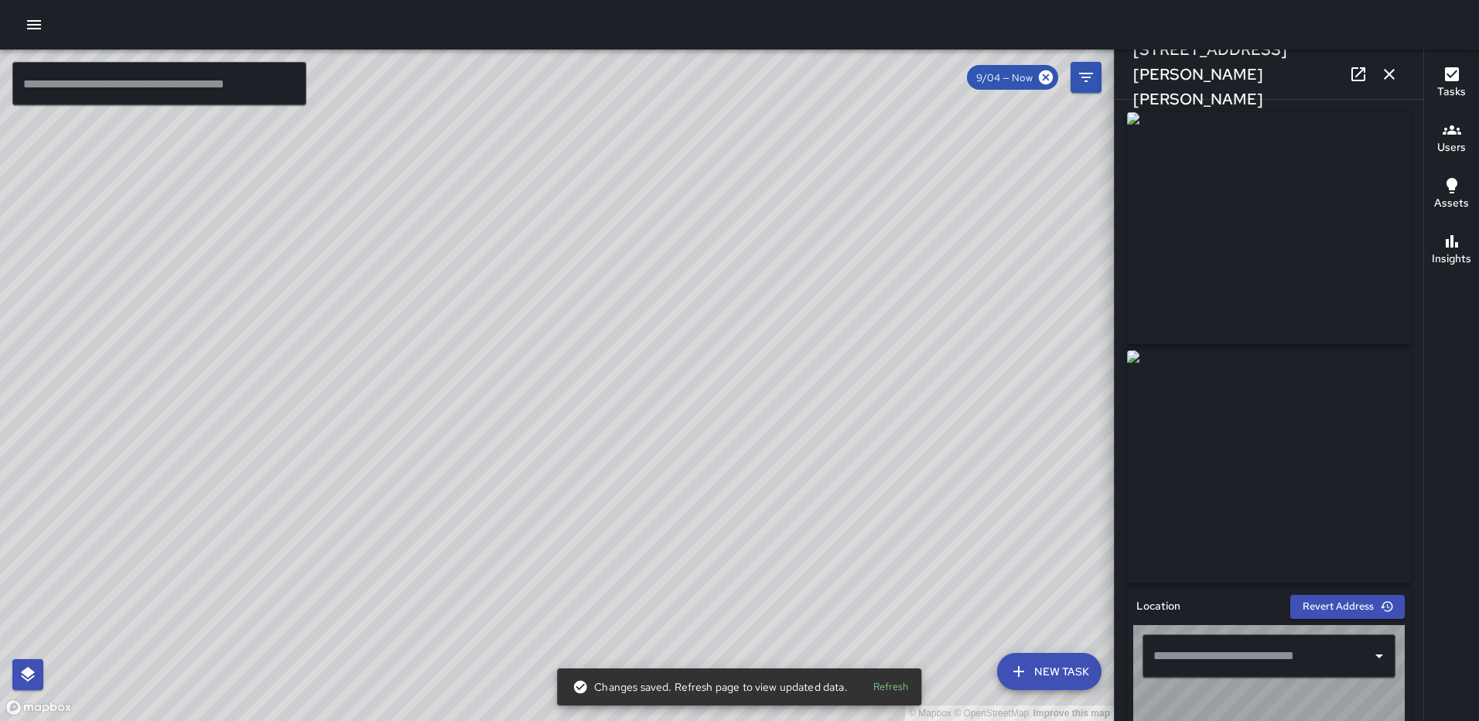
type input "**********"
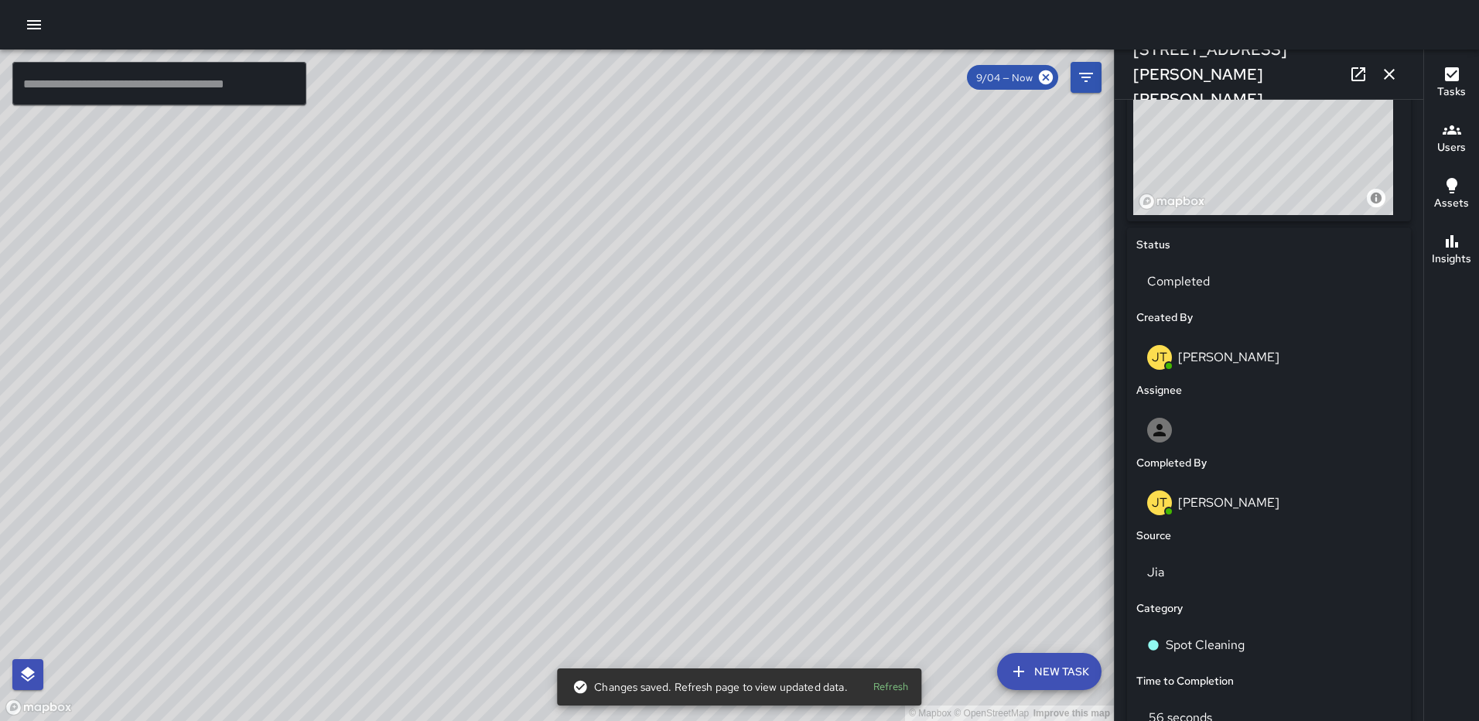
scroll to position [641, 0]
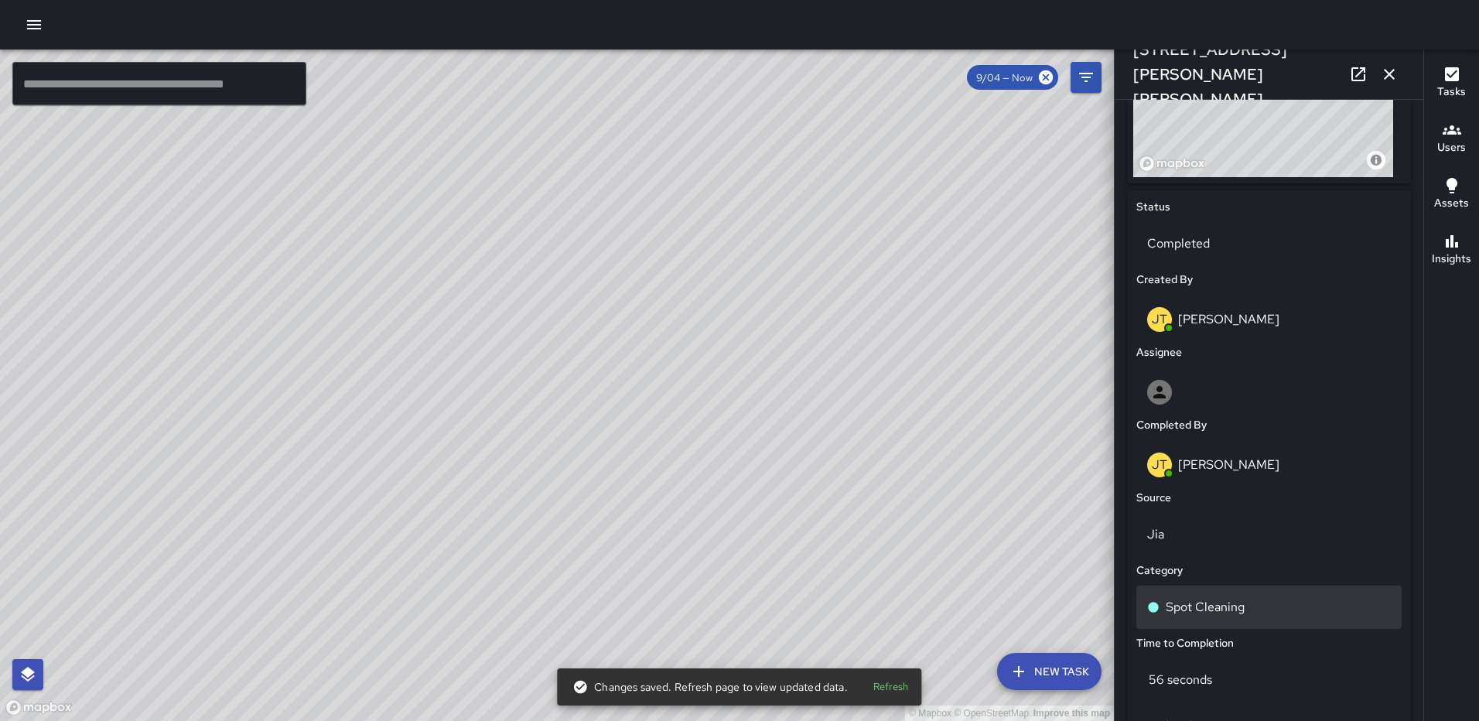
click at [1217, 603] on p "Spot Cleaning" at bounding box center [1205, 607] width 79 height 19
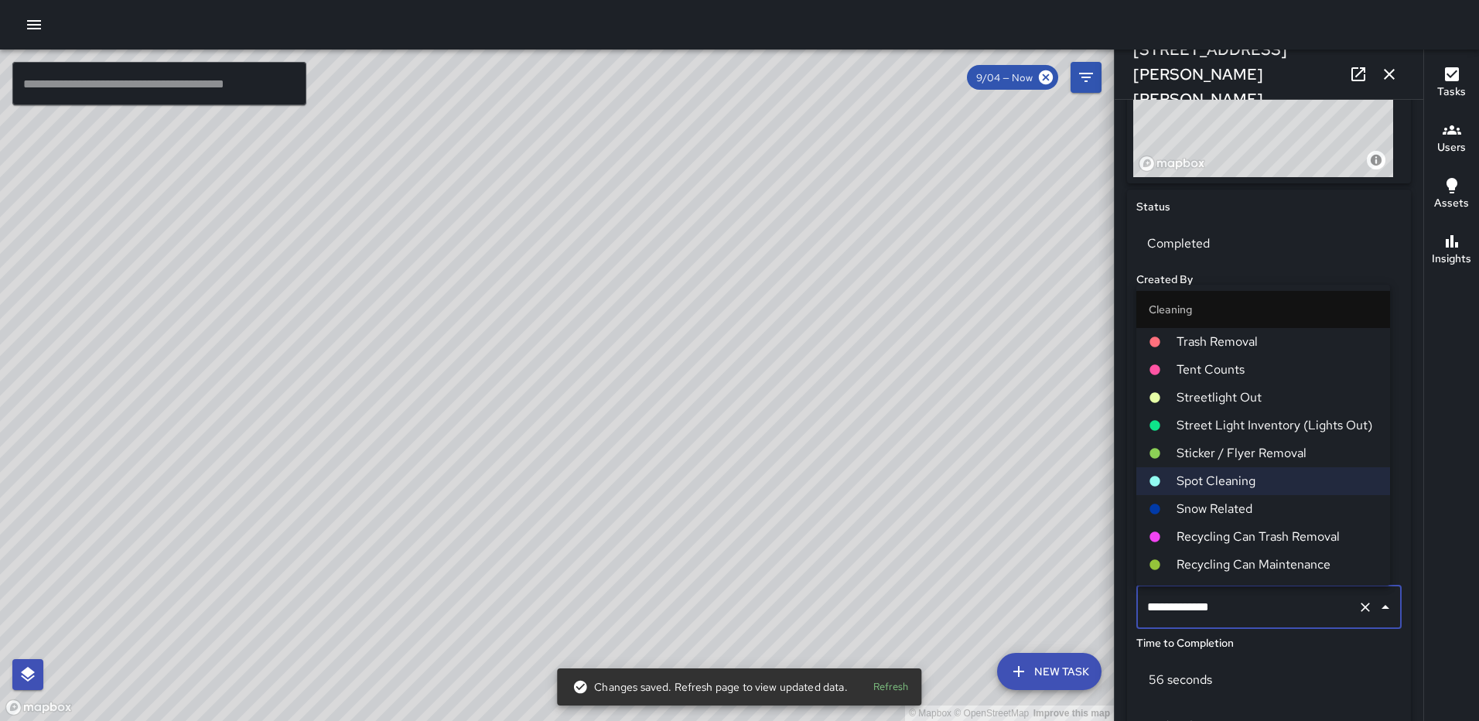
click at [1236, 345] on span "Trash Removal" at bounding box center [1277, 342] width 201 height 19
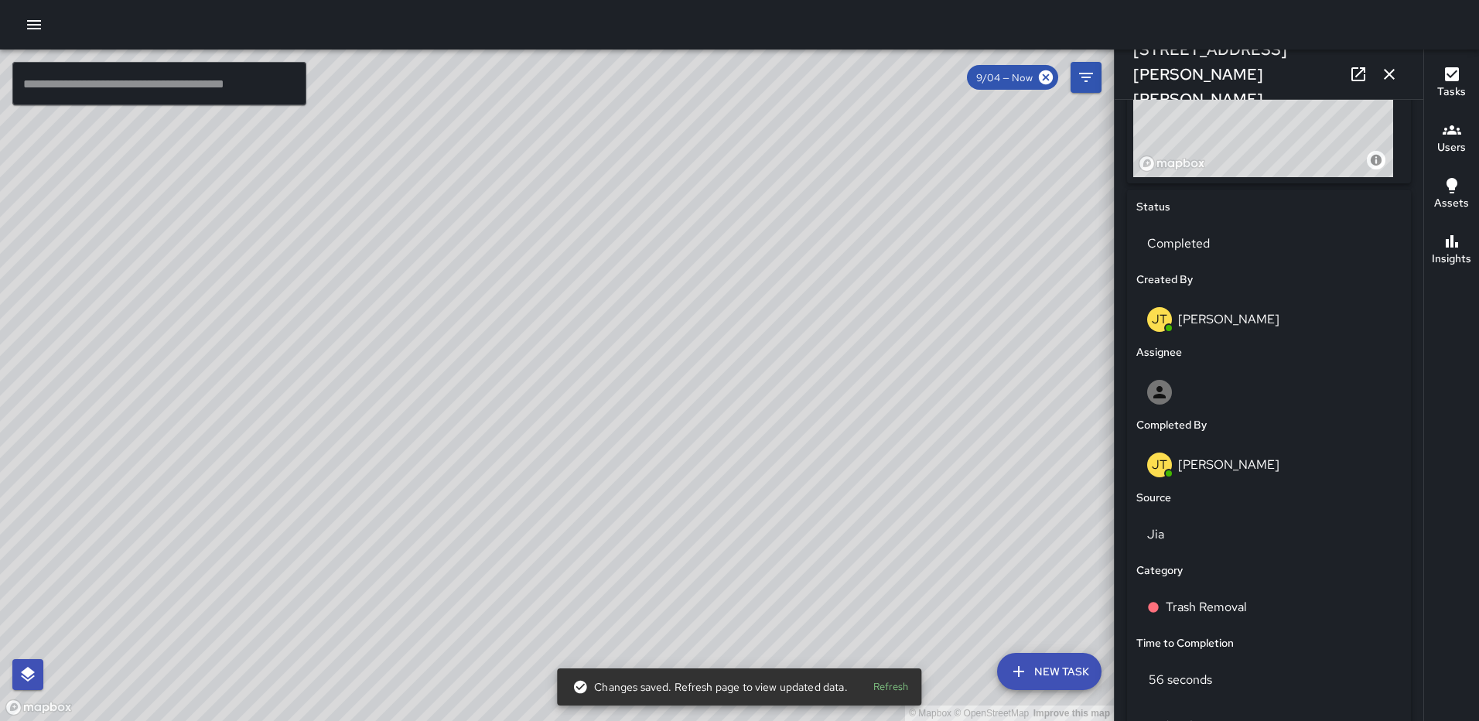
click at [1397, 70] on icon "button" at bounding box center [1389, 74] width 19 height 19
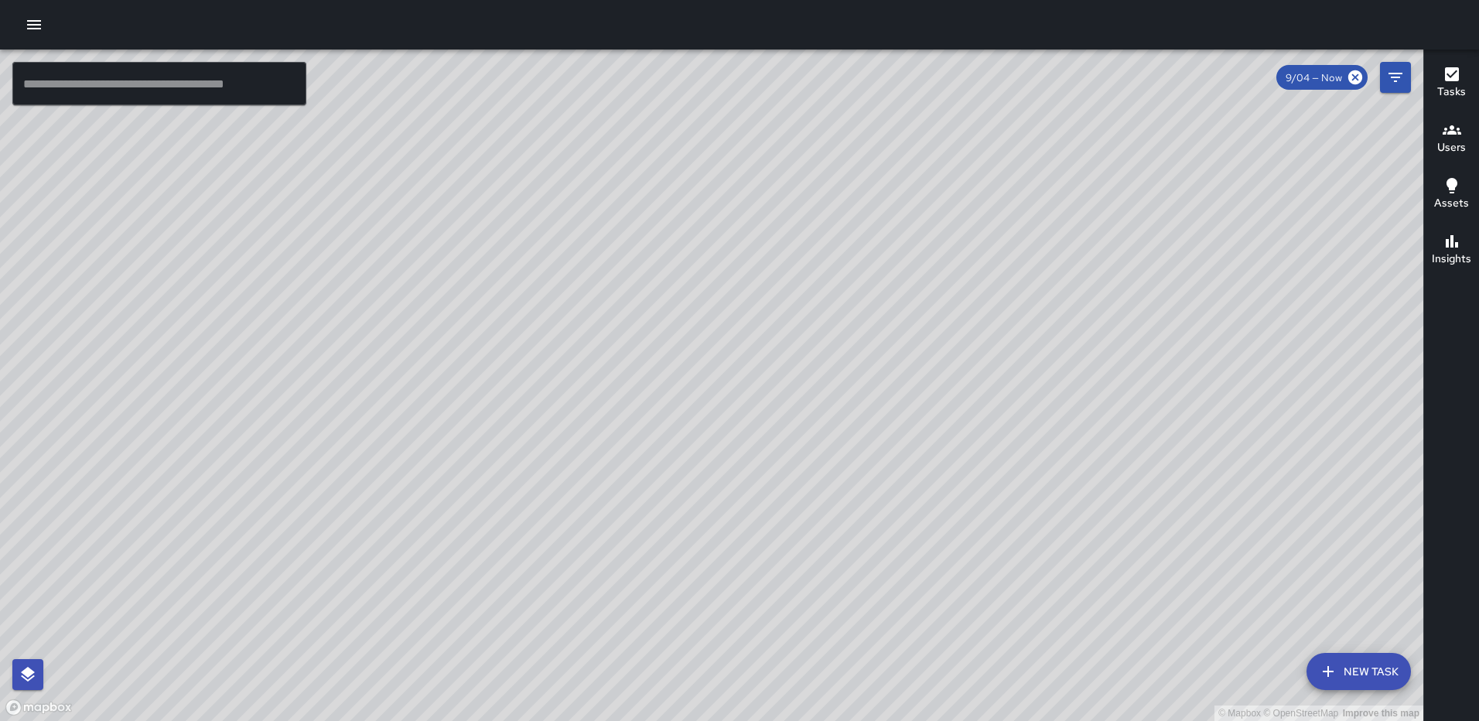
click at [874, 130] on div "© Mapbox © OpenStreetMap Improve this map JT Jeffrey Turner 101 Harry Thomas Wa…" at bounding box center [712, 386] width 1424 height 672
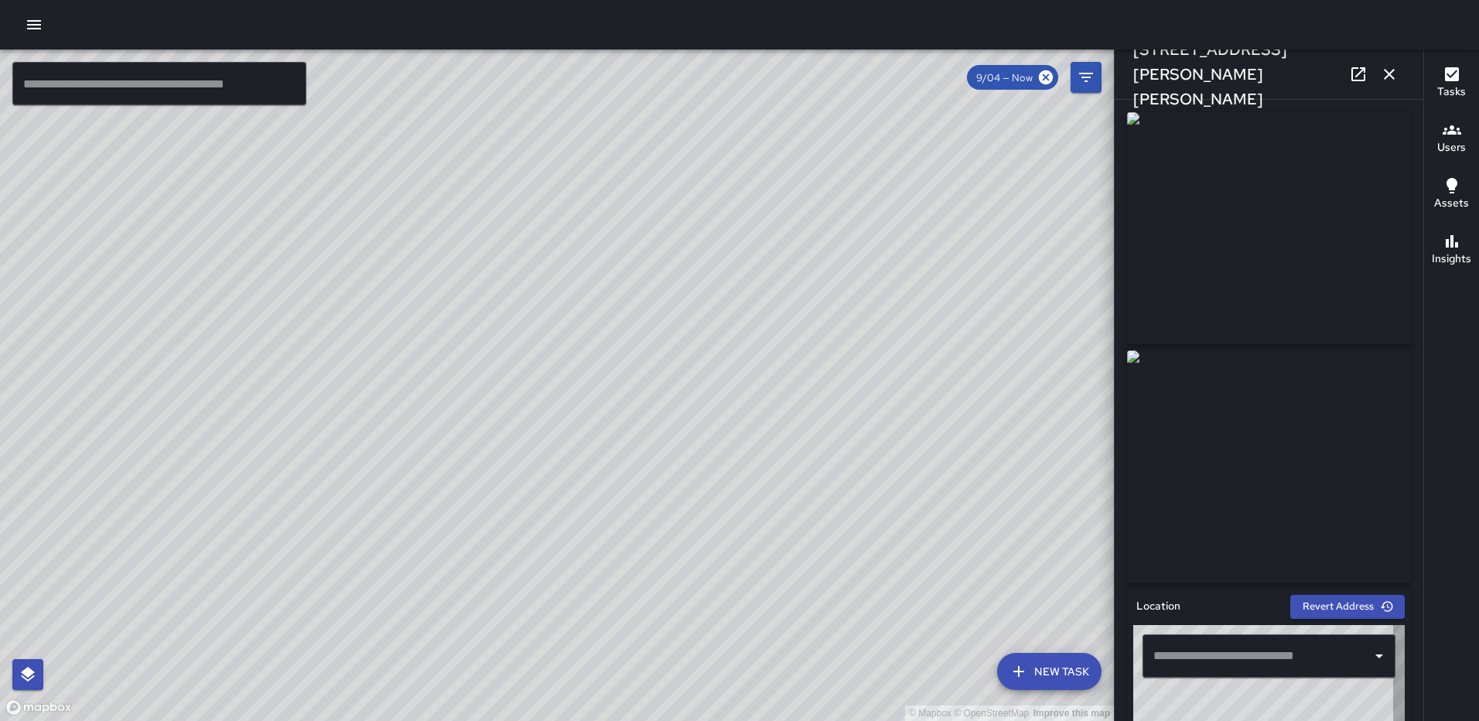
type input "**********"
click at [1383, 62] on button "button" at bounding box center [1389, 74] width 31 height 31
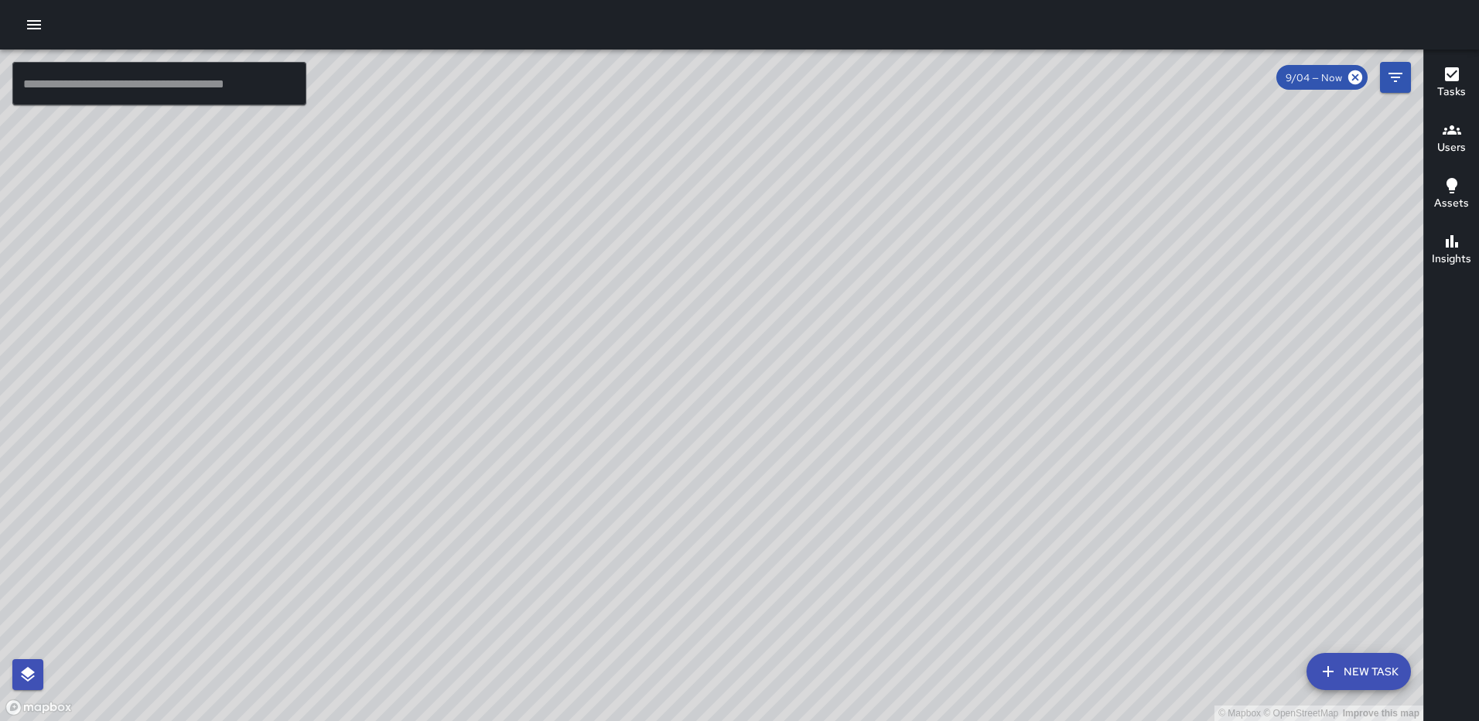
click at [678, 405] on div "© Mapbox © OpenStreetMap Improve this map JT Jeffrey Turner 101 Harry Thomas Wa…" at bounding box center [712, 386] width 1424 height 672
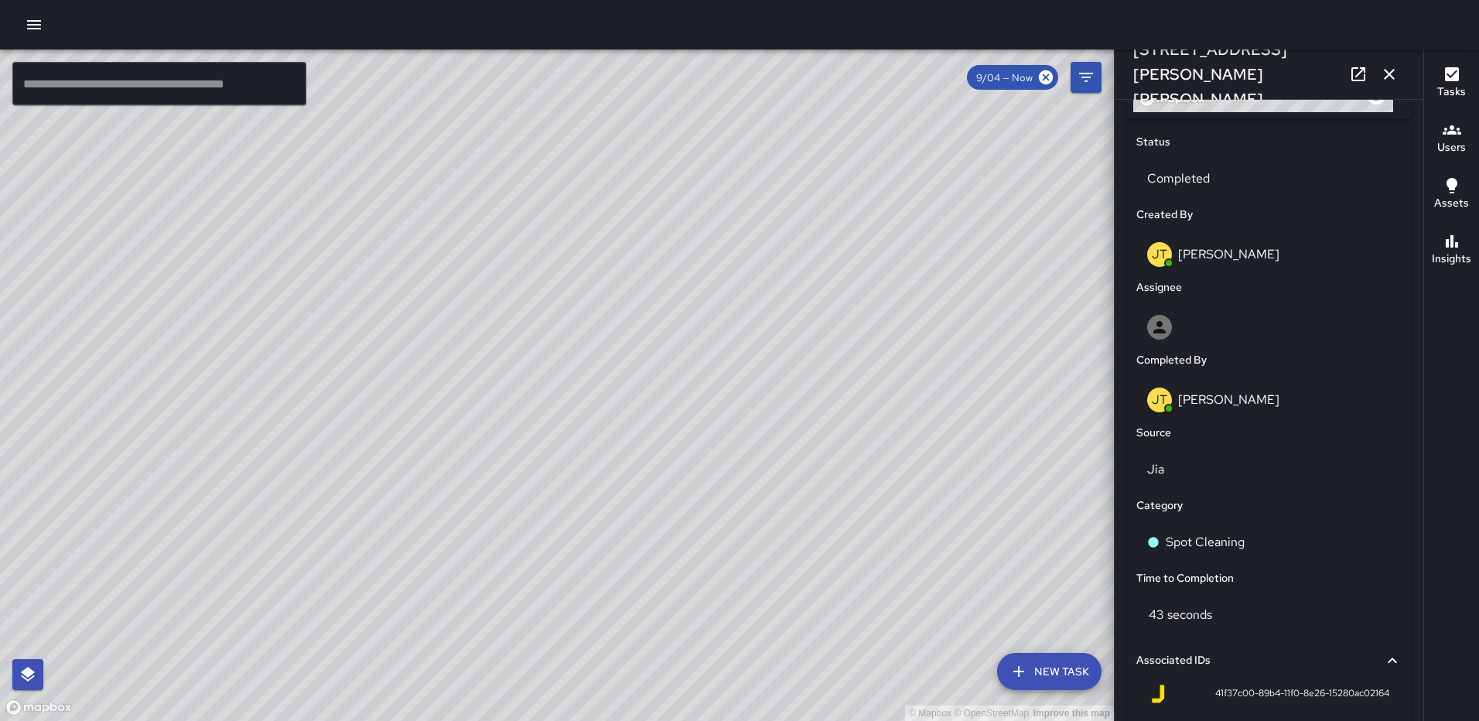
scroll to position [747, 0]
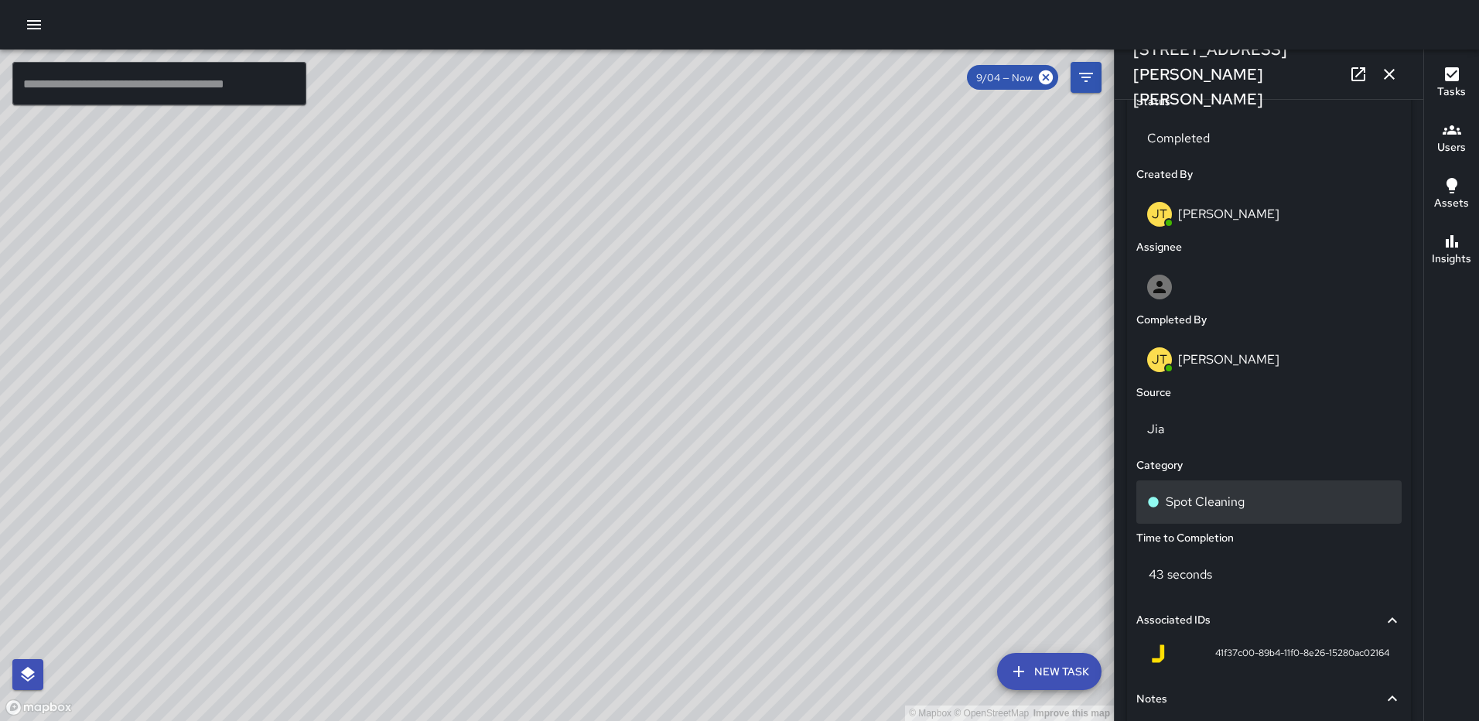
click at [1208, 501] on p "Spot Cleaning" at bounding box center [1205, 502] width 79 height 19
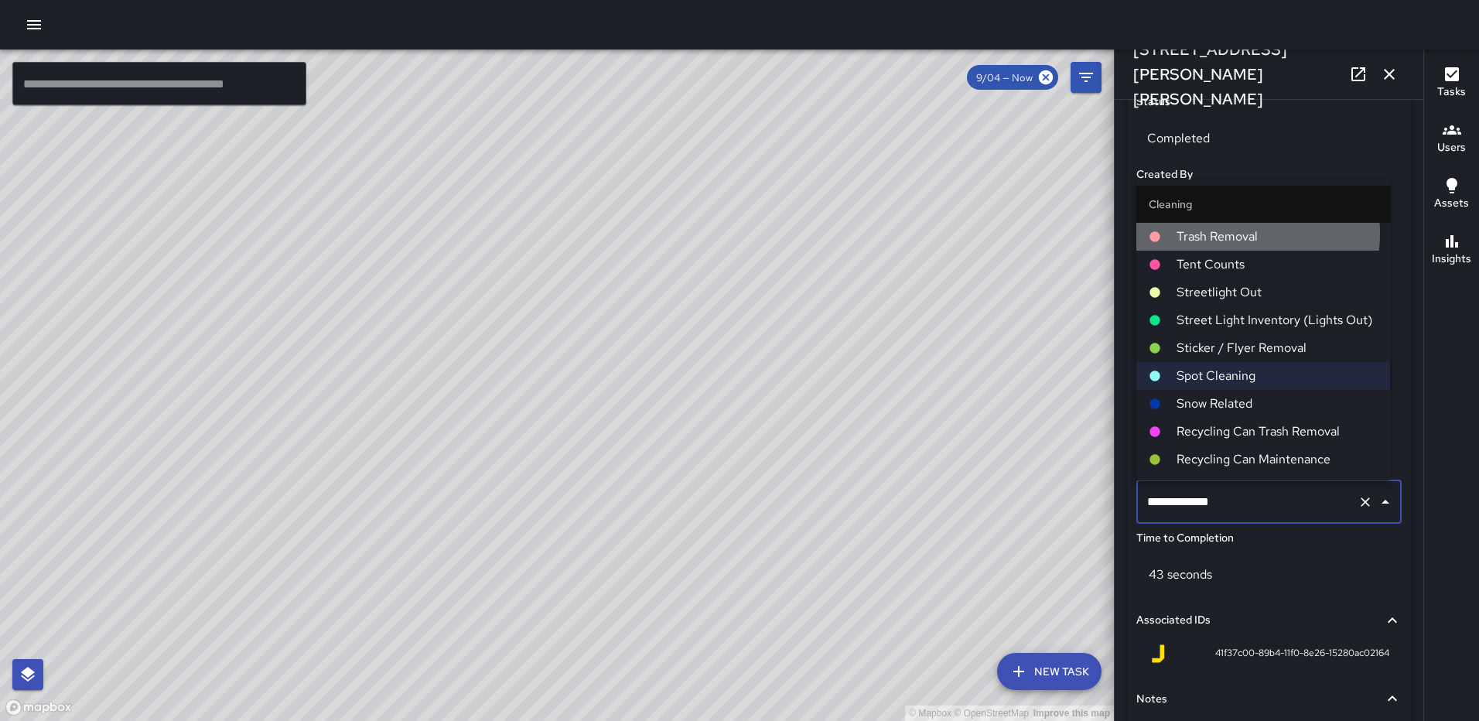
click at [1242, 234] on span "Trash Removal" at bounding box center [1277, 236] width 201 height 19
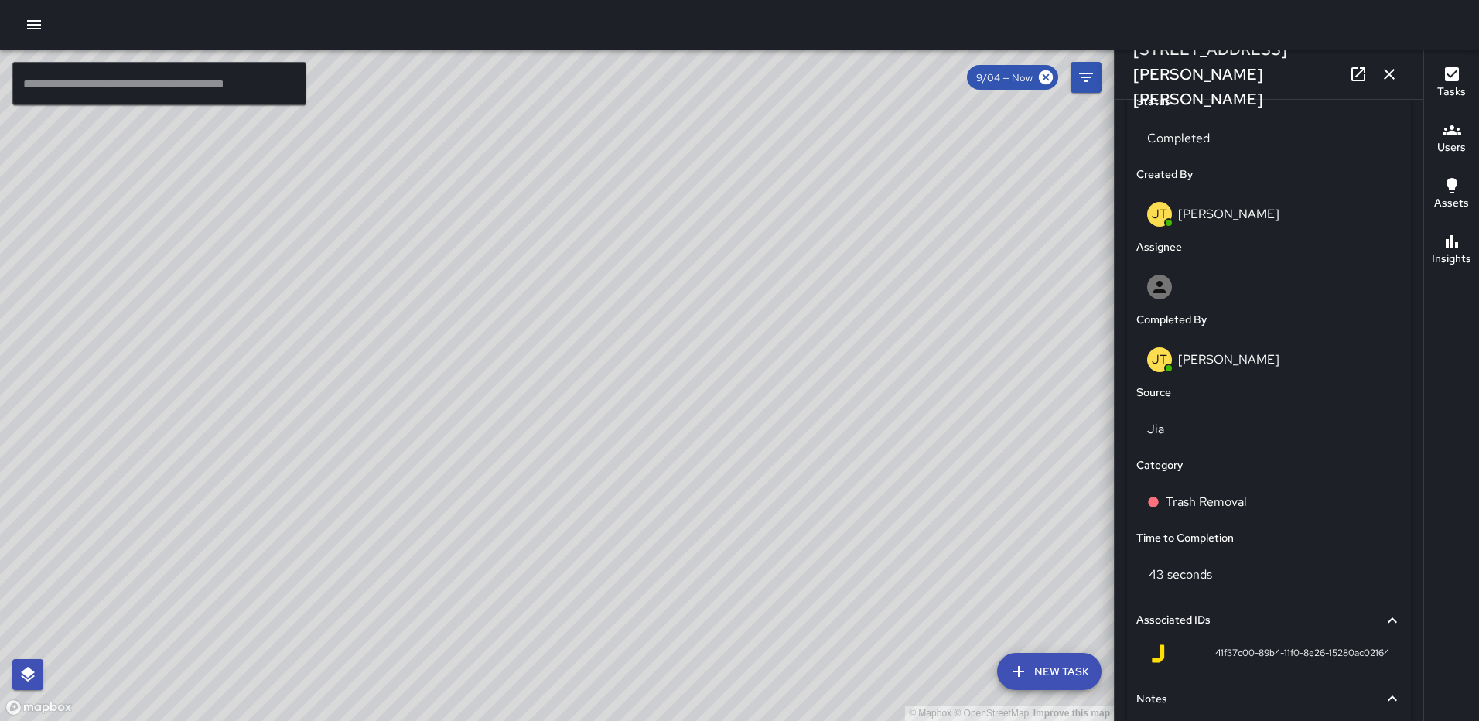
click at [1389, 77] on icon "button" at bounding box center [1389, 74] width 19 height 19
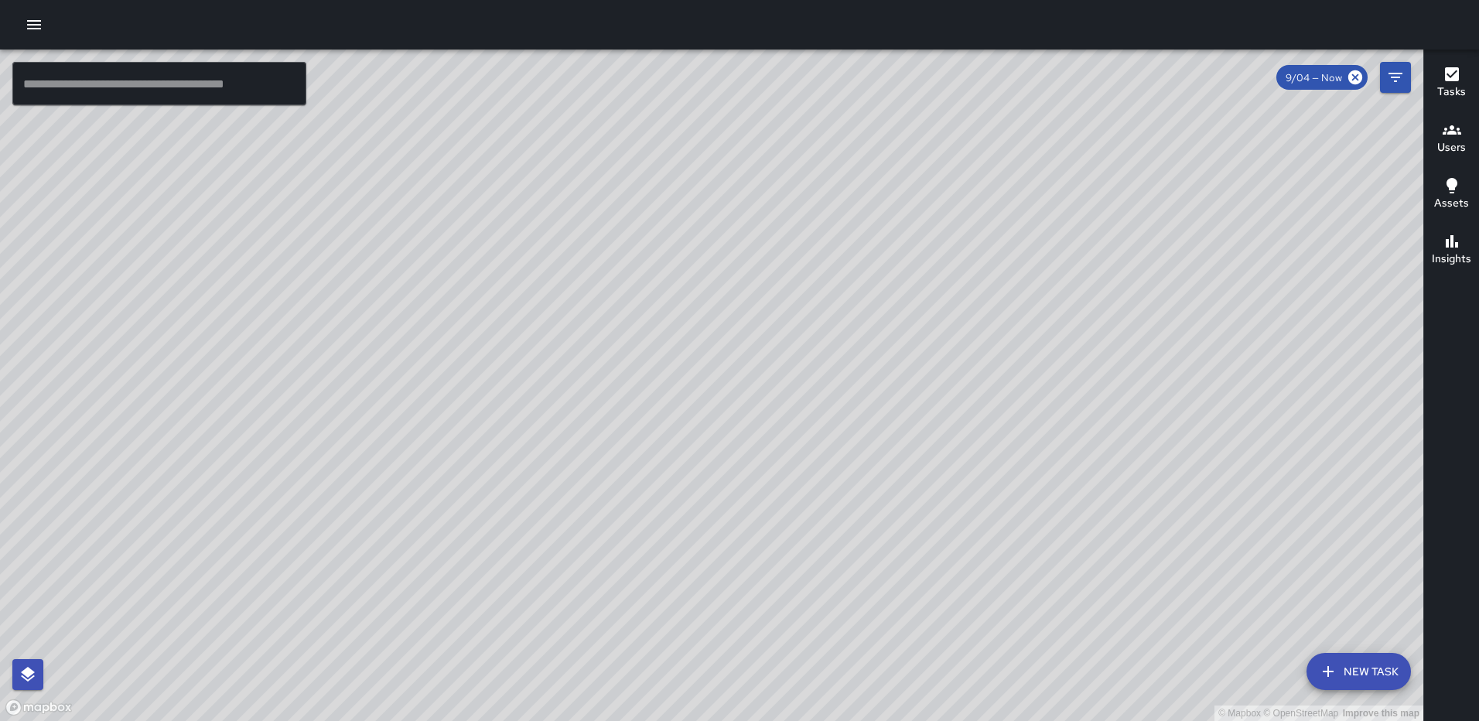
drag, startPoint x: 764, startPoint y: 563, endPoint x: 706, endPoint y: 137, distance: 430.2
click at [707, 138] on div "© Mapbox © OpenStreetMap Improve this map" at bounding box center [712, 386] width 1424 height 672
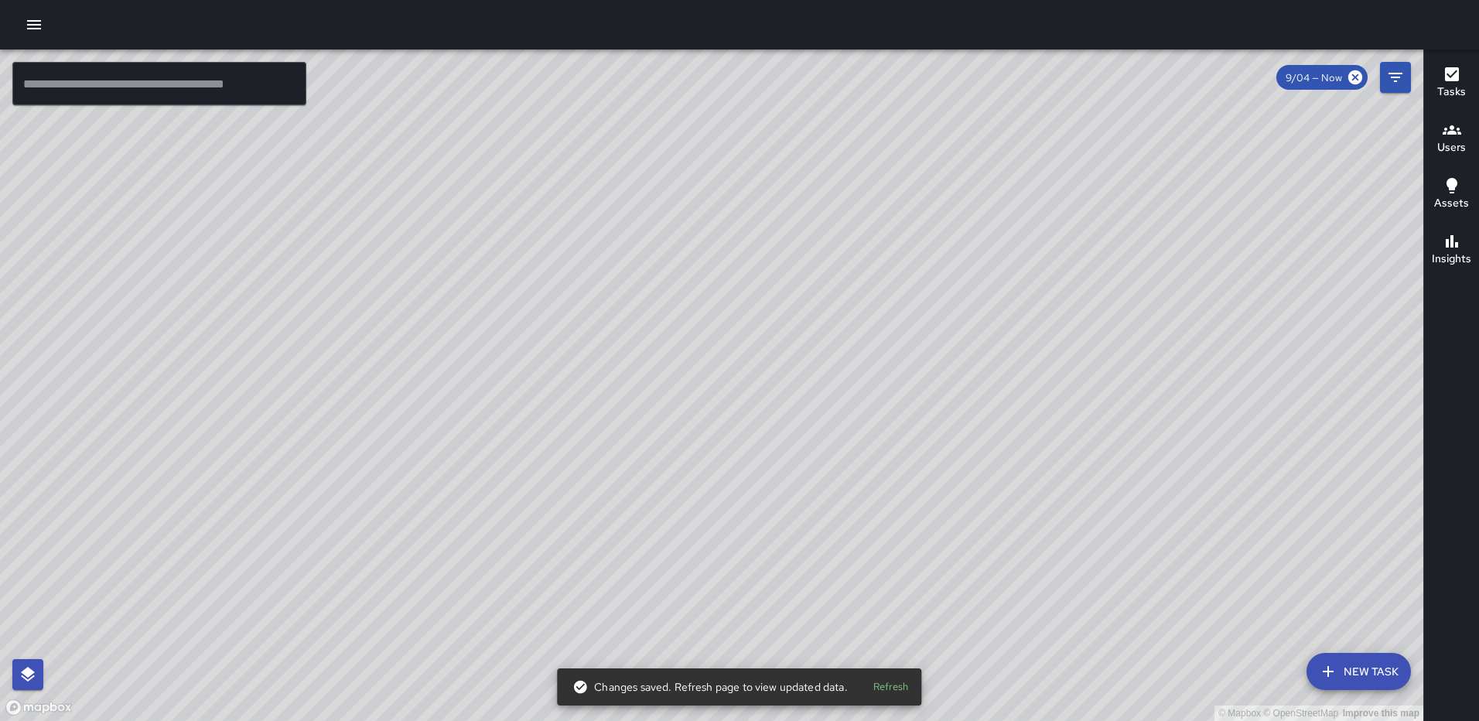
click at [351, 321] on div "© Mapbox © OpenStreetMap Improve this map RB Romario Bramwell 1 New York Avenue…" at bounding box center [712, 386] width 1424 height 672
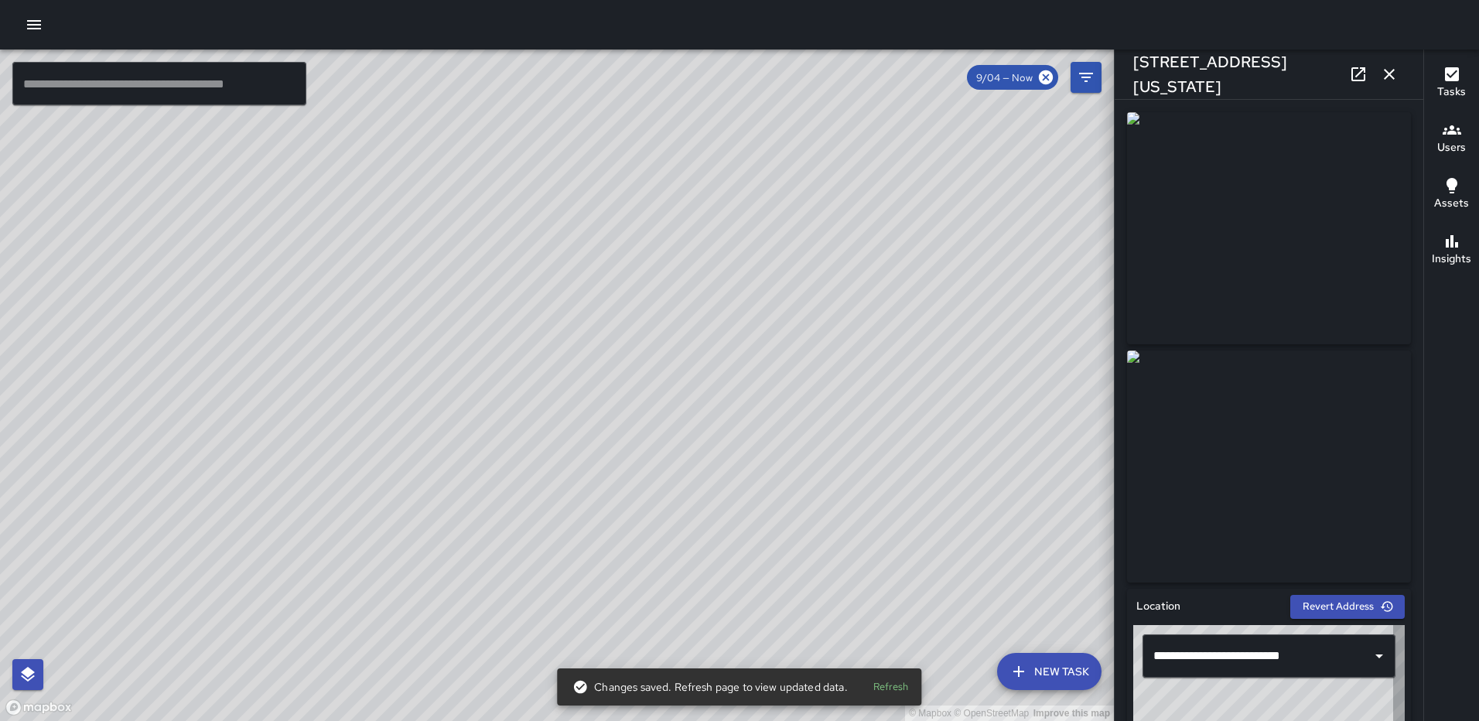
type input "**********"
click at [1393, 74] on icon "button" at bounding box center [1389, 74] width 19 height 19
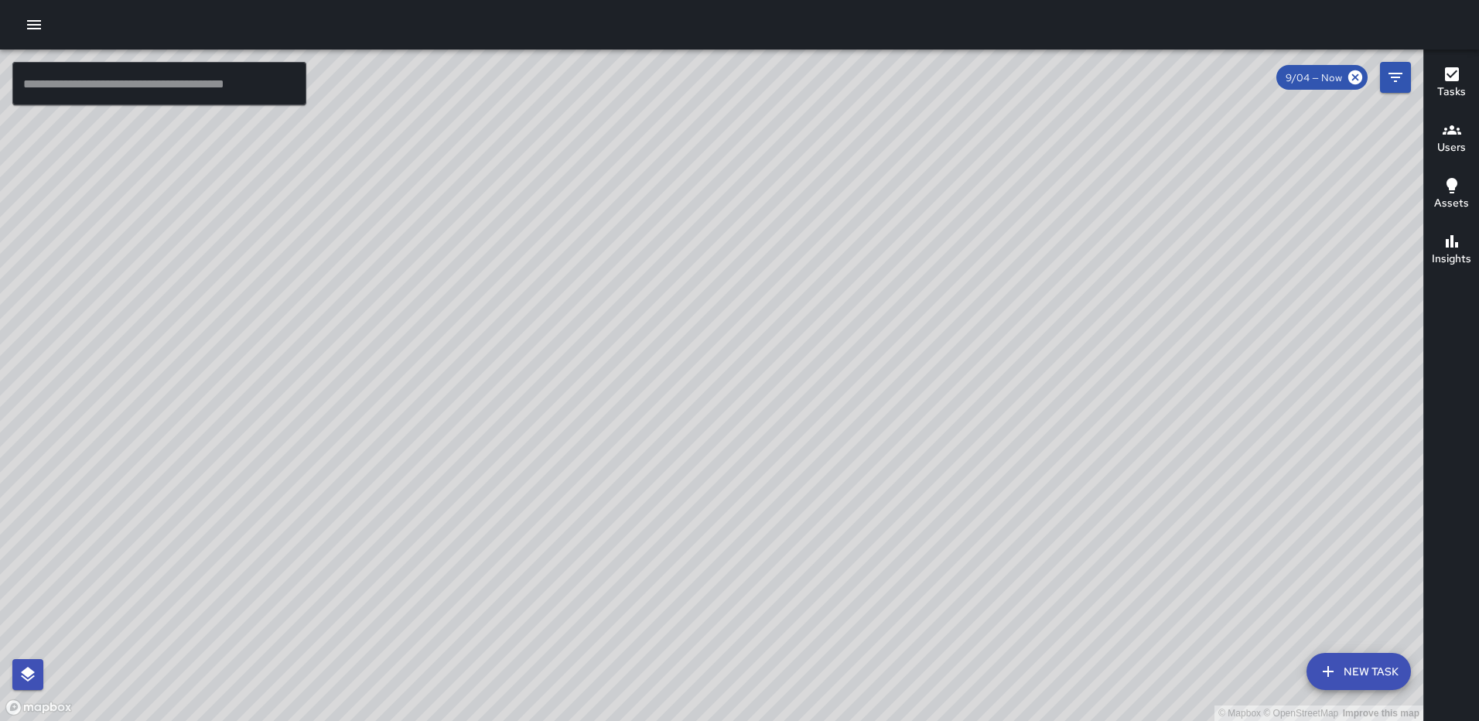
drag, startPoint x: 1336, startPoint y: 372, endPoint x: 1146, endPoint y: 357, distance: 191.0
click at [1146, 357] on div "© Mapbox © OpenStreetMap Improve this map" at bounding box center [712, 386] width 1424 height 672
drag, startPoint x: 1119, startPoint y: 353, endPoint x: 860, endPoint y: 297, distance: 265.1
click at [860, 297] on div "© Mapbox © OpenStreetMap Improve this map" at bounding box center [712, 386] width 1424 height 672
click at [771, 275] on div "© Mapbox © OpenStreetMap Improve this map RB Romario Bramwell 203 M Street Nort…" at bounding box center [712, 386] width 1424 height 672
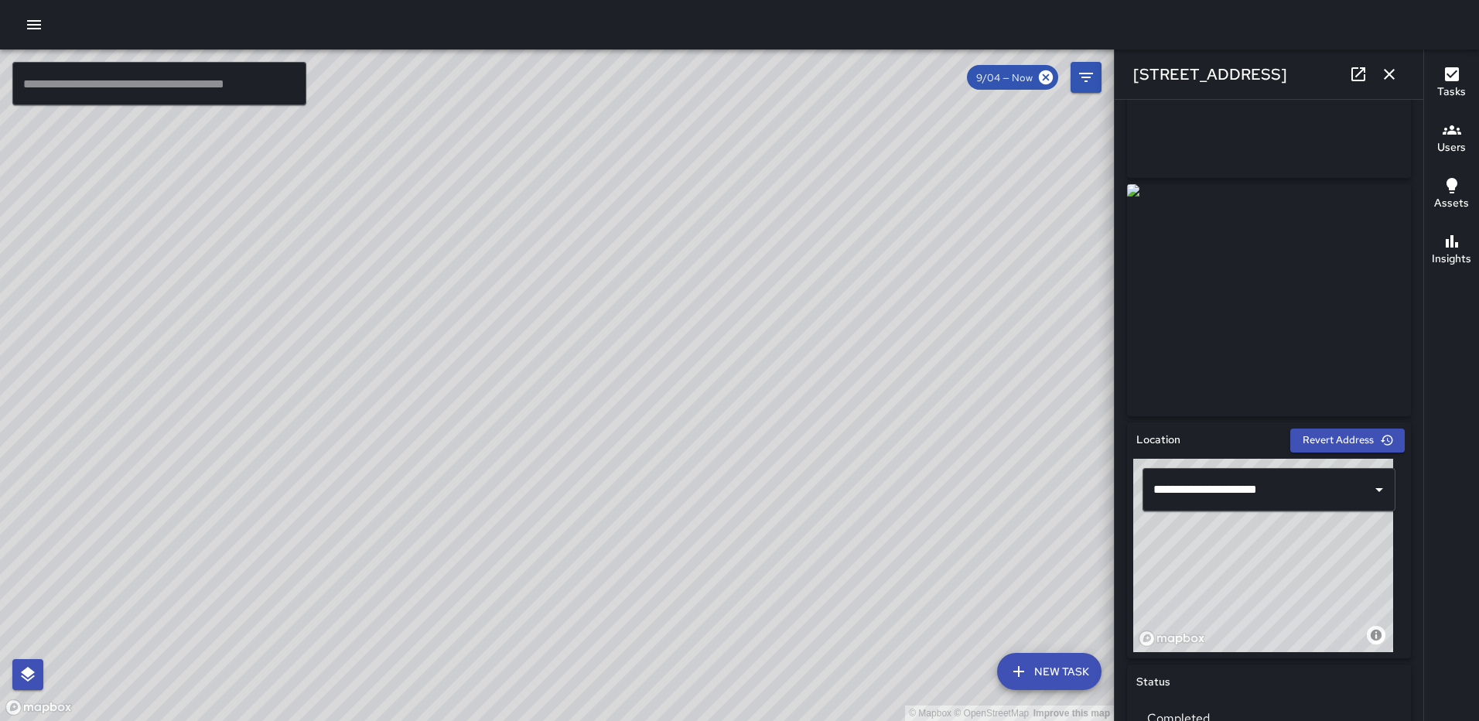
scroll to position [387, 0]
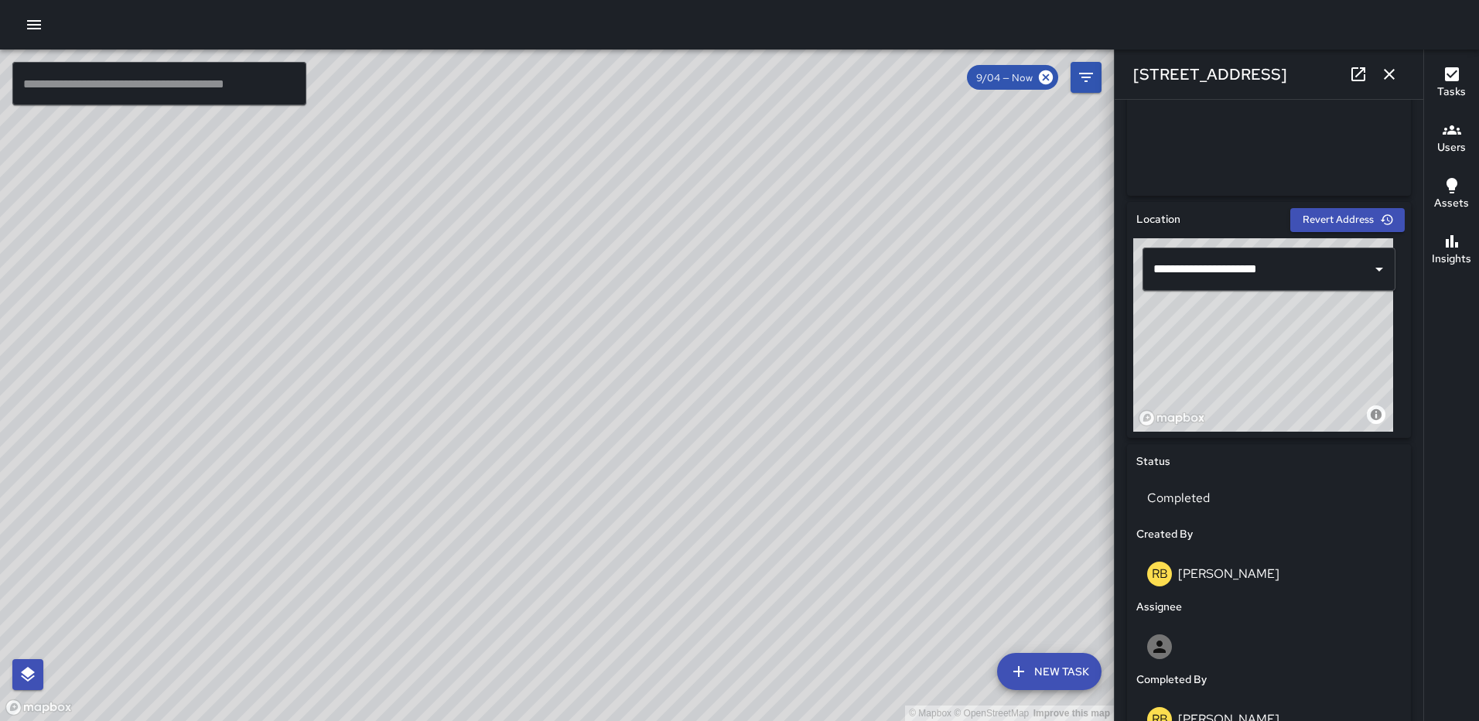
click at [1386, 74] on icon "button" at bounding box center [1389, 74] width 19 height 19
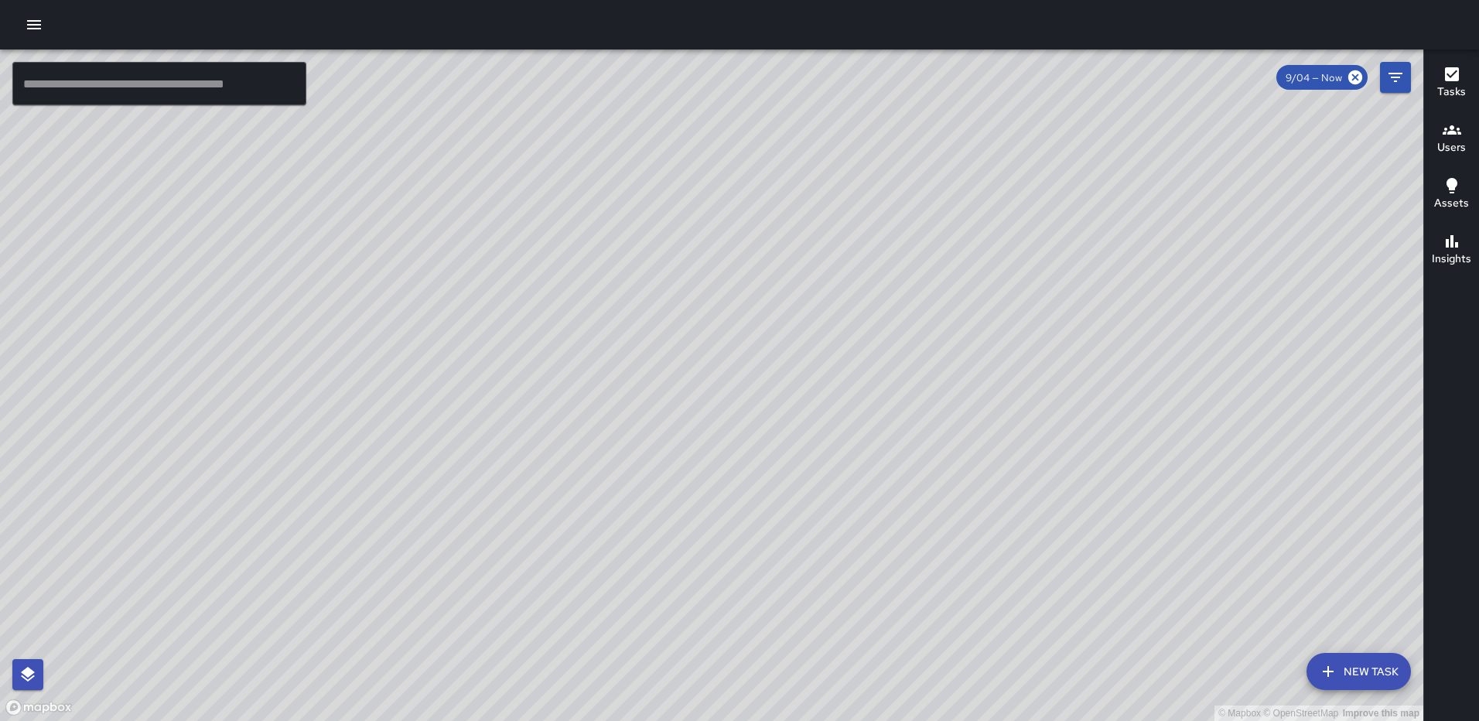
drag, startPoint x: 684, startPoint y: 320, endPoint x: 898, endPoint y: 346, distance: 215.9
click at [898, 346] on div "© Mapbox © OpenStreetMap Improve this map" at bounding box center [712, 386] width 1424 height 672
